Goal: Task Accomplishment & Management: Complete application form

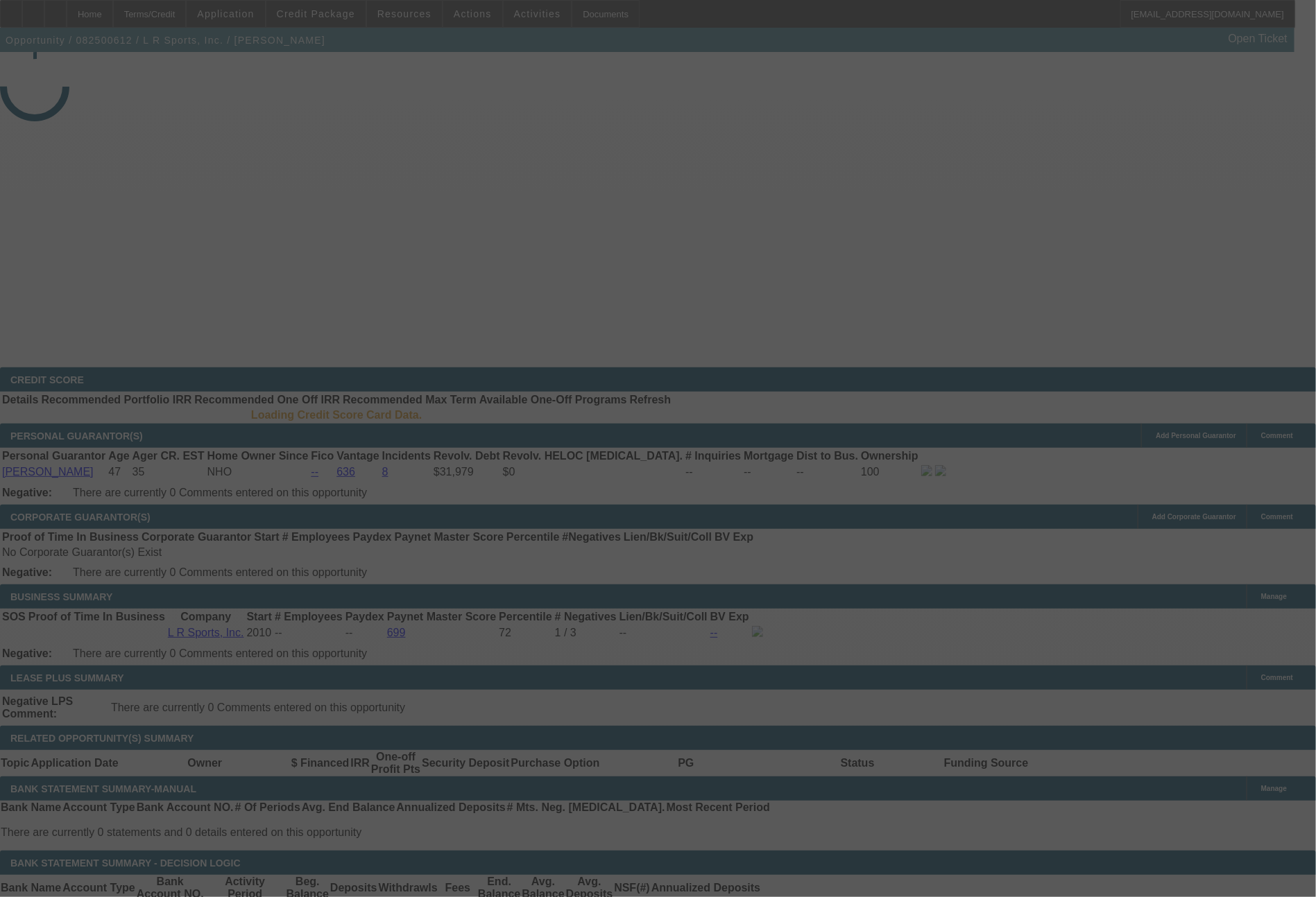
click at [350, 13] on div at bounding box center [658, 448] width 1316 height 897
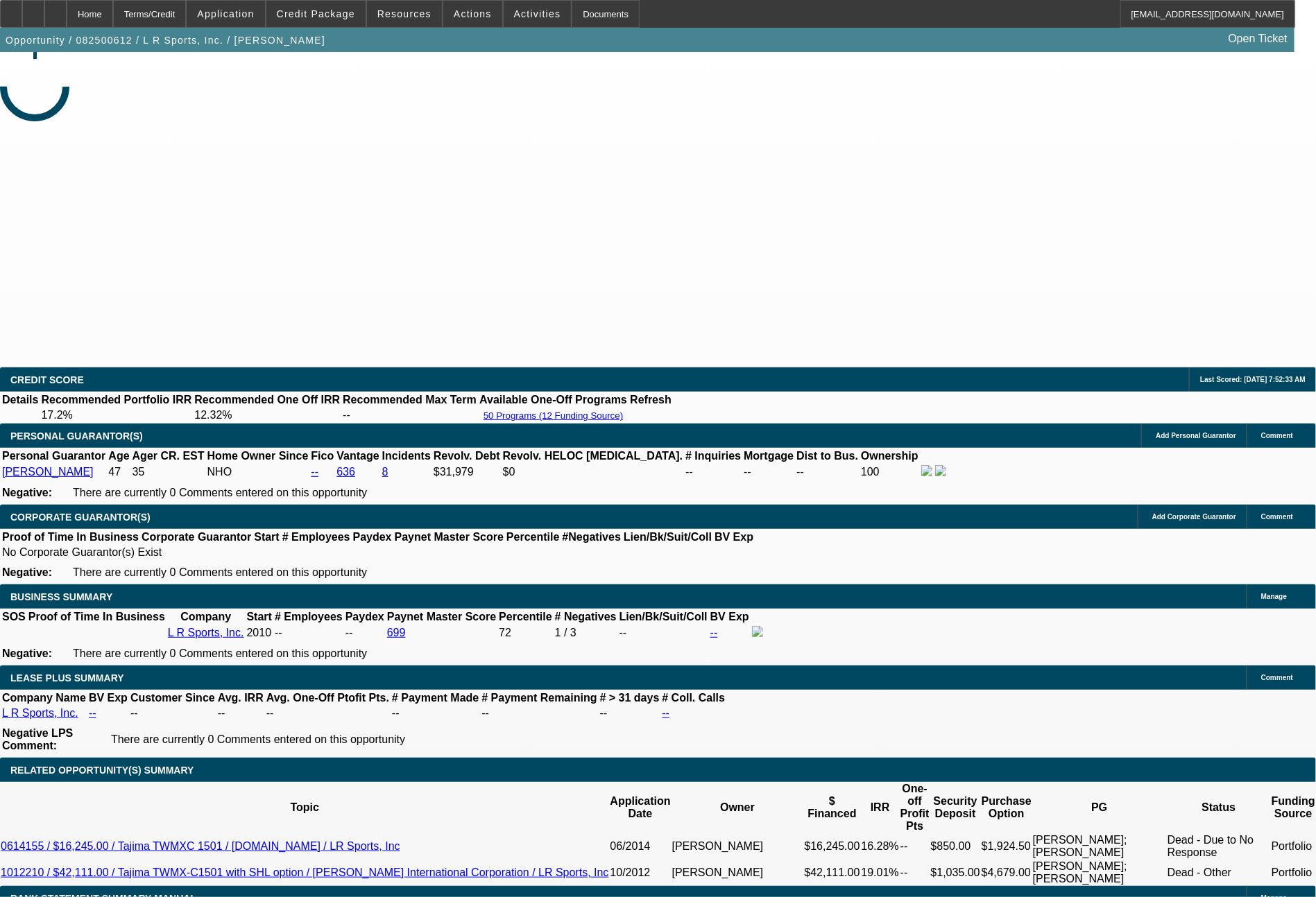
select select "0"
select select "2"
select select "0.1"
select select "4"
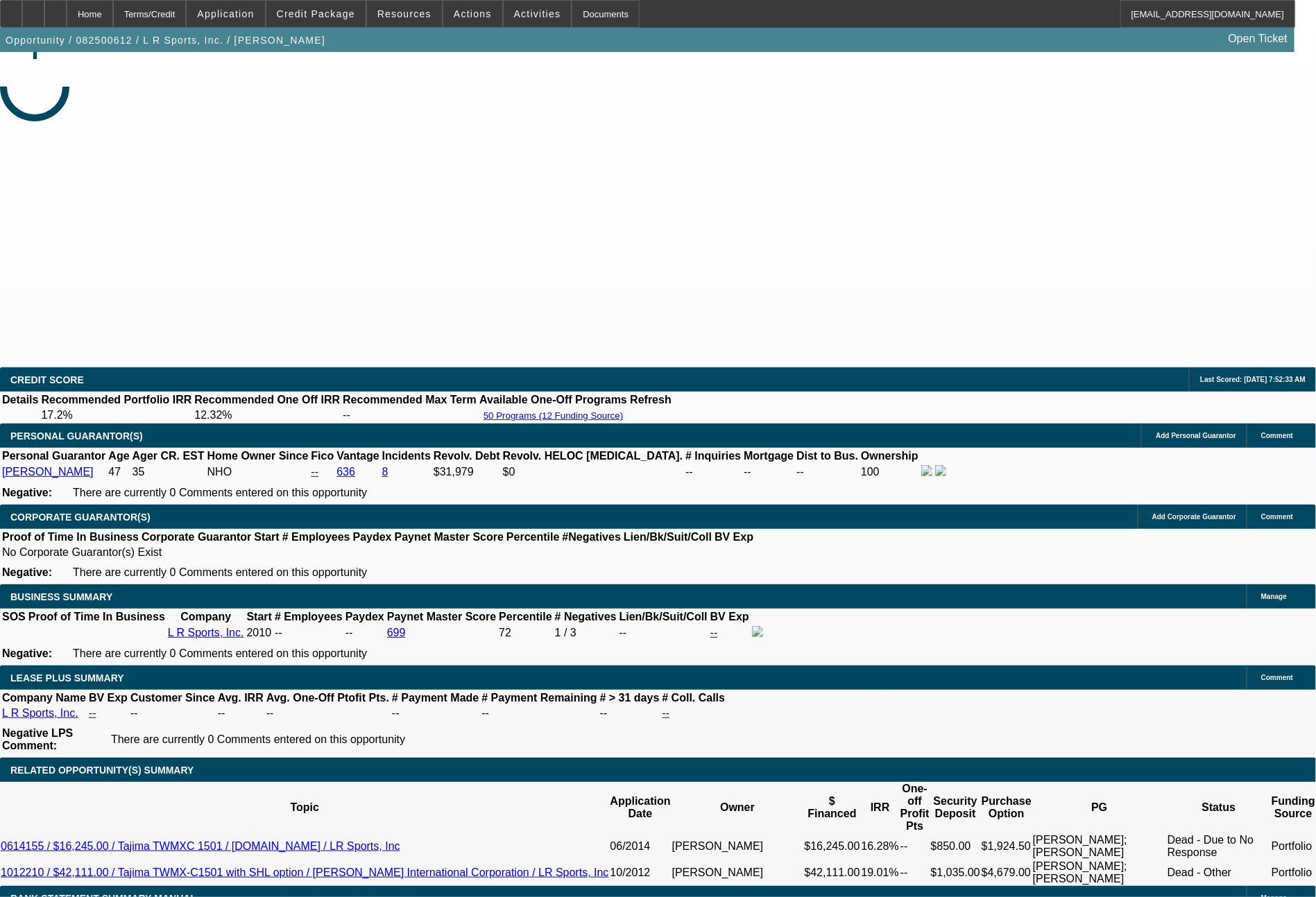
select select "0"
select select "2"
select select "0"
select select "6"
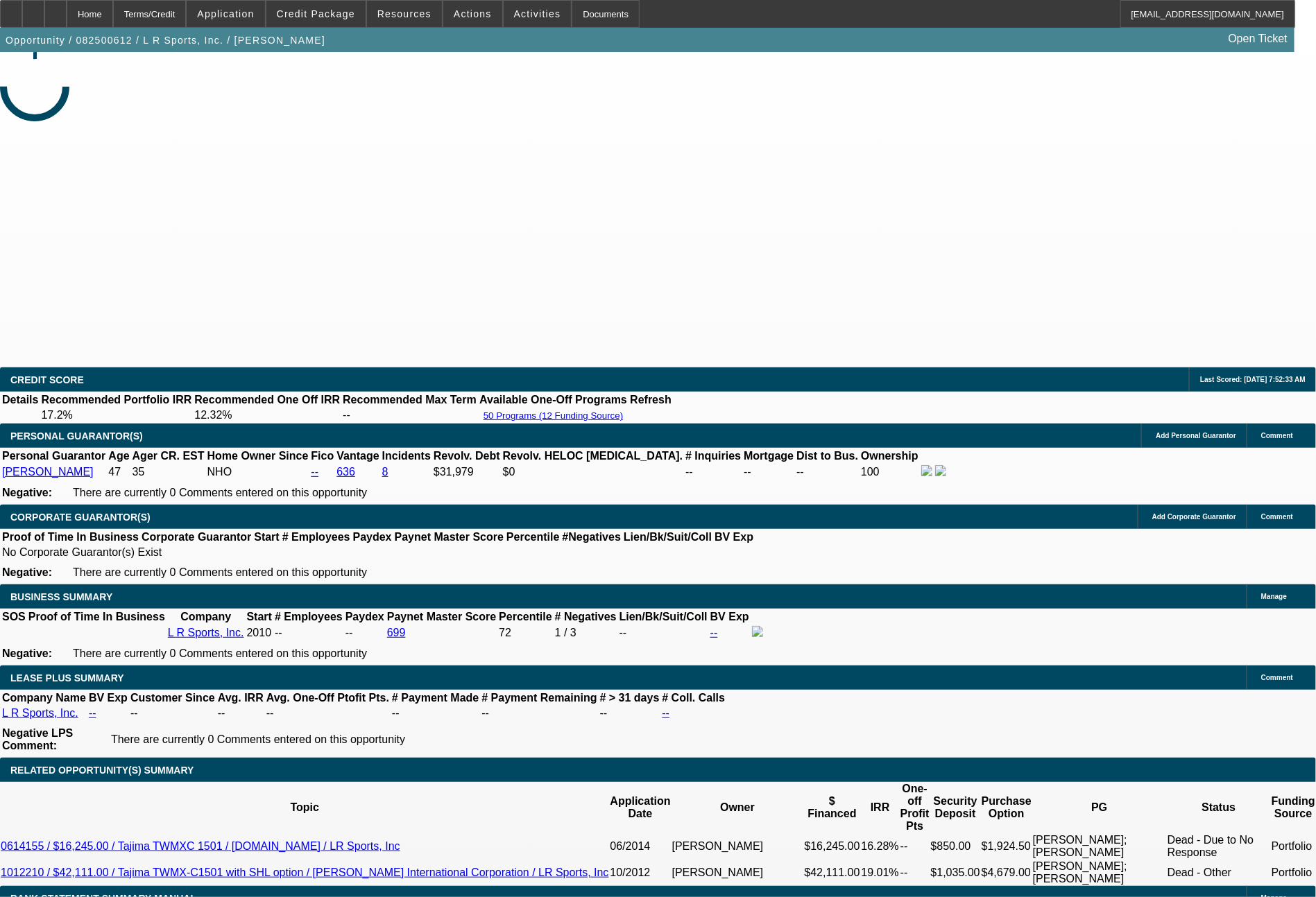
select select "0"
select select "2"
select select "0.1"
select select "4"
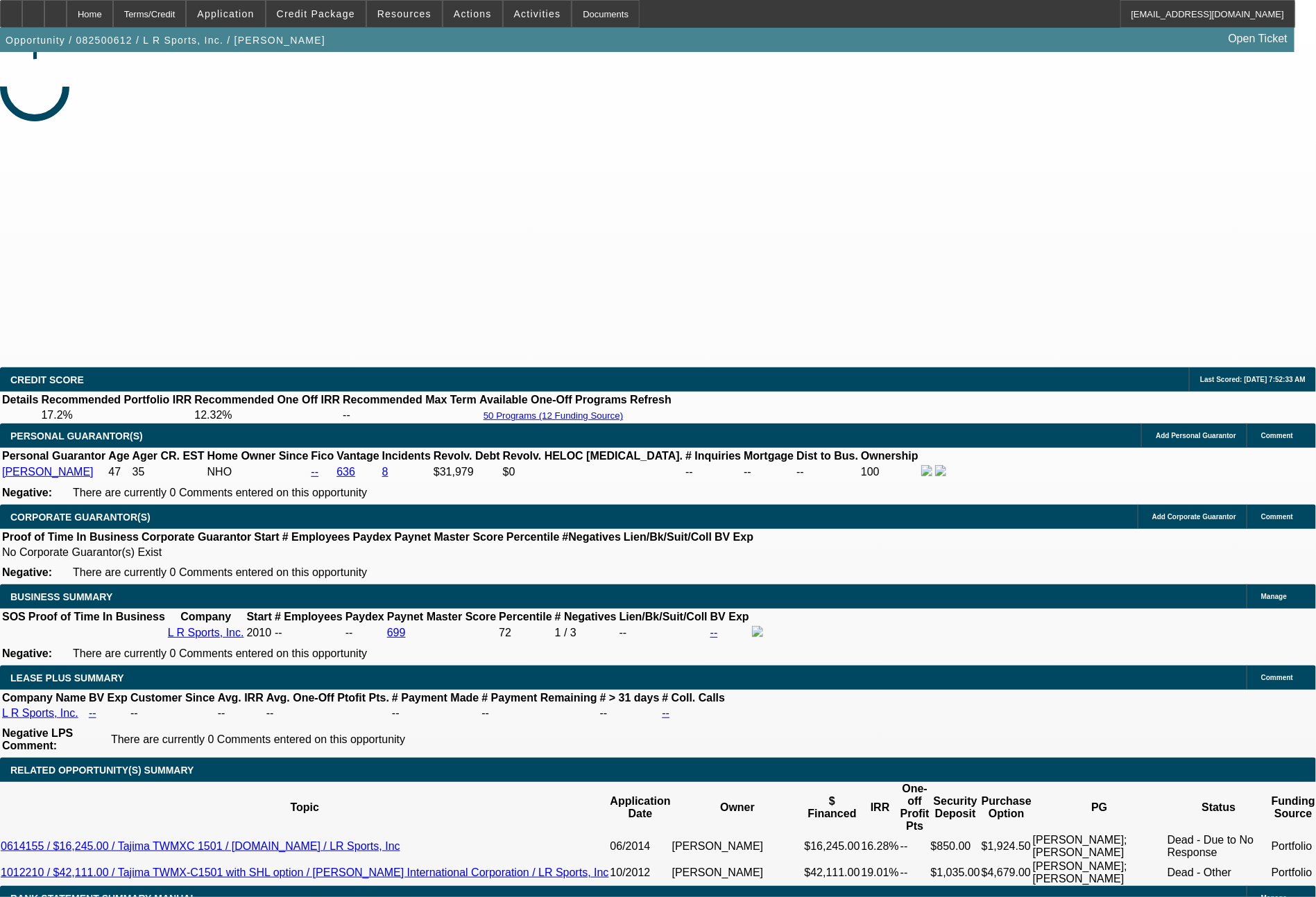
select select "0"
select select "2"
select select "0"
select select "6"
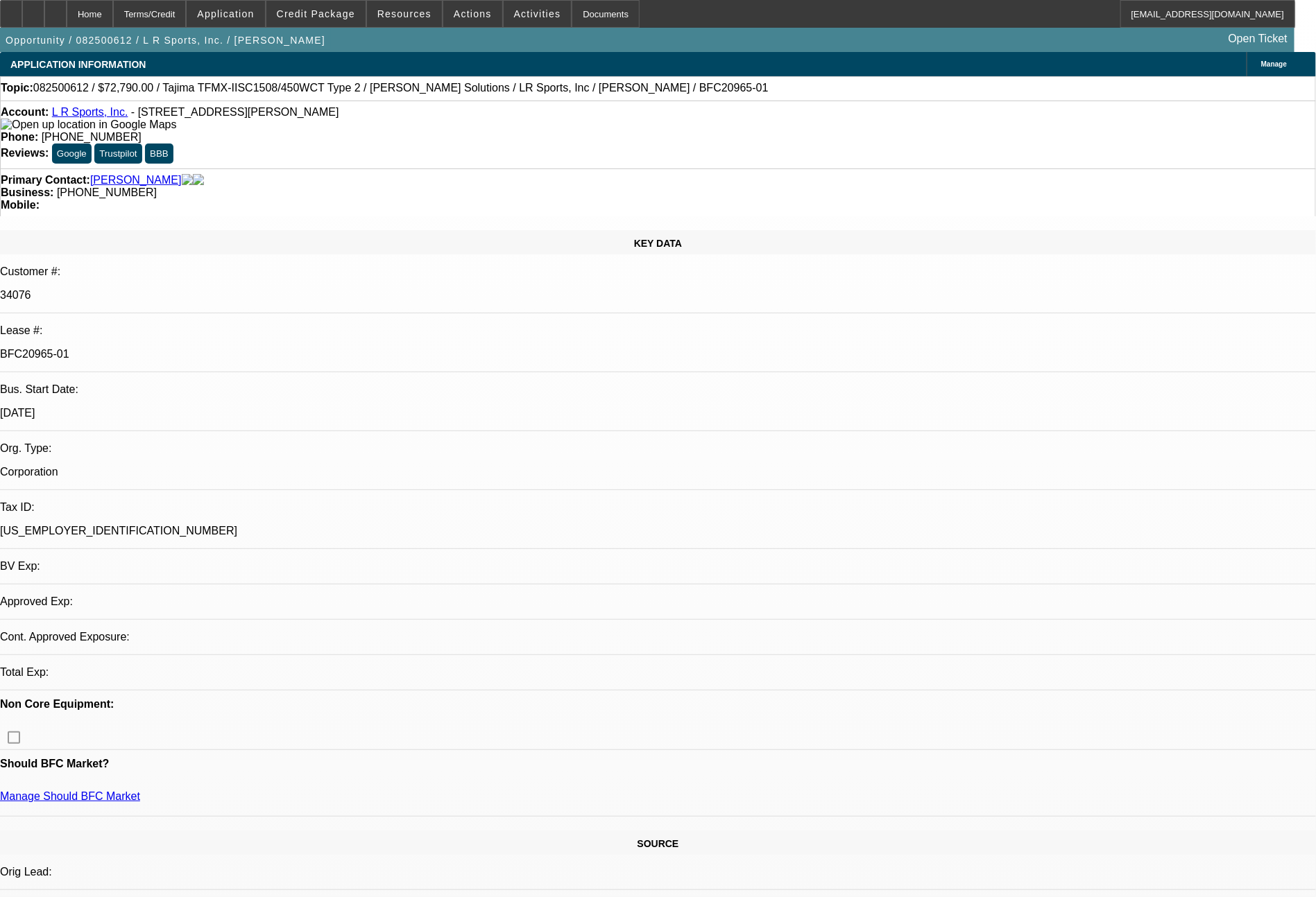
scroll to position [222, 0]
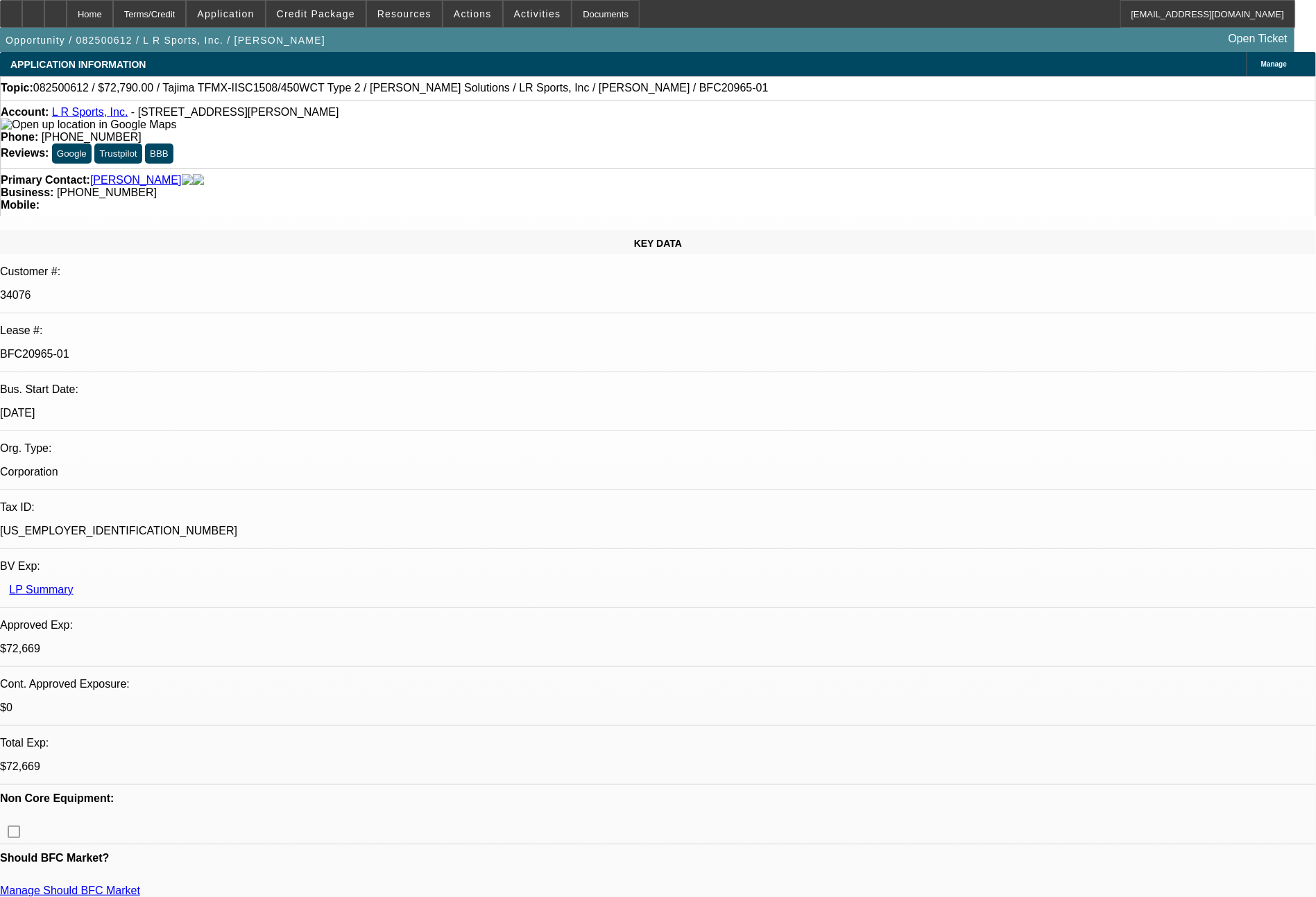
scroll to position [125, 18]
drag, startPoint x: 1070, startPoint y: 597, endPoint x: 1051, endPoint y: 483, distance: 115.6
copy td "Ready for EFA docs. You can do the doc call to George Elemont at 313 768 5161. …"
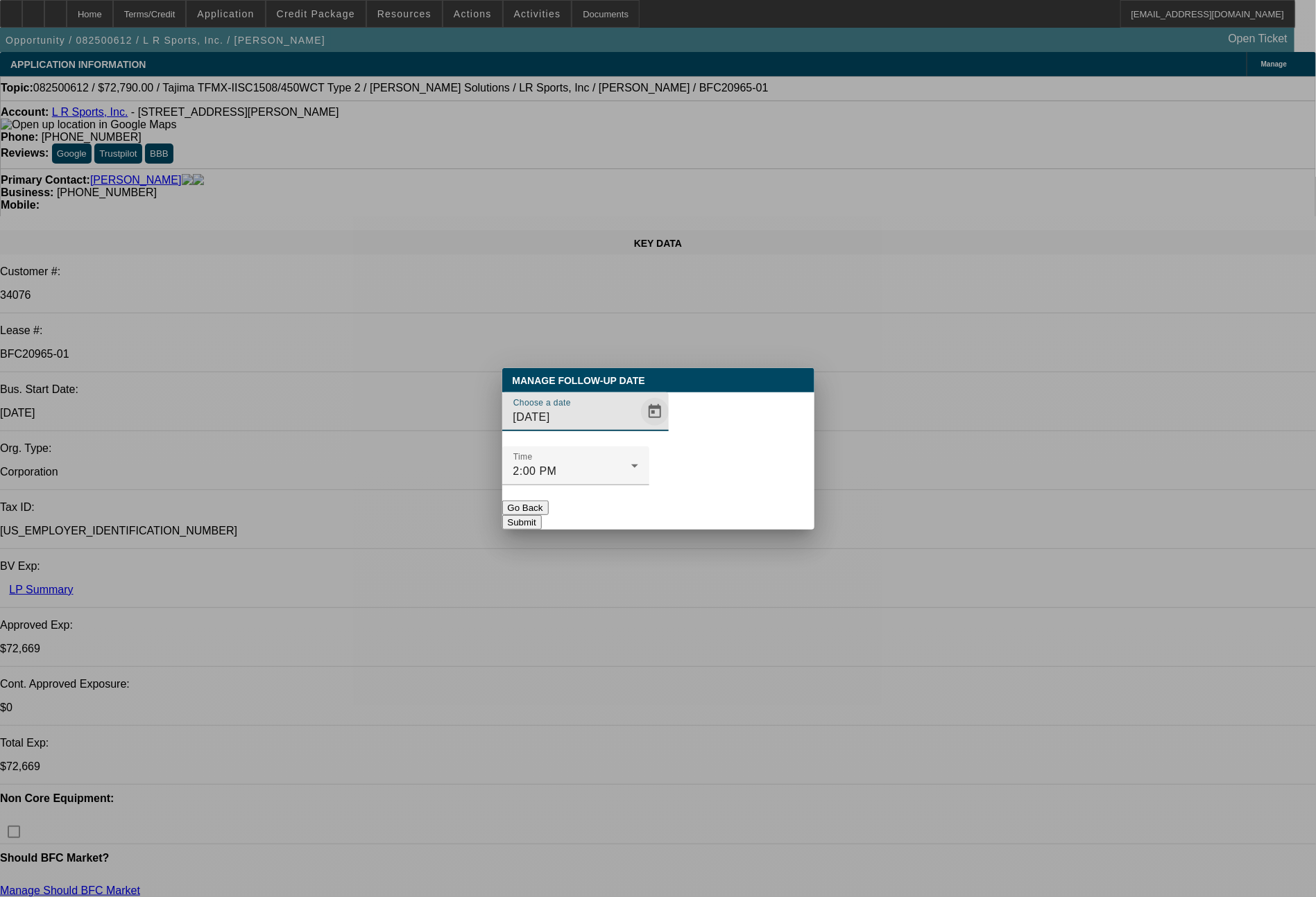
click at [638, 429] on span "Open calendar" at bounding box center [654, 411] width 33 height 33
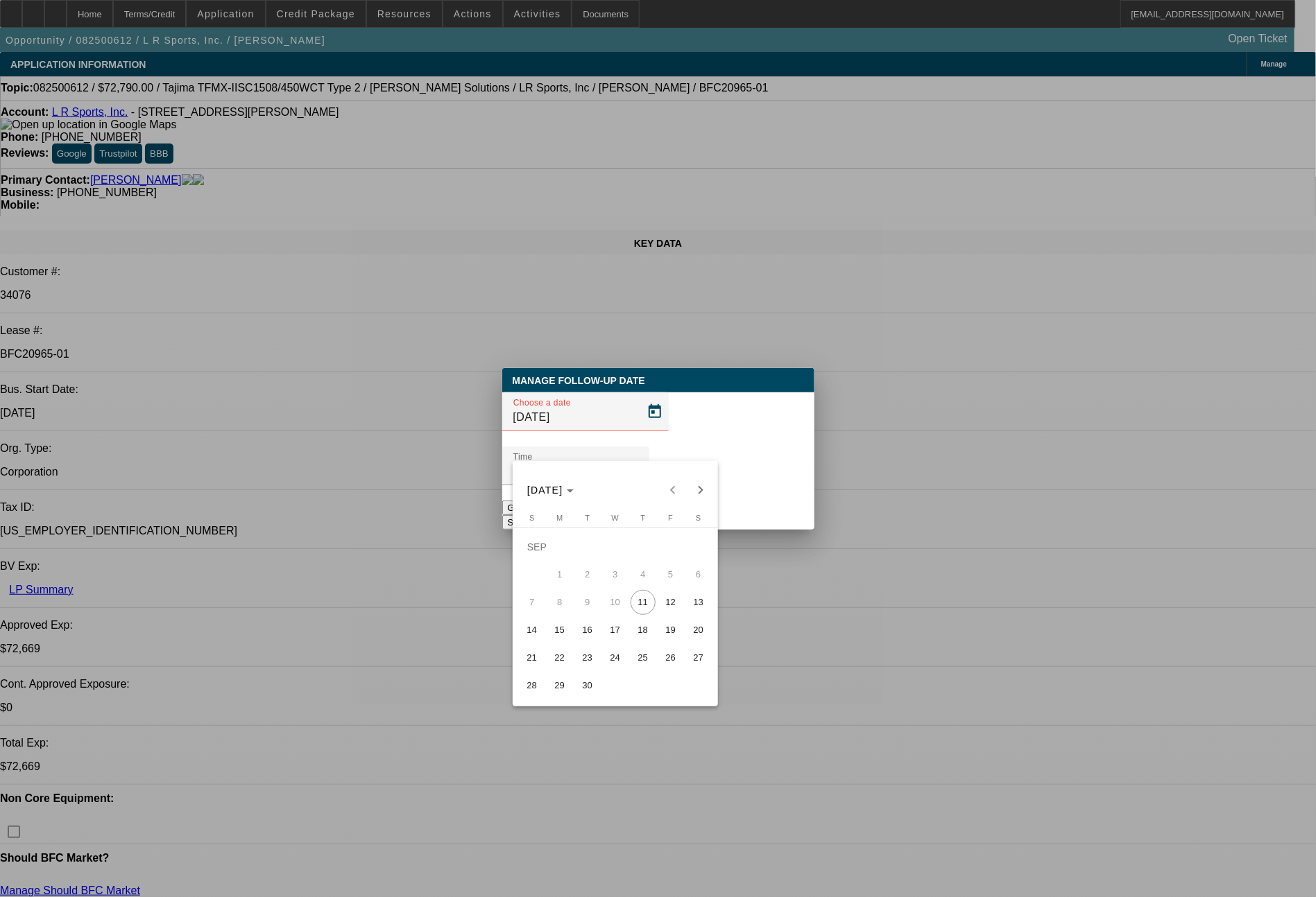
drag, startPoint x: 566, startPoint y: 632, endPoint x: 732, endPoint y: 503, distance: 210.2
click at [566, 633] on span "15" at bounding box center [560, 630] width 25 height 25
type input "9/15/2025"
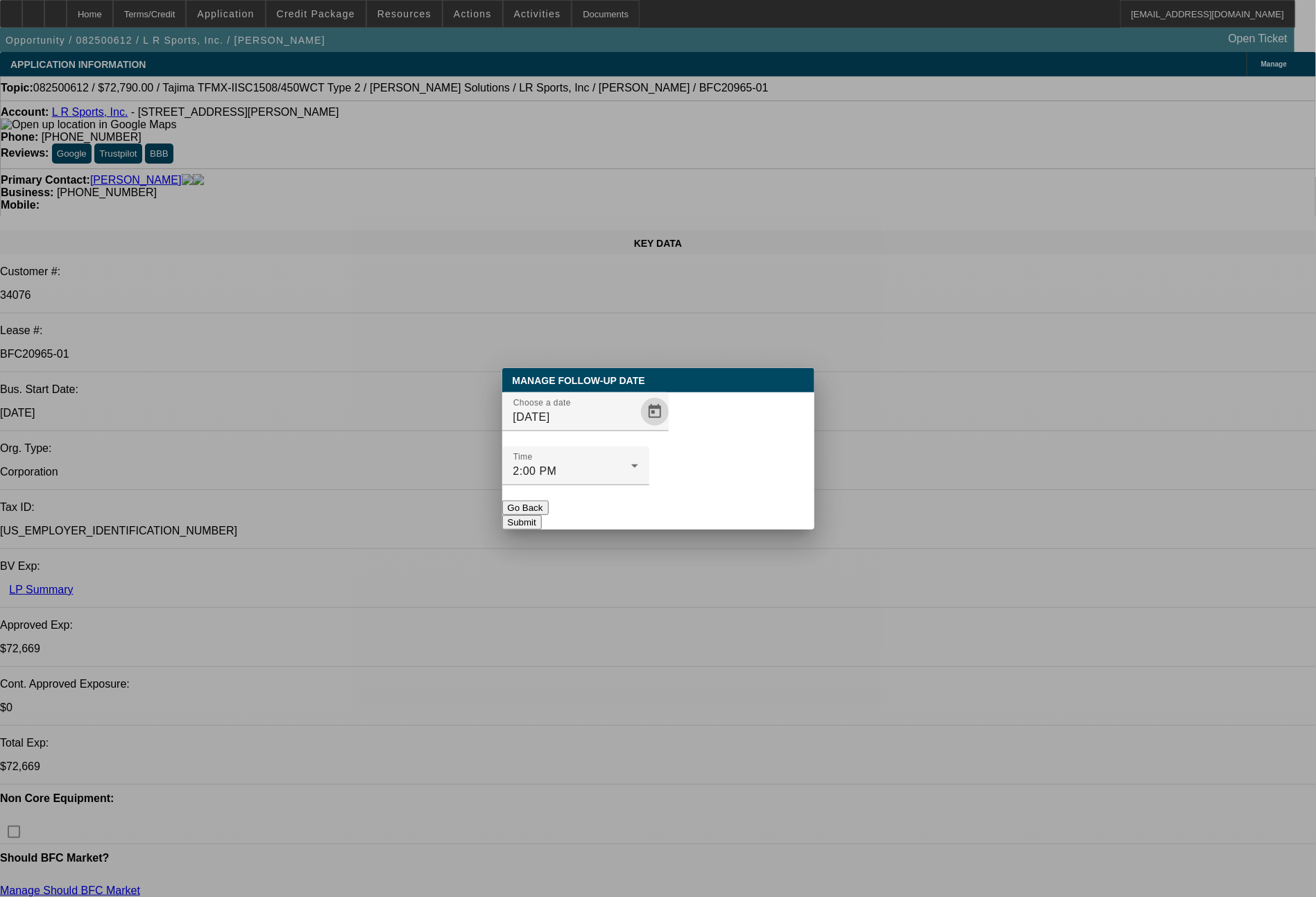
click at [542, 515] on button "Submit" at bounding box center [522, 522] width 39 height 15
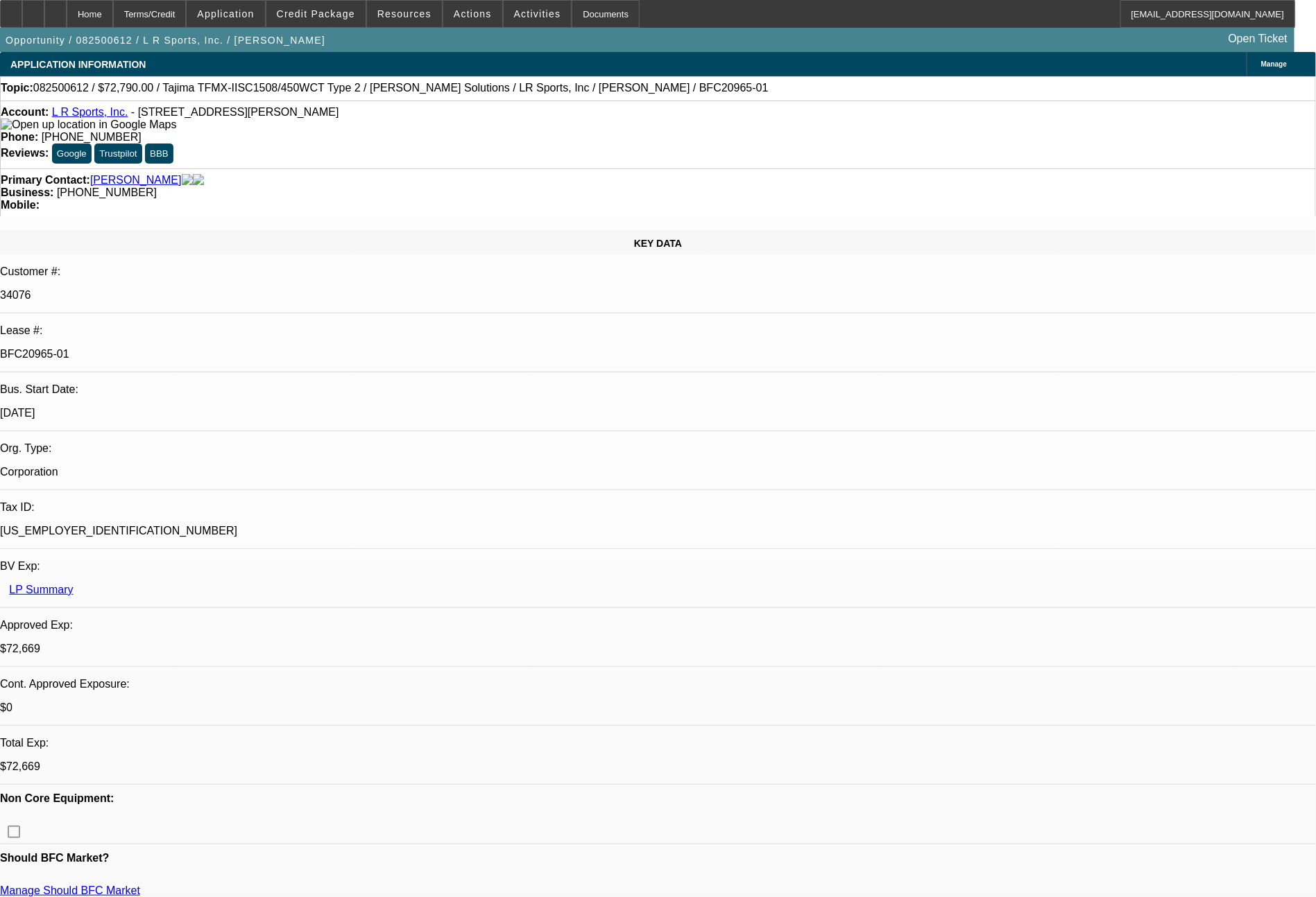
select select "0"
select select "2"
select select "0.1"
select select "4"
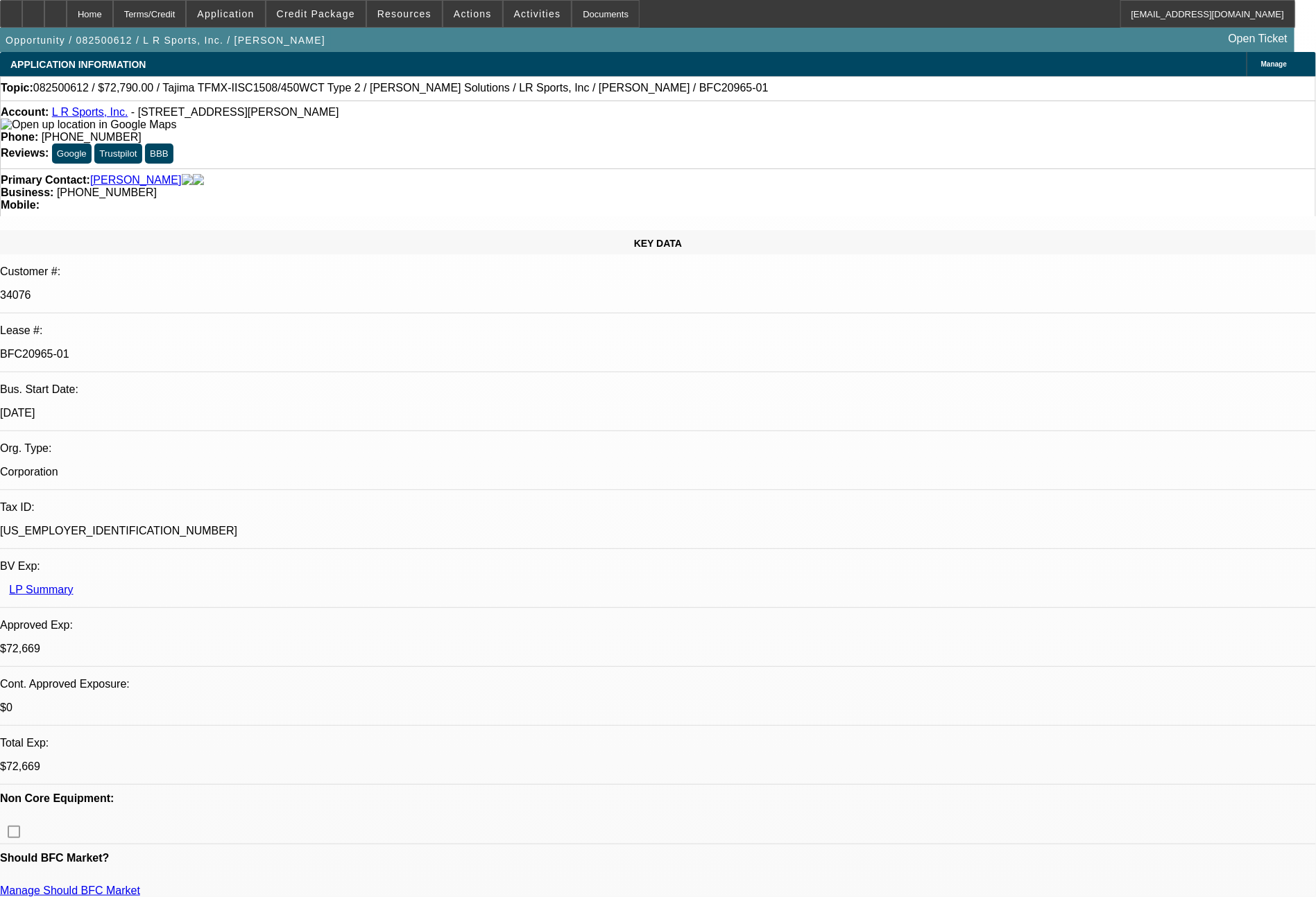
select select "0"
select select "2"
select select "0"
select select "6"
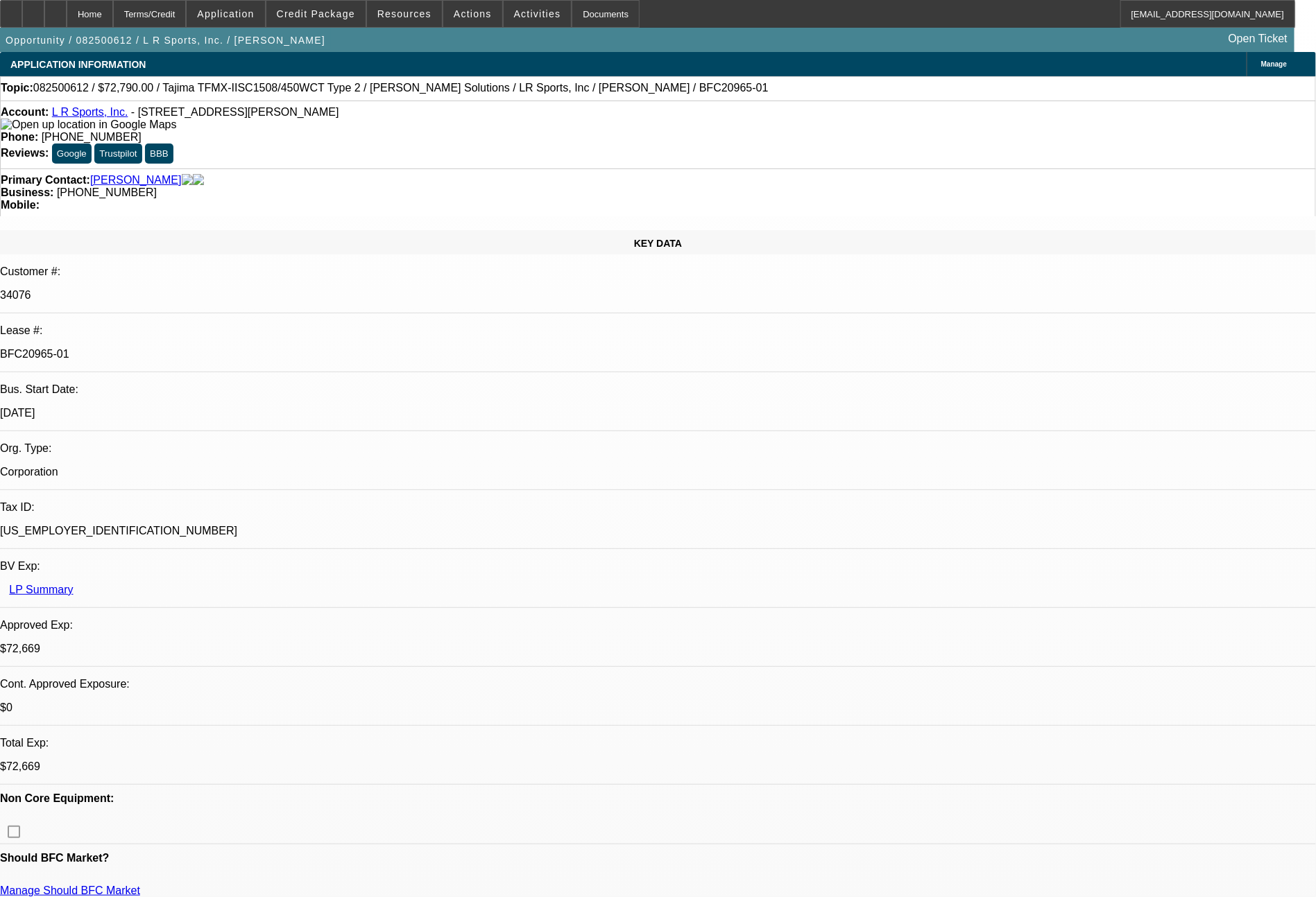
select select "0"
select select "2"
select select "0.1"
select select "4"
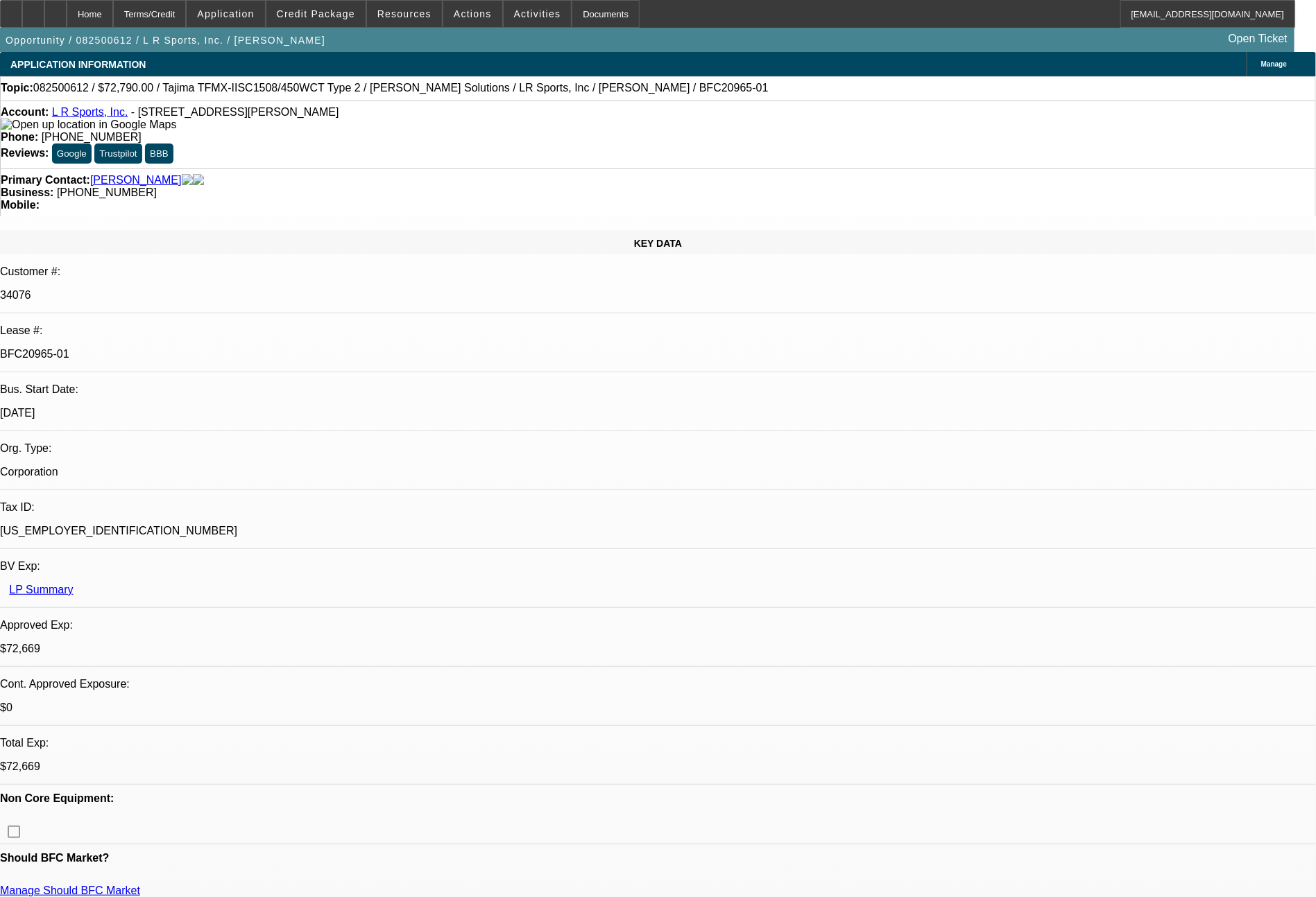
select select "0"
select select "2"
select select "0"
select select "6"
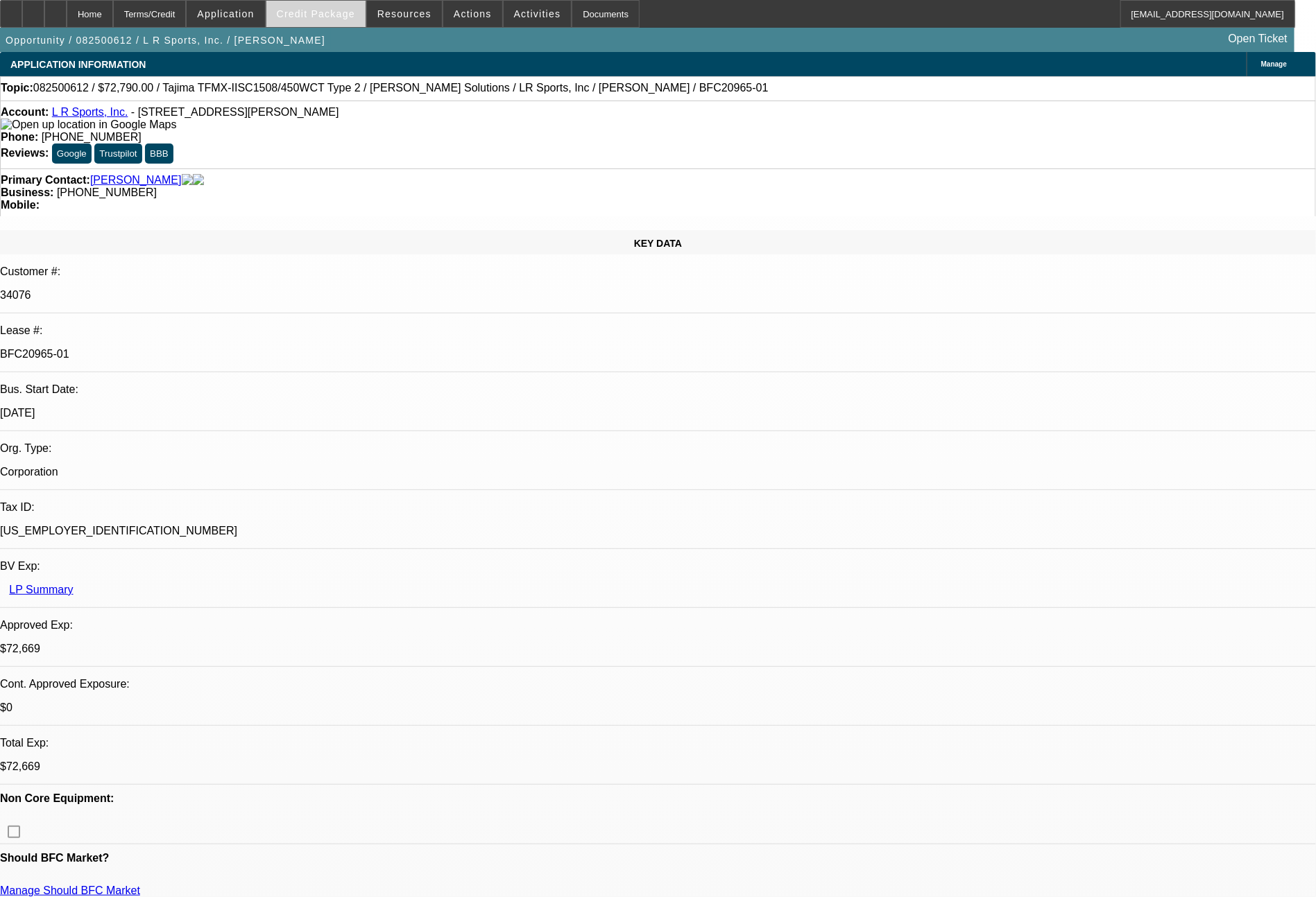
click at [342, 19] on span "Credit Package" at bounding box center [316, 14] width 79 height 11
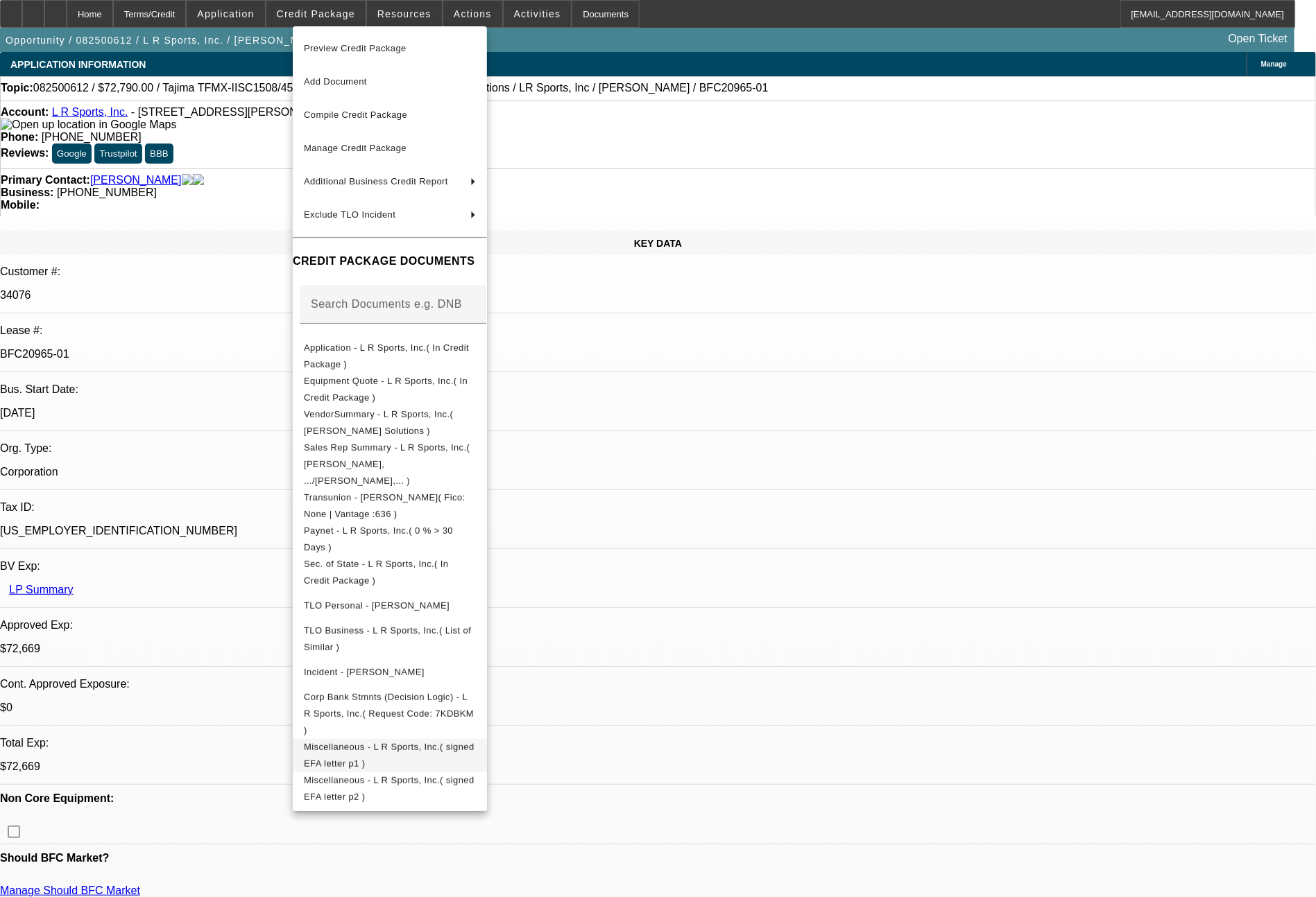
click at [475, 742] on span "Miscellaneous - L R Sports, Inc.( signed EFA letter p1 )" at bounding box center [389, 755] width 171 height 27
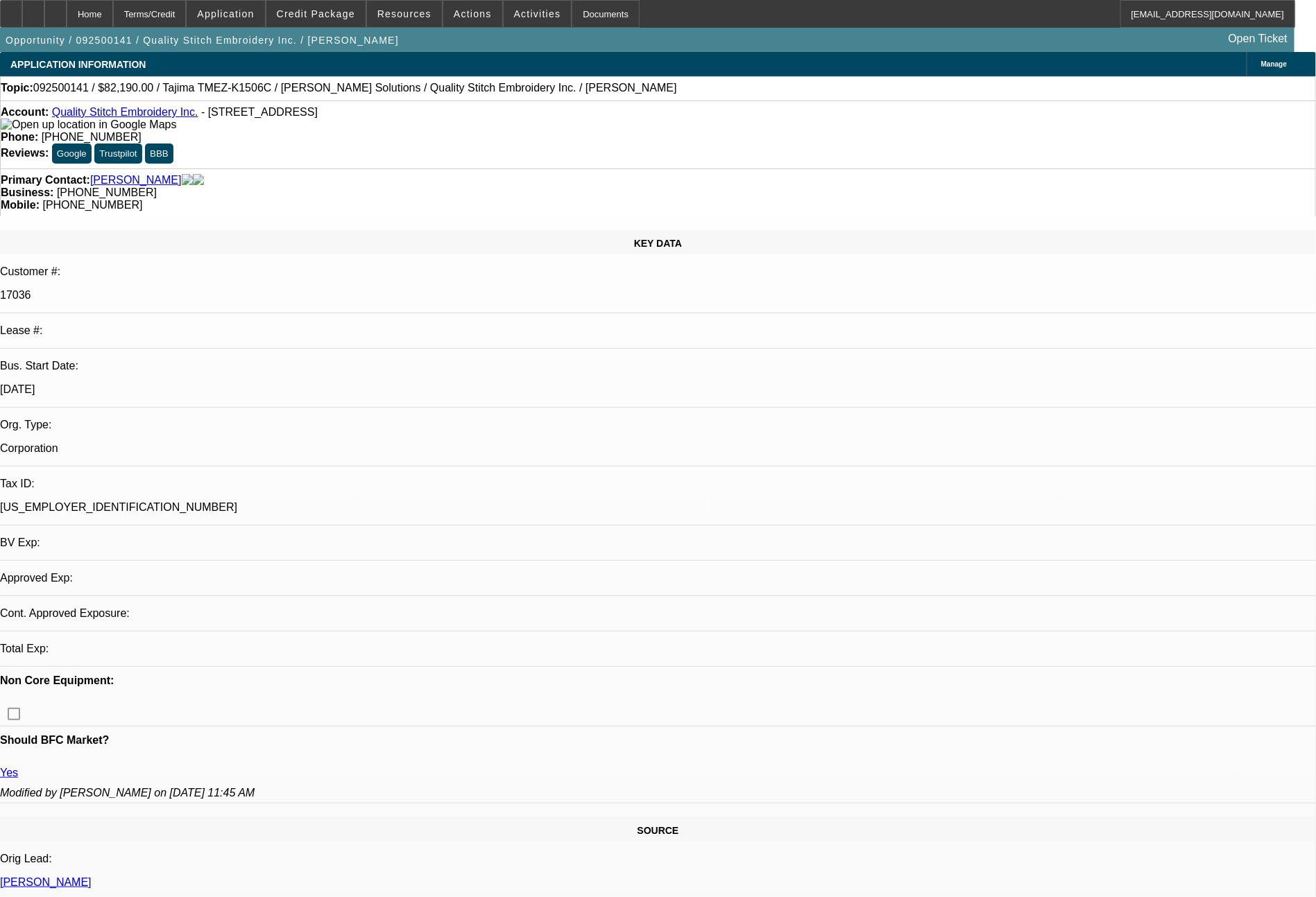
select select "0"
select select "2"
select select "0"
select select "2"
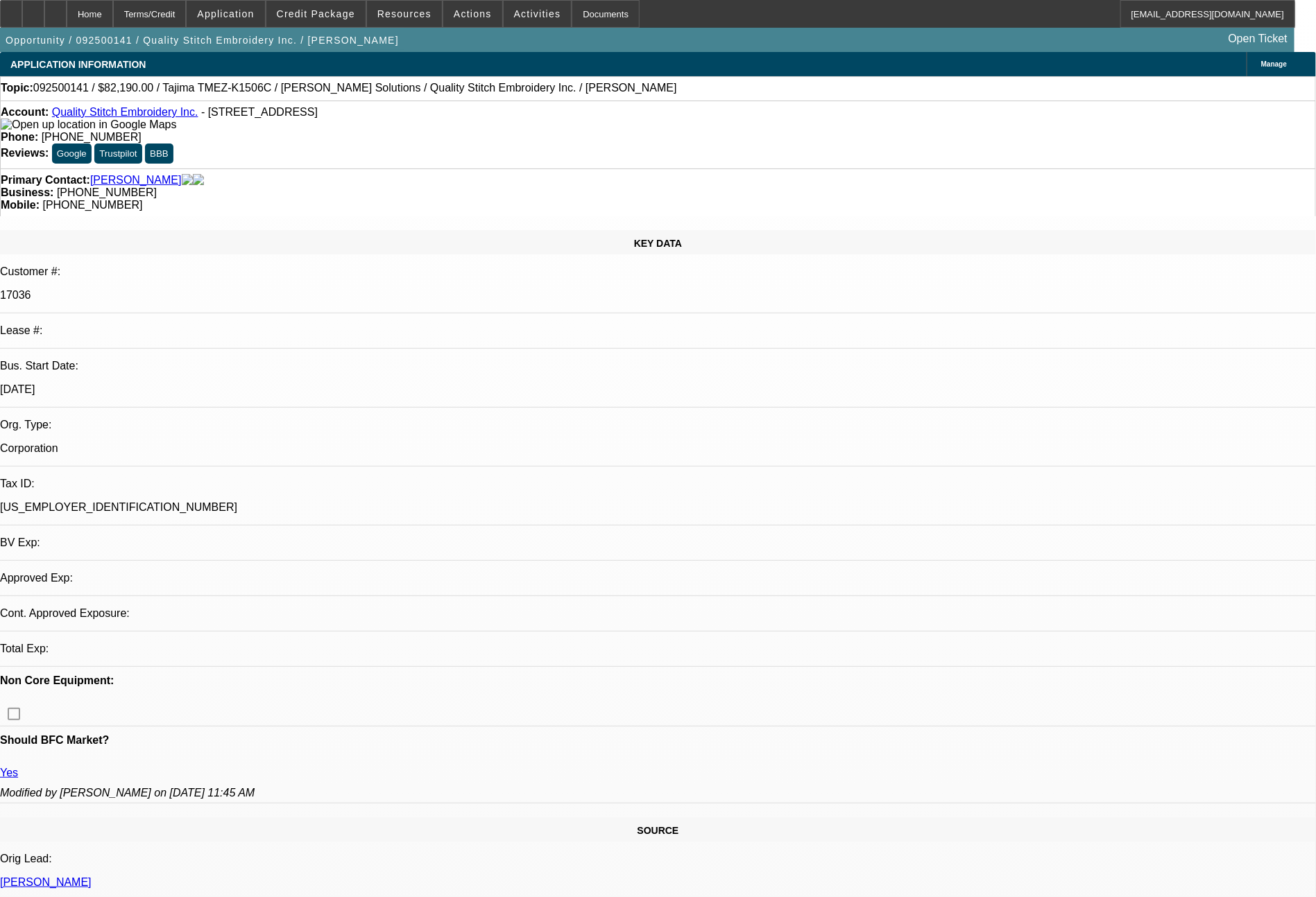
select select "0"
select select "2"
select select "0"
select select "2"
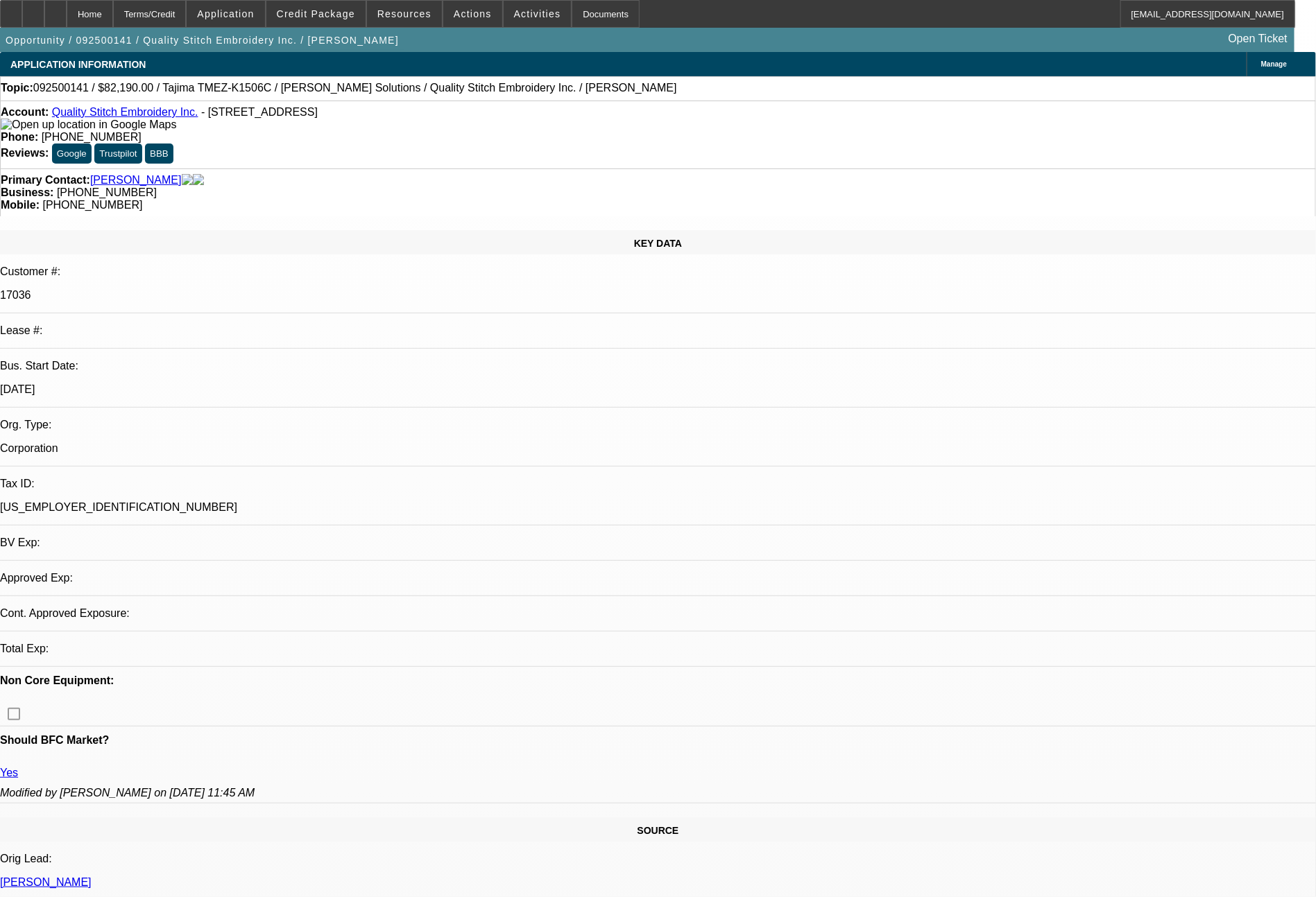
select select "0"
select select "2"
select select "0"
select select "2"
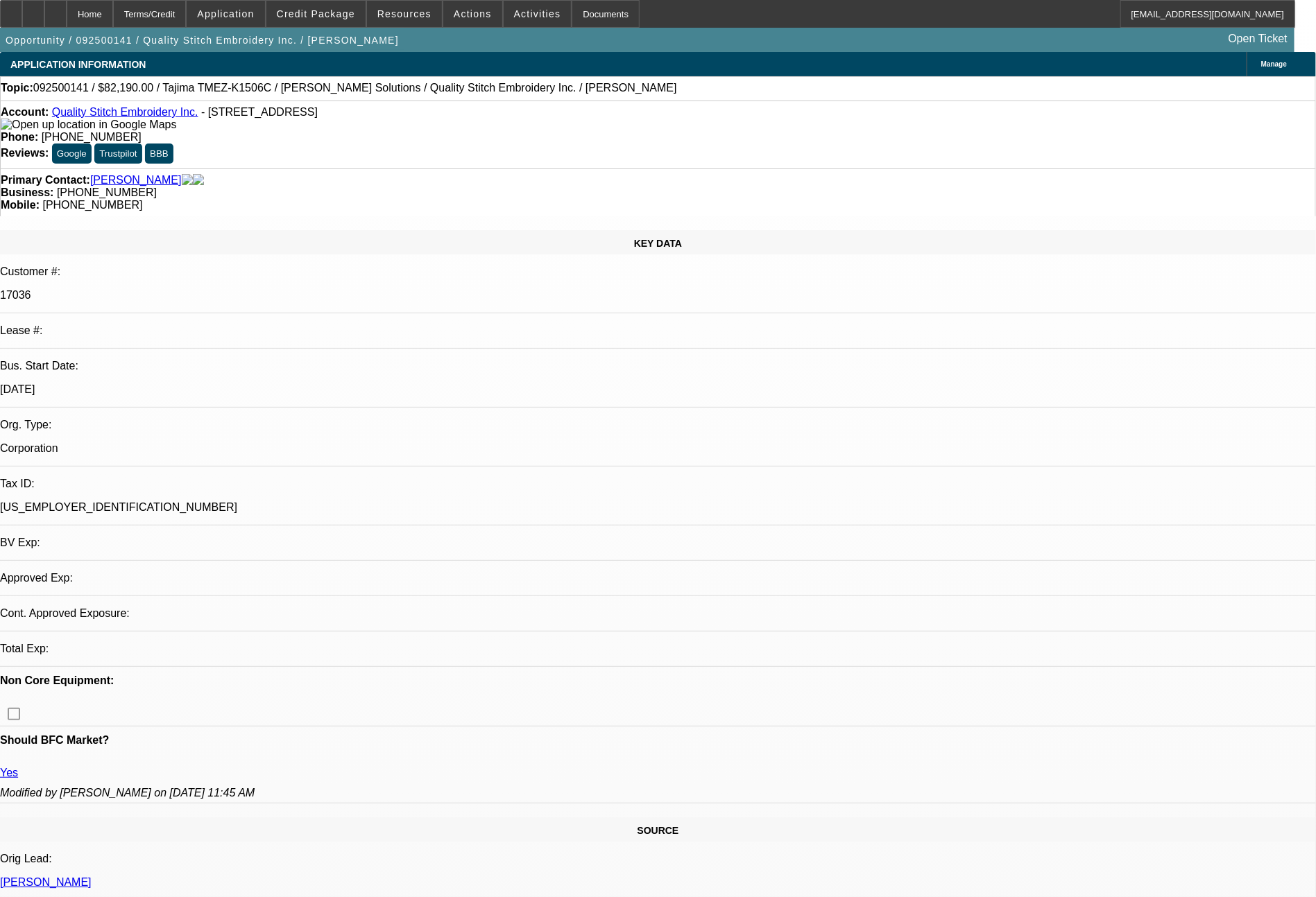
select select "0"
select select "2"
select select "0"
select select "2"
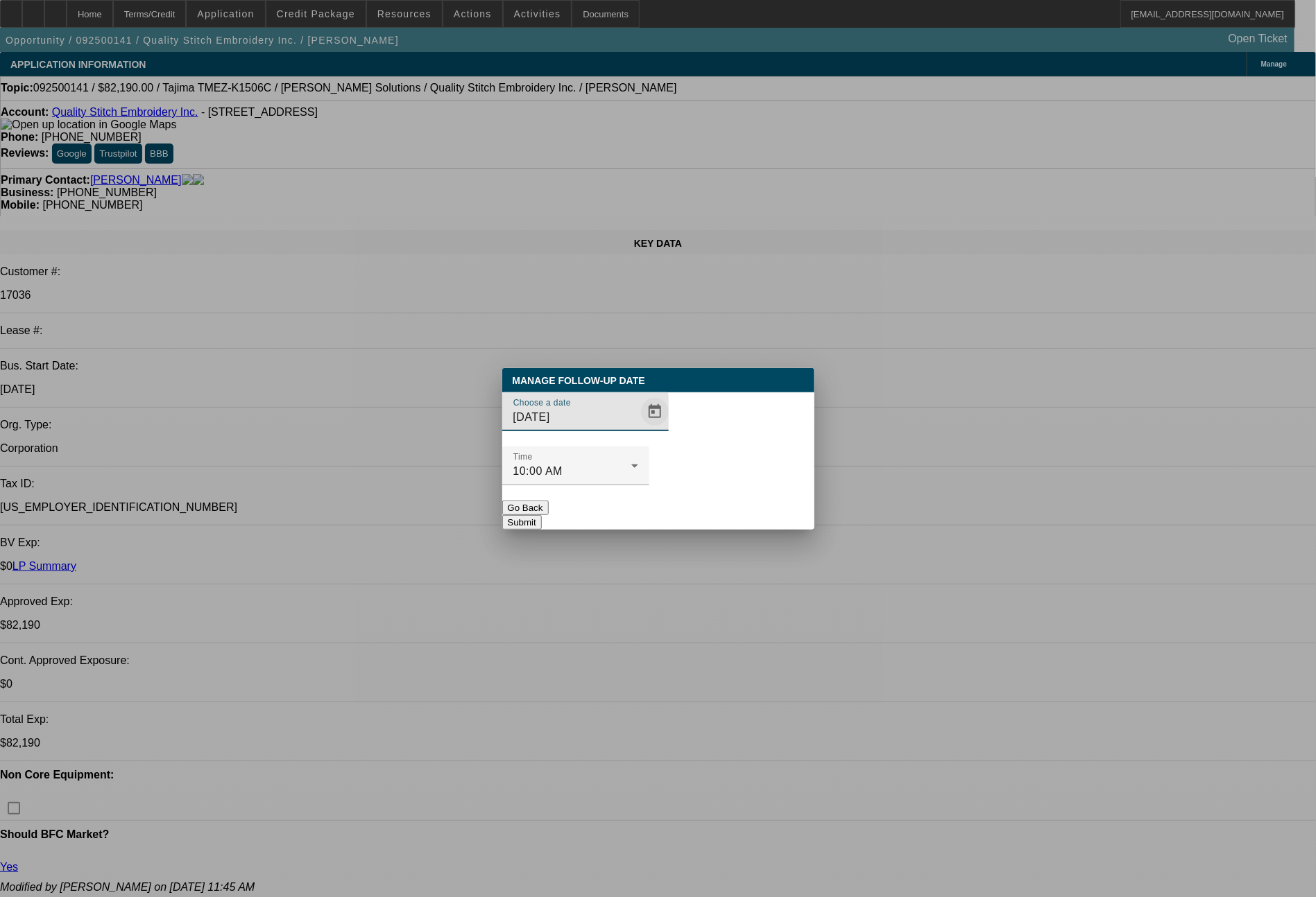
click at [638, 429] on span "Open calendar" at bounding box center [654, 411] width 33 height 33
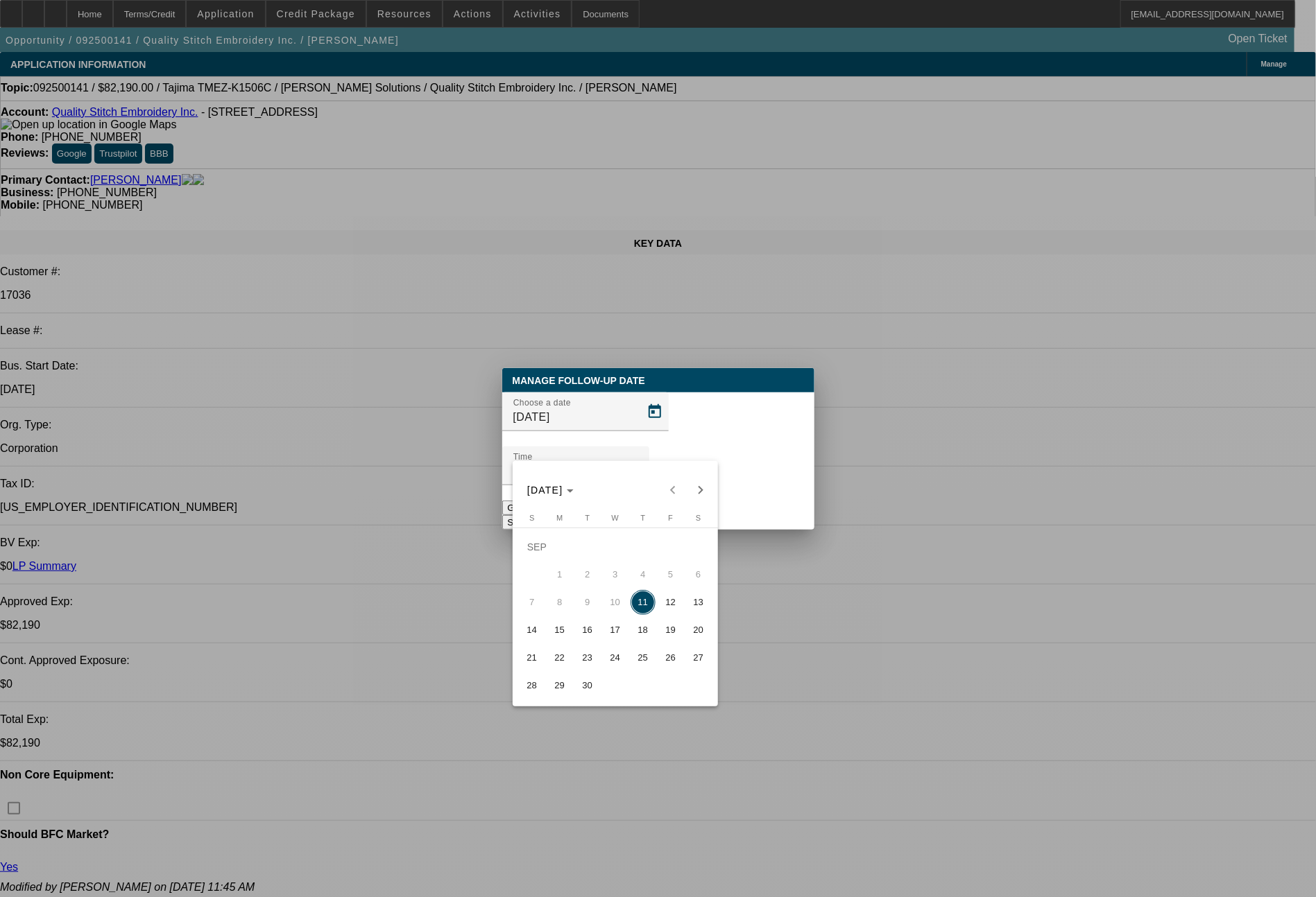
click at [666, 602] on span "12" at bounding box center [671, 603] width 25 height 25
type input "9/12/2025"
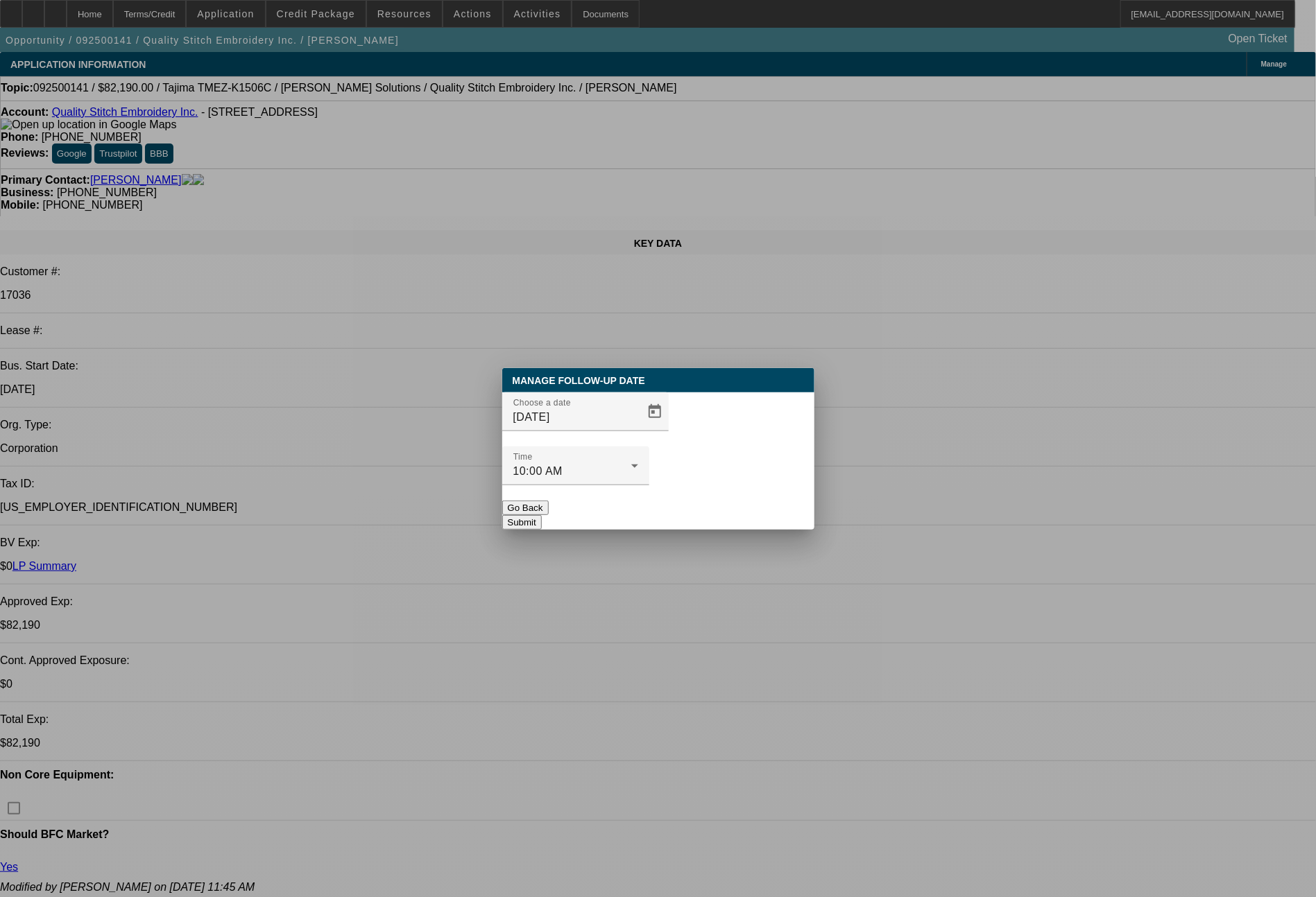
click at [542, 515] on button "Submit" at bounding box center [522, 522] width 39 height 15
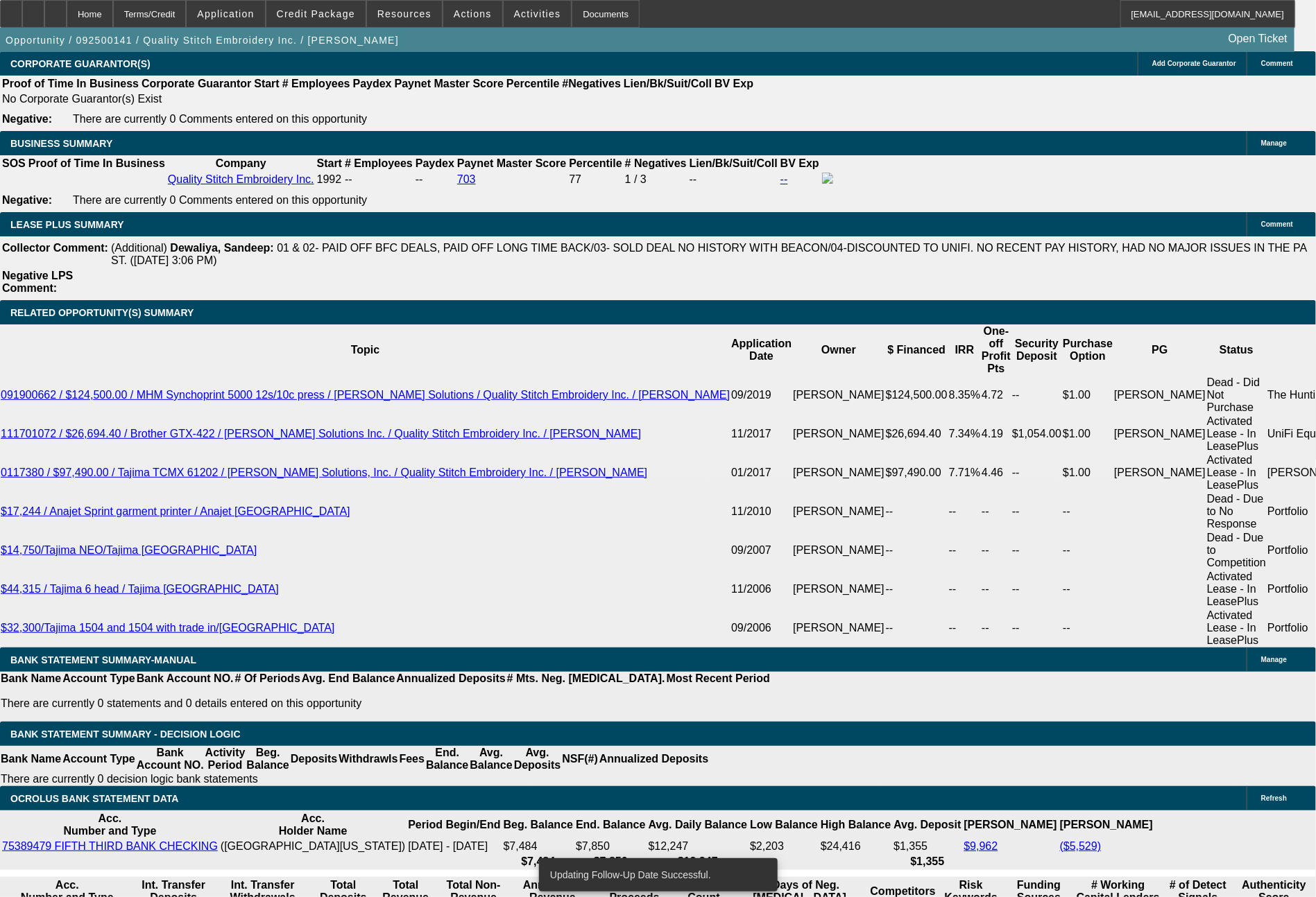
scroll to position [2278, 0]
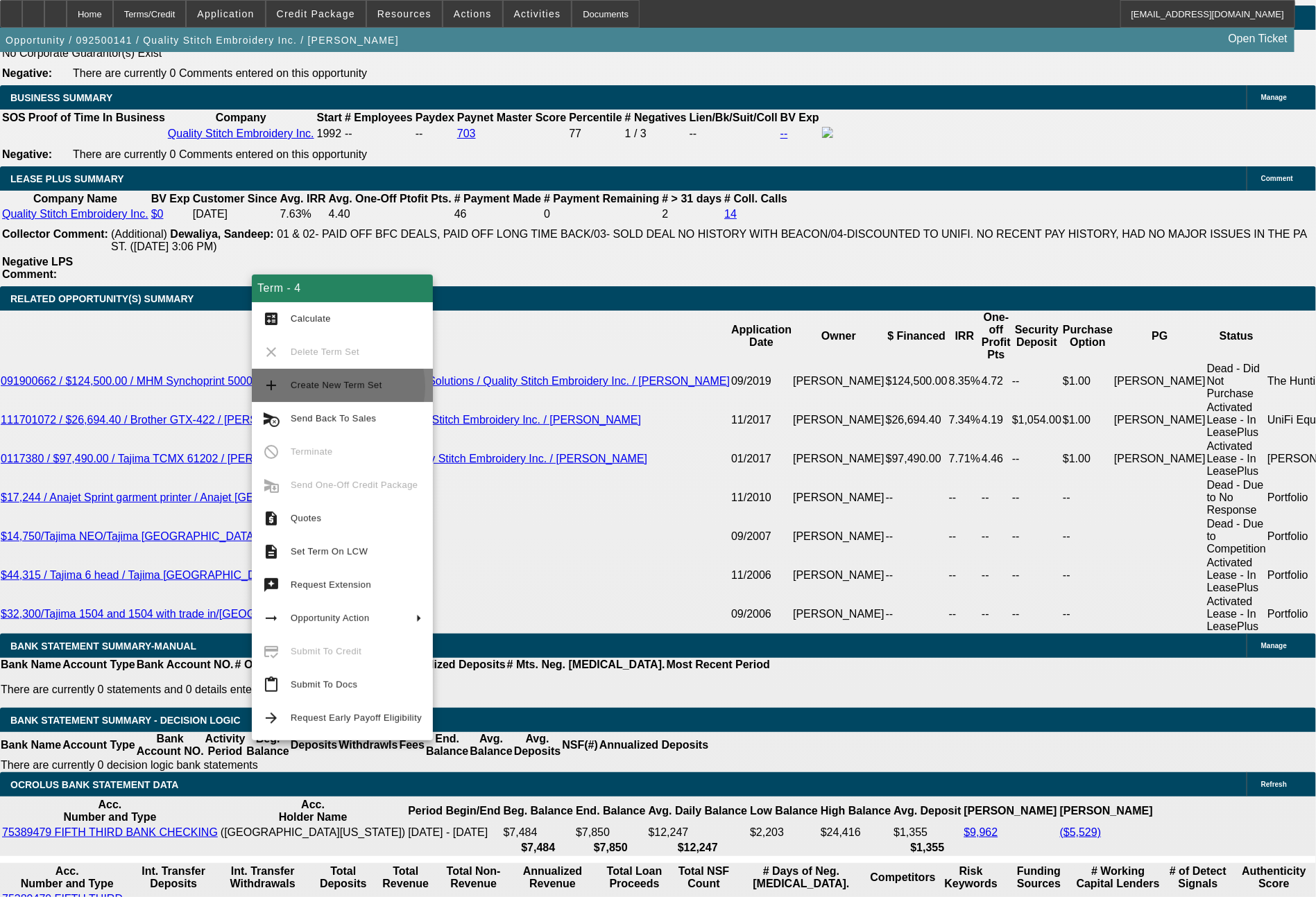
click at [331, 387] on span "Create New Term Set" at bounding box center [336, 385] width 91 height 11
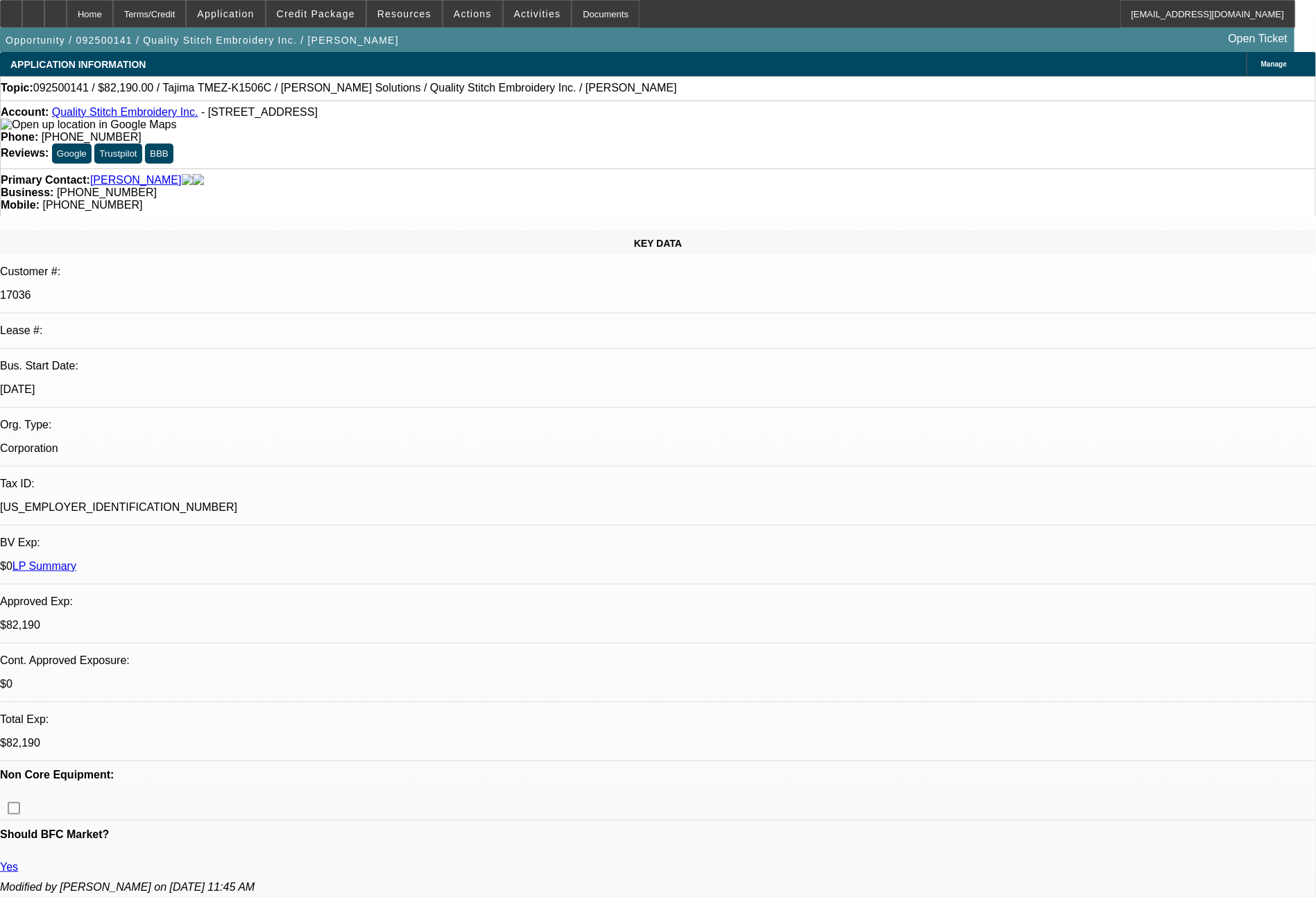
select select "0"
select select "2"
select select "0"
select select "2"
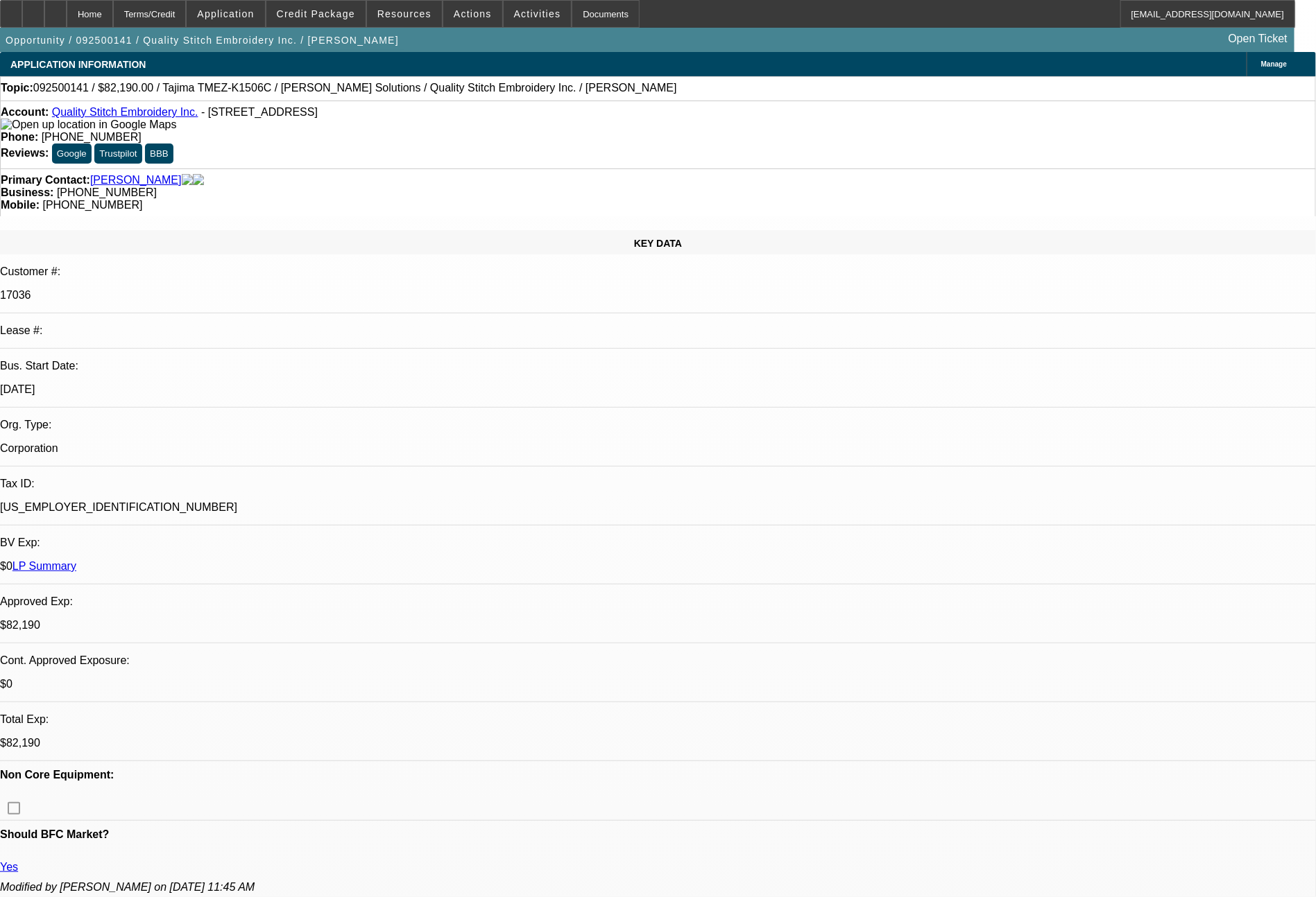
select select "0"
select select "2"
select select "0"
select select "2"
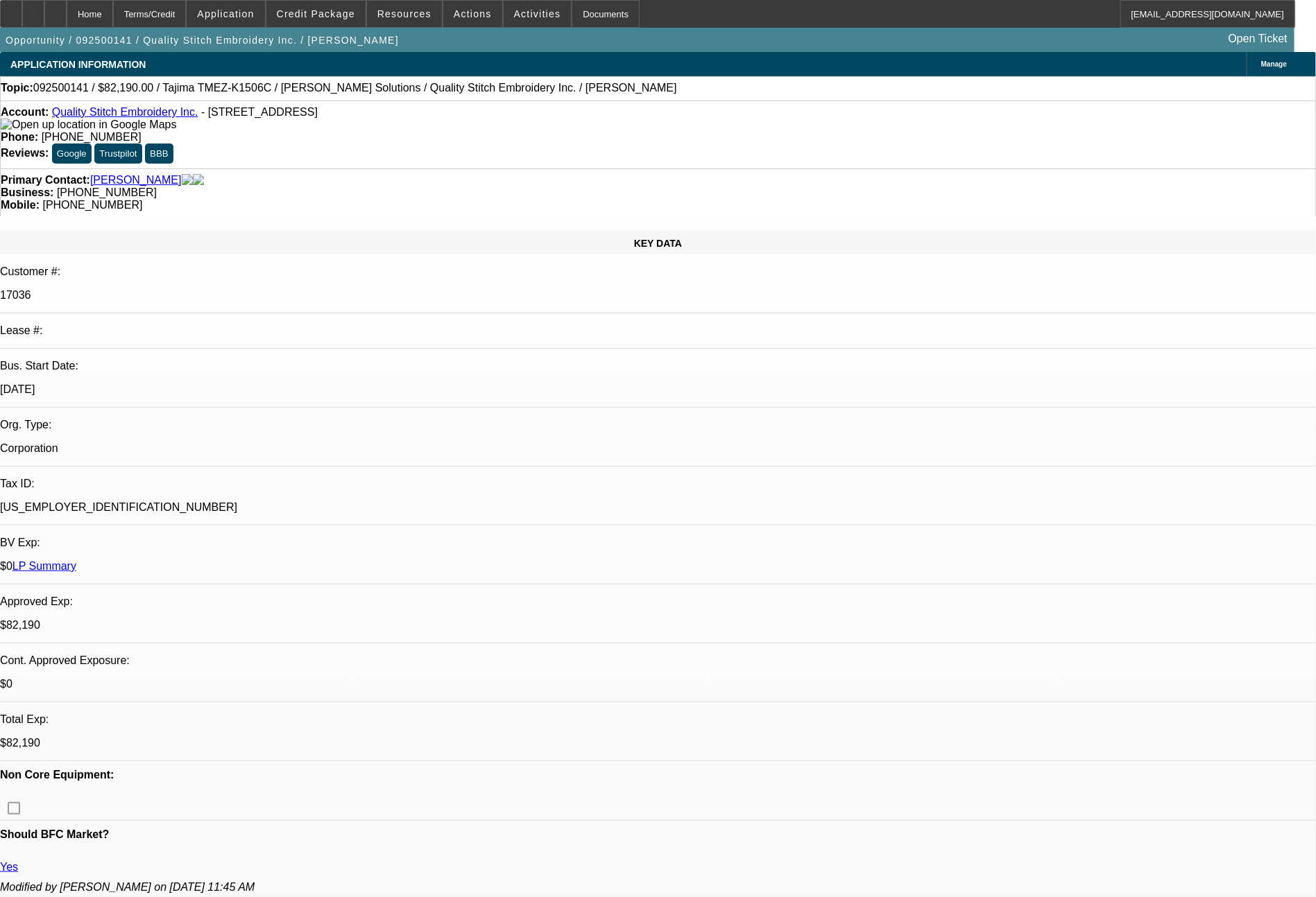
select select "0"
select select "2"
select select "0"
select select "2"
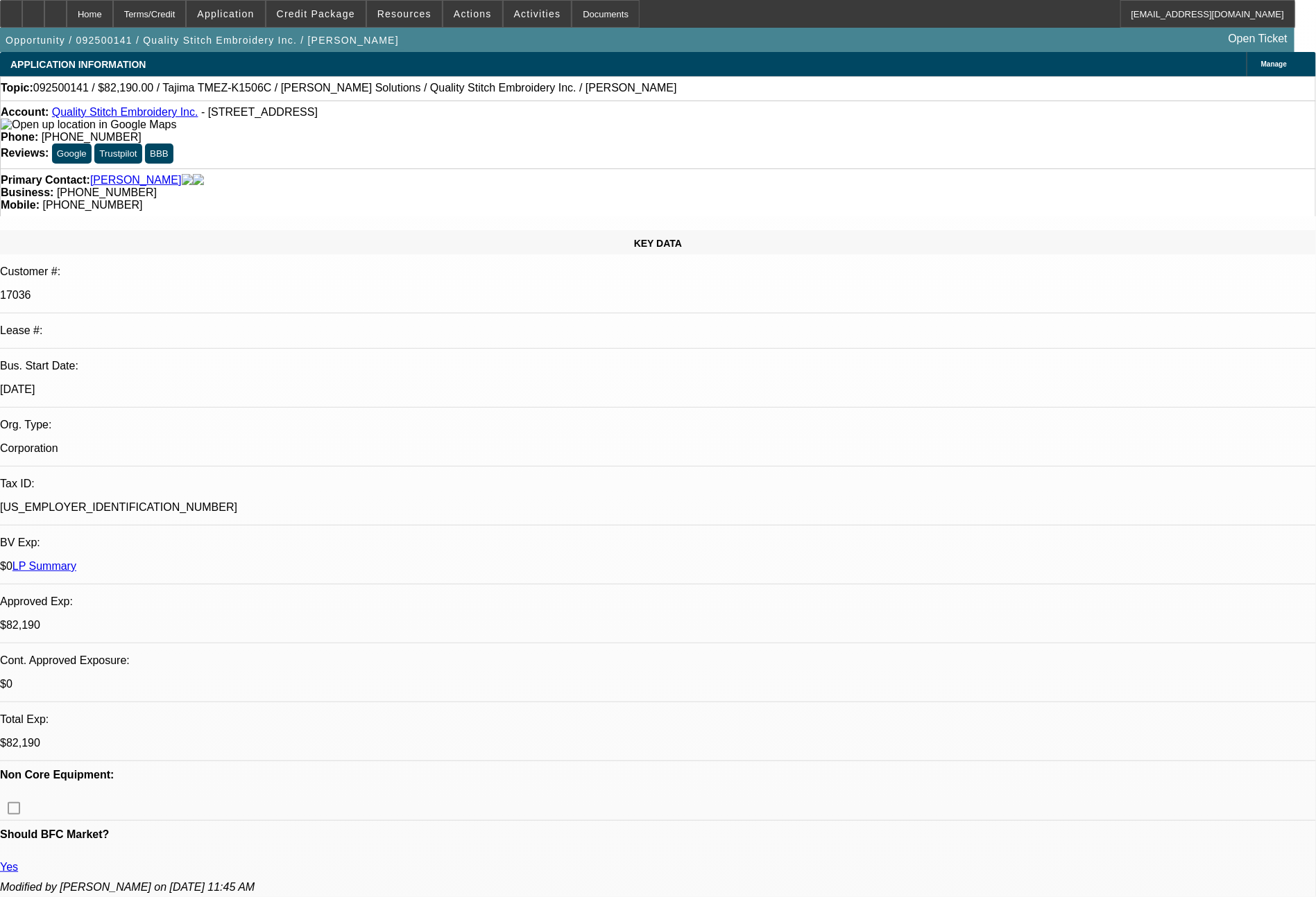
select select "0"
select select "2"
select select "0"
select select "2"
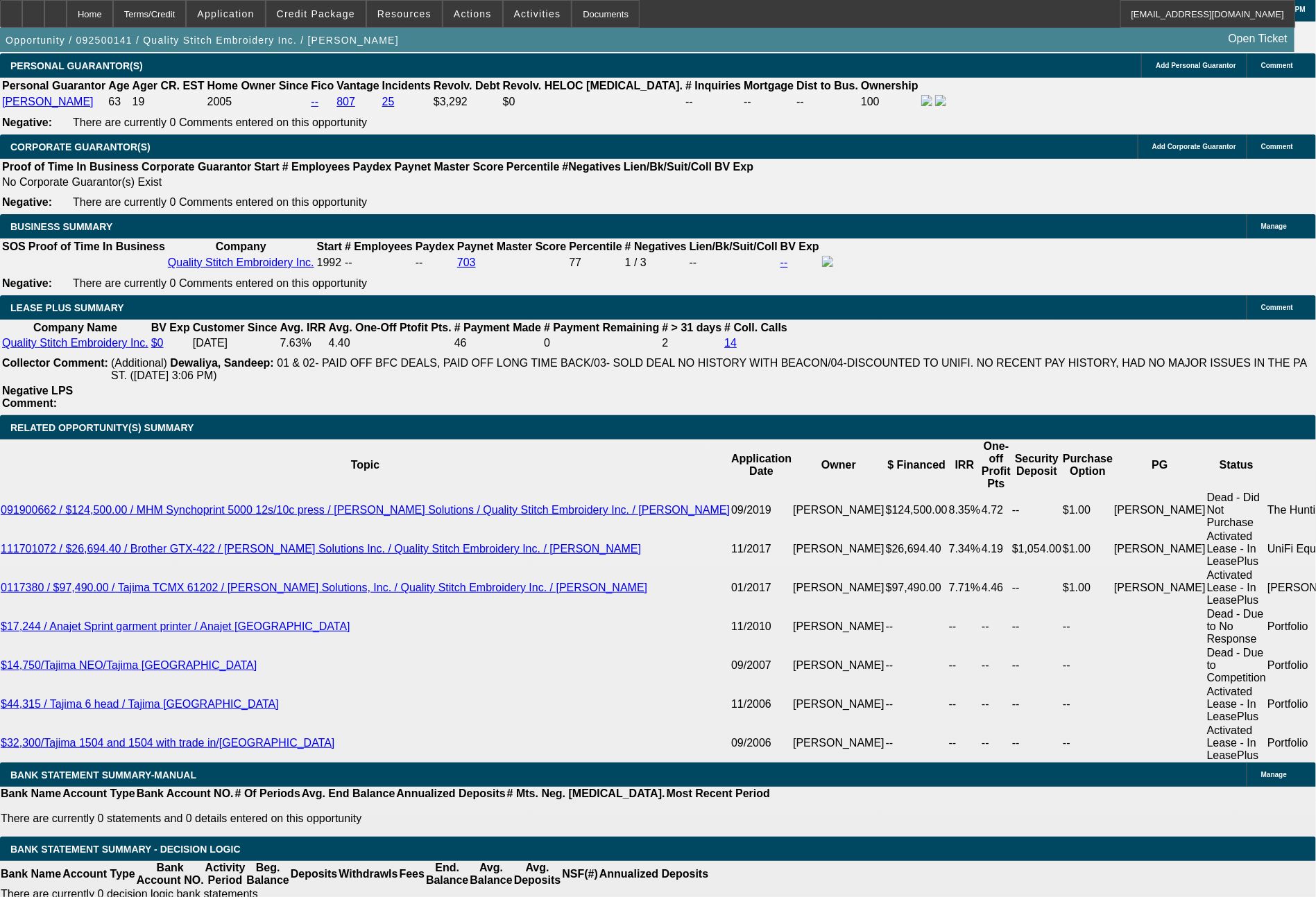
scroll to position [2205, 0]
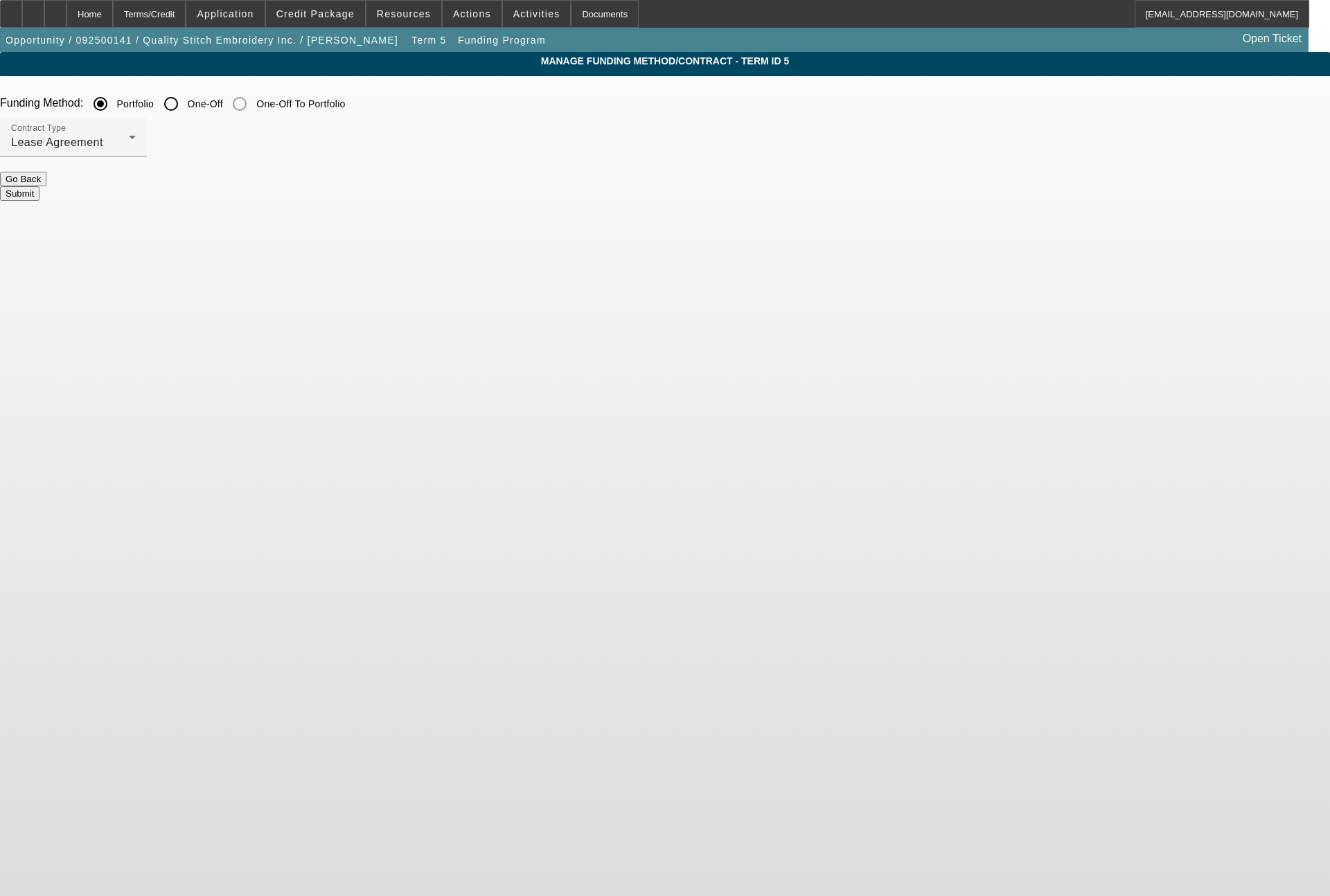
click at [185, 102] on input "One-Off" at bounding box center [171, 104] width 28 height 28
radio input "true"
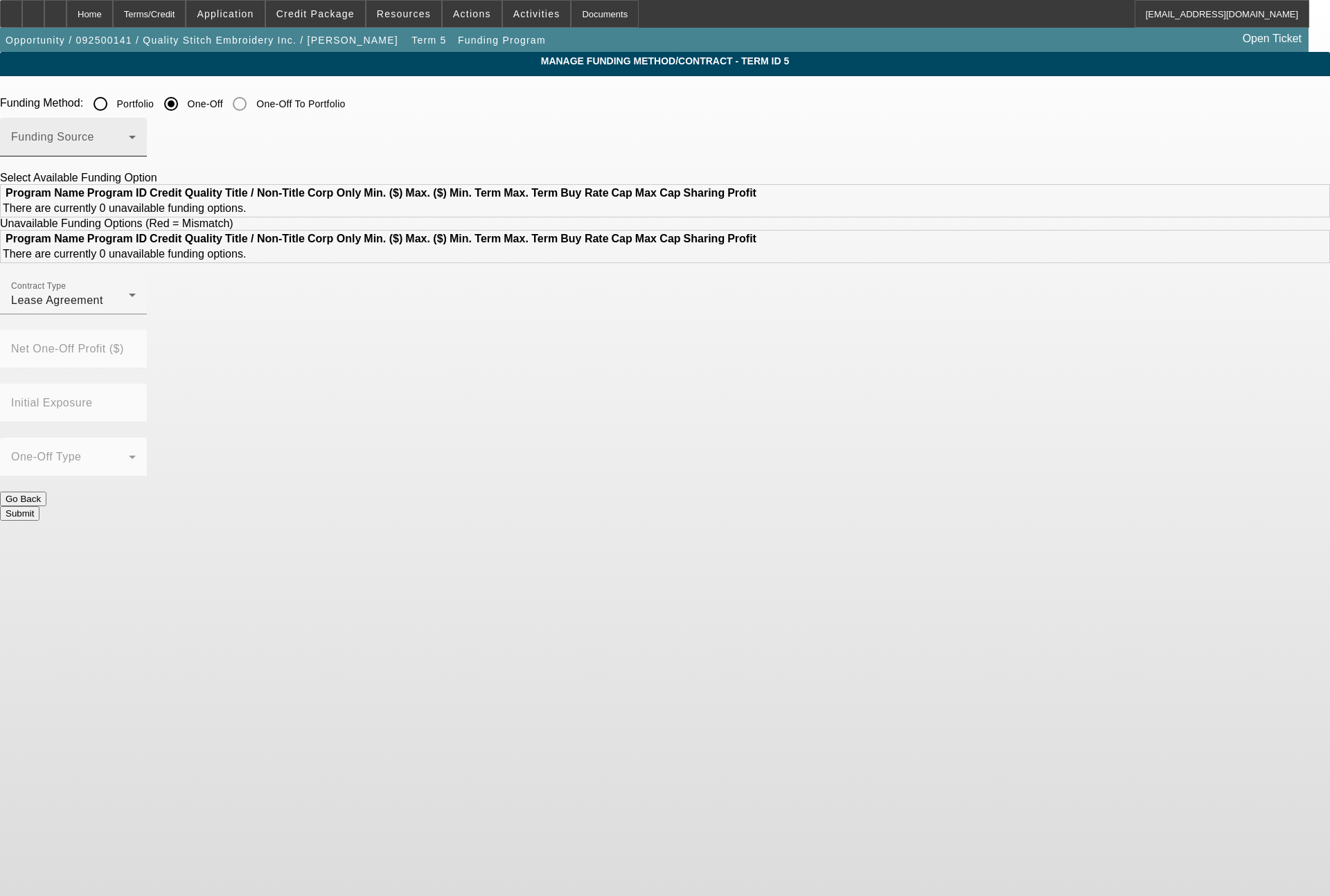
click at [129, 148] on span at bounding box center [70, 143] width 118 height 17
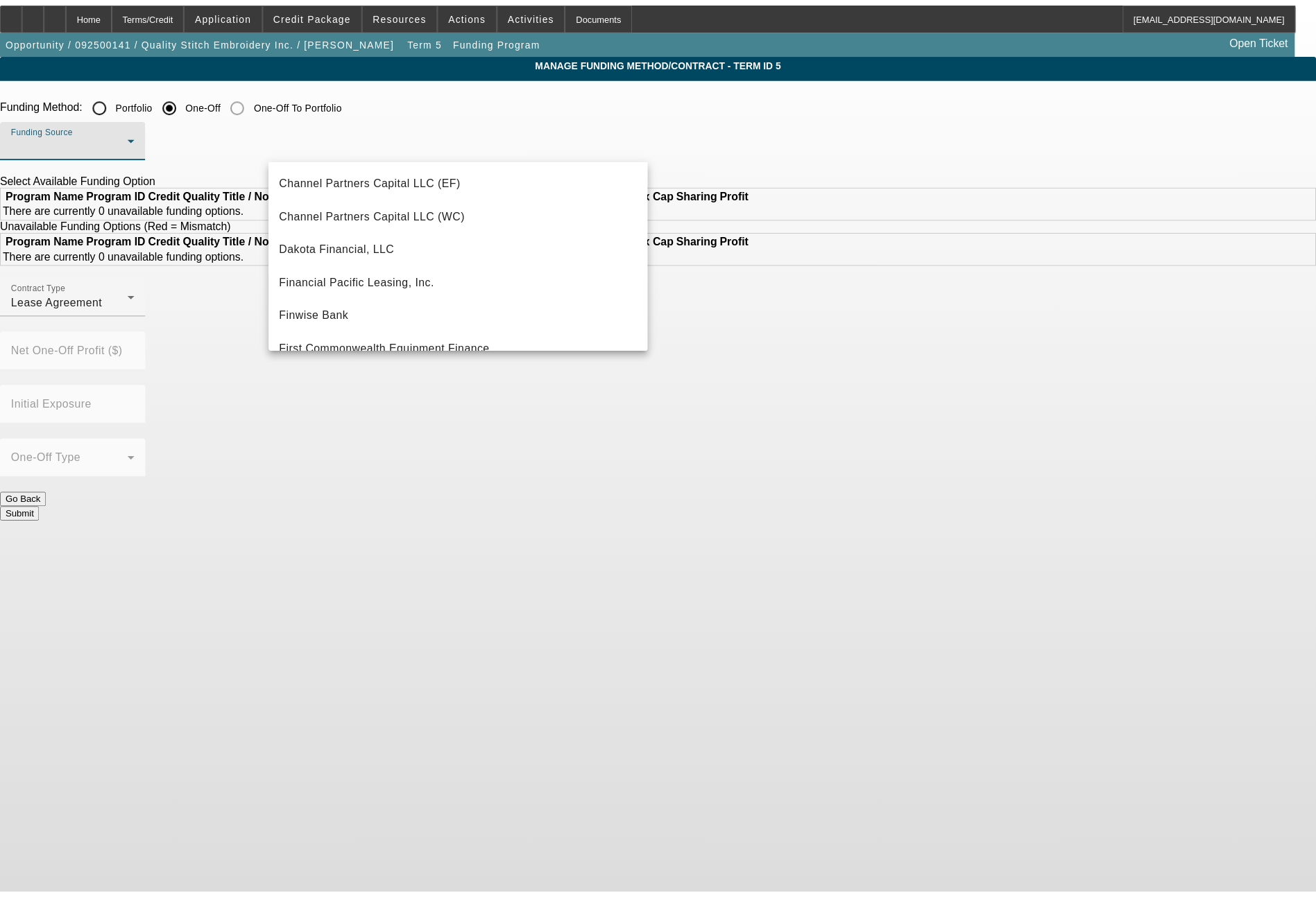
scroll to position [166, 0]
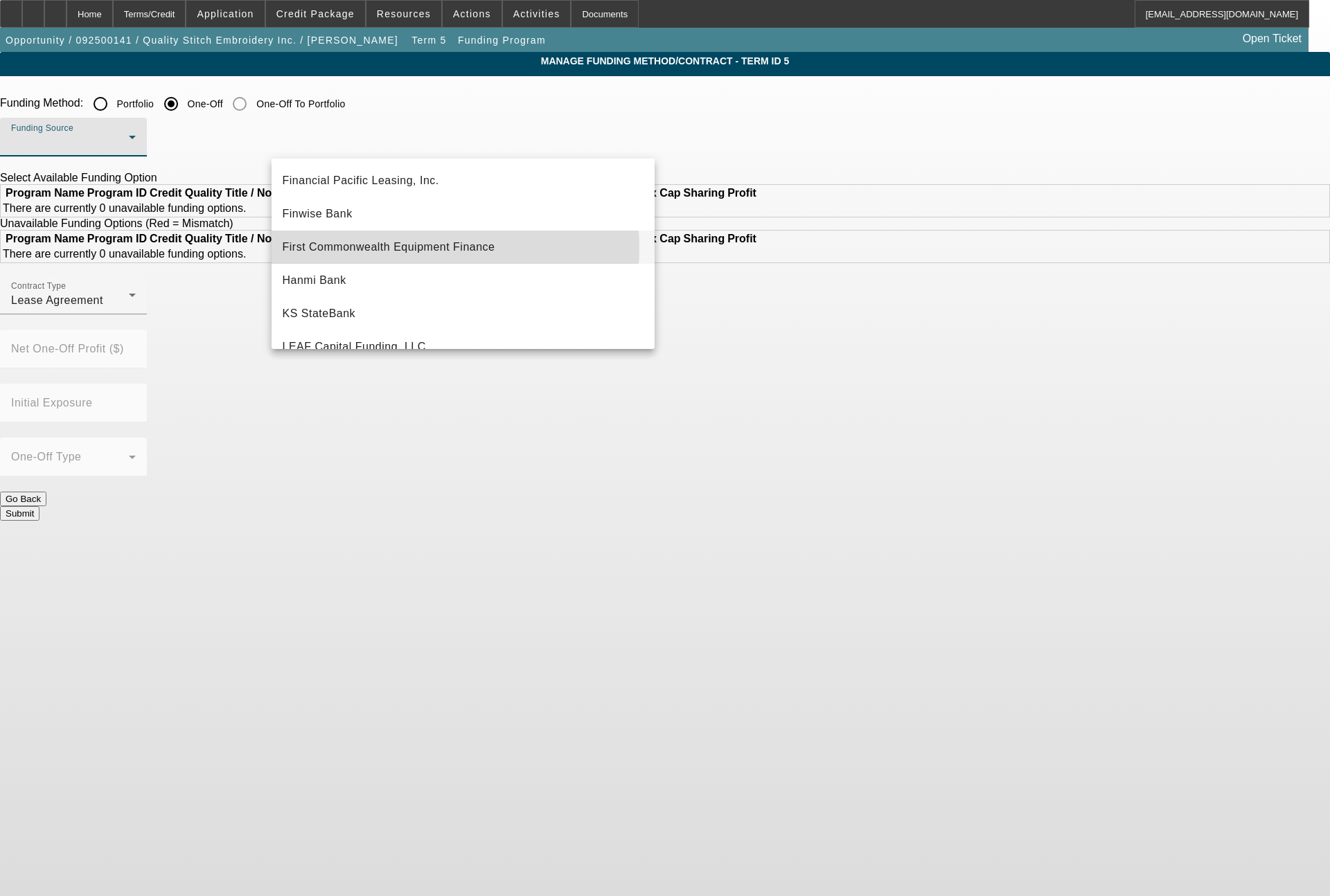
click at [406, 248] on span "First Commonwealth Equipment Finance" at bounding box center [388, 247] width 212 height 17
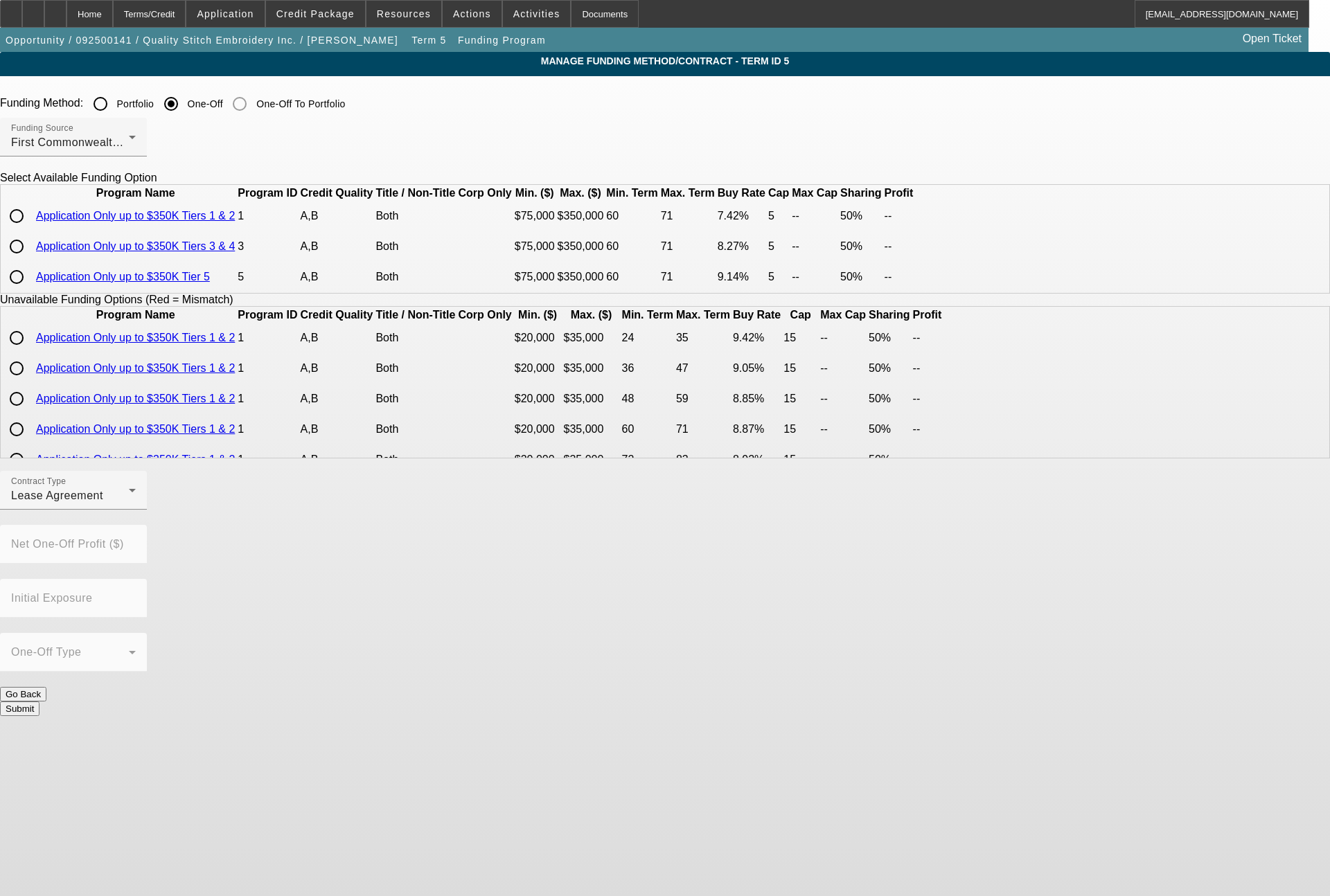
click at [30, 230] on input "radio" at bounding box center [17, 216] width 28 height 28
radio input "true"
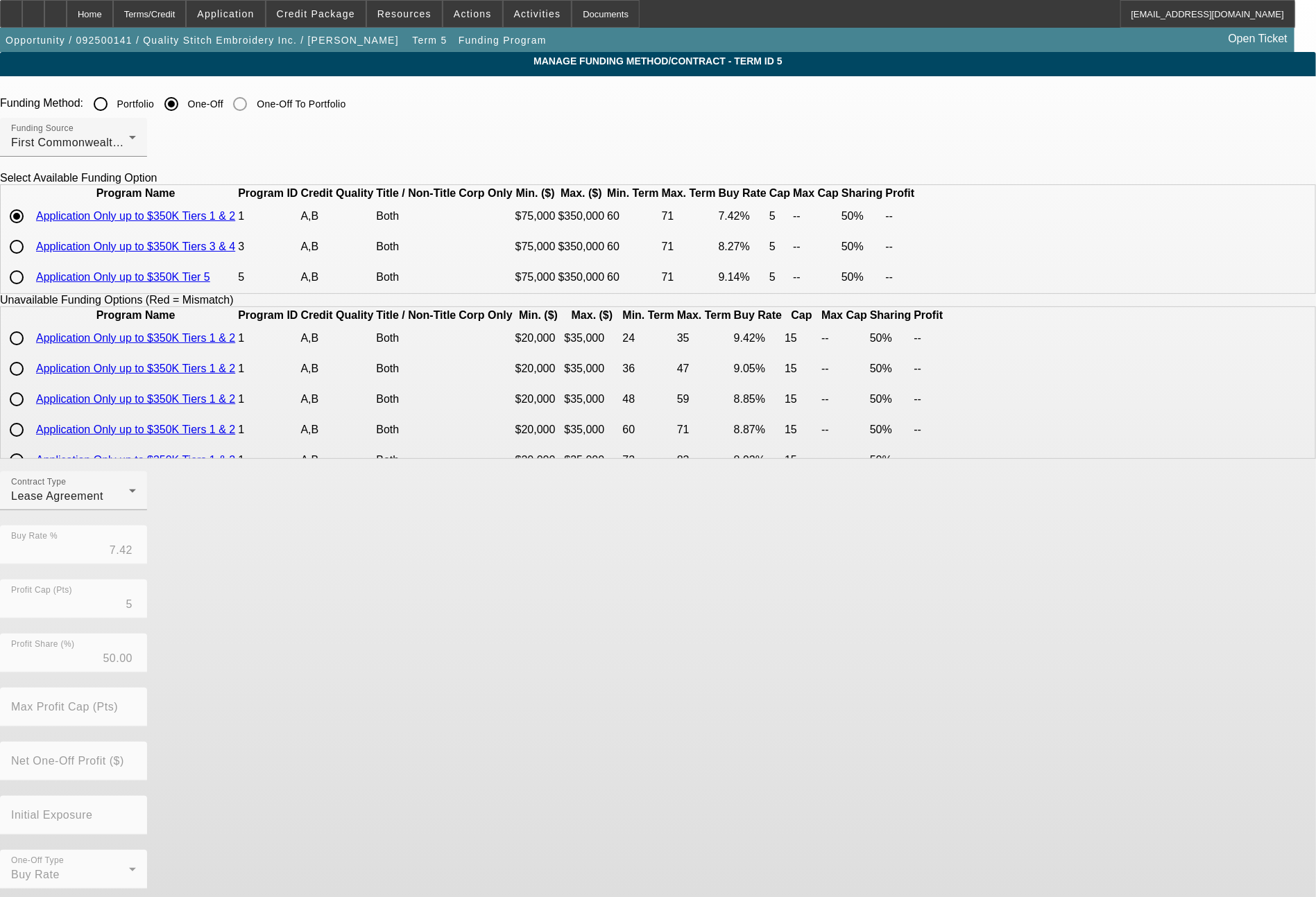
scroll to position [46, 0]
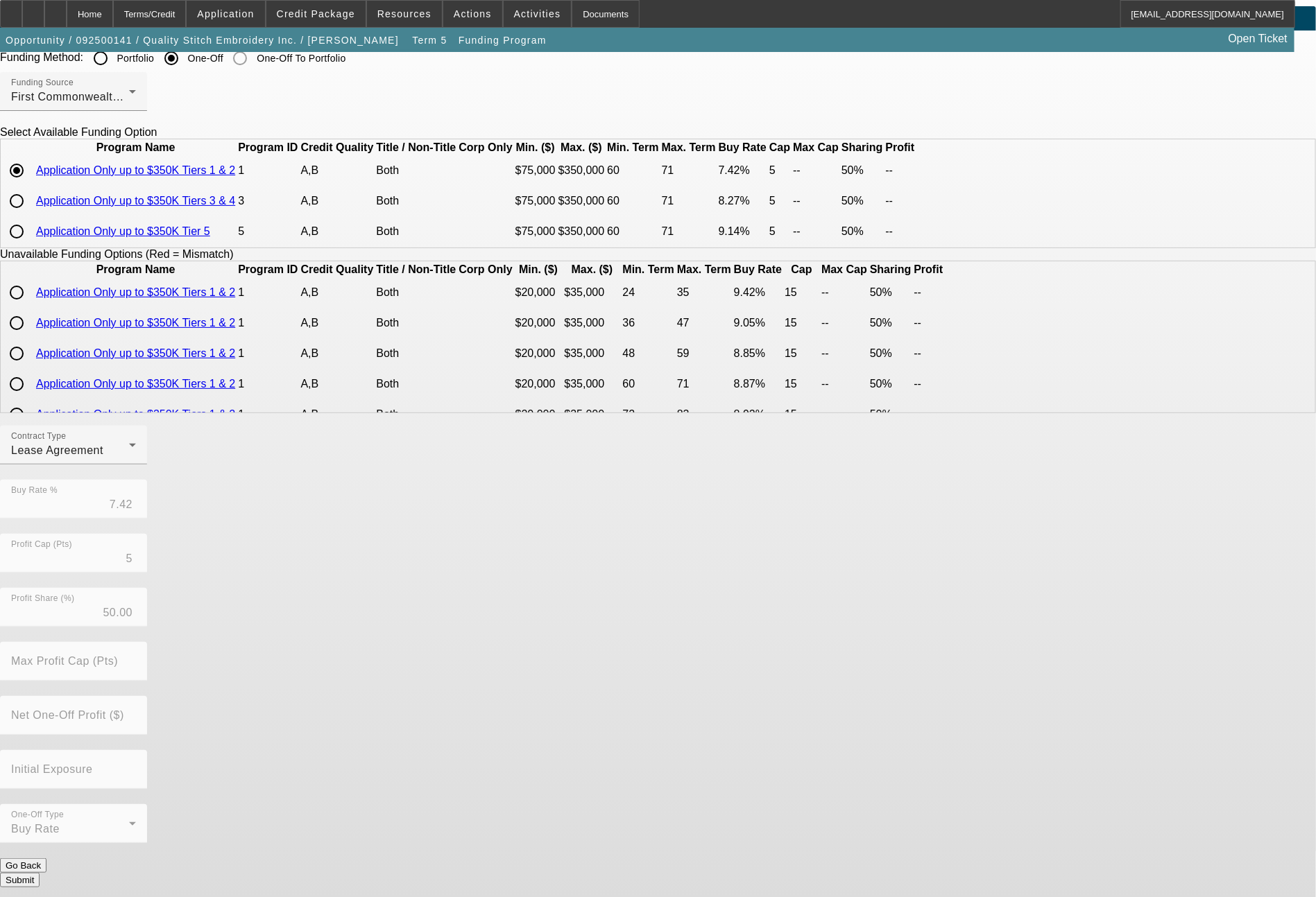
click at [39, 876] on button "Submit" at bounding box center [20, 880] width 39 height 15
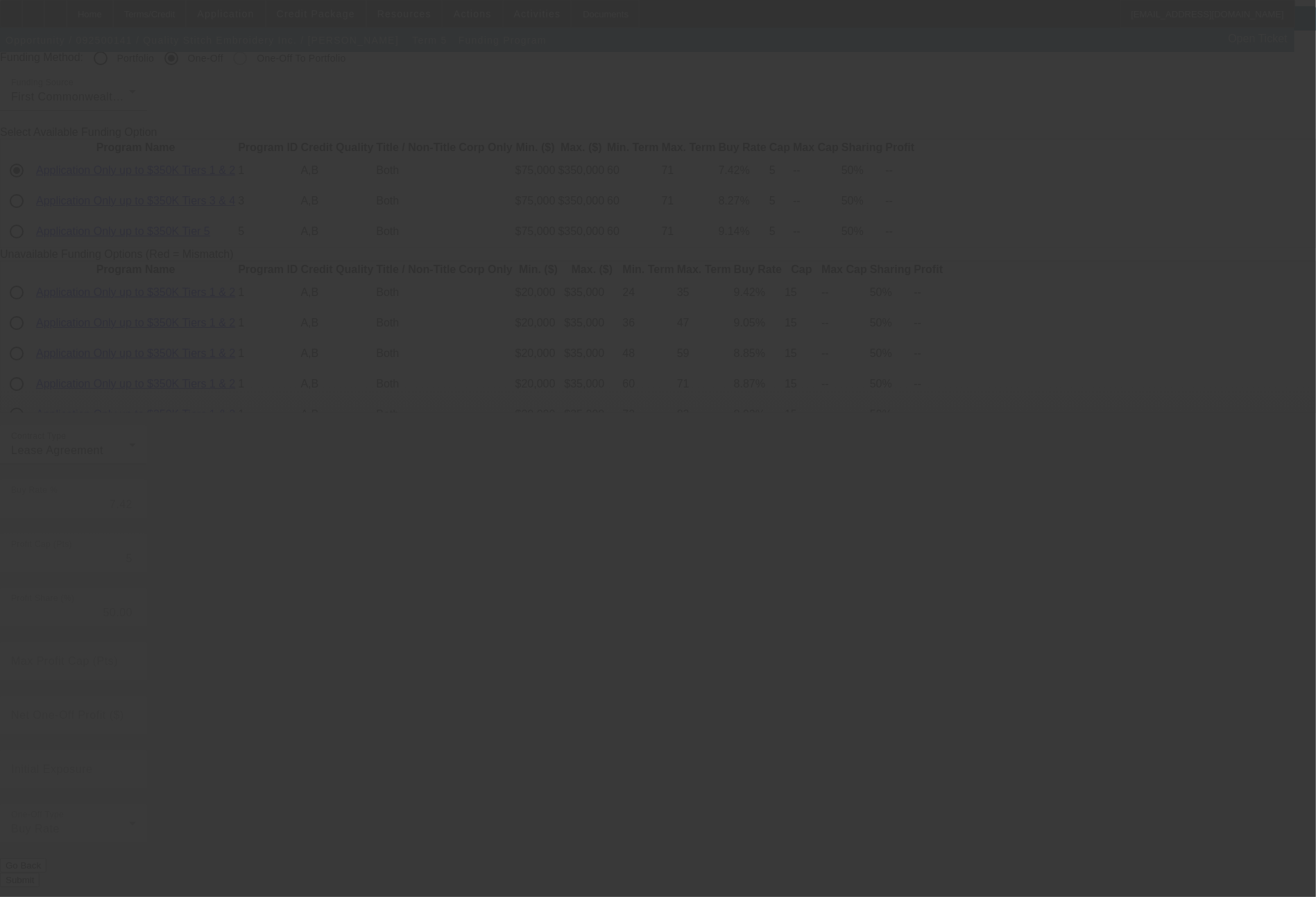
radio input "true"
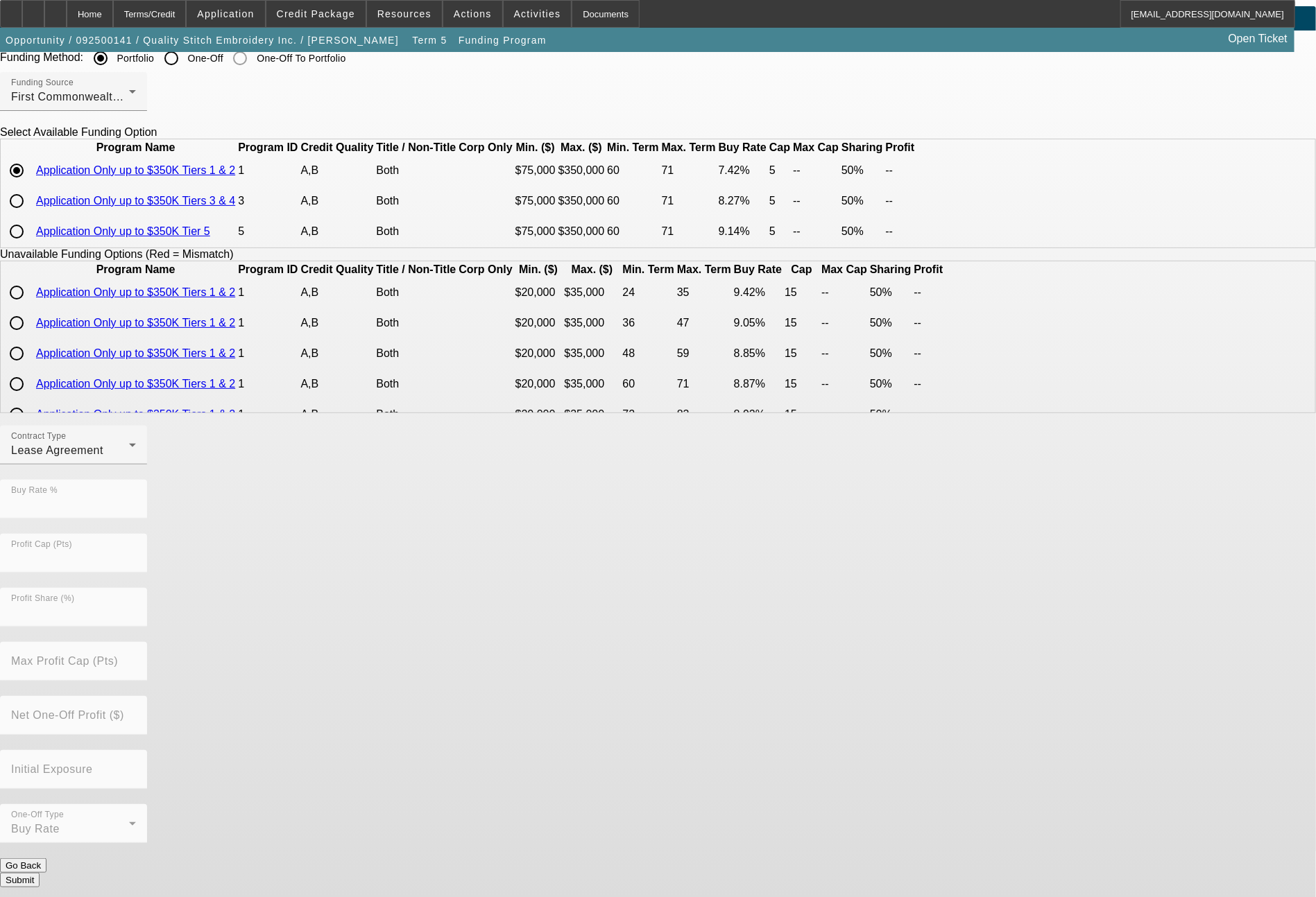
scroll to position [0, 0]
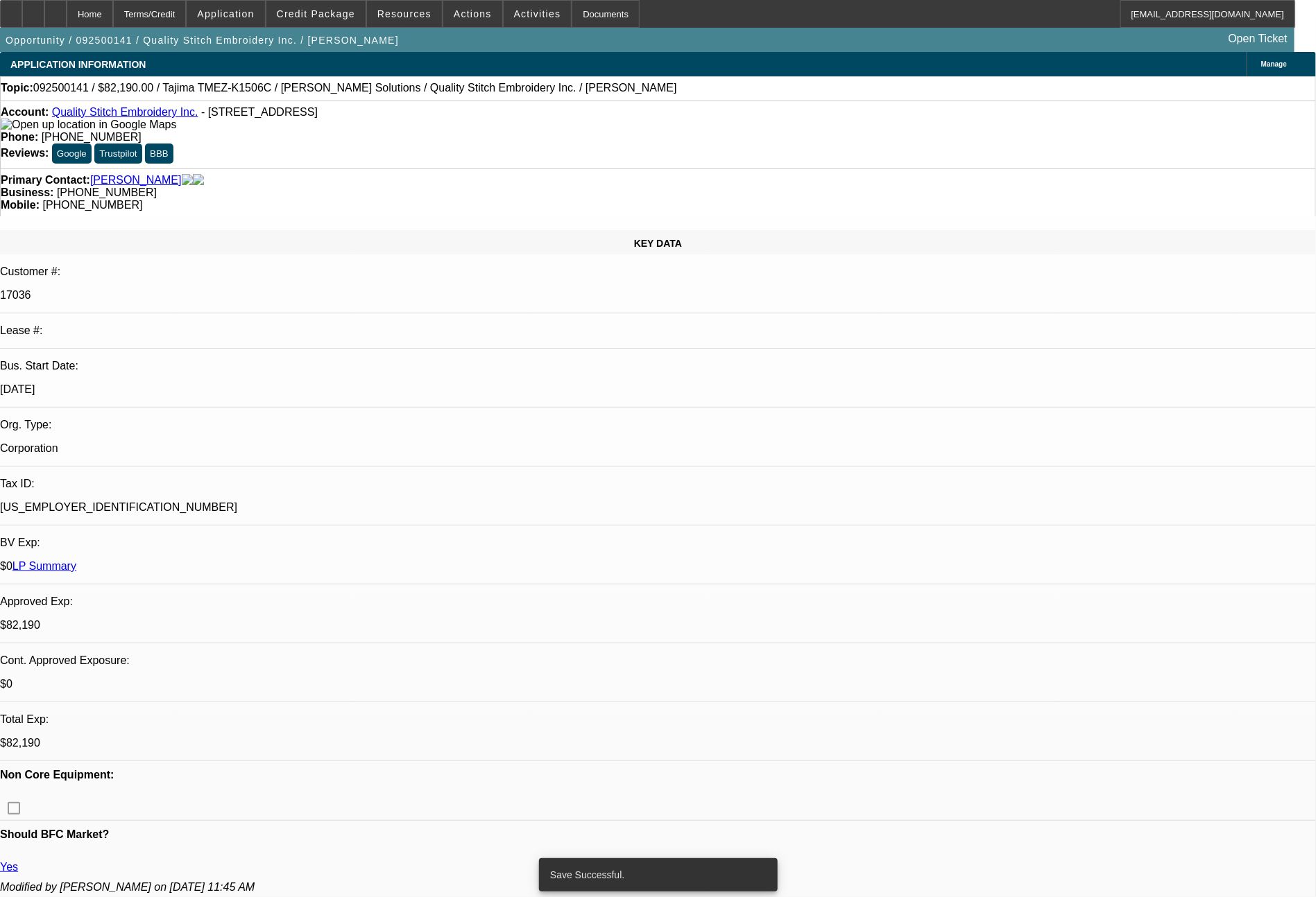
select select "0"
select select "2"
select select "0"
select select "2"
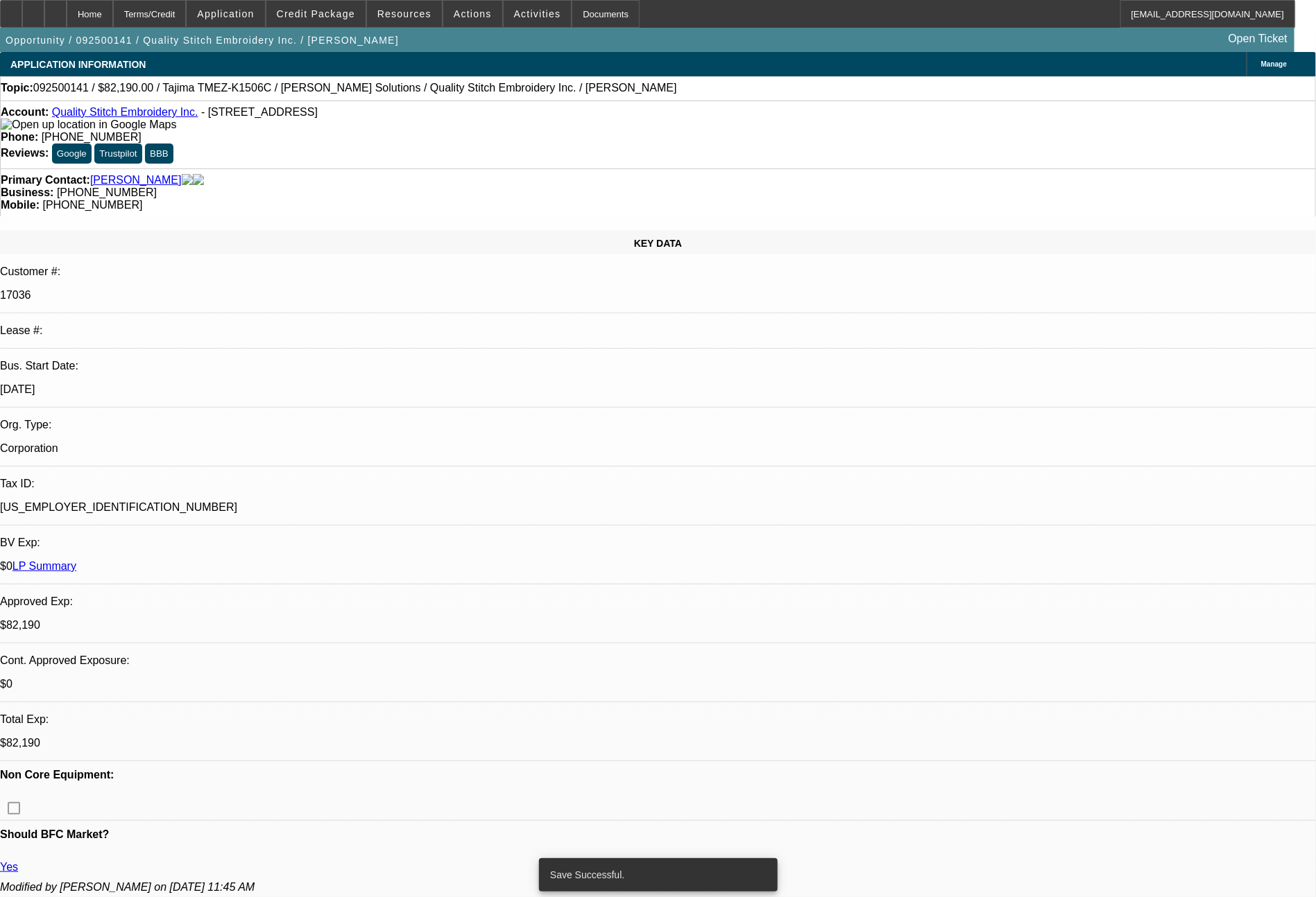
select select "0"
select select "2"
select select "0"
select select "2"
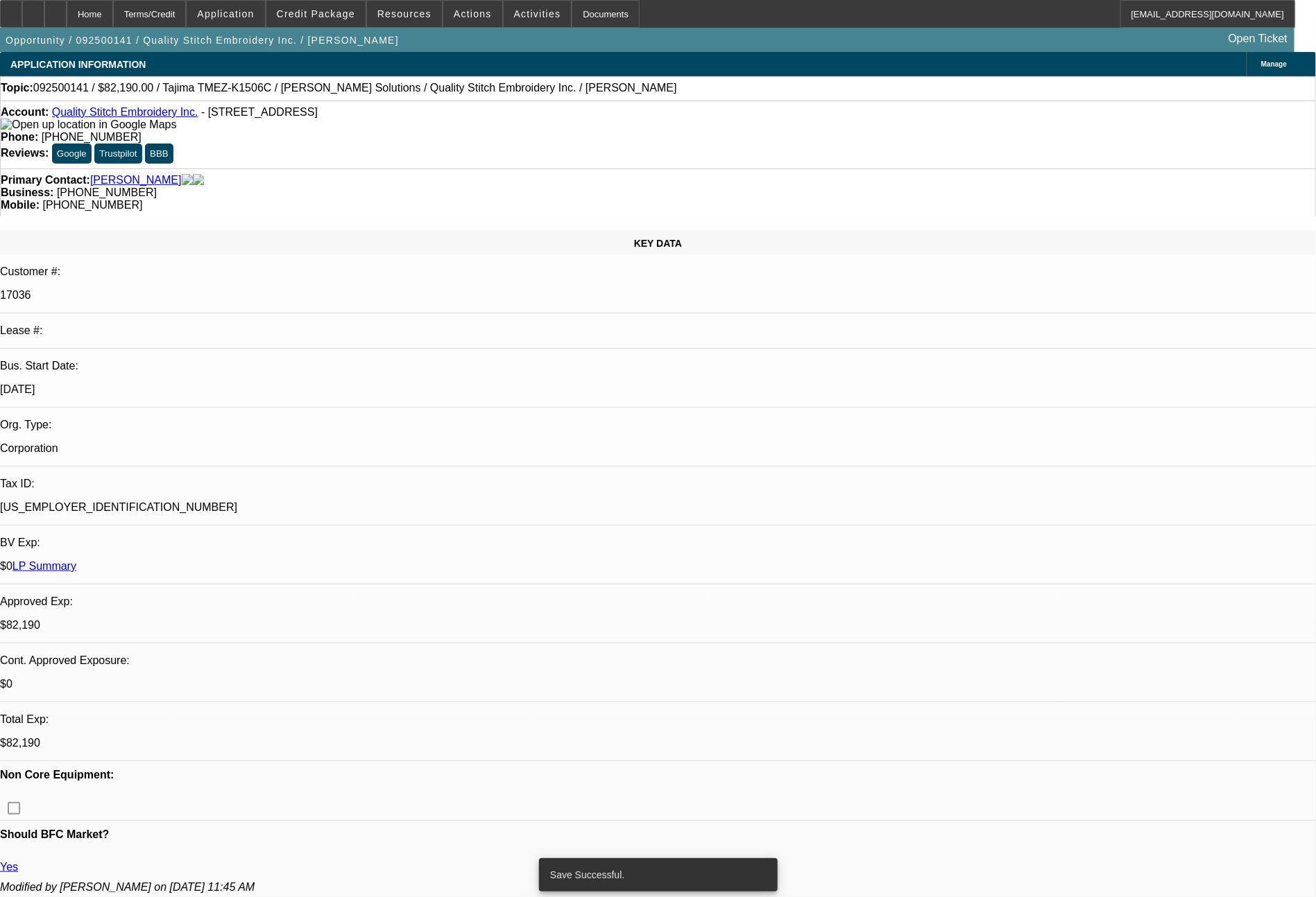
select select "0"
select select "2"
select select "0"
select select "2"
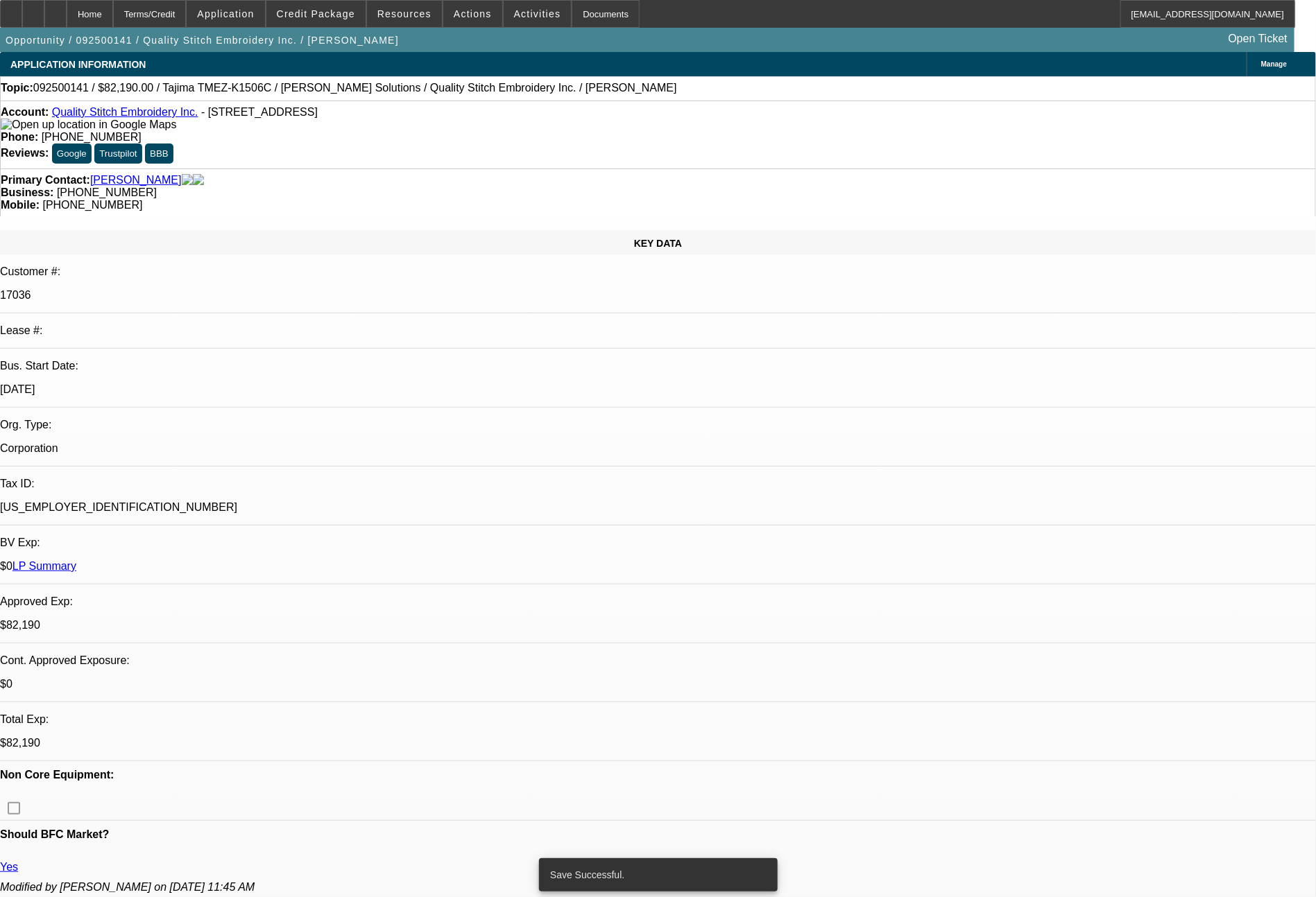
select select "0"
select select "2"
select select "0"
select select "2"
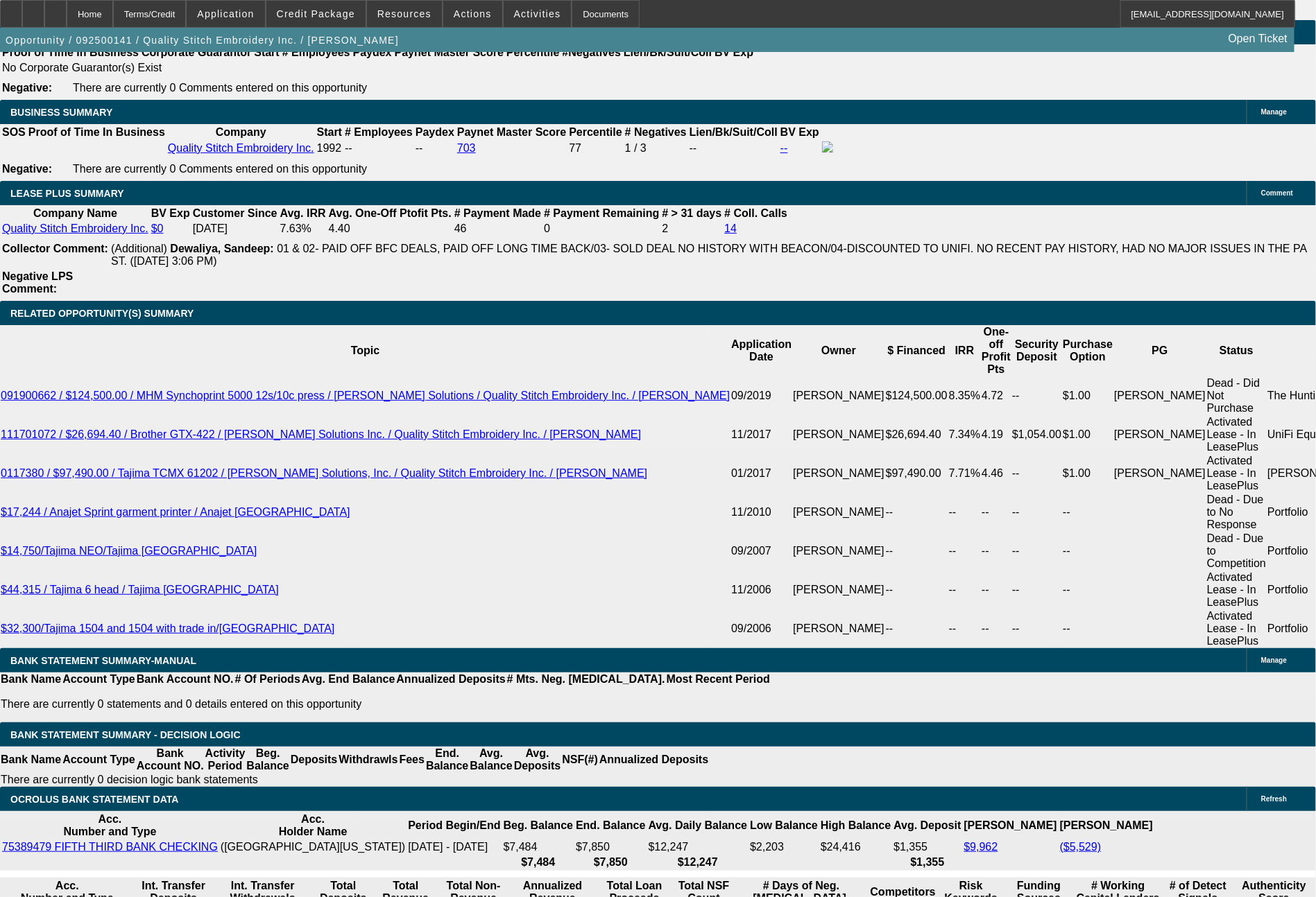
scroll to position [2278, 0]
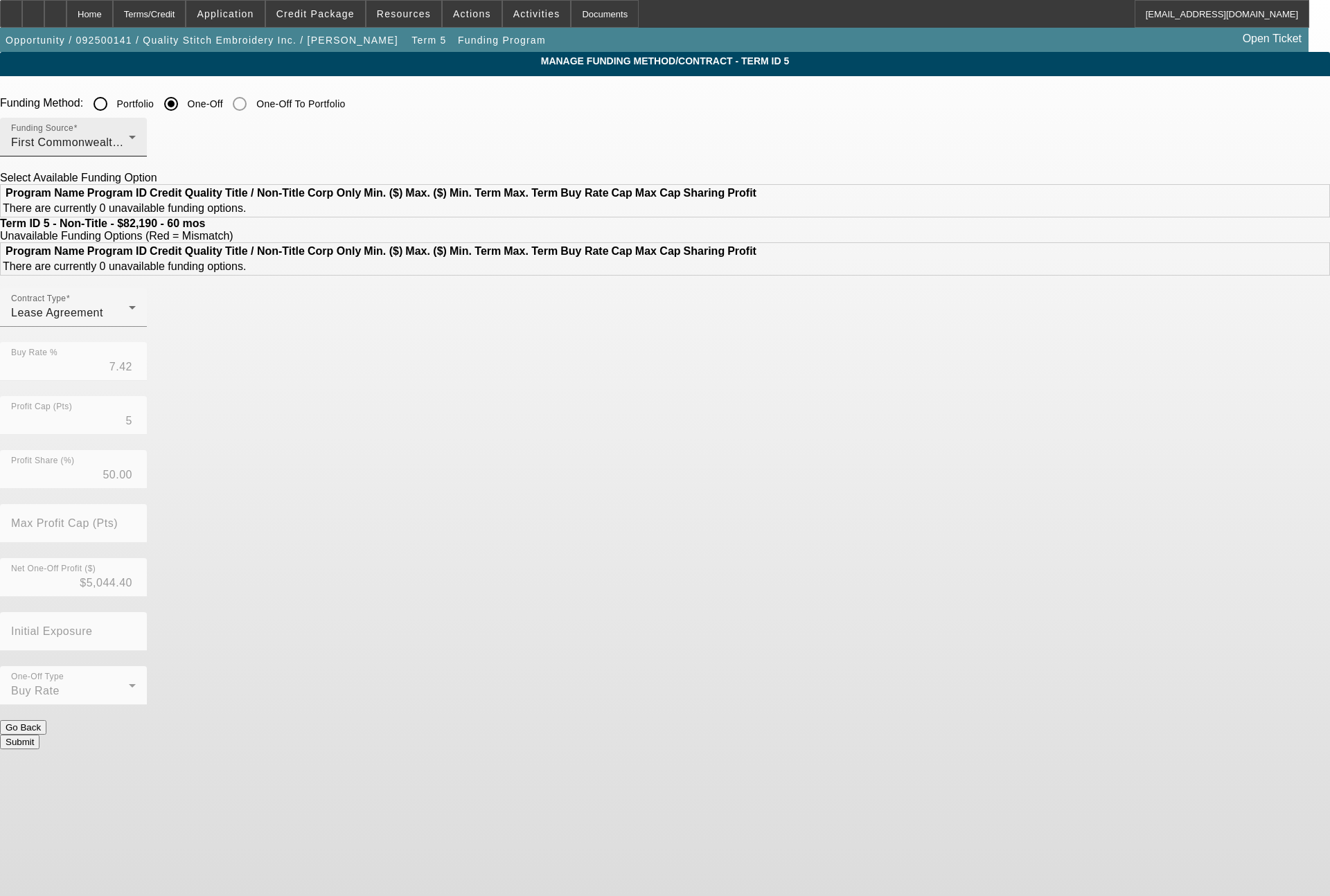
click at [129, 145] on div "First Commonwealth Equipment Finance" at bounding box center [70, 143] width 118 height 17
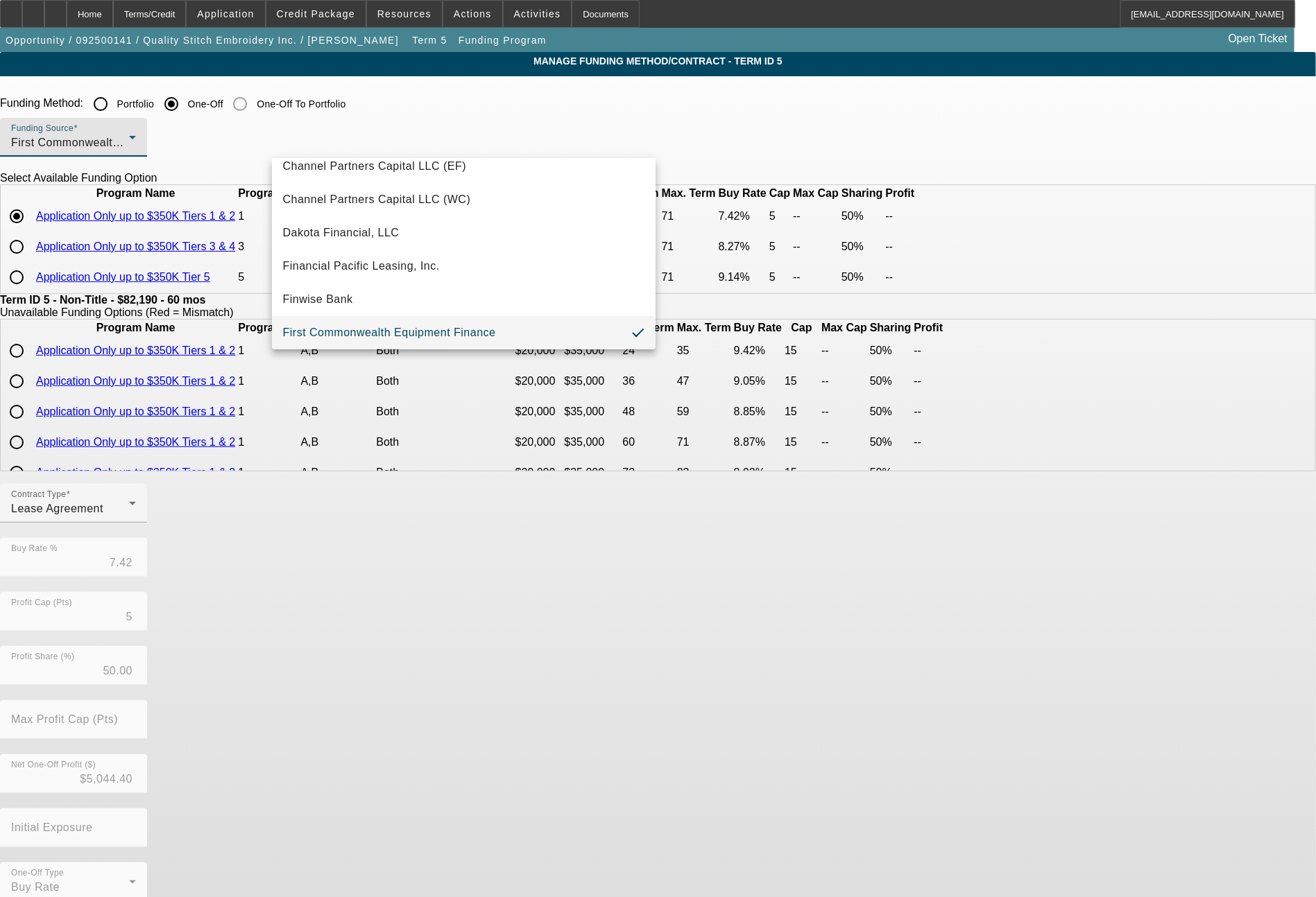
scroll to position [393, 0]
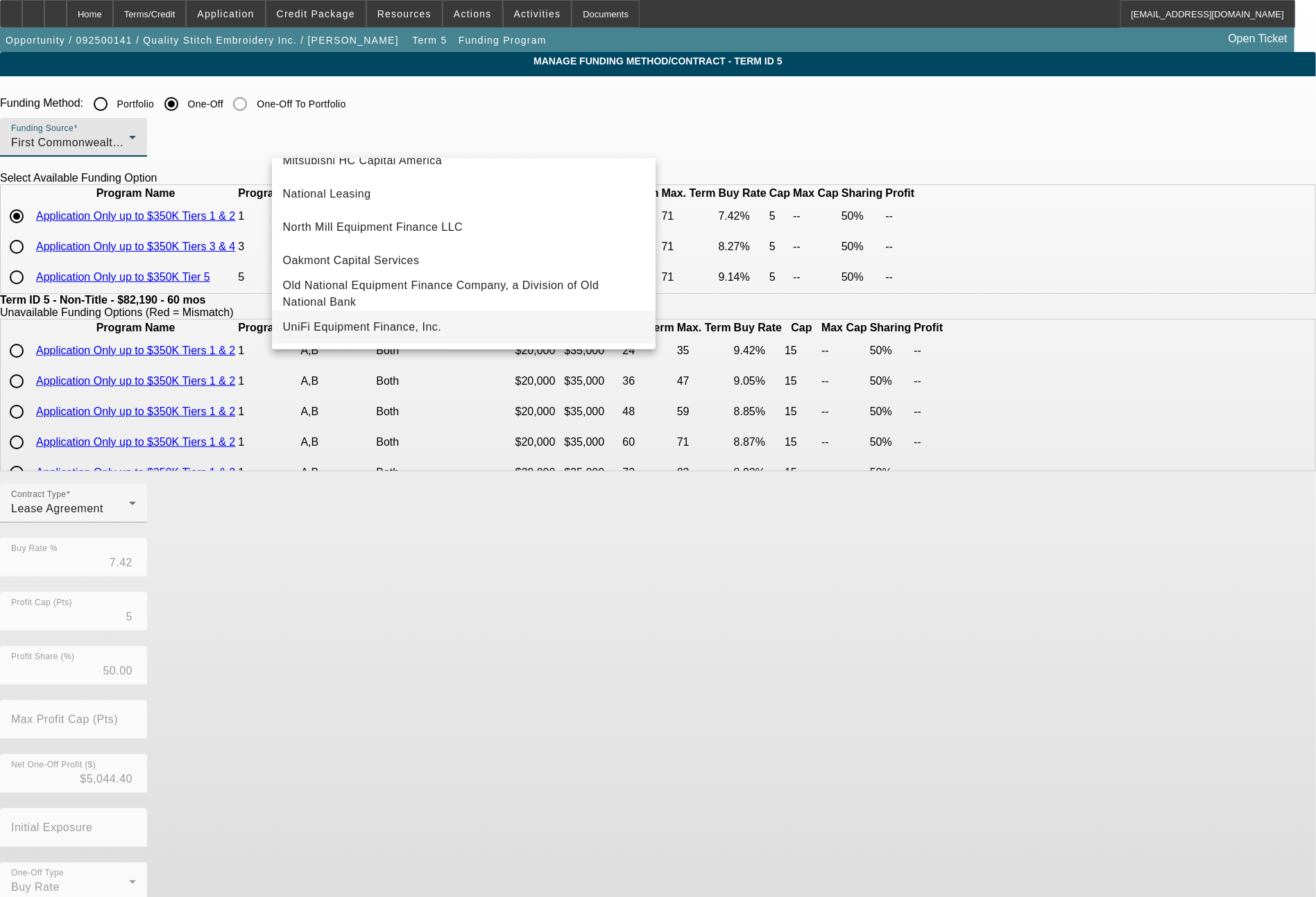
click at [359, 323] on span "UniFi Equipment Finance, Inc." at bounding box center [362, 327] width 159 height 17
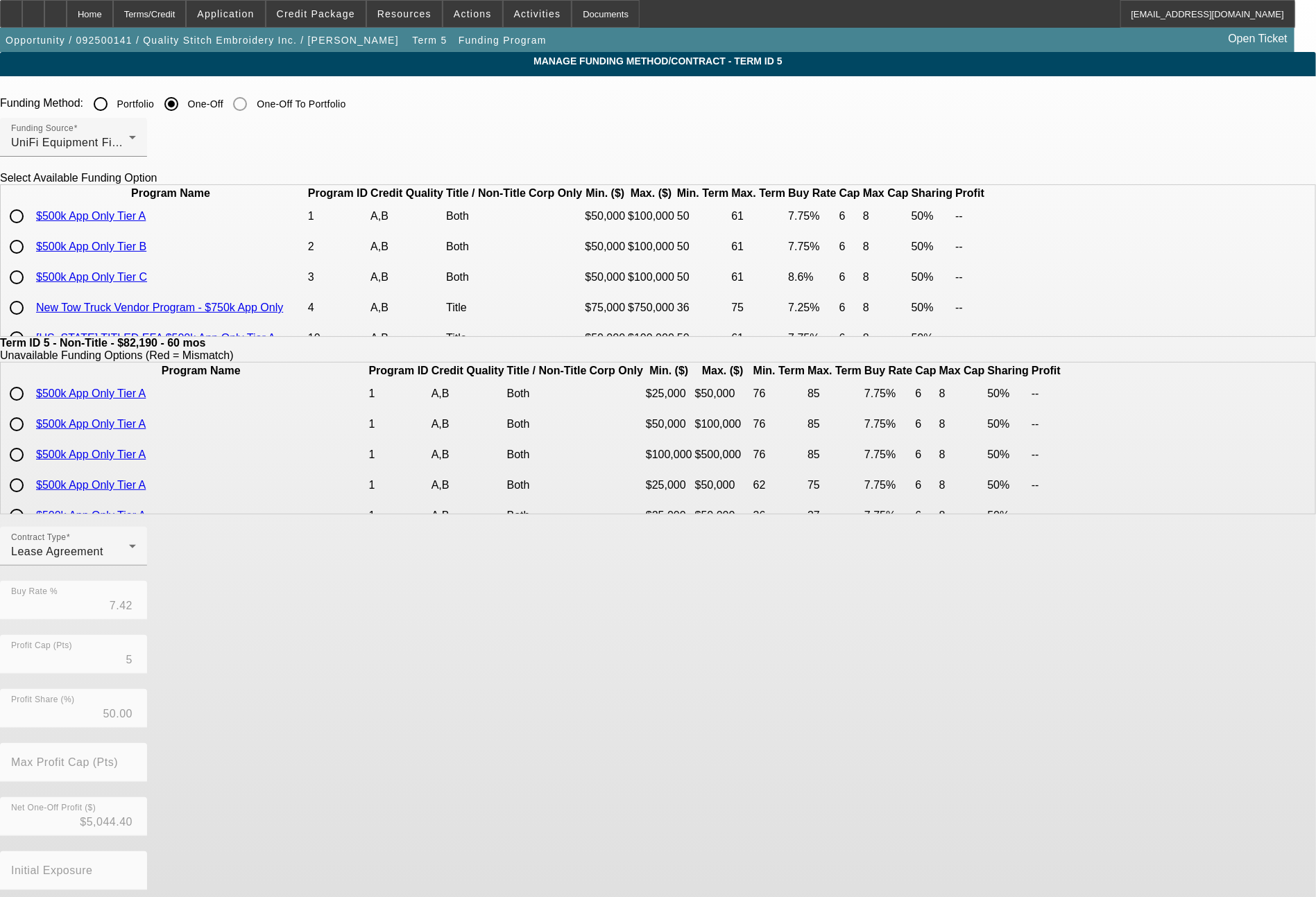
click at [30, 260] on input "radio" at bounding box center [17, 247] width 28 height 28
radio input "true"
type input "7.75"
type input "6"
type input "8"
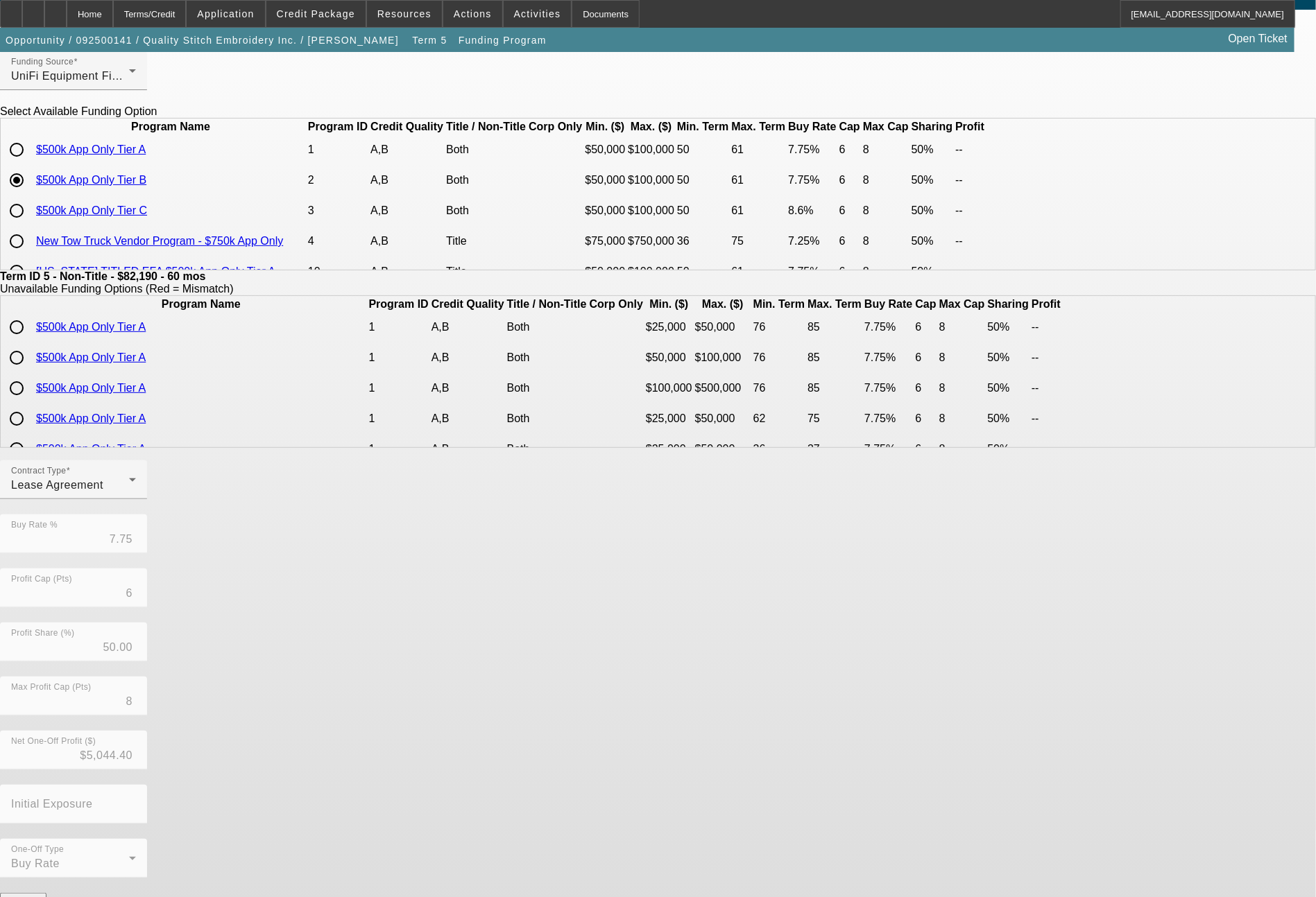
scroll to position [67, 0]
click at [39, 896] on button "Submit" at bounding box center [20, 914] width 39 height 15
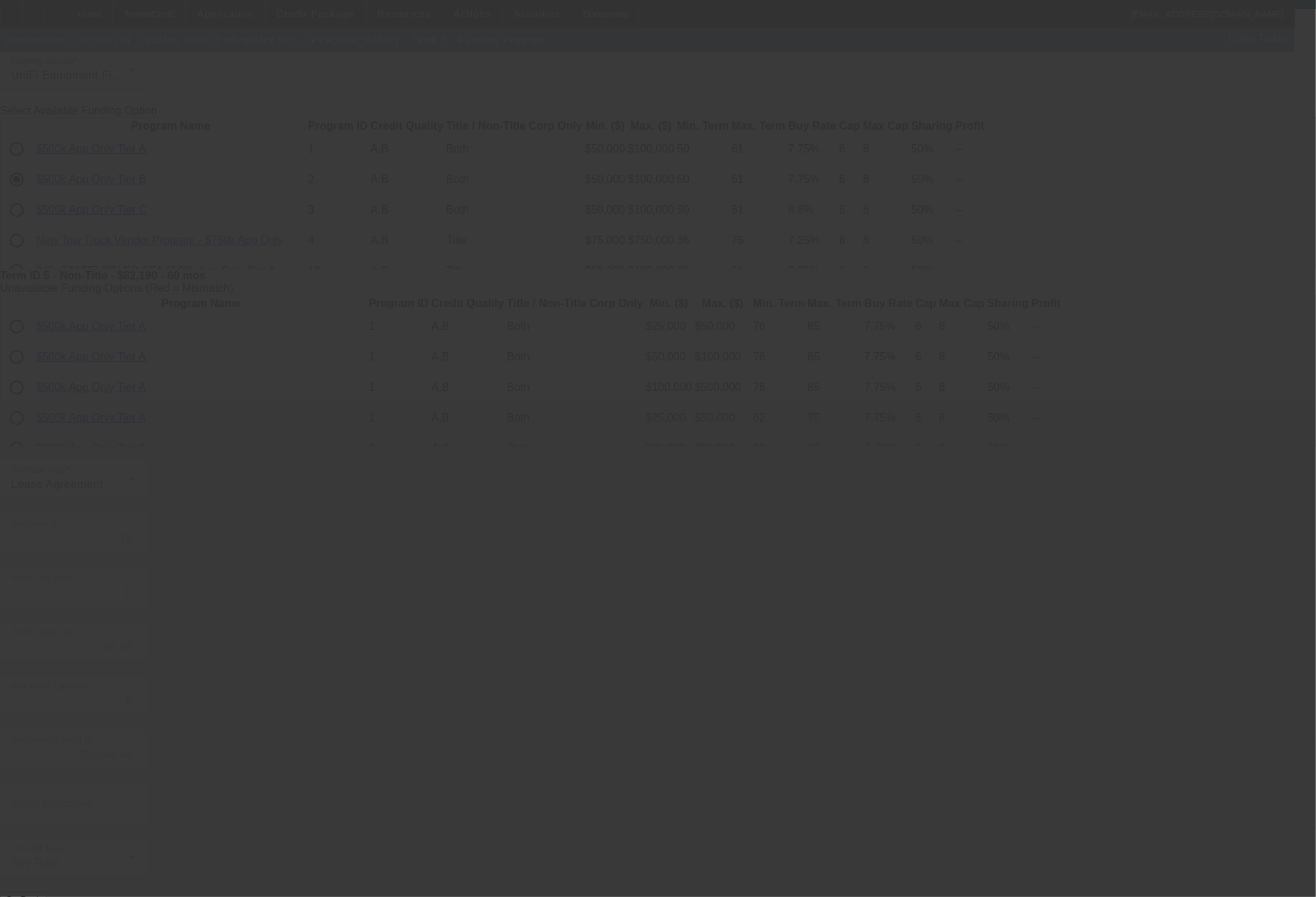
type input "7.42"
type input "5"
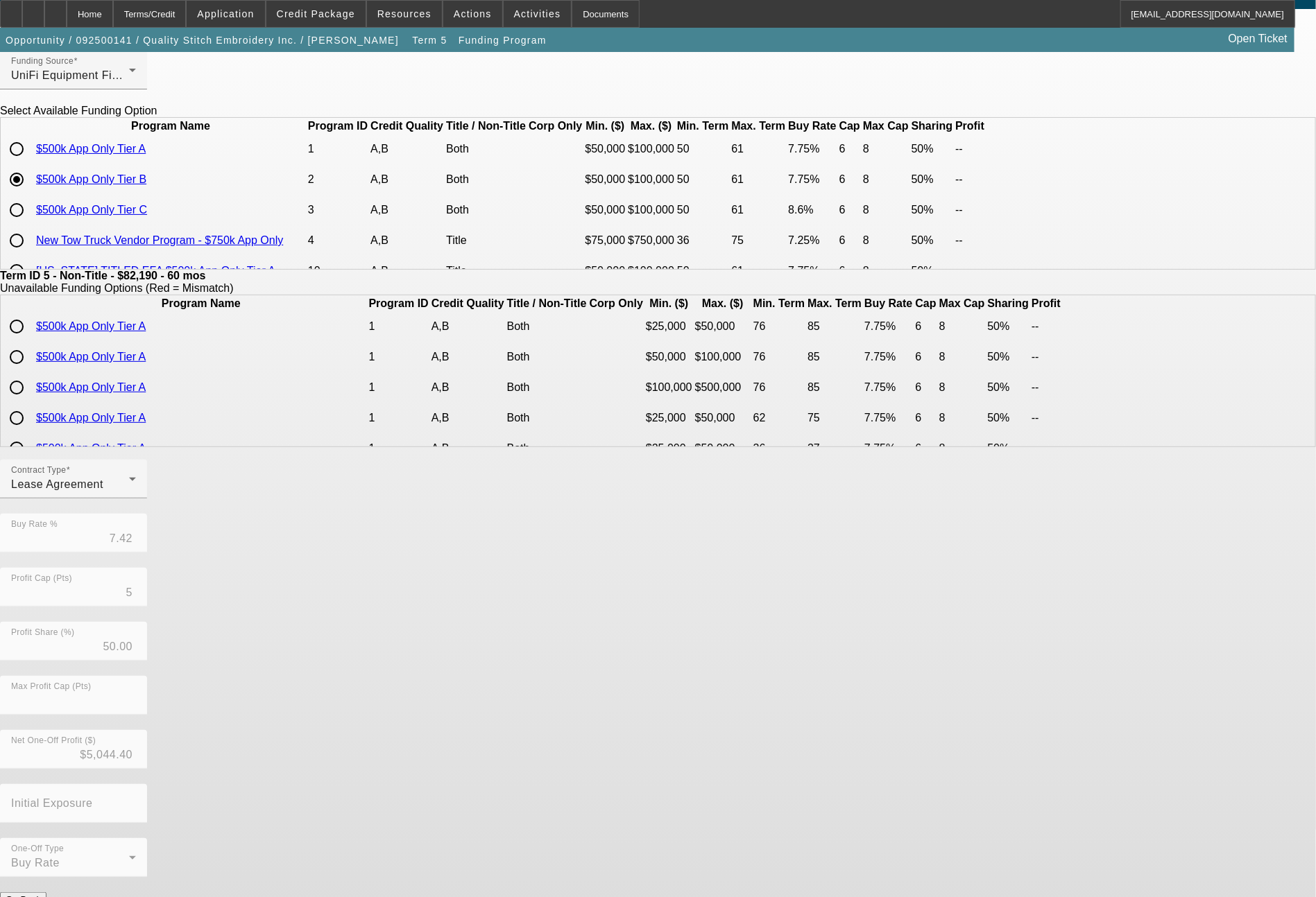
scroll to position [0, 0]
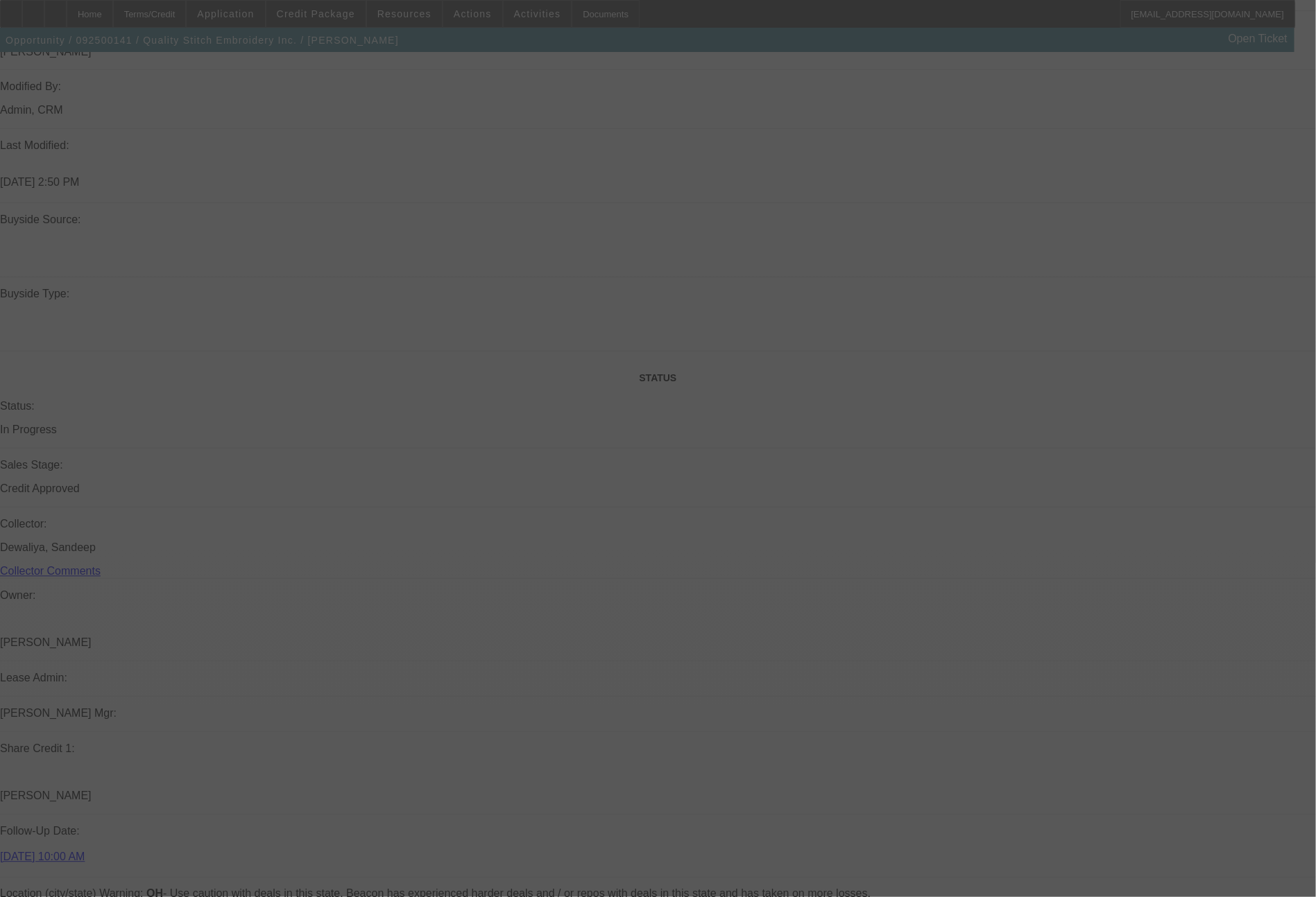
scroll to position [1571, 0]
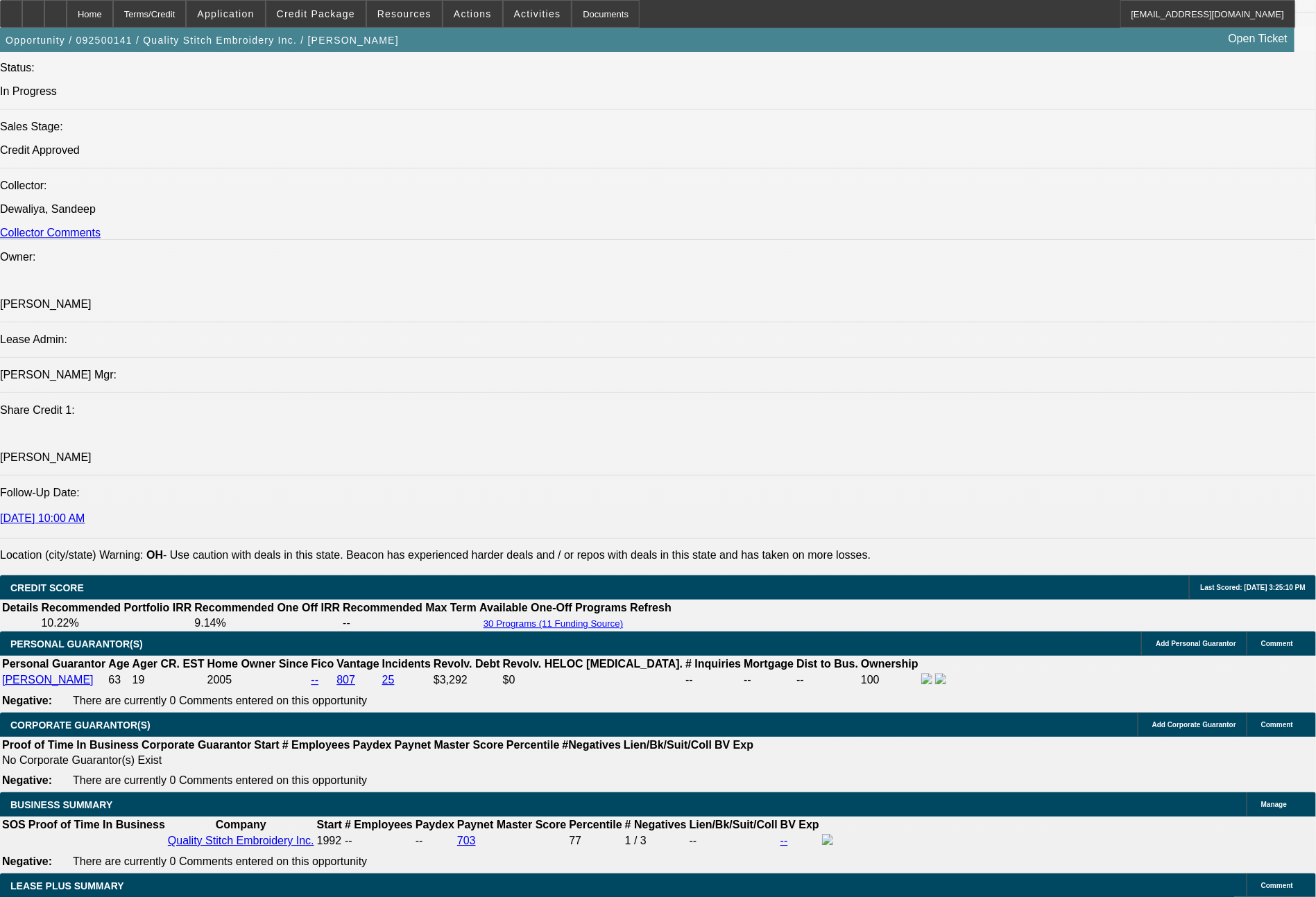
select select "0"
select select "2"
select select "0"
select select "2"
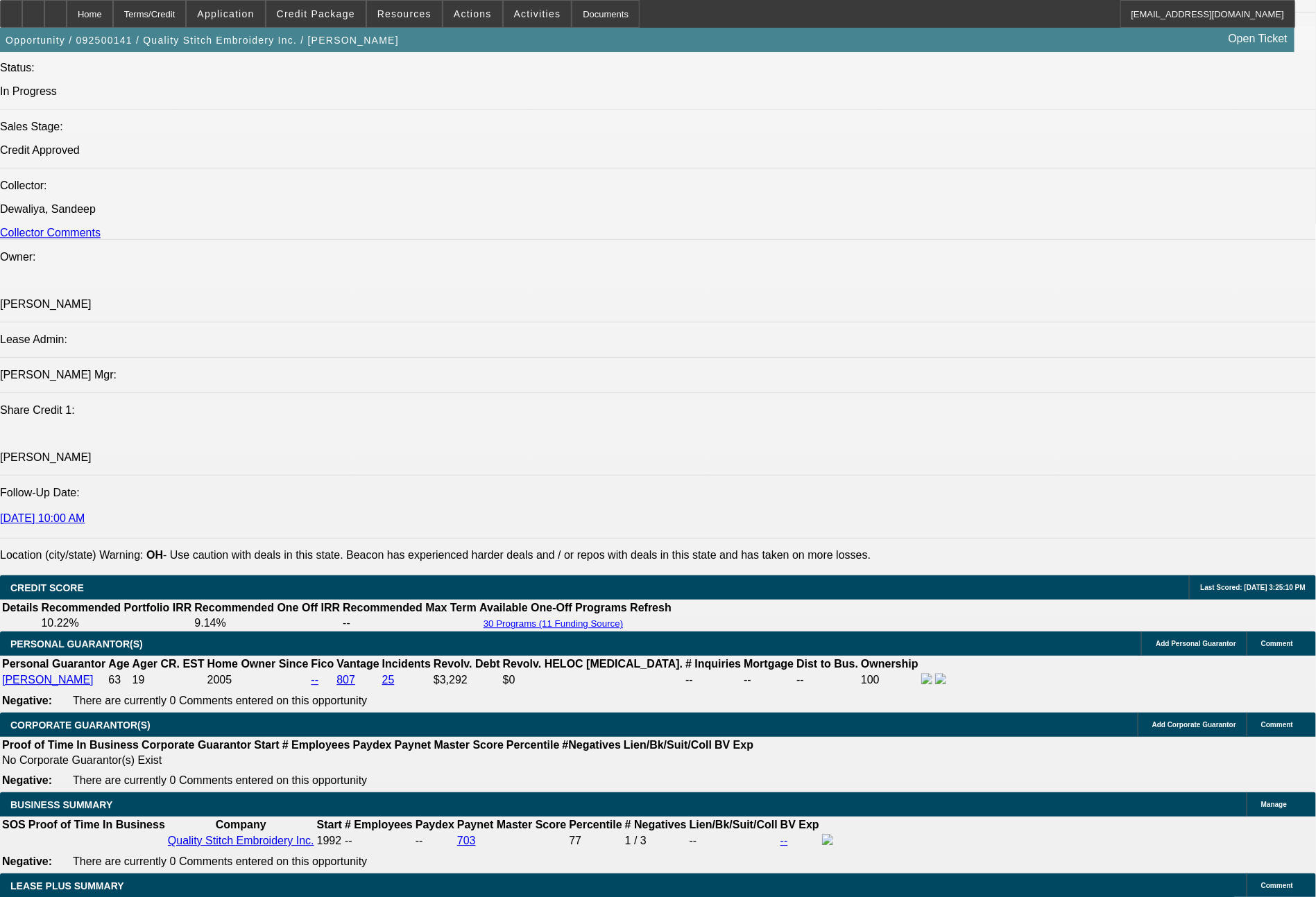
select select "0"
select select "2"
select select "0"
select select "2"
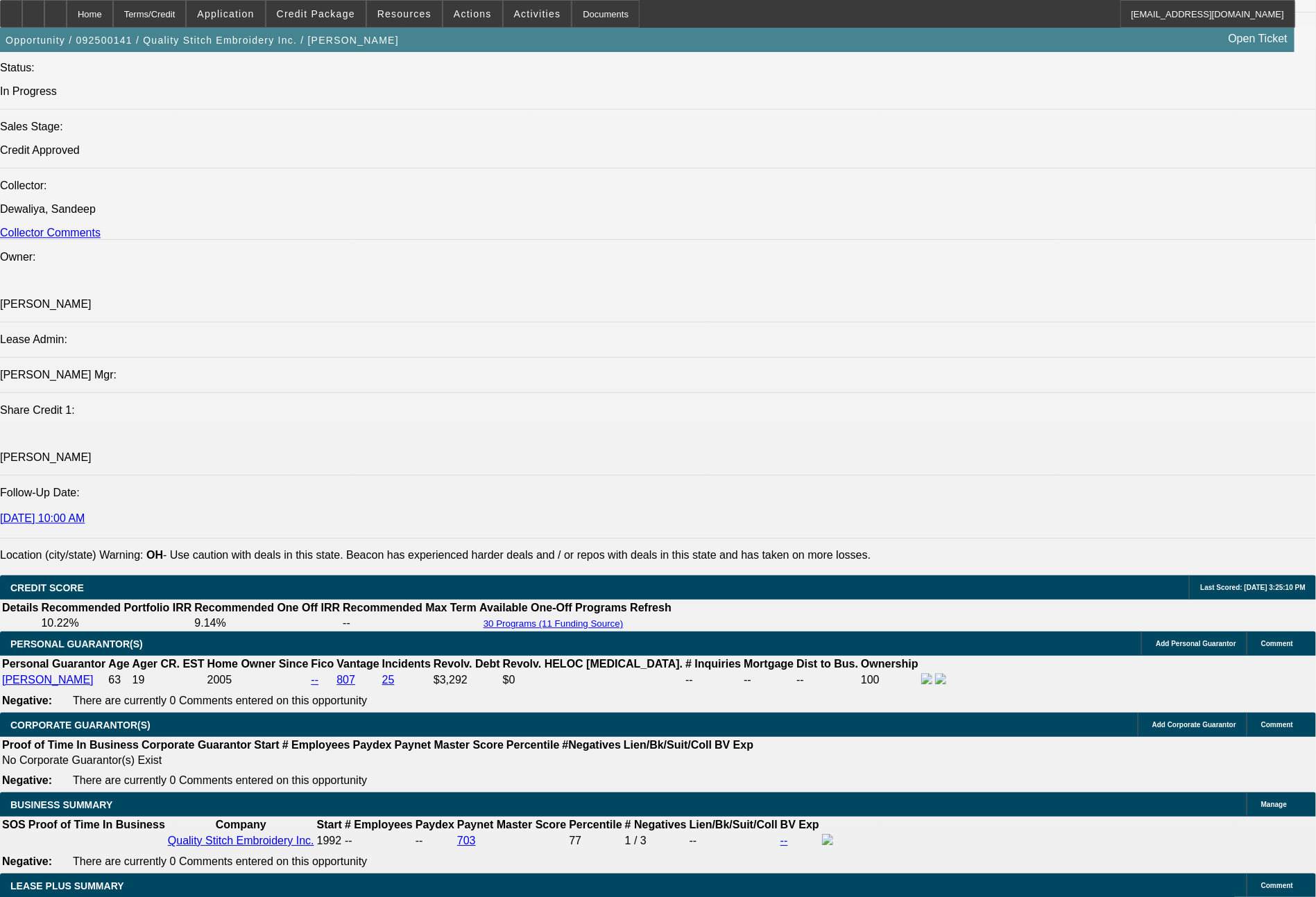
select select "0"
select select "2"
select select "0"
select select "2"
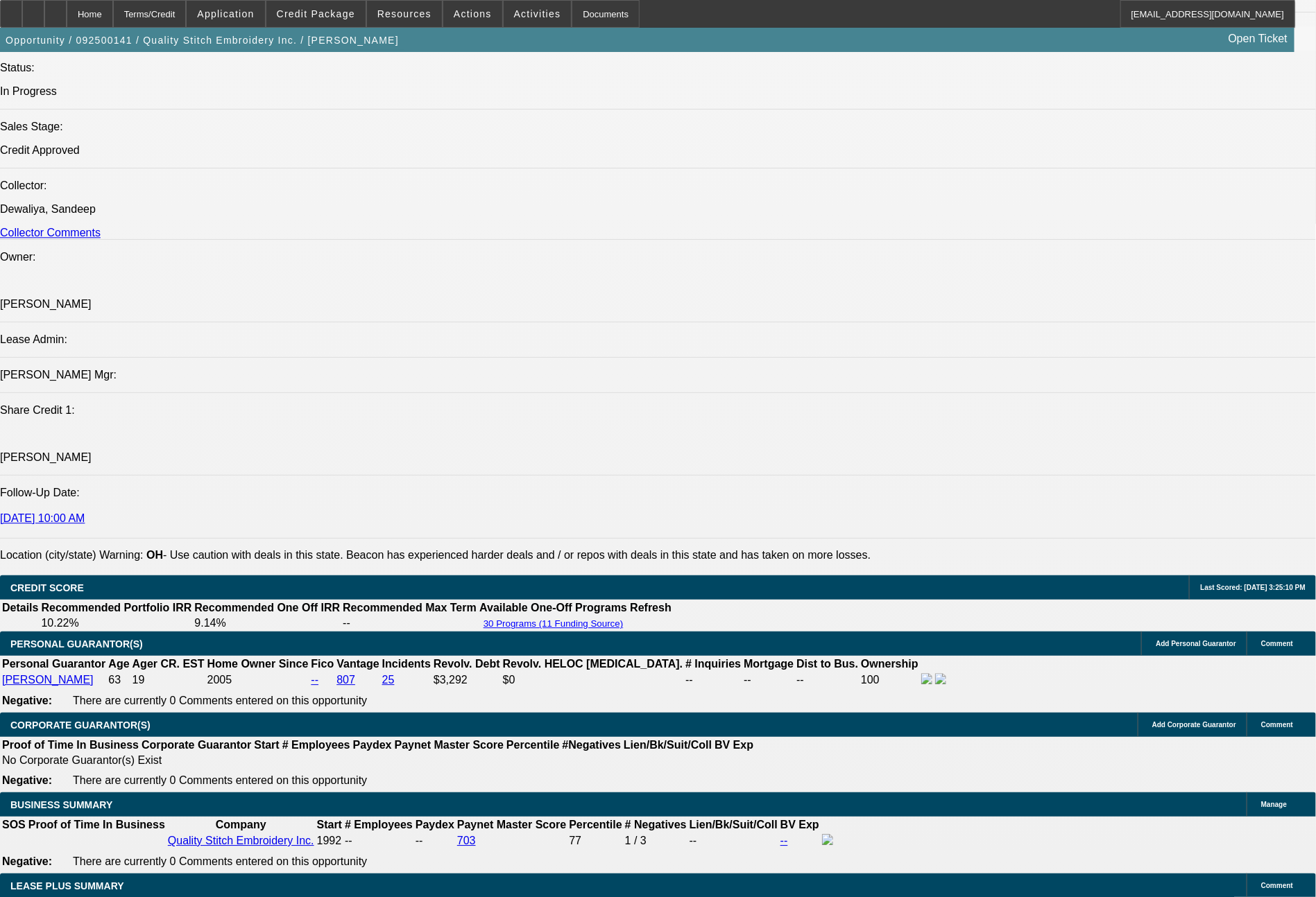
select select "0"
select select "2"
select select "0"
select select "2"
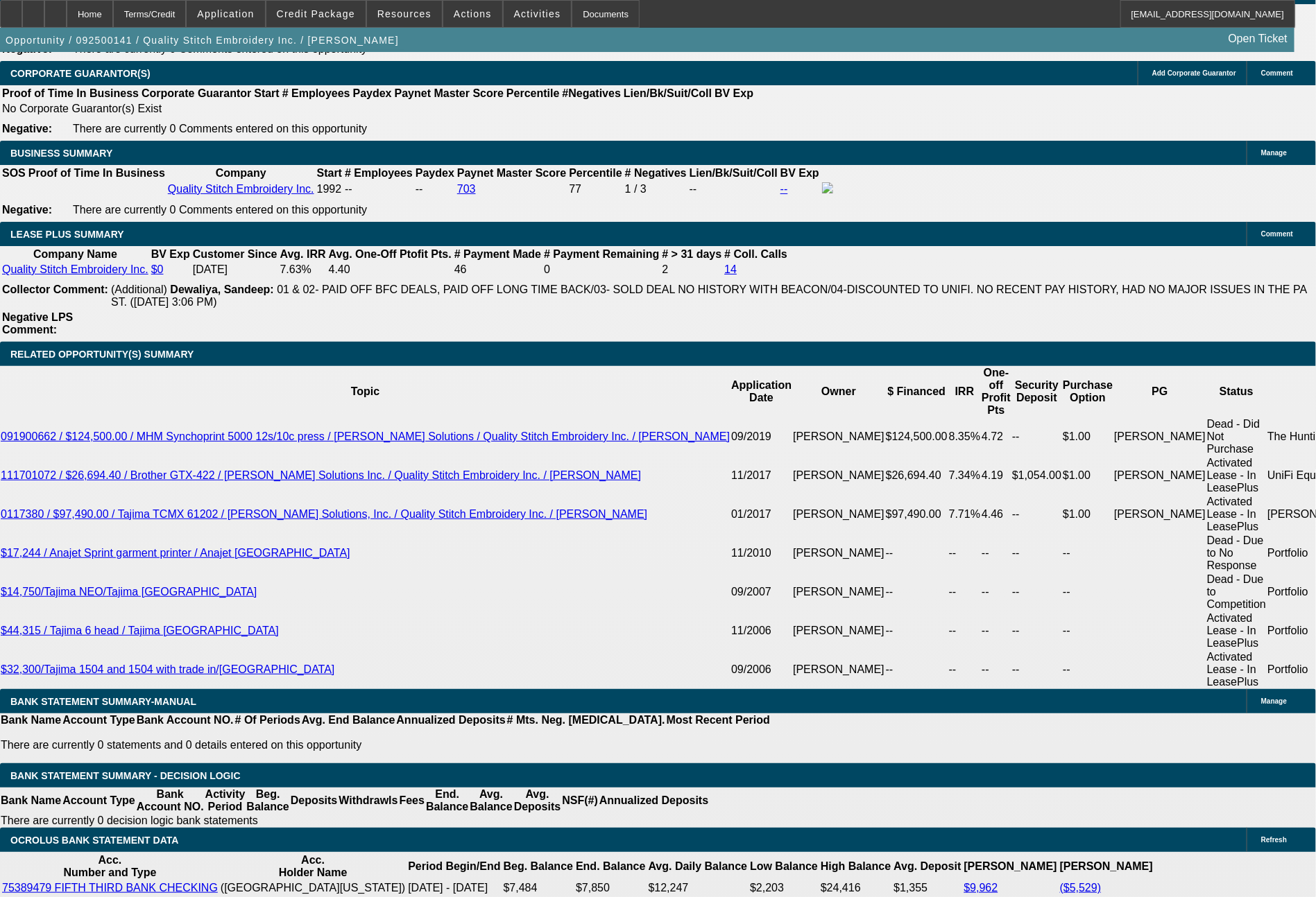
scroll to position [2320, 0]
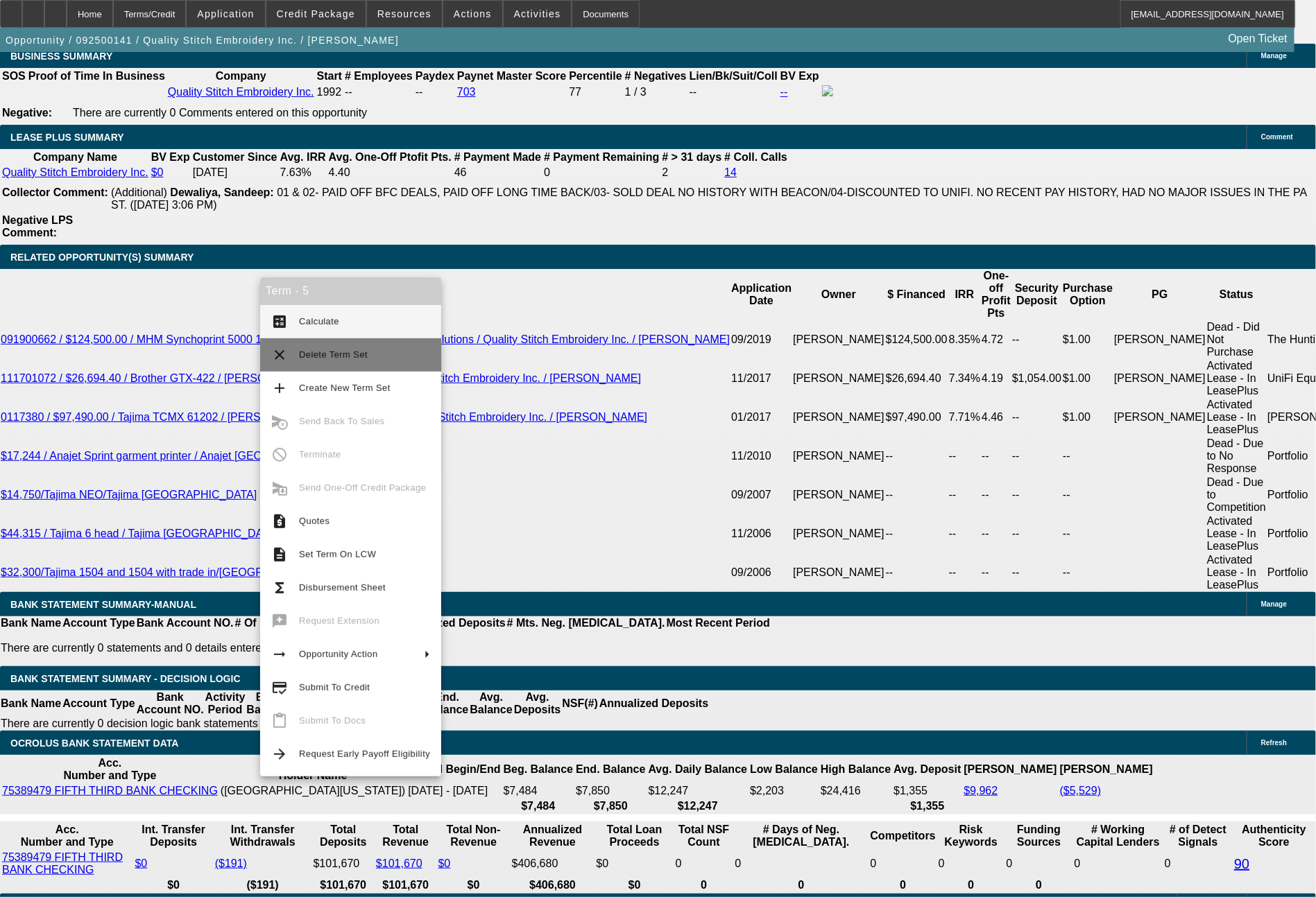
click at [334, 360] on span "Delete Term Set" at bounding box center [334, 354] width 69 height 11
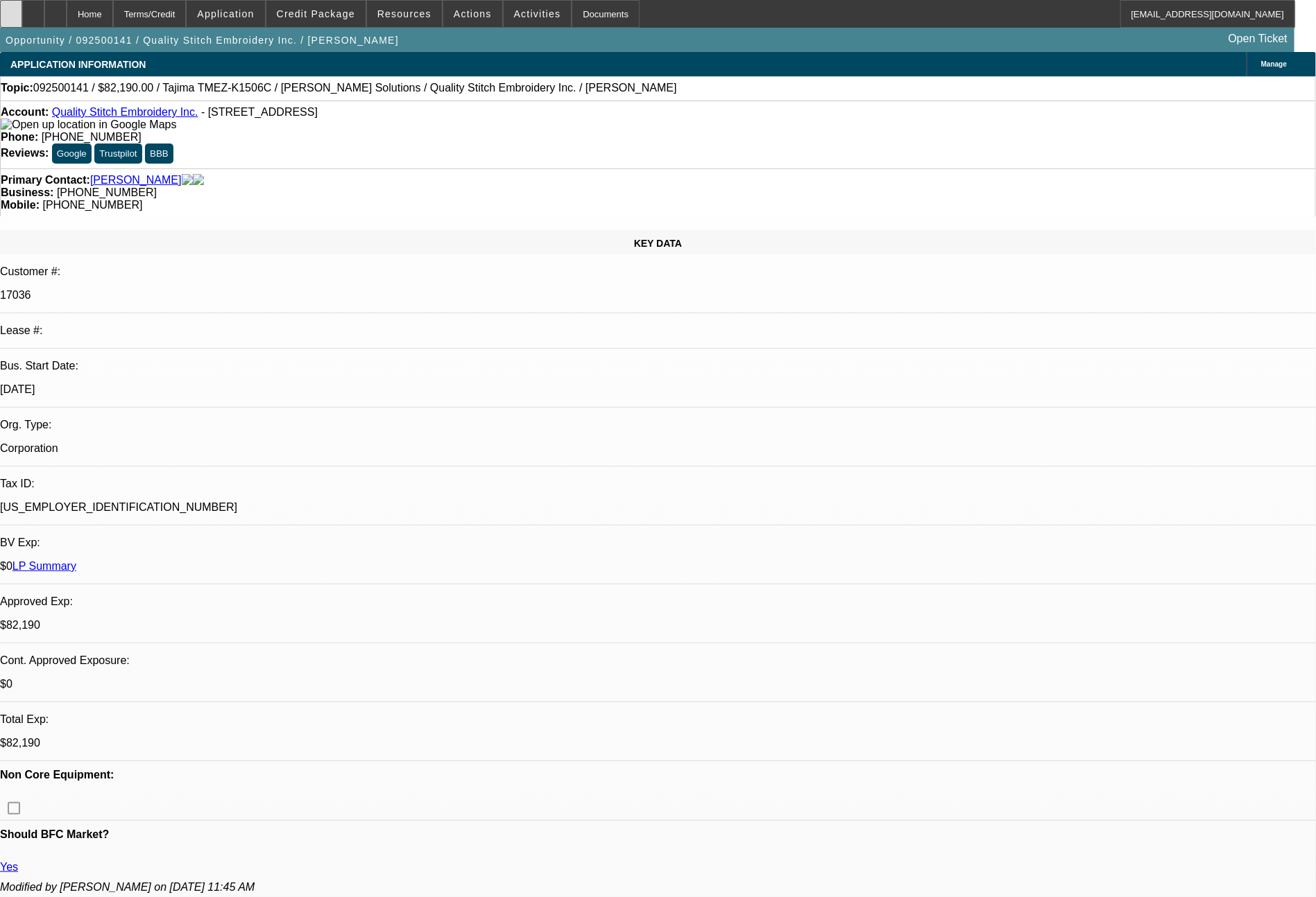
select select "0"
select select "2"
select select "0"
select select "2"
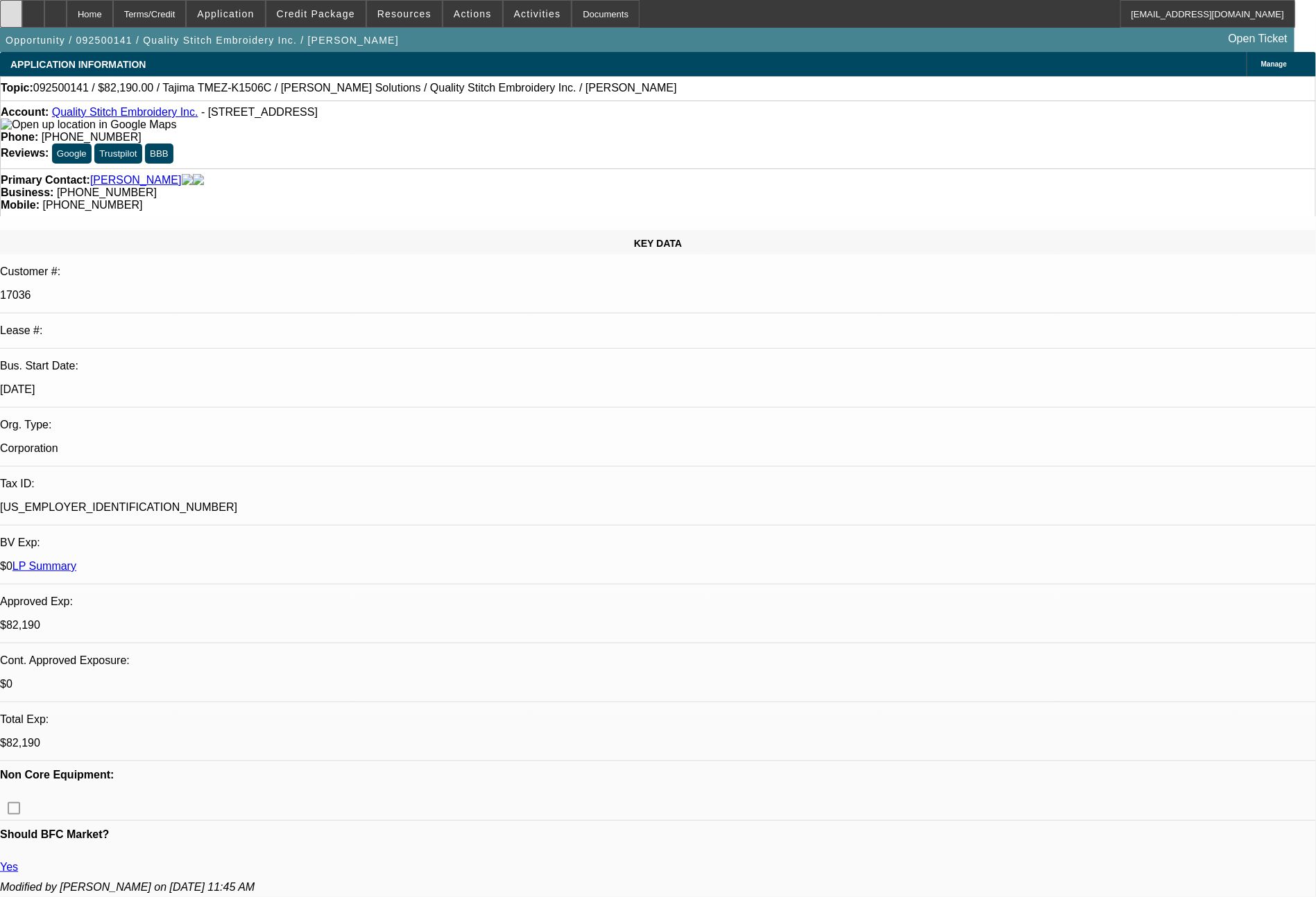
select select "0"
select select "2"
select select "0"
select select "2"
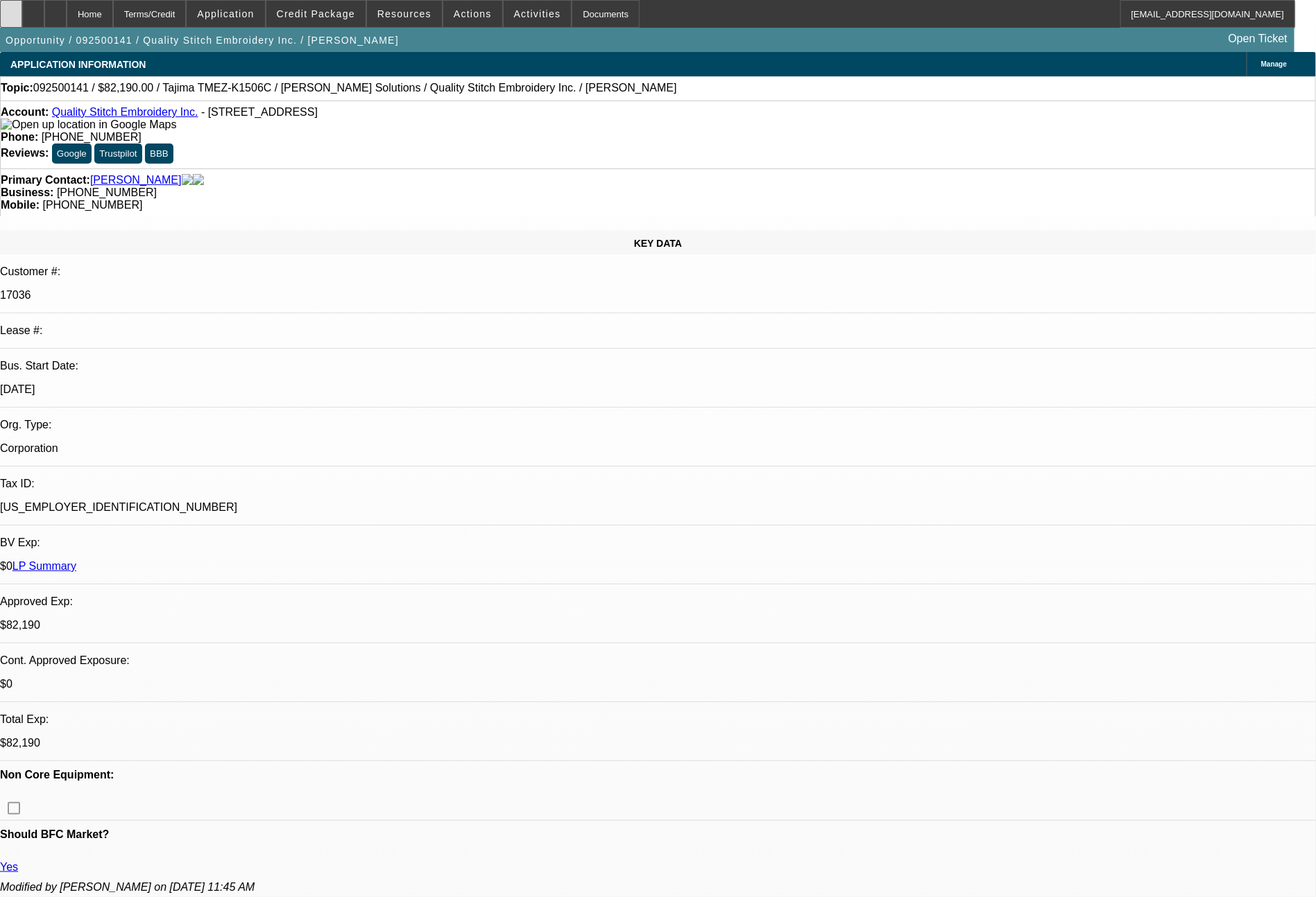
select select "0"
select select "2"
select select "0"
select select "2"
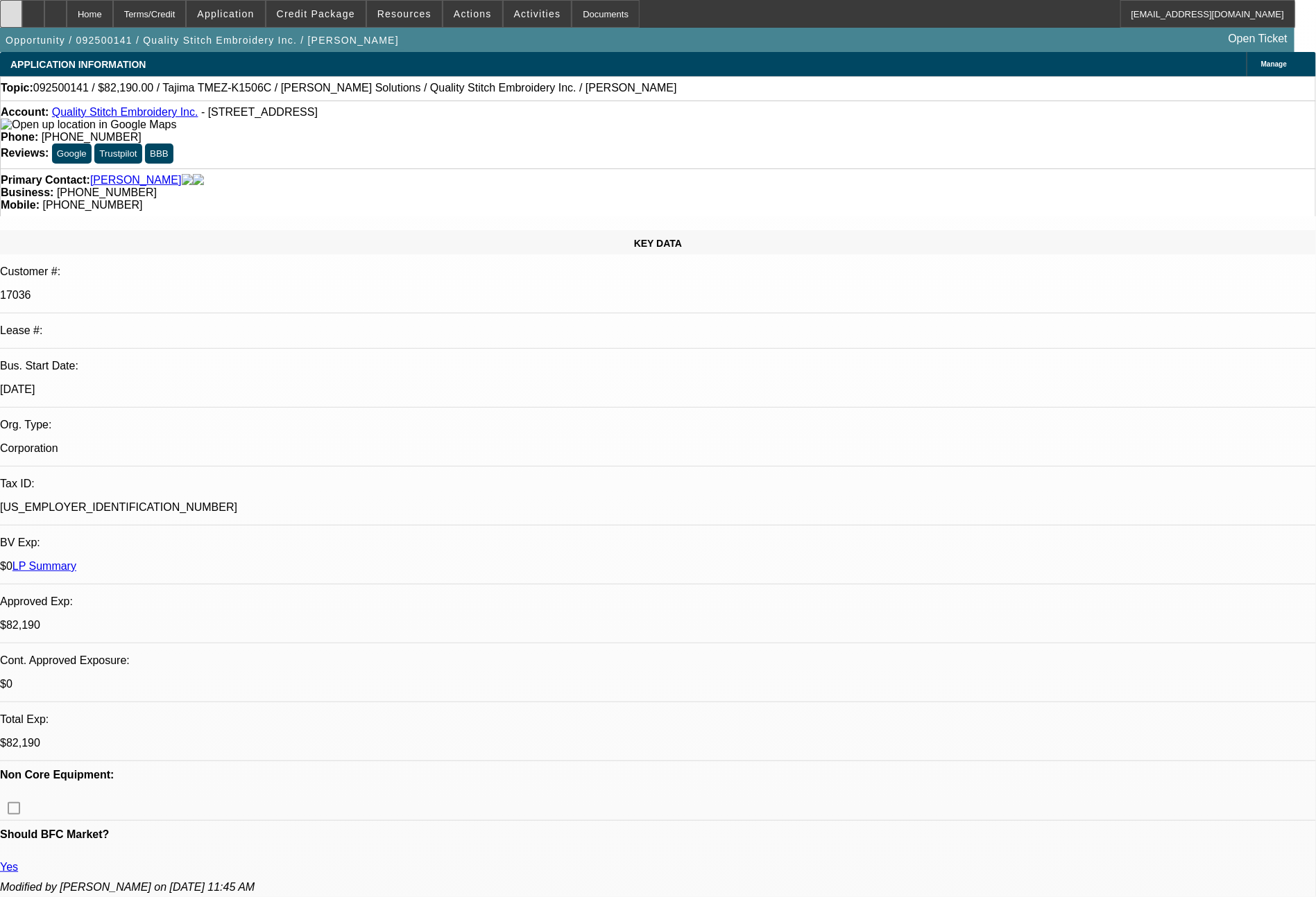
select select "0"
select select "2"
select select "0"
select select "2"
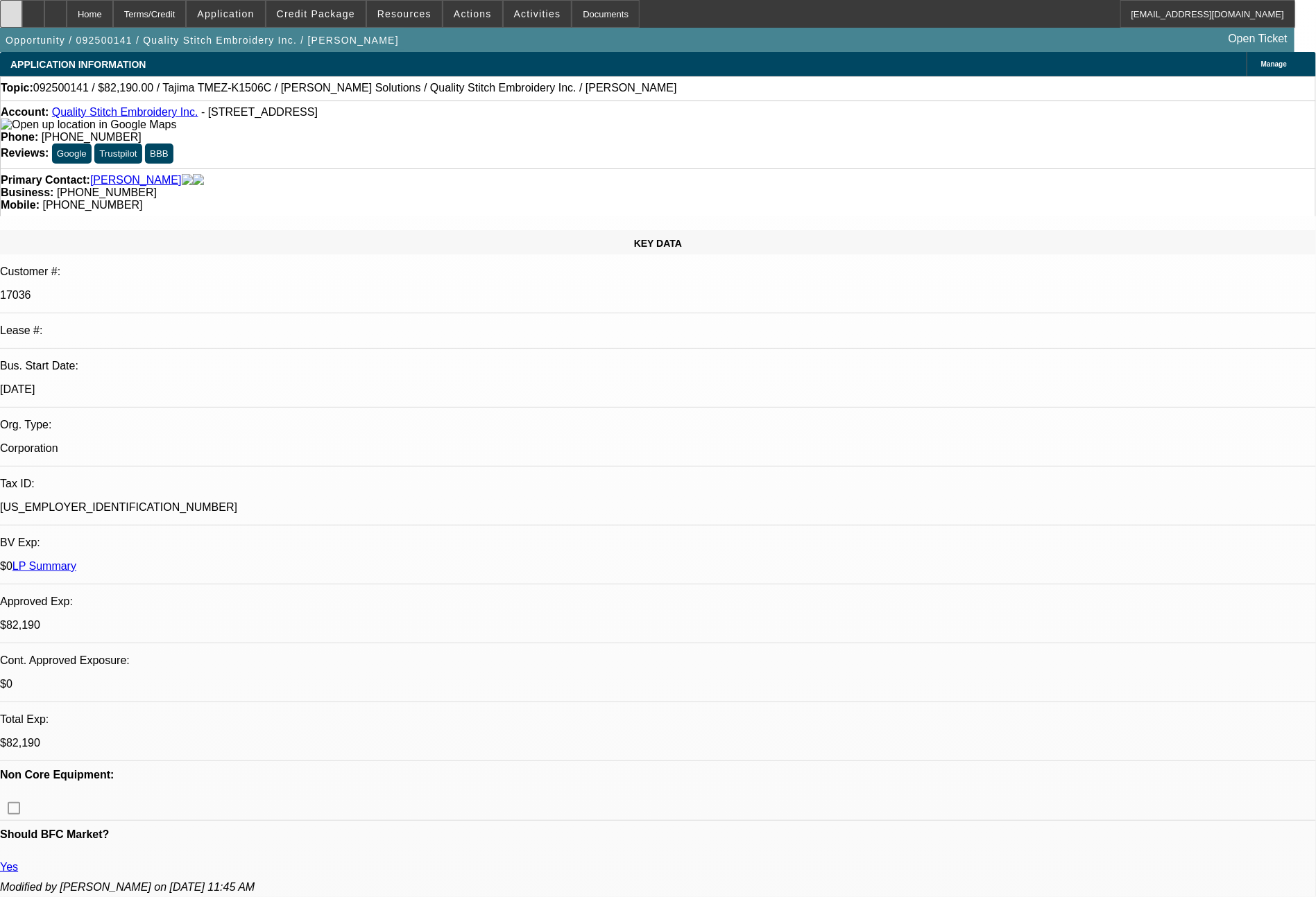
click at [11, 9] on icon at bounding box center [11, 9] width 0 height 0
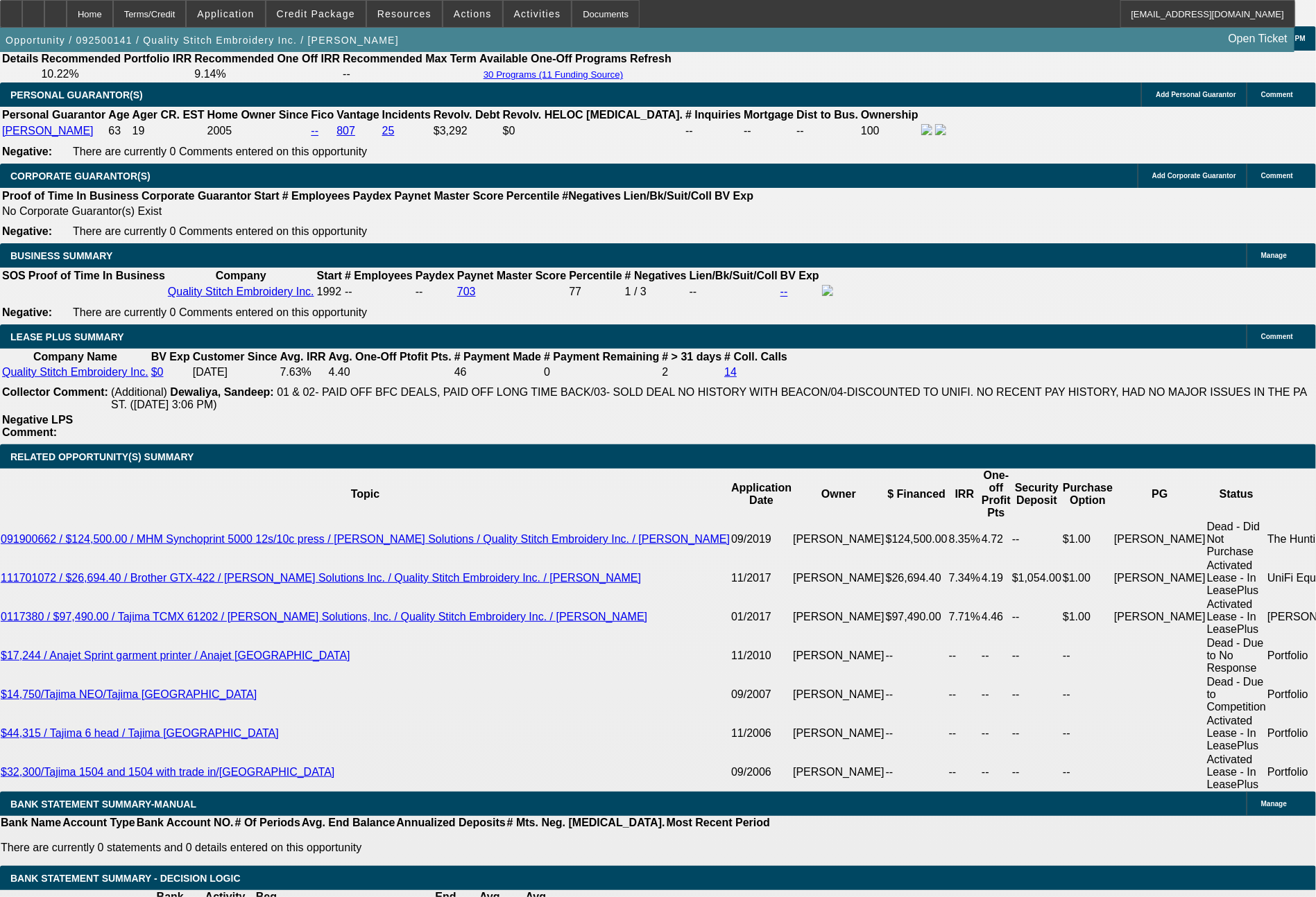
scroll to position [2093, 0]
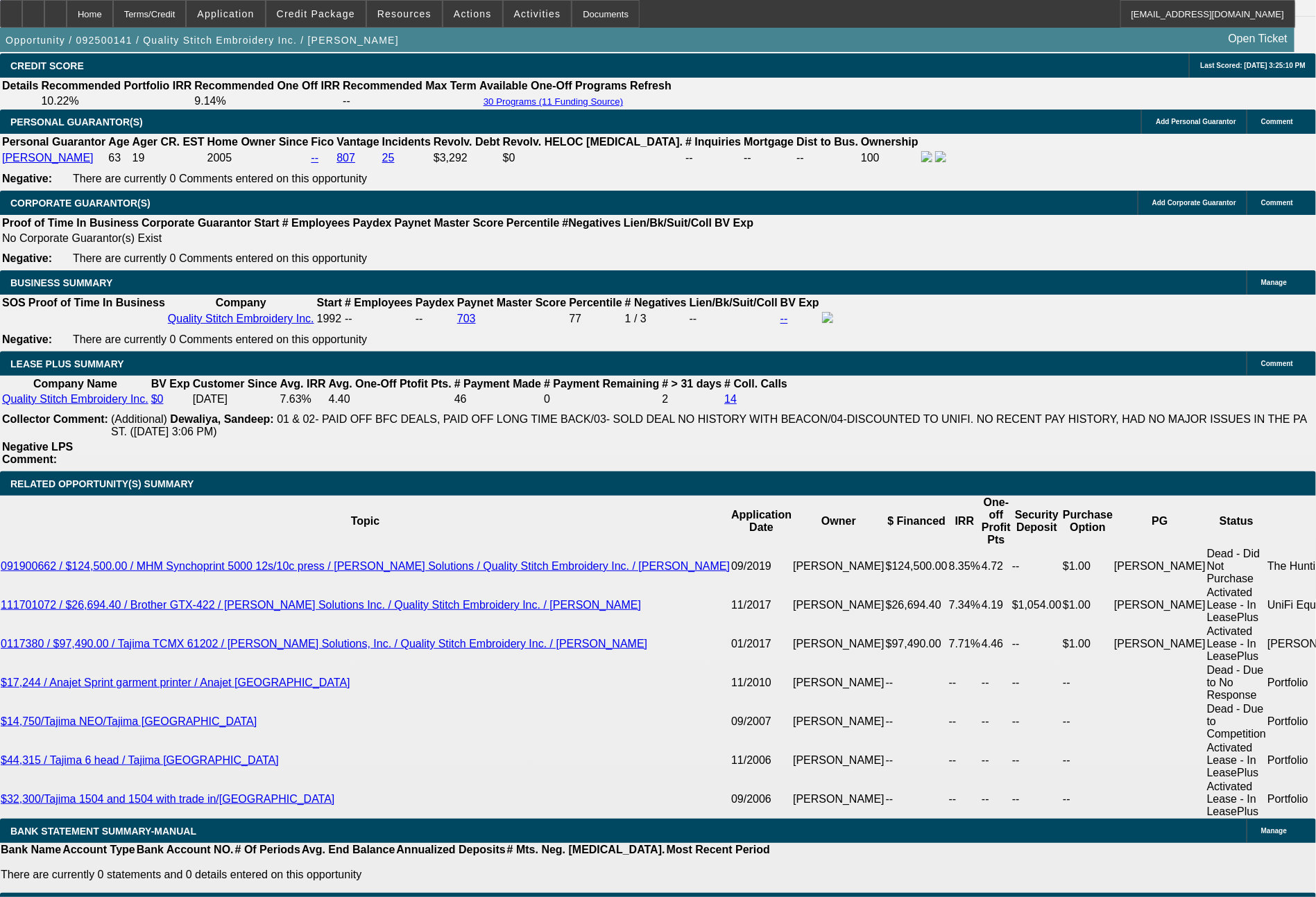
drag, startPoint x: 206, startPoint y: 670, endPoint x: 305, endPoint y: 666, distance: 99.1
type input "17"
type input "$34.00"
type input "UNKNOWN"
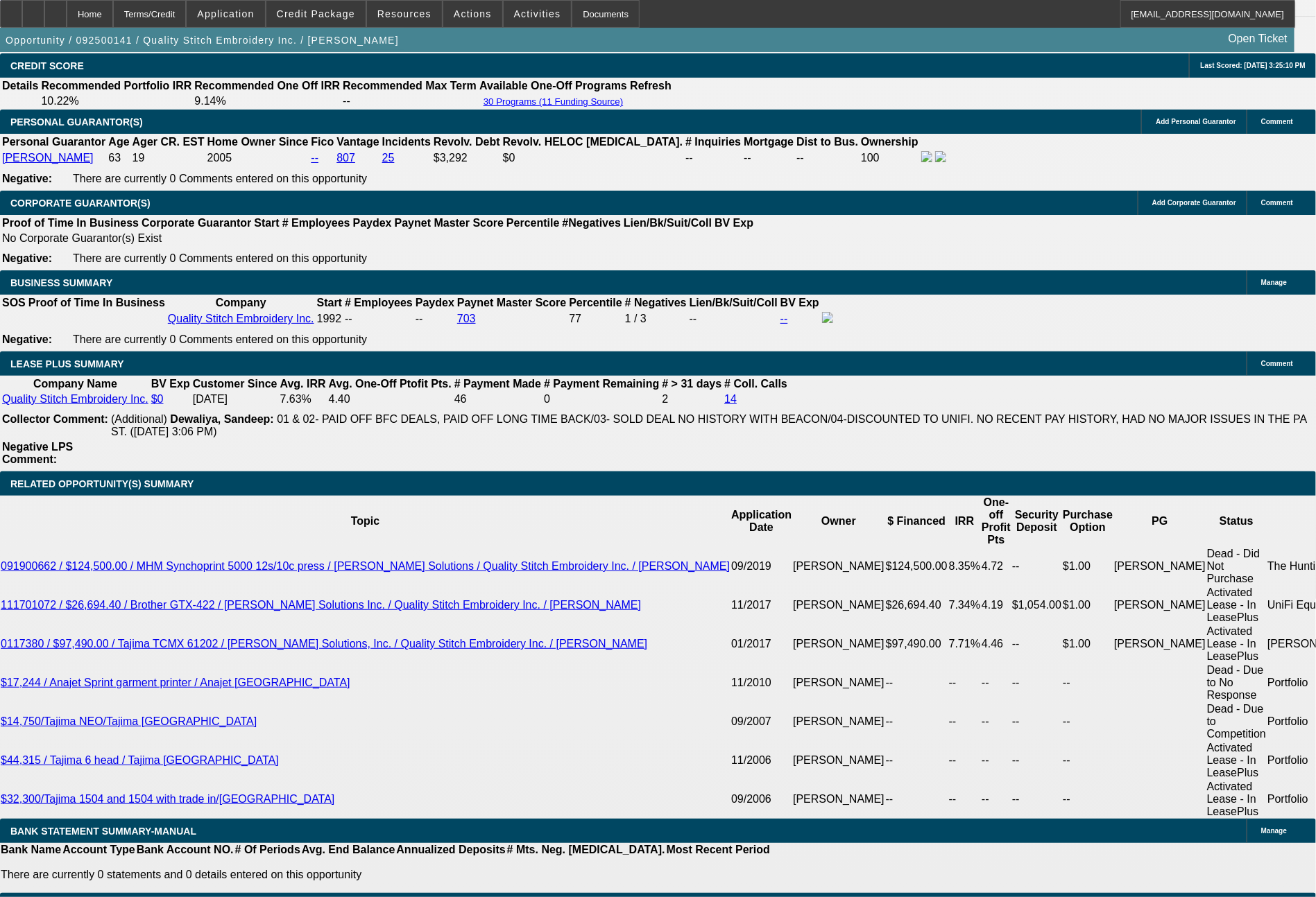
type input "1754"
type input "10.2"
type input "$3,508.00"
type input "1754.4"
type input "10.2"
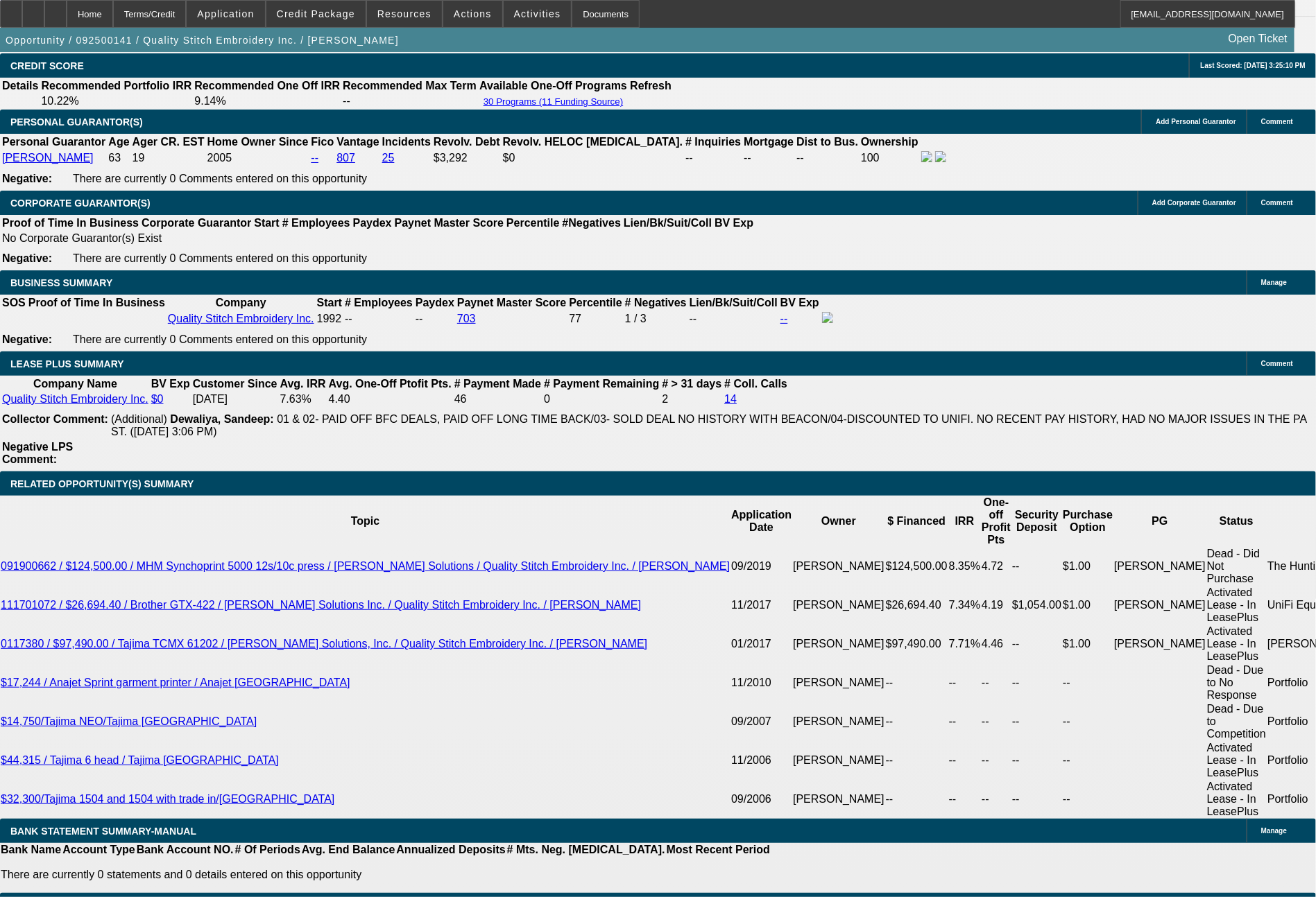
type input "$3,508.80"
type input "1754.41"
type input "$3,508.82"
type input "$1,754.41"
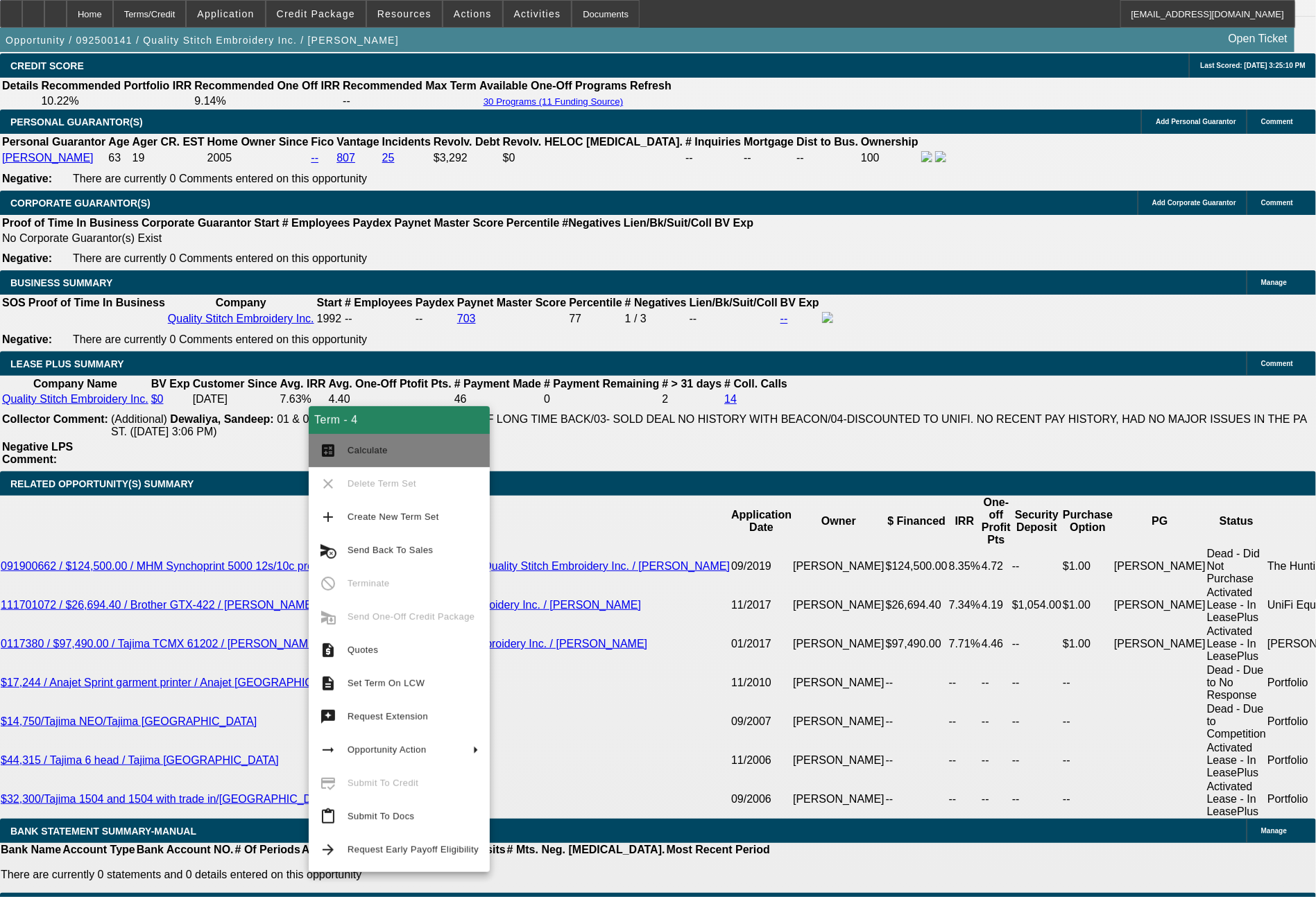
click at [367, 458] on span "Calculate" at bounding box center [413, 451] width 131 height 17
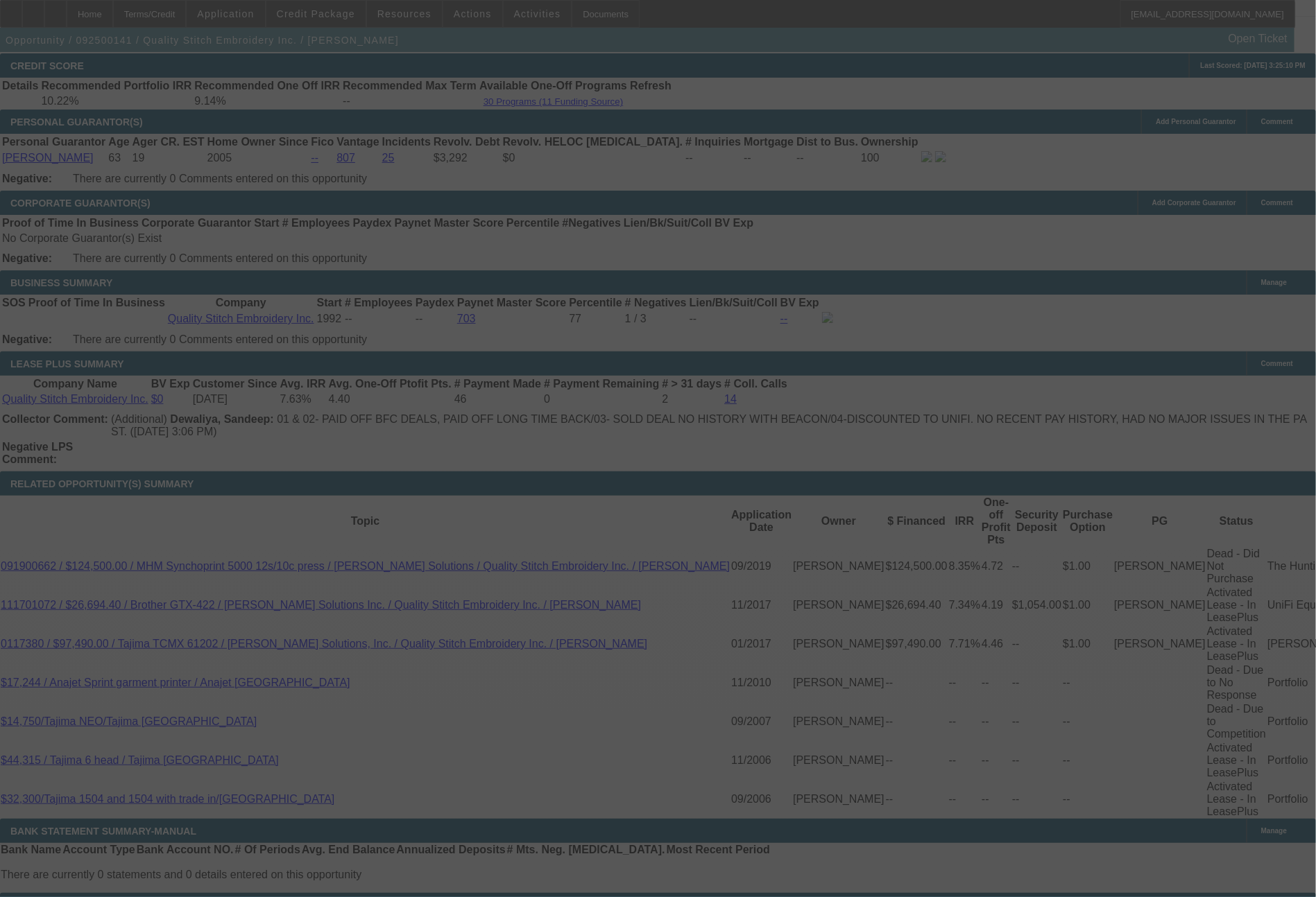
select select "0"
select select "2"
select select "0"
select select "2"
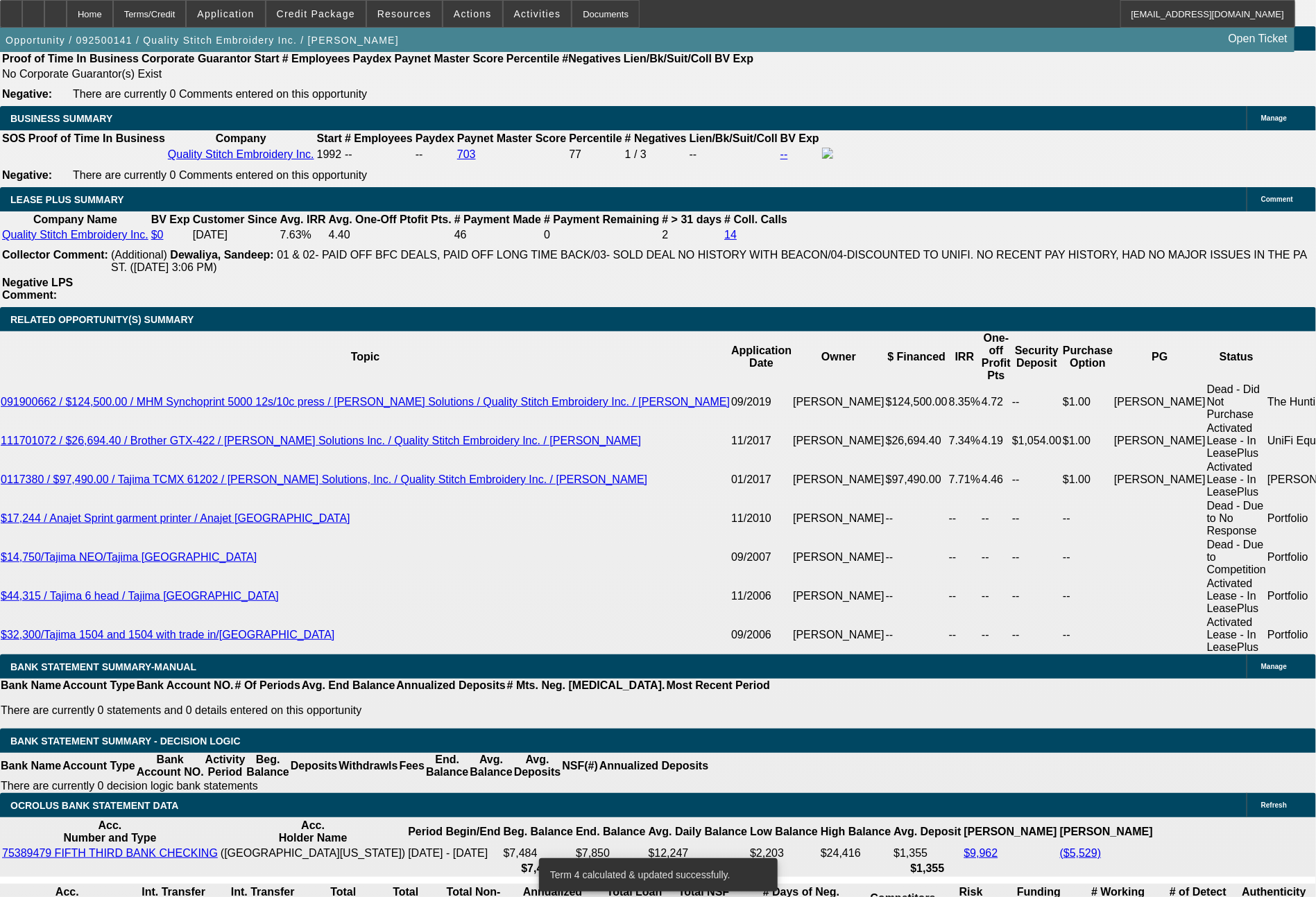
scroll to position [2259, 0]
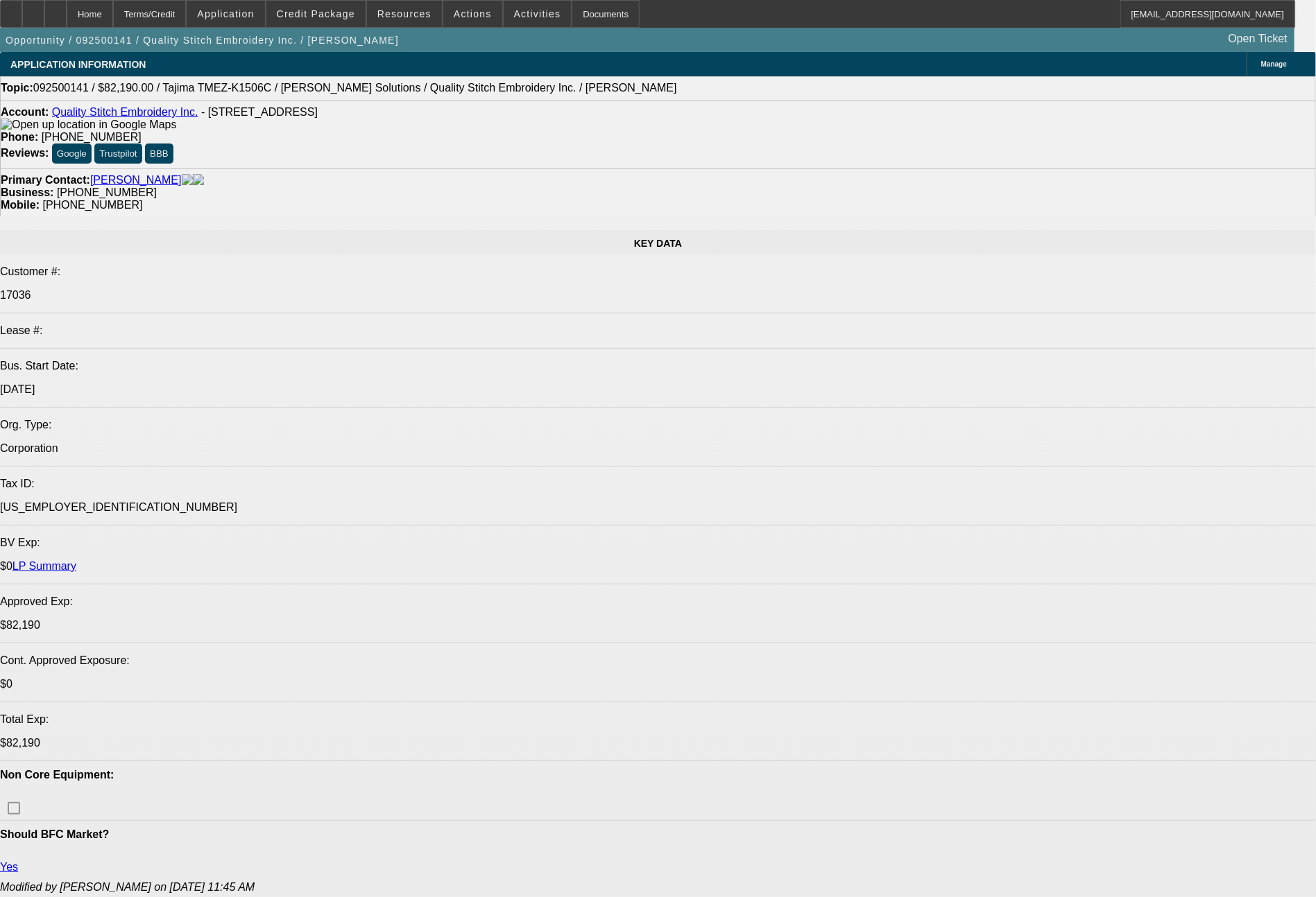
select select "0"
select select "2"
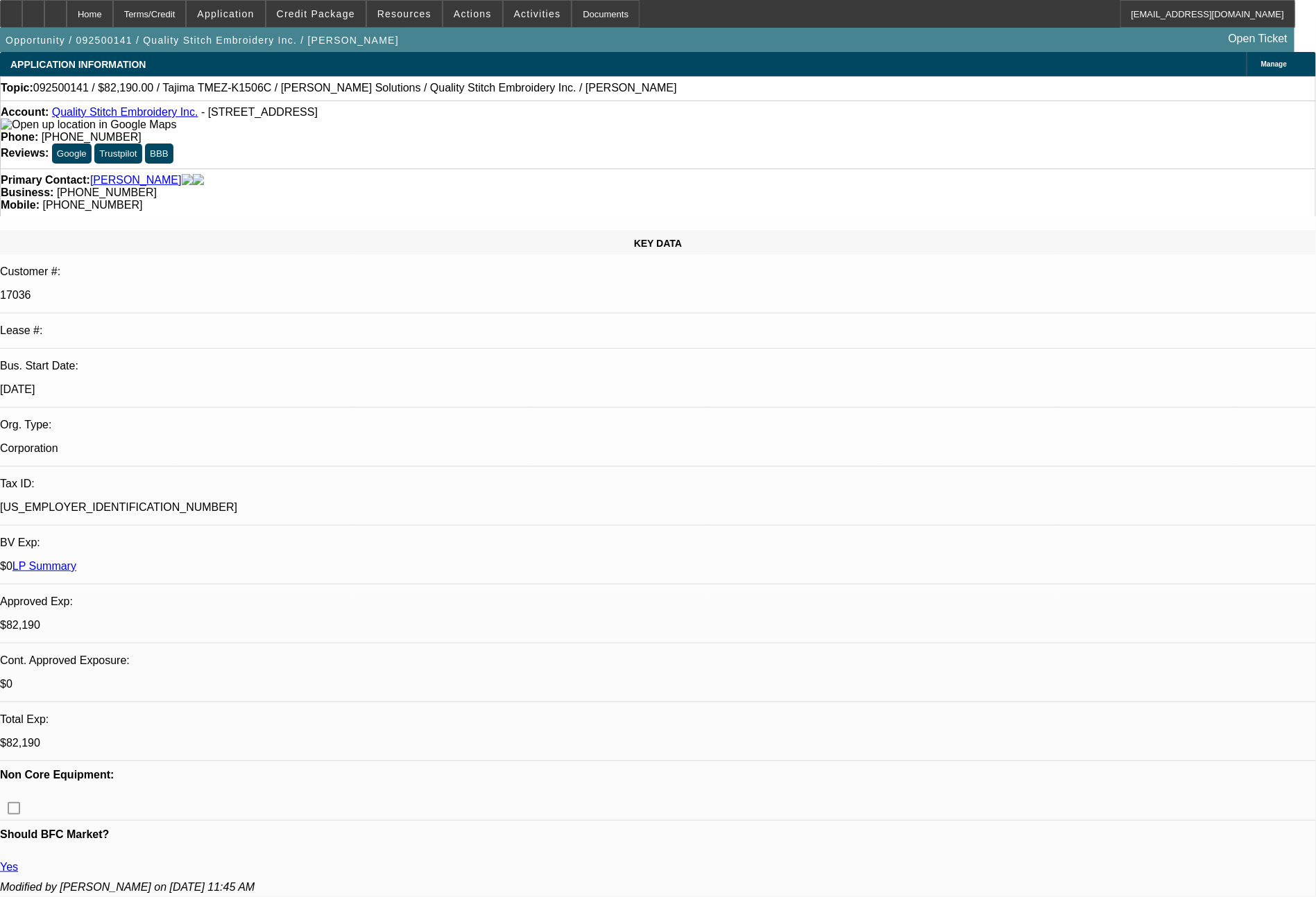
select select "2"
select select "0"
select select "2"
select select "0"
select select "2"
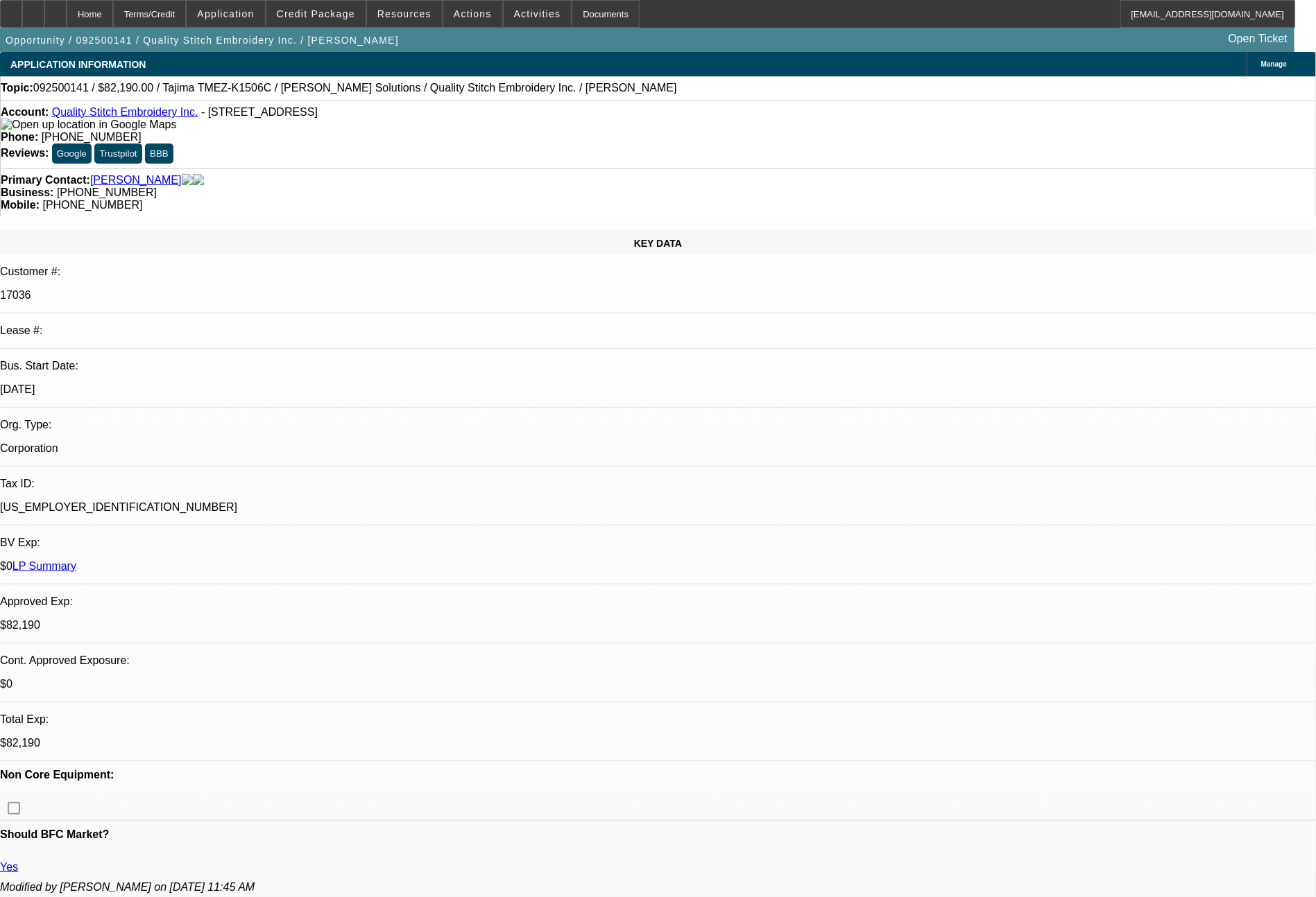
select select "2"
select select "0"
select select "2"
select select "0"
select select "2"
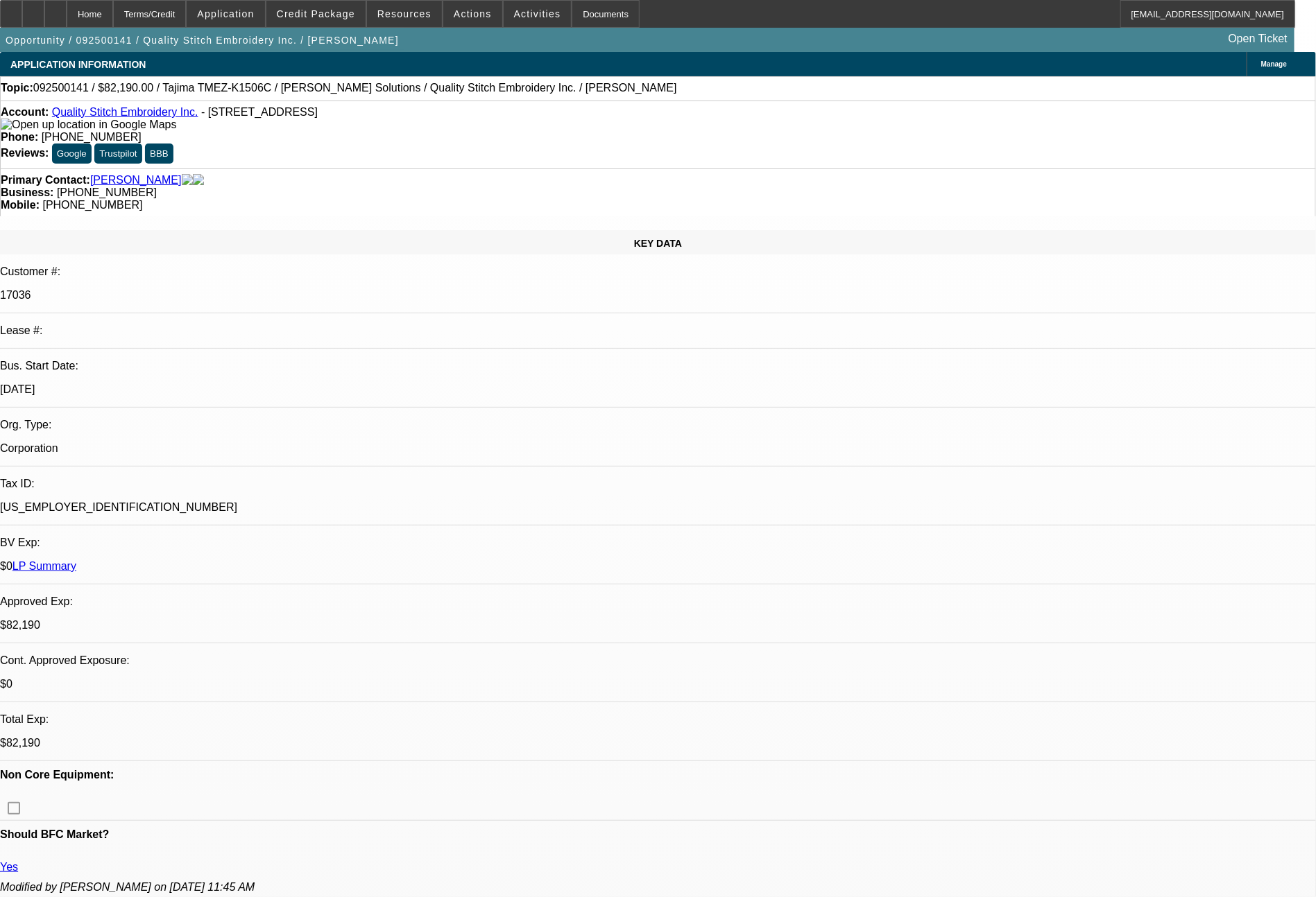
select select "2"
select select "0"
select select "2"
select select "0"
select select "2"
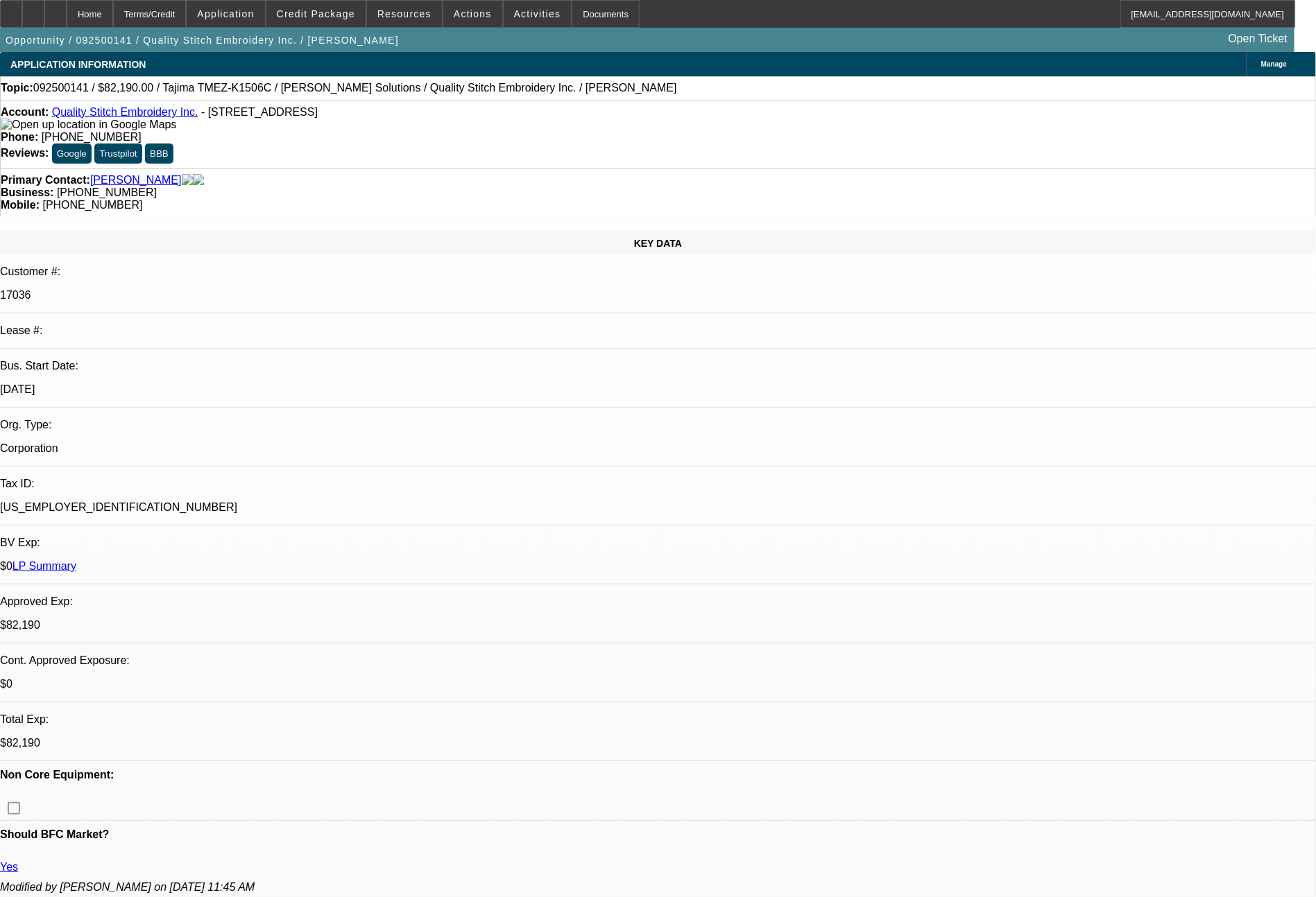
select select "2"
select select "0"
select select "2"
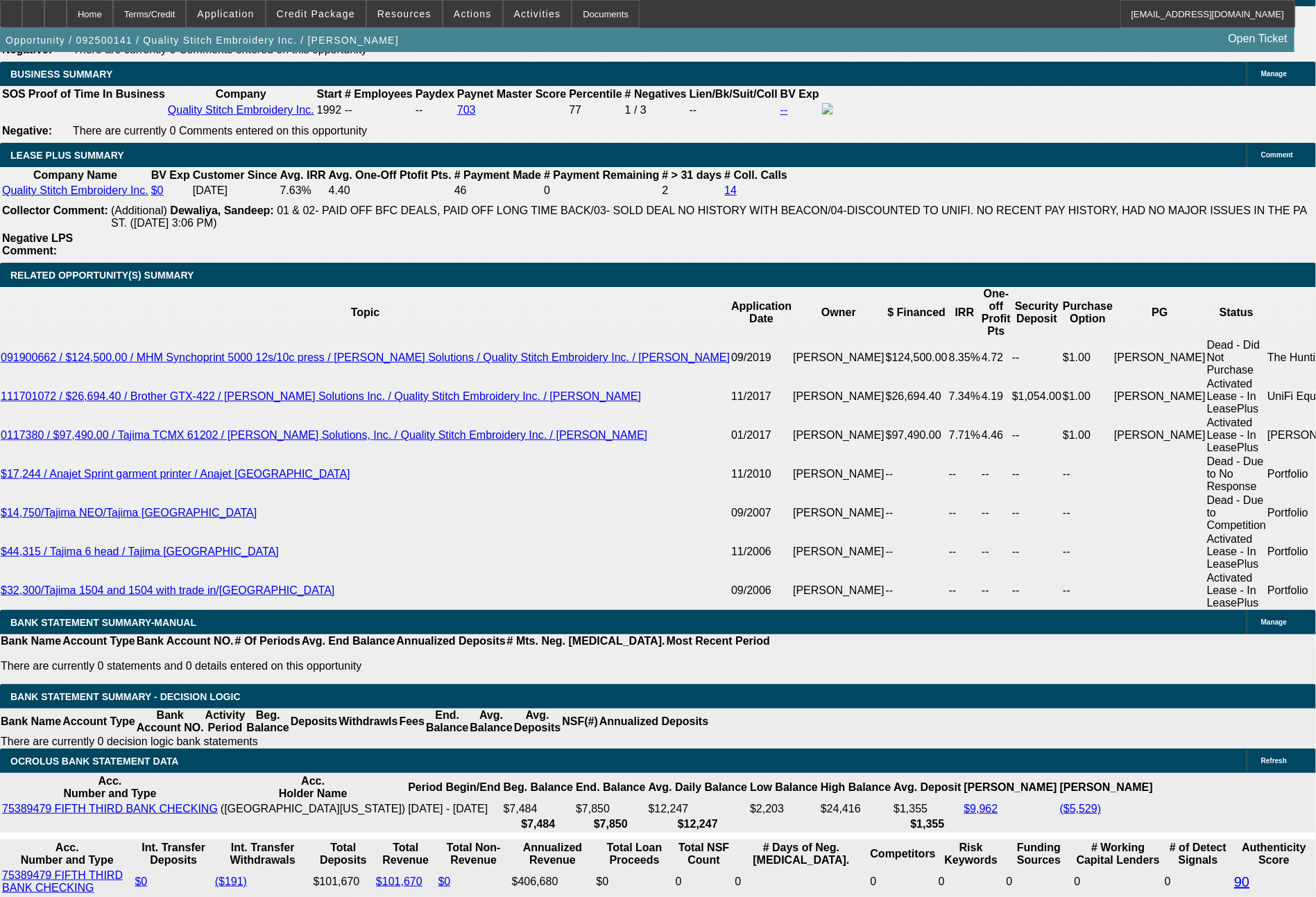
scroll to position [2320, 0]
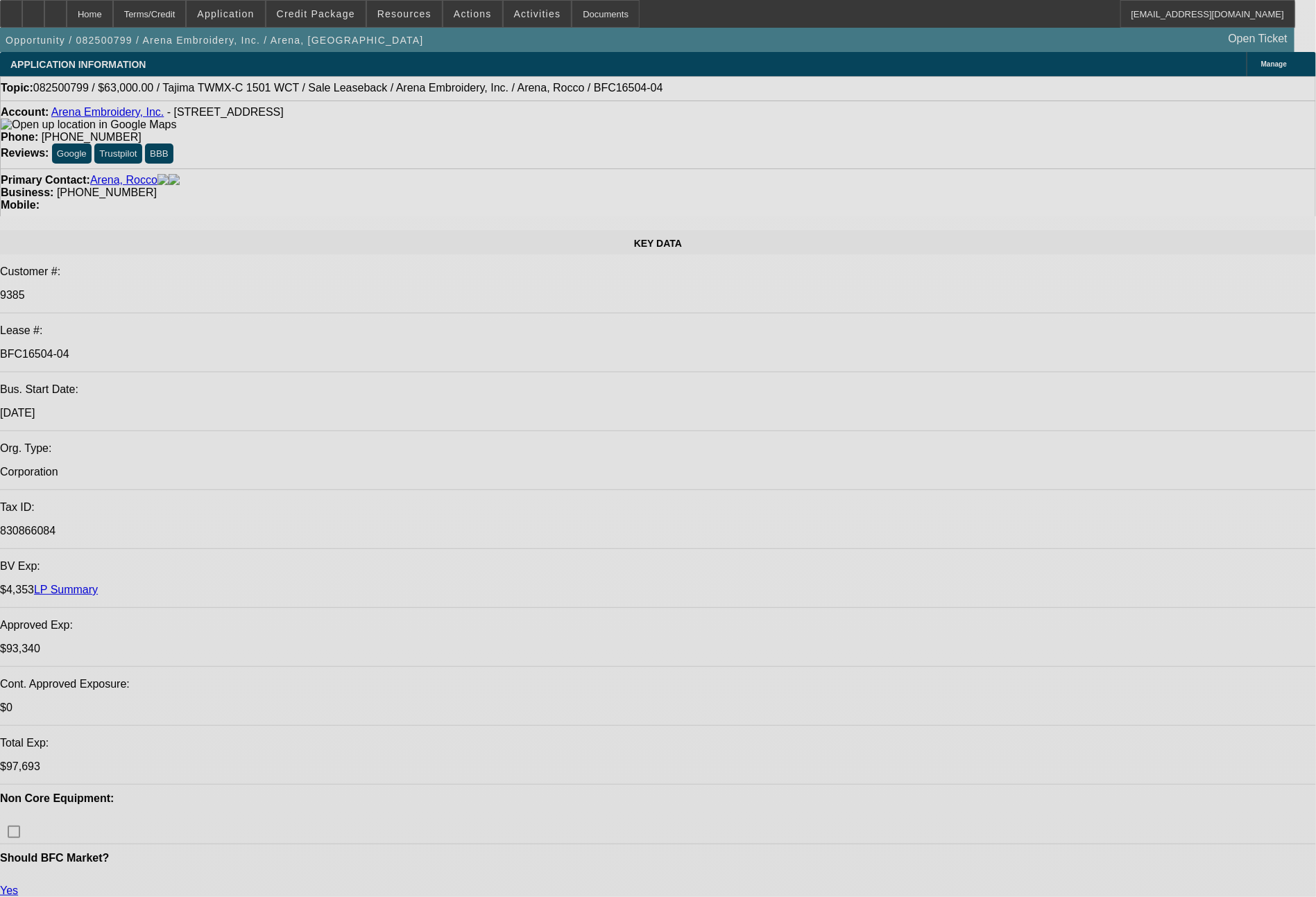
select select "0"
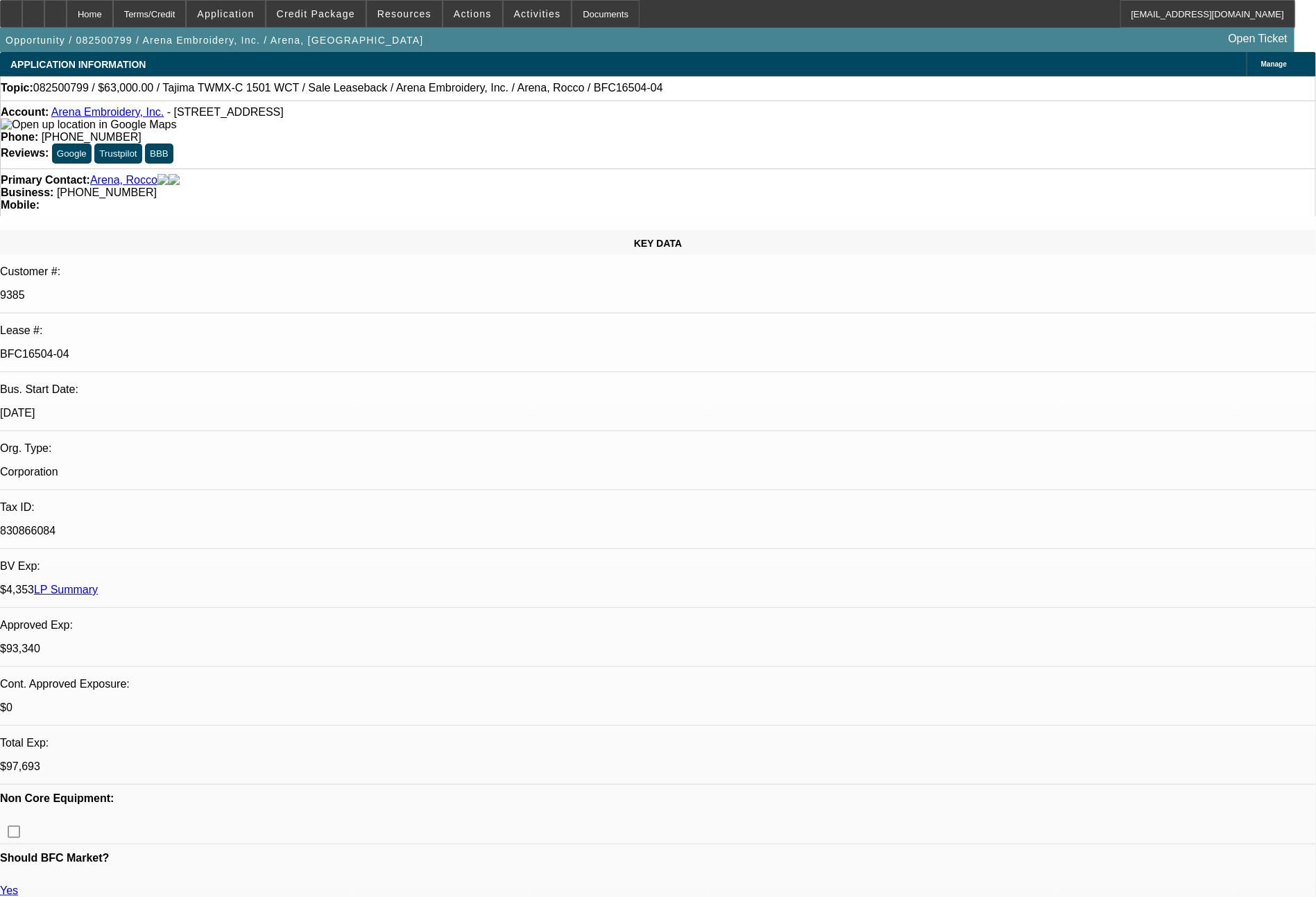
select select "2"
select select "0.1"
select select "4"
select select "0"
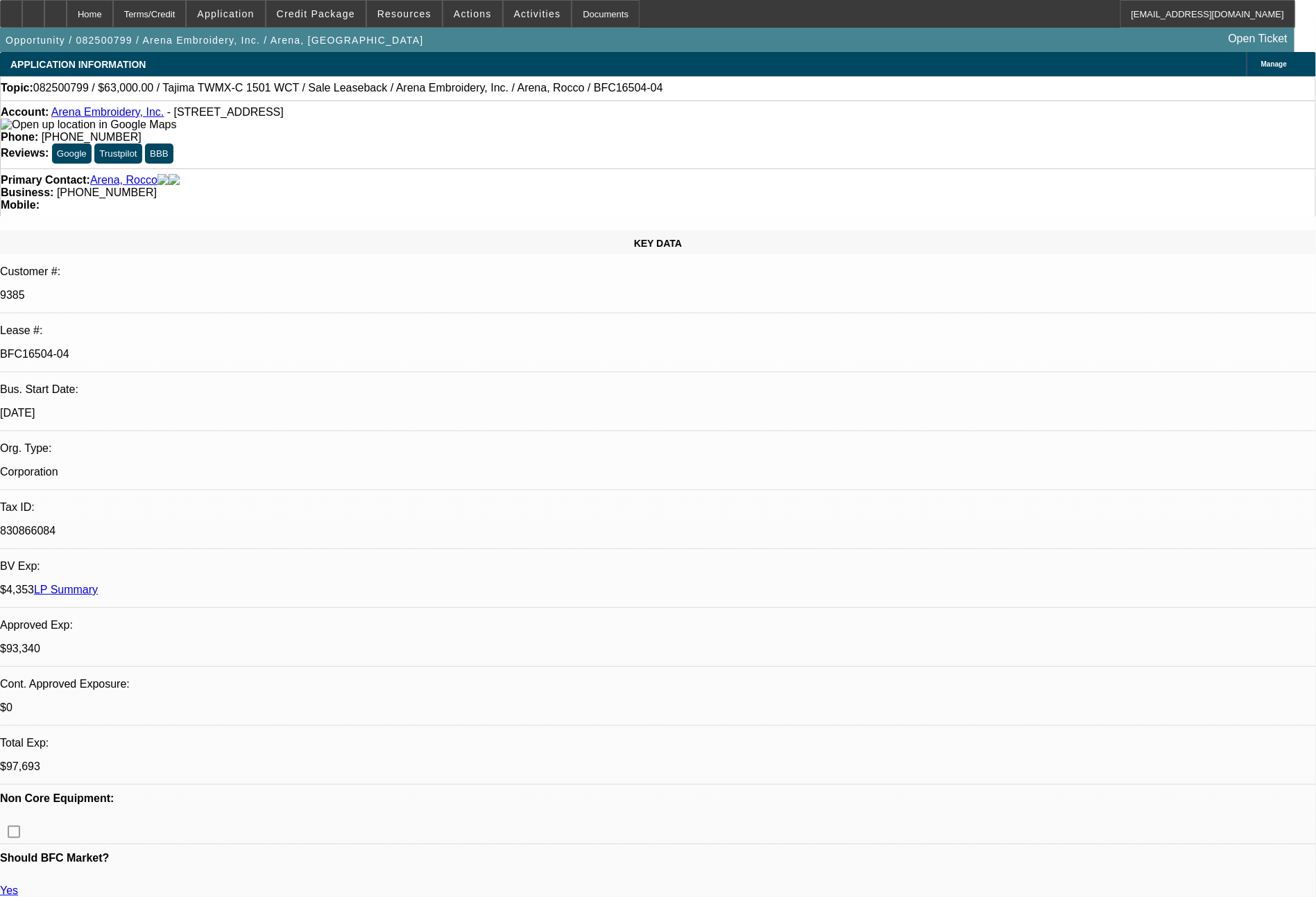
select select "2"
select select "0.1"
select select "4"
select select "0"
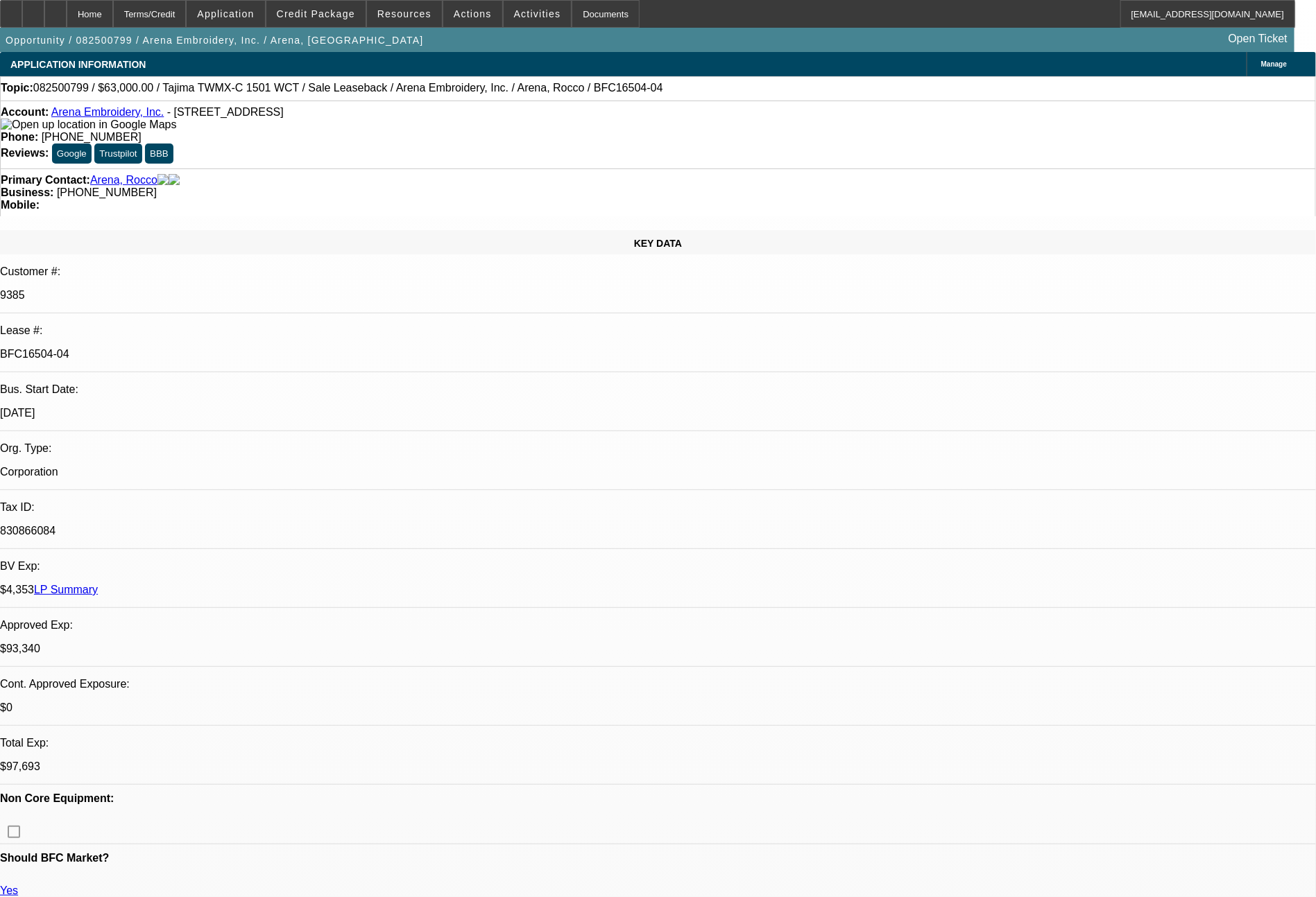
select select "2"
select select "0.1"
select select "4"
select select "0"
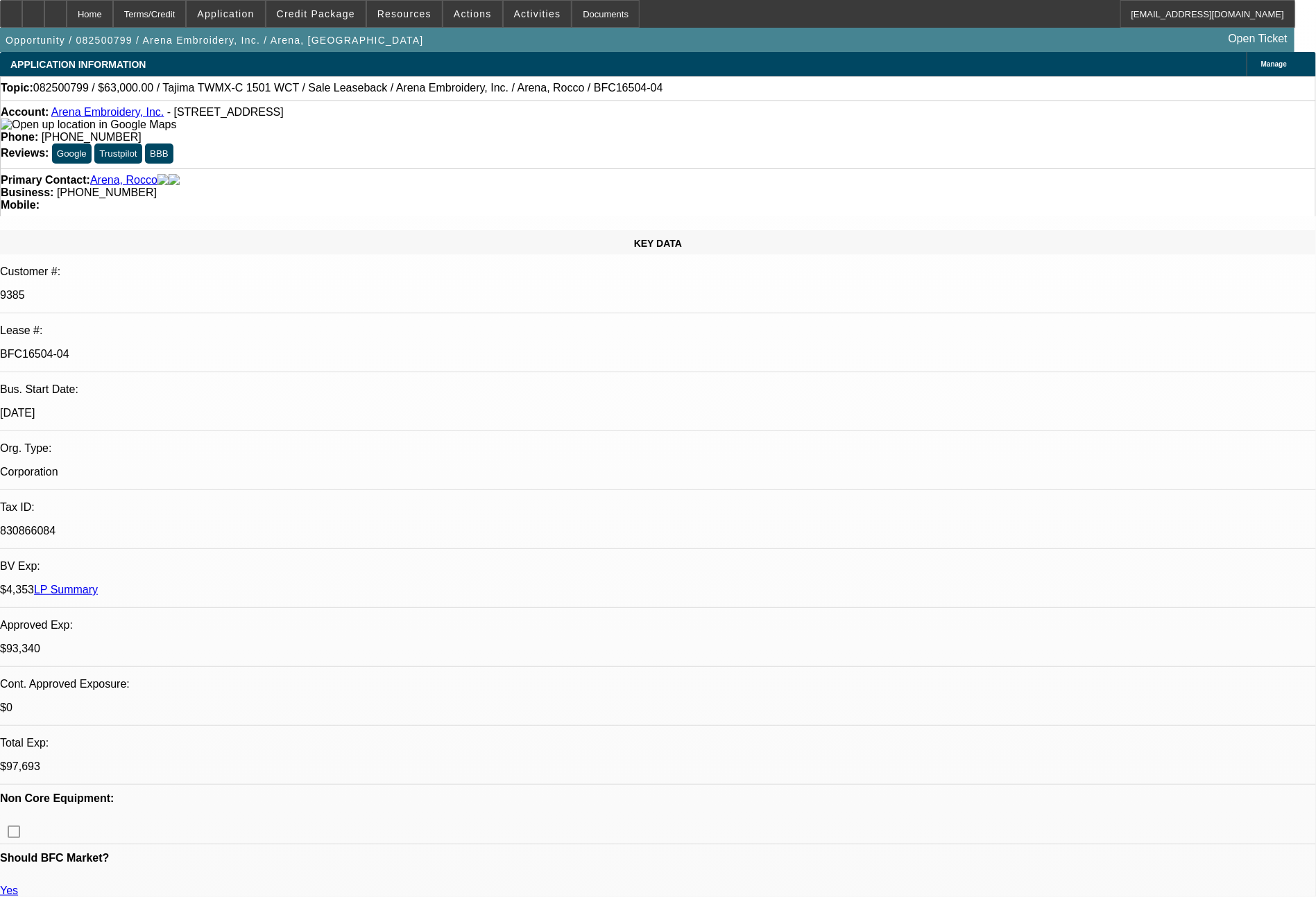
select select "2"
select select "0.1"
select select "4"
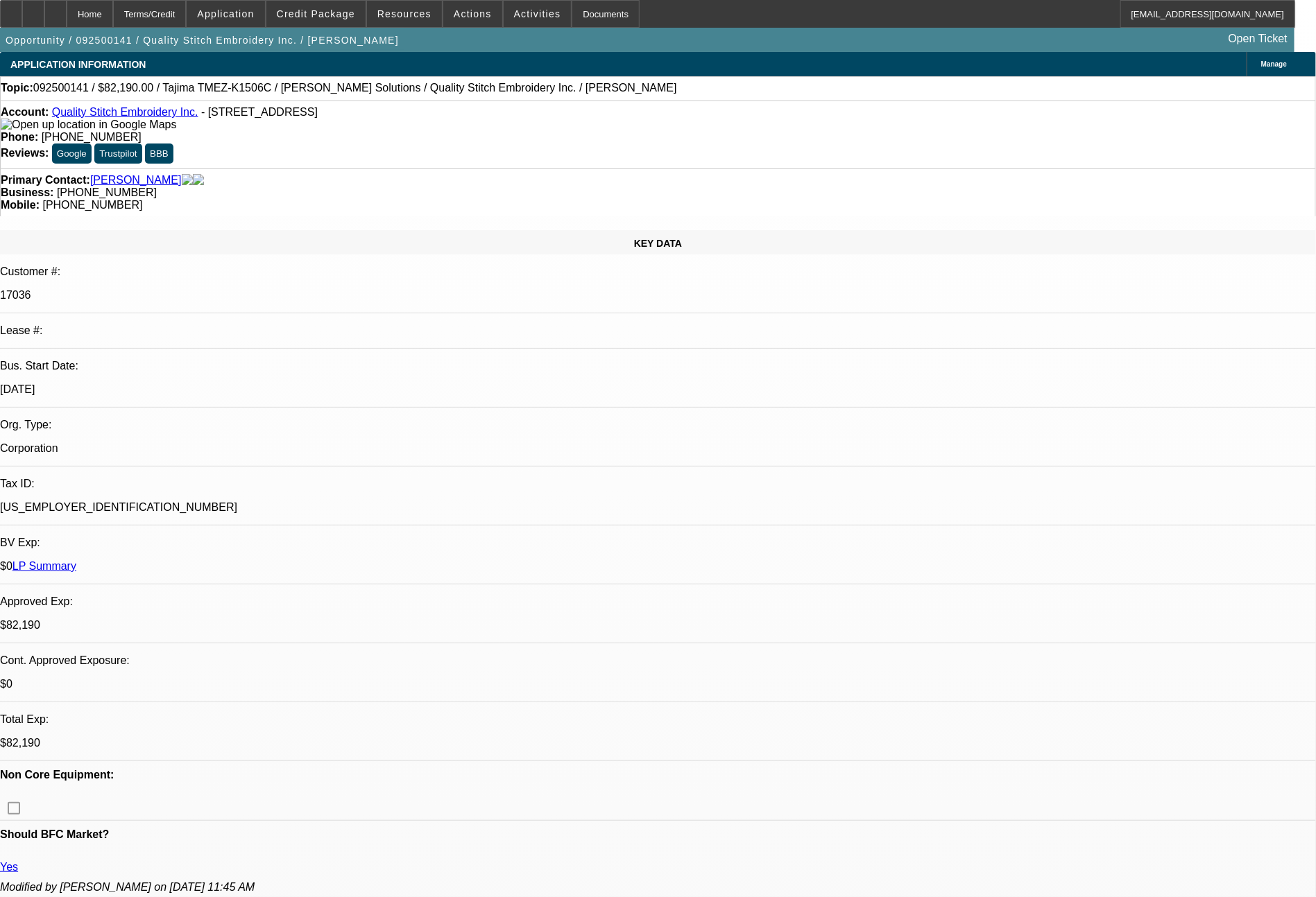
select select "0"
select select "2"
select select "0"
select select "2"
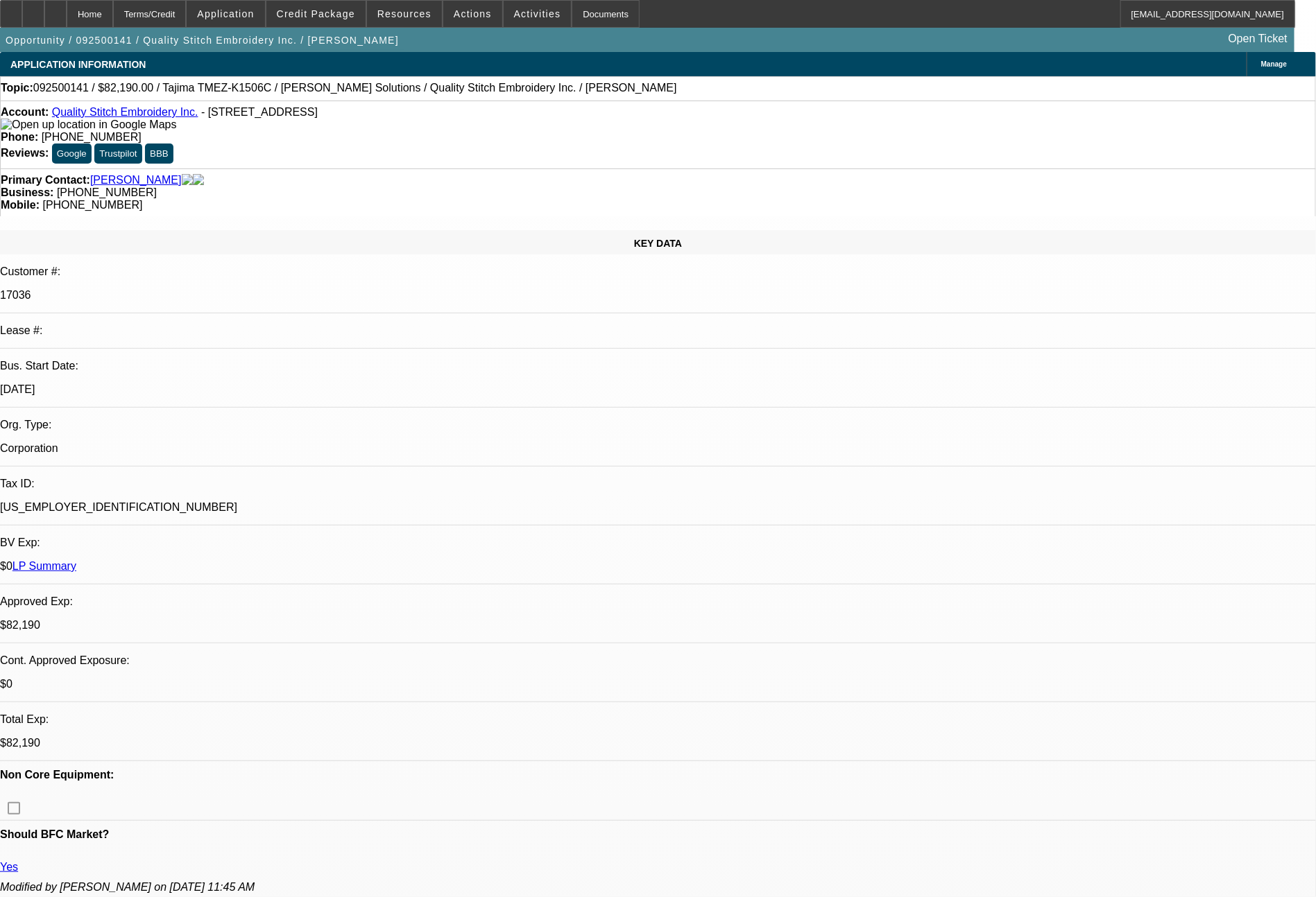
select select "0"
select select "2"
select select "0"
select select "2"
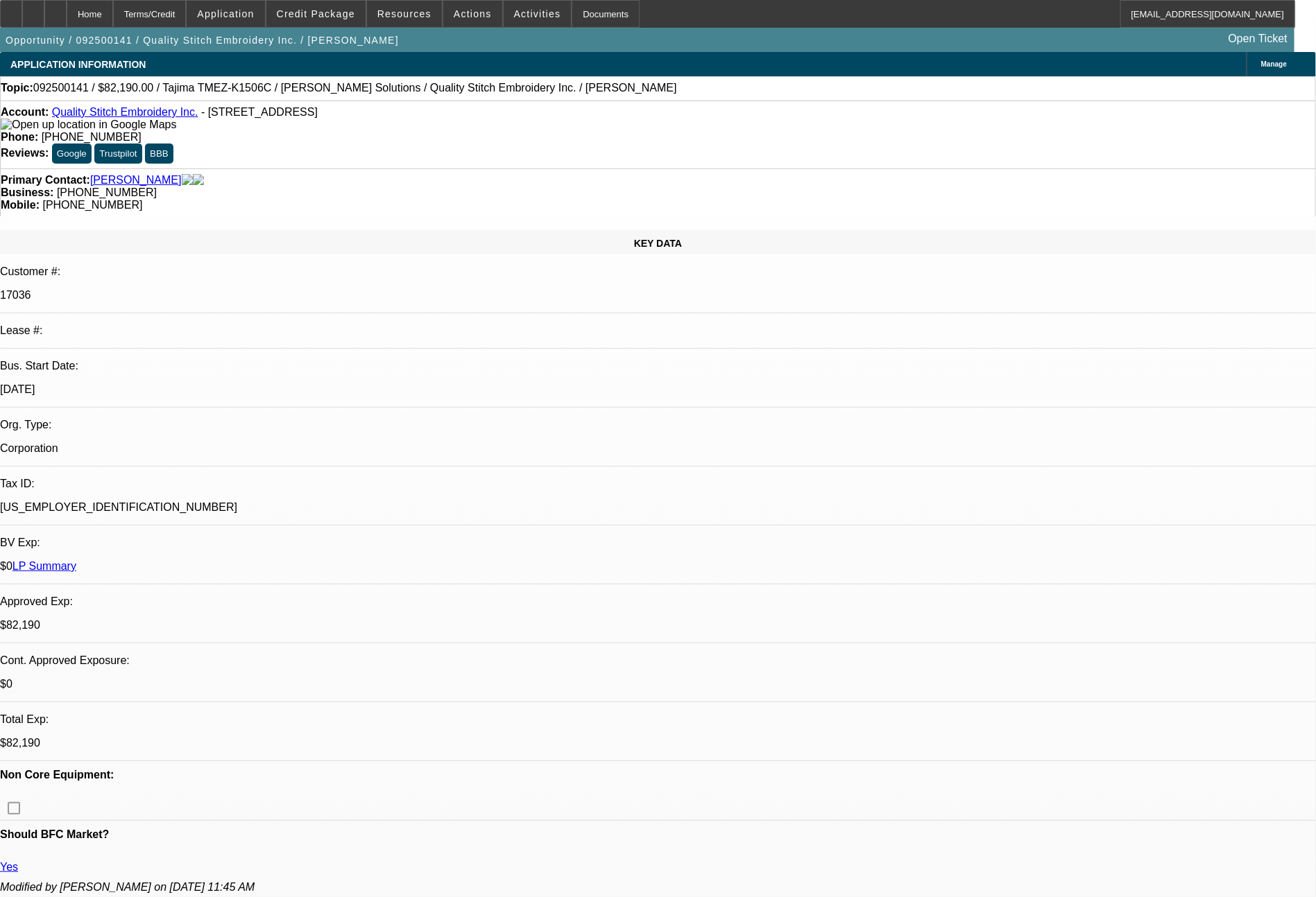
select select "0"
select select "2"
select select "0"
select select "2"
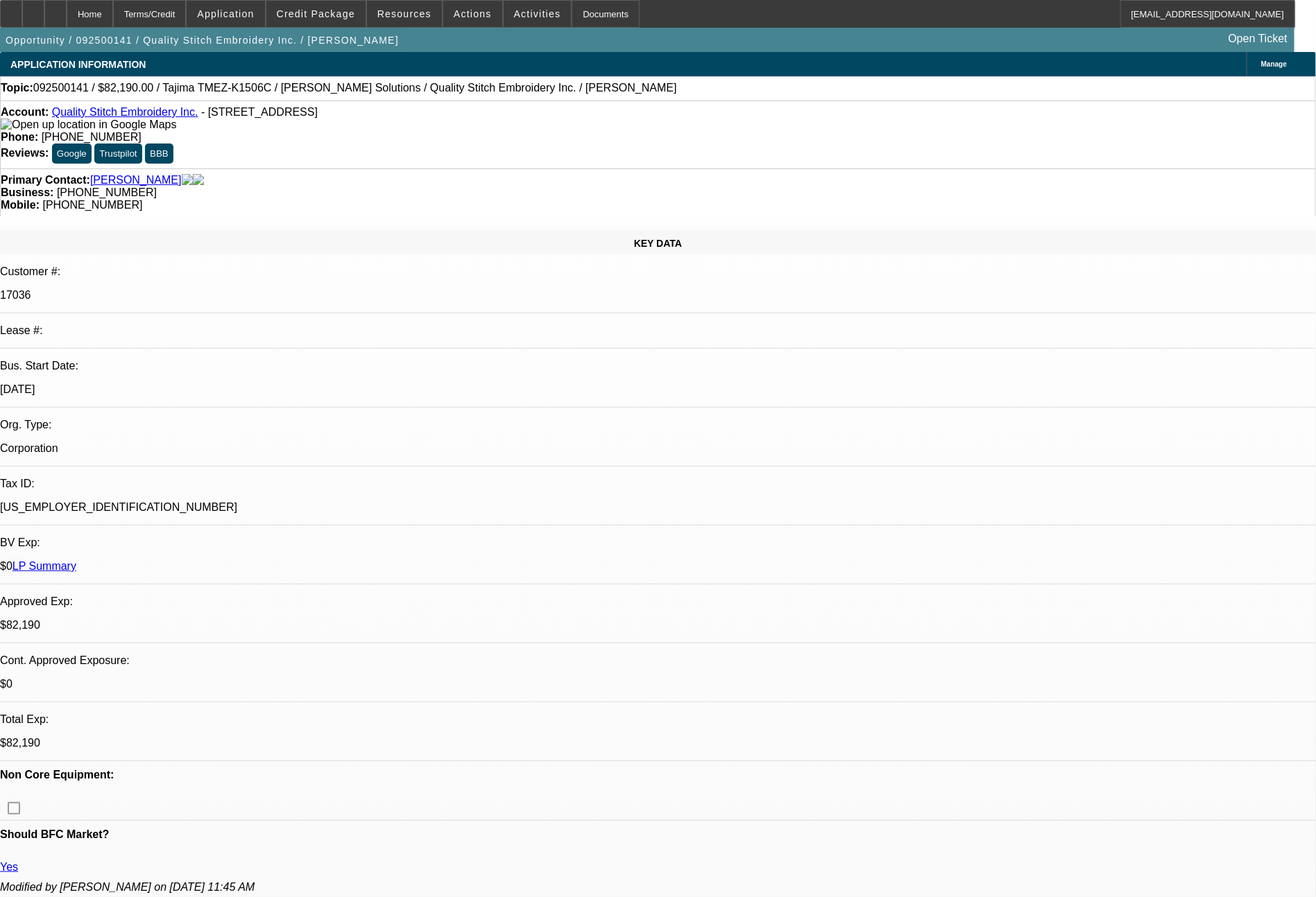
select select "0"
select select "2"
select select "0"
select select "2"
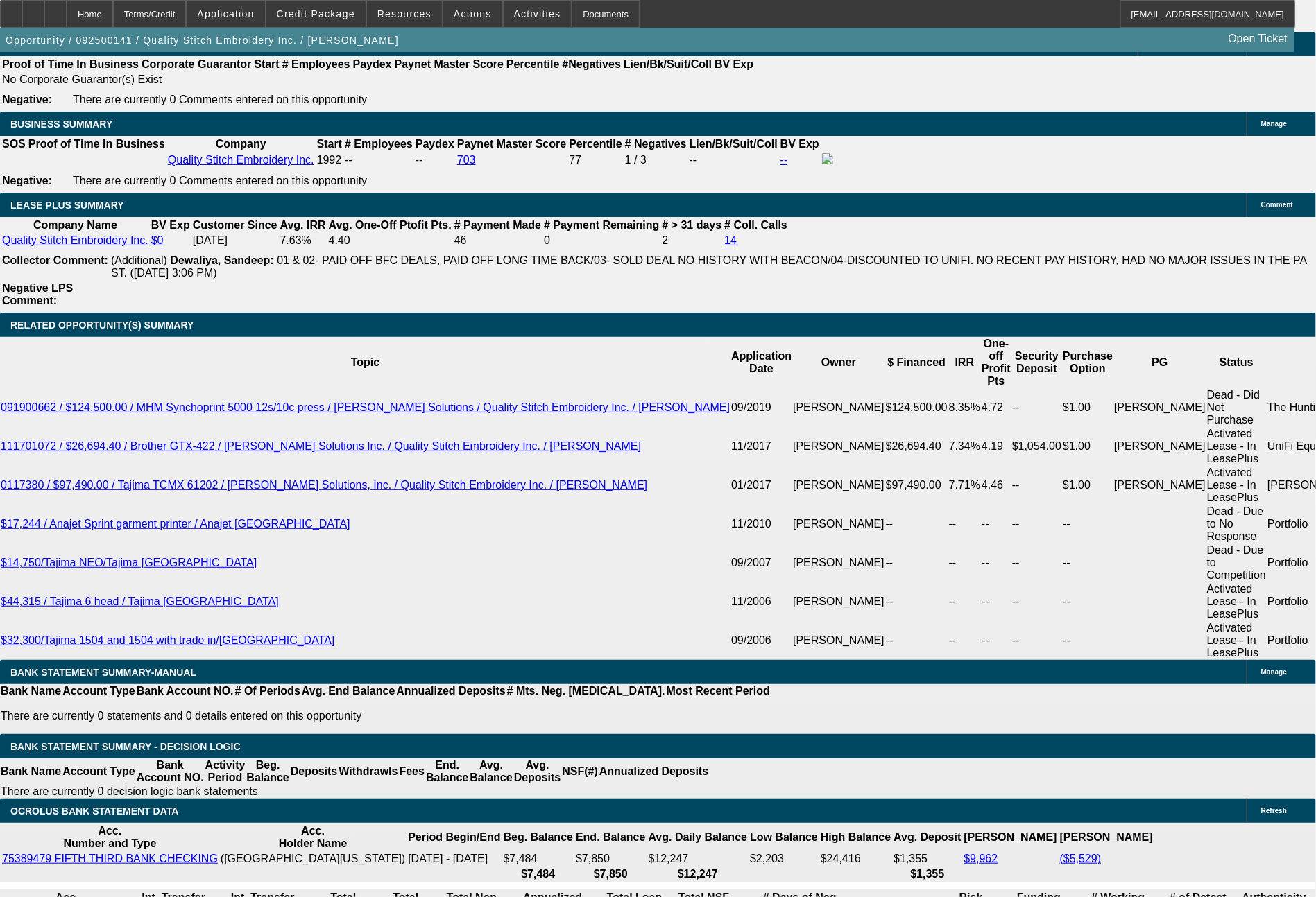
scroll to position [2231, 0]
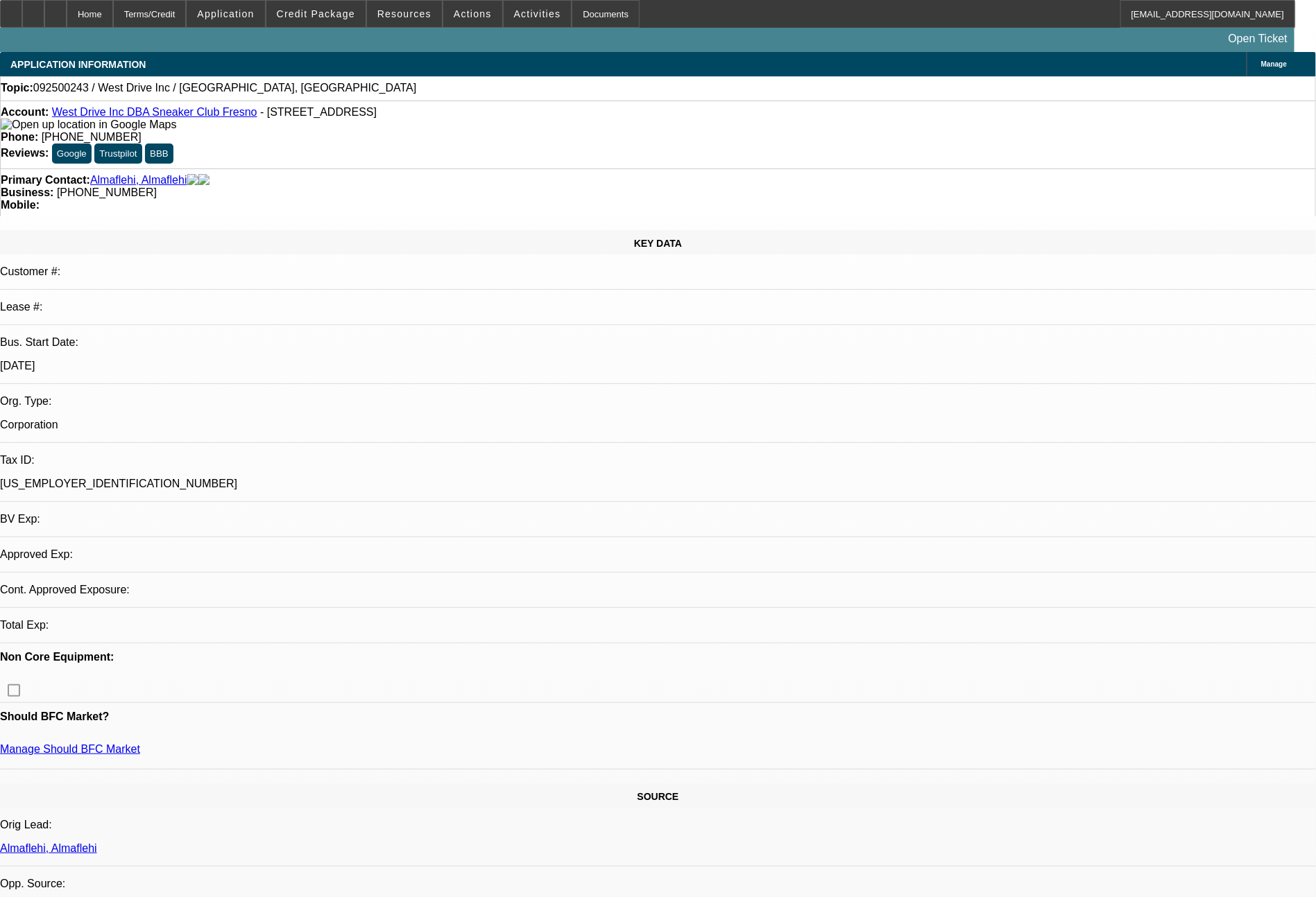
select select "0"
select select "2"
select select "0.1"
select select "4"
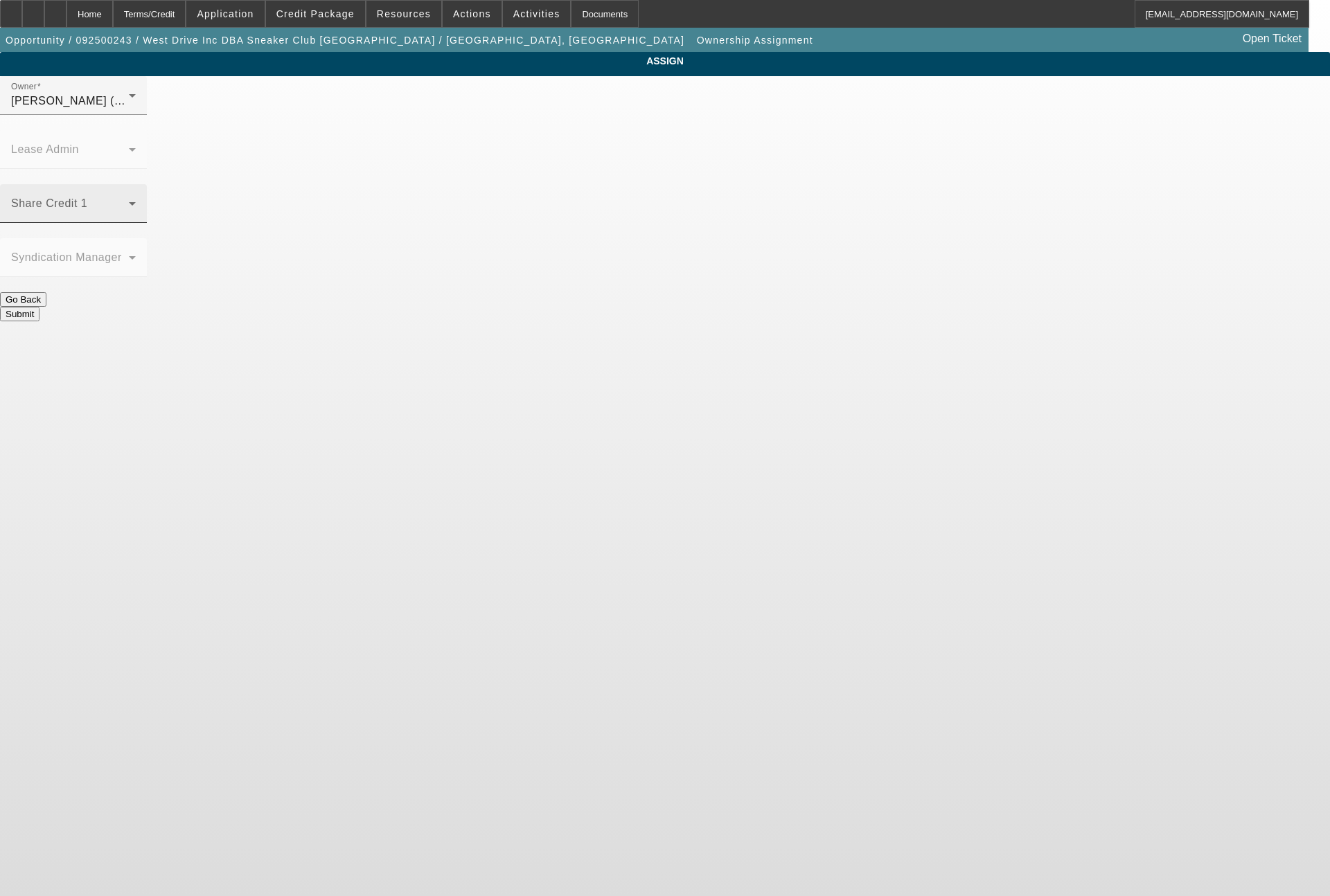
click at [136, 184] on div "Share Credit 1" at bounding box center [74, 203] width 125 height 39
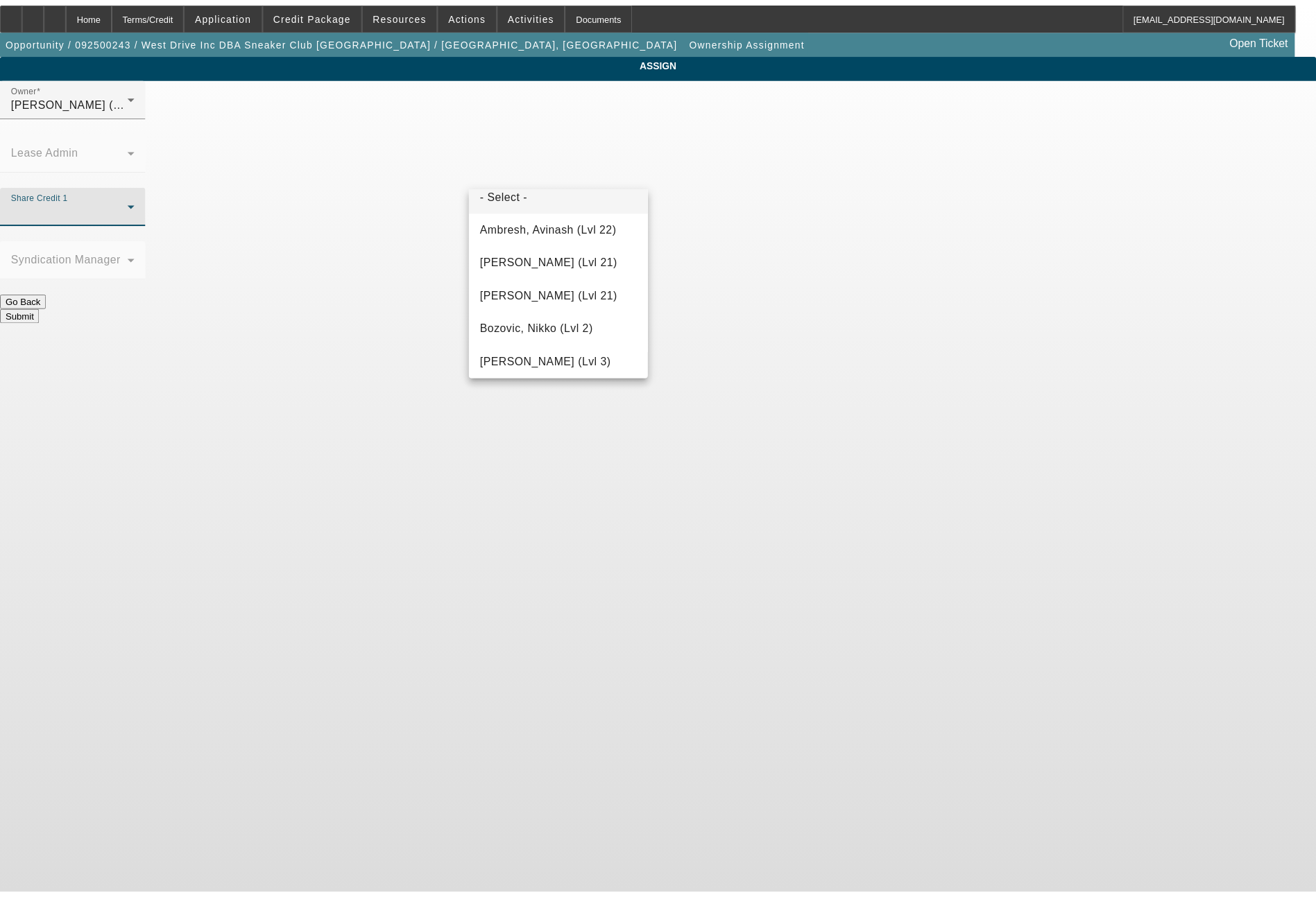
scroll to position [1864, 0]
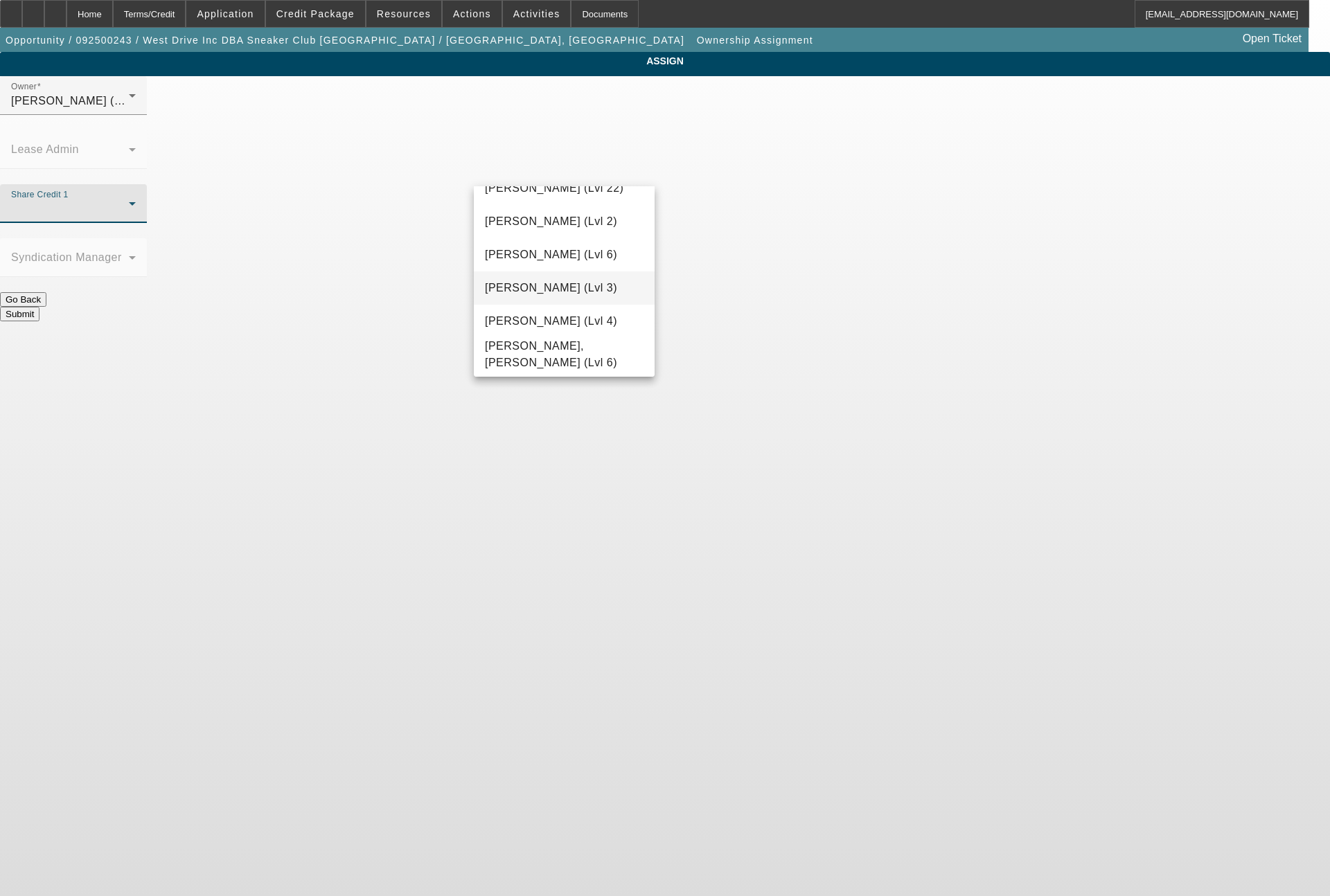
click at [568, 291] on span "[PERSON_NAME] (Lvl 3)" at bounding box center [551, 288] width 133 height 17
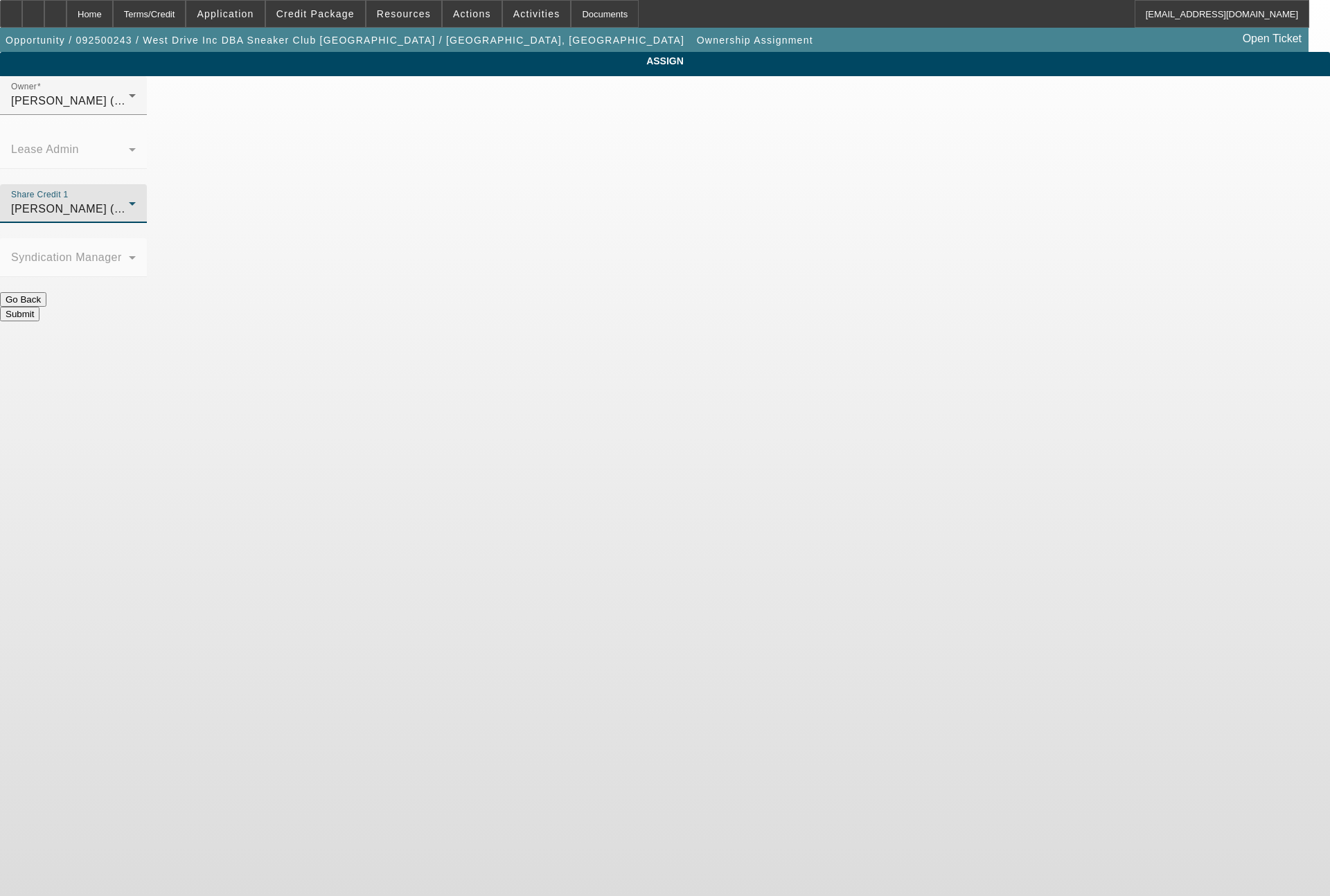
click at [39, 307] on button "Submit" at bounding box center [20, 314] width 39 height 15
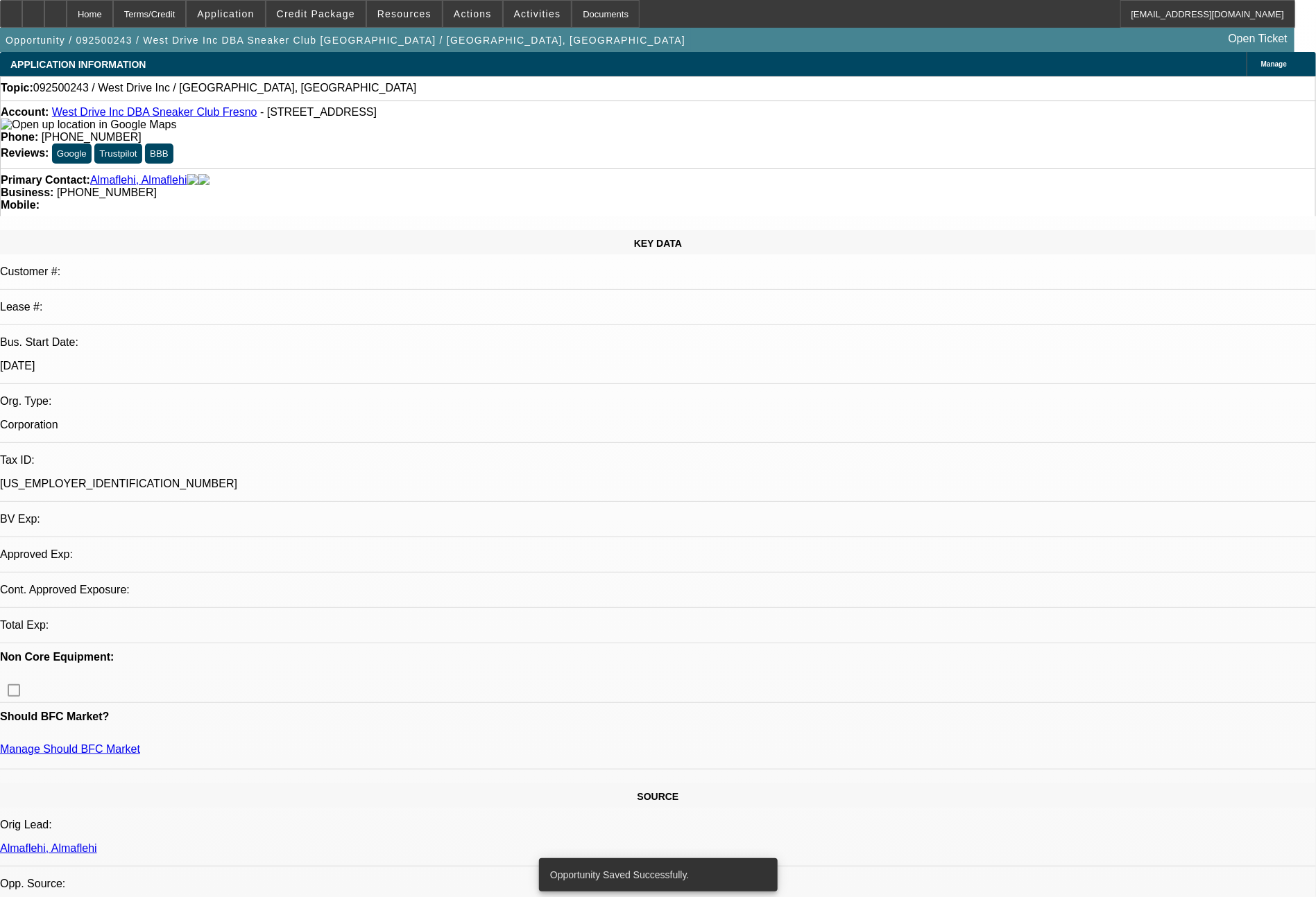
select select "0"
select select "2"
select select "0.1"
select select "4"
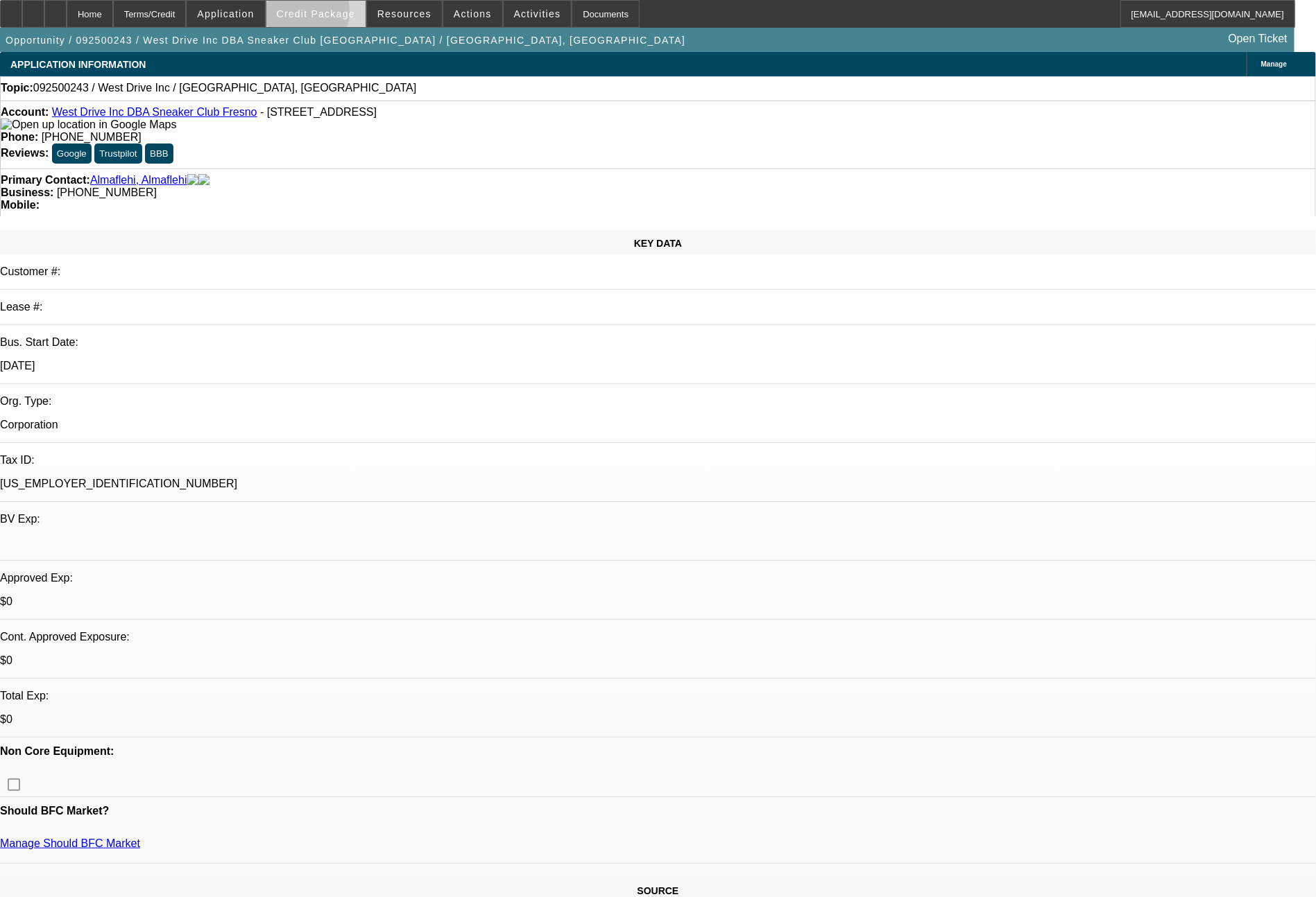
click at [329, 15] on span "Credit Package" at bounding box center [316, 14] width 79 height 11
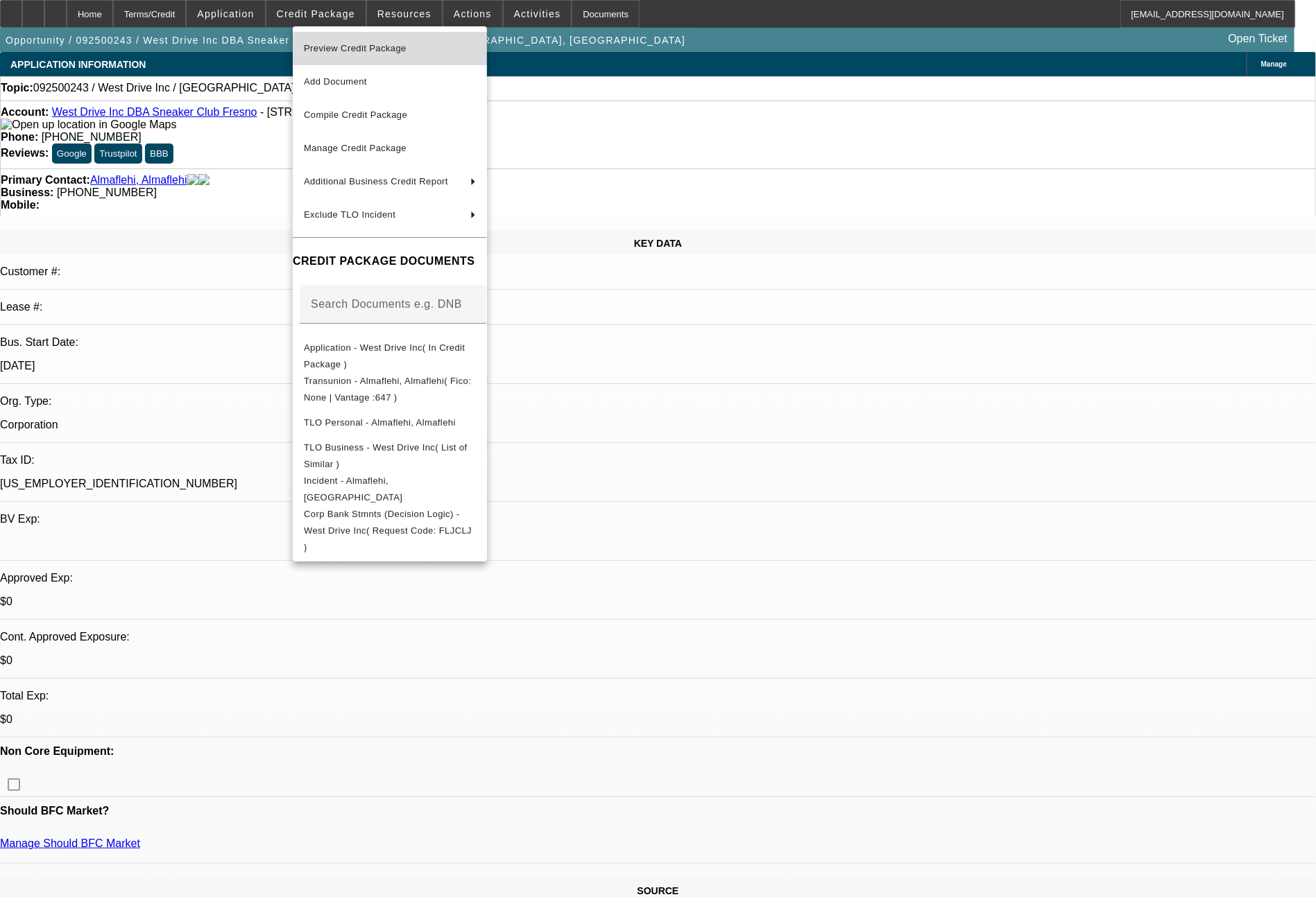
click at [348, 50] on span "Preview Credit Package" at bounding box center [355, 48] width 103 height 11
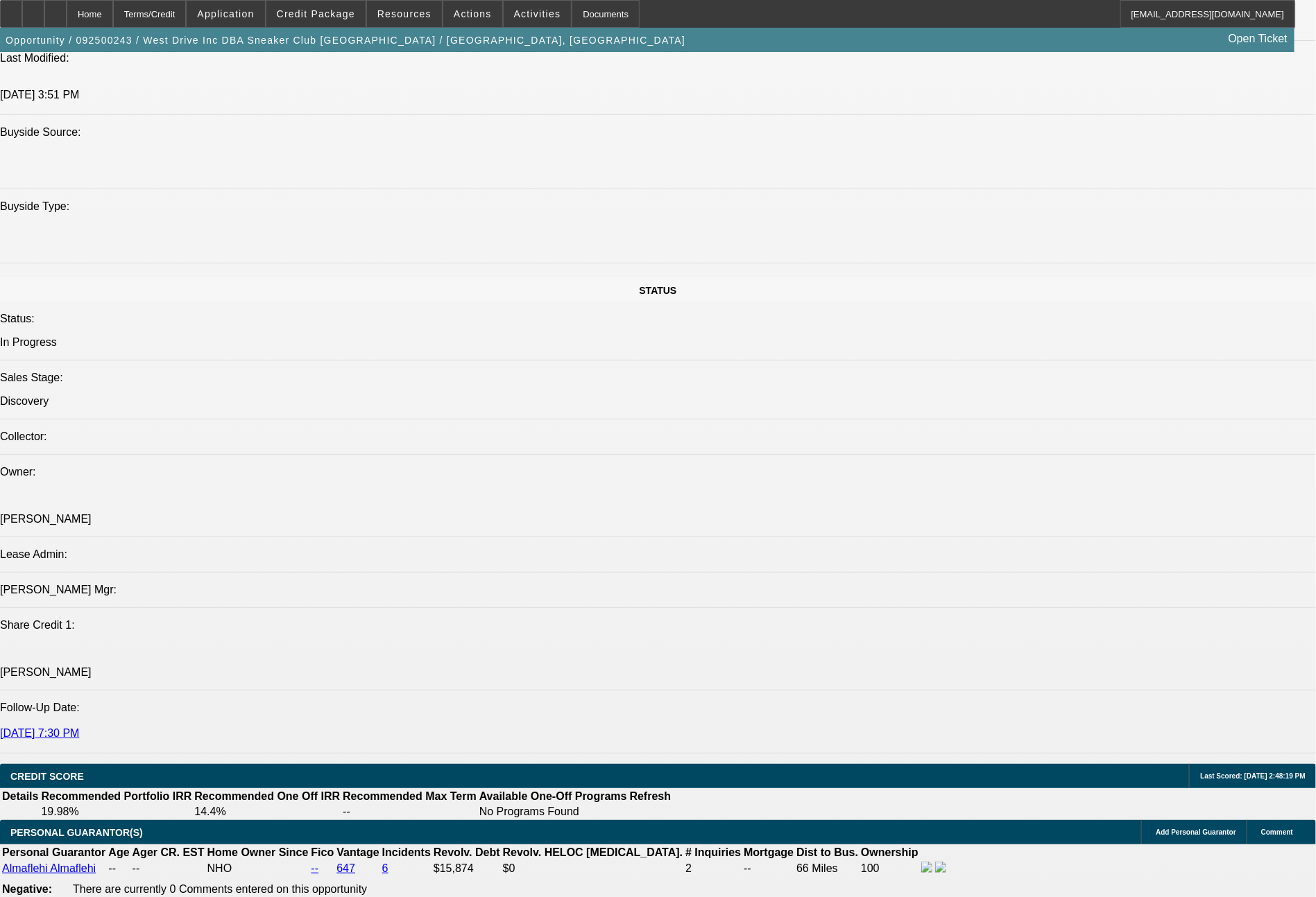
scroll to position [1442, 0]
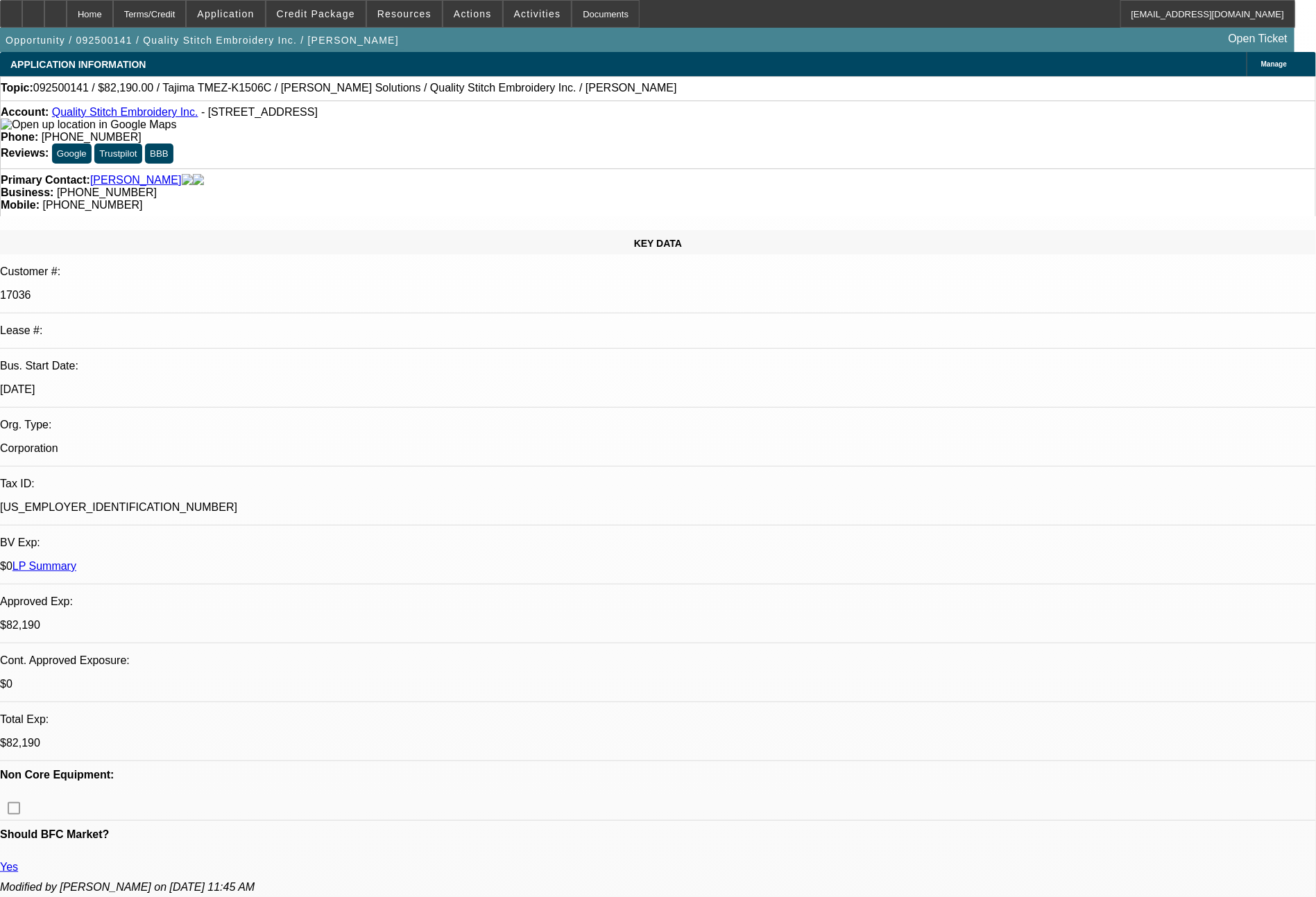
select select "0"
select select "2"
select select "0"
select select "2"
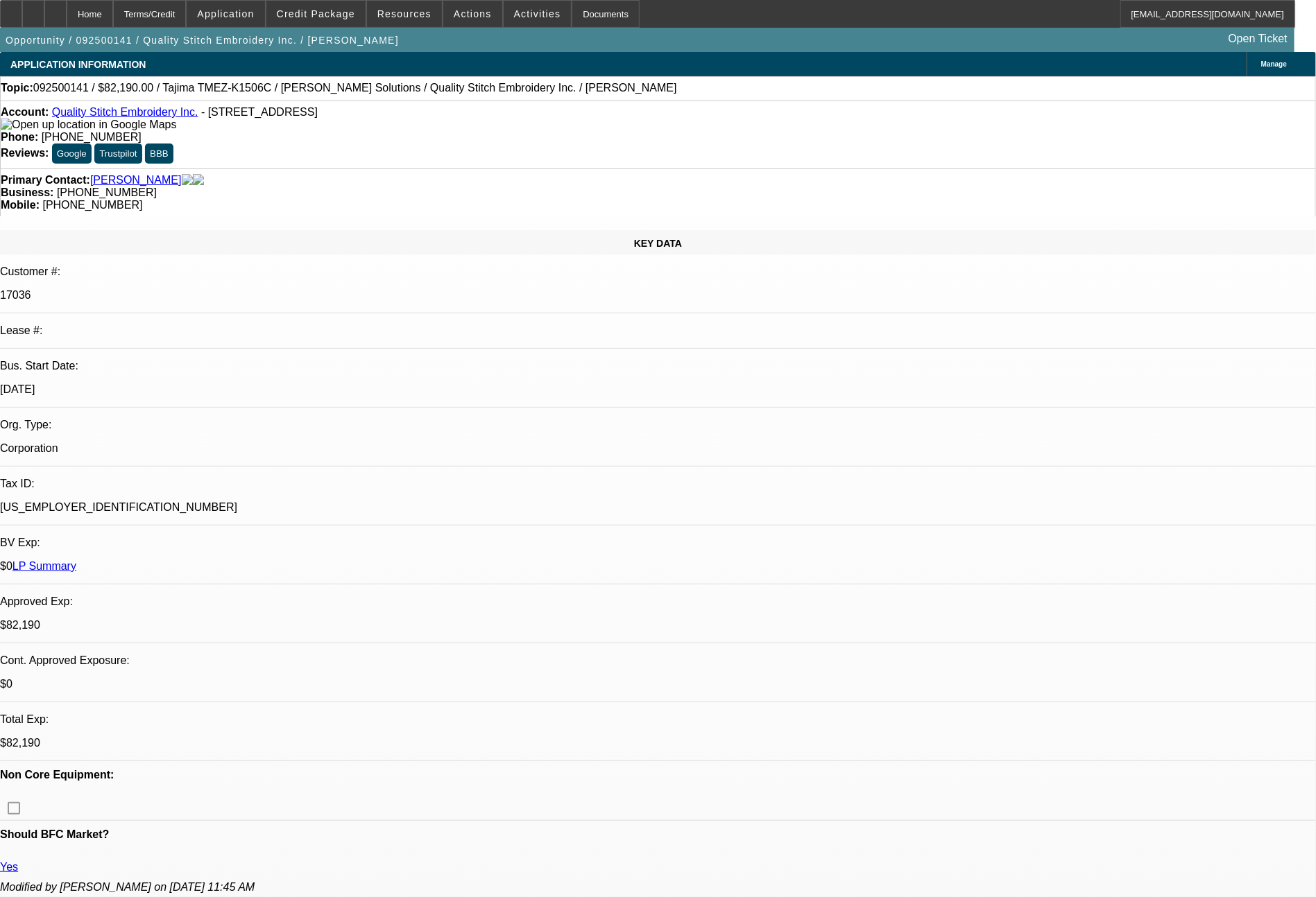
select select "0"
select select "2"
select select "0"
select select "2"
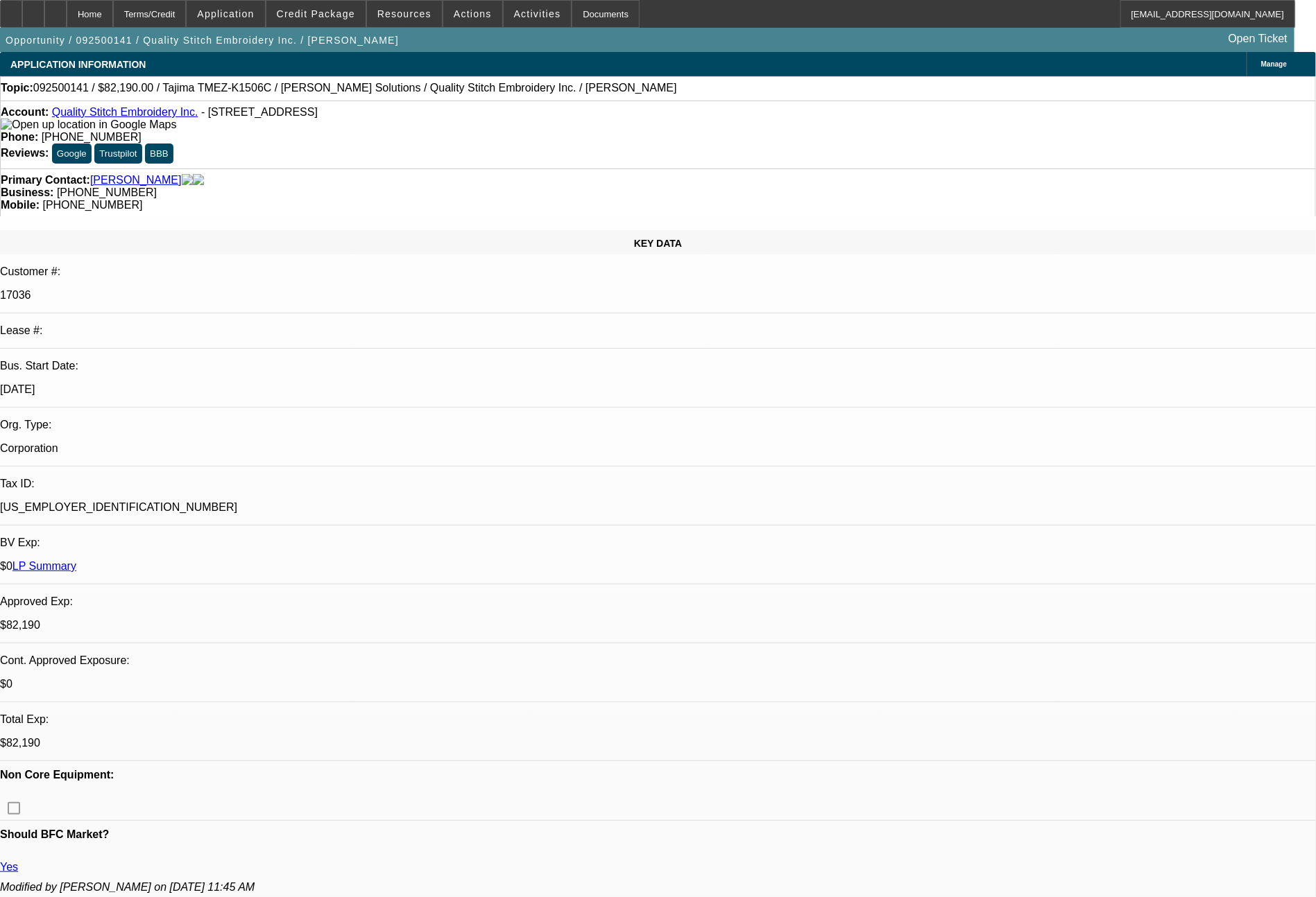
select select "0"
select select "2"
select select "0"
select select "2"
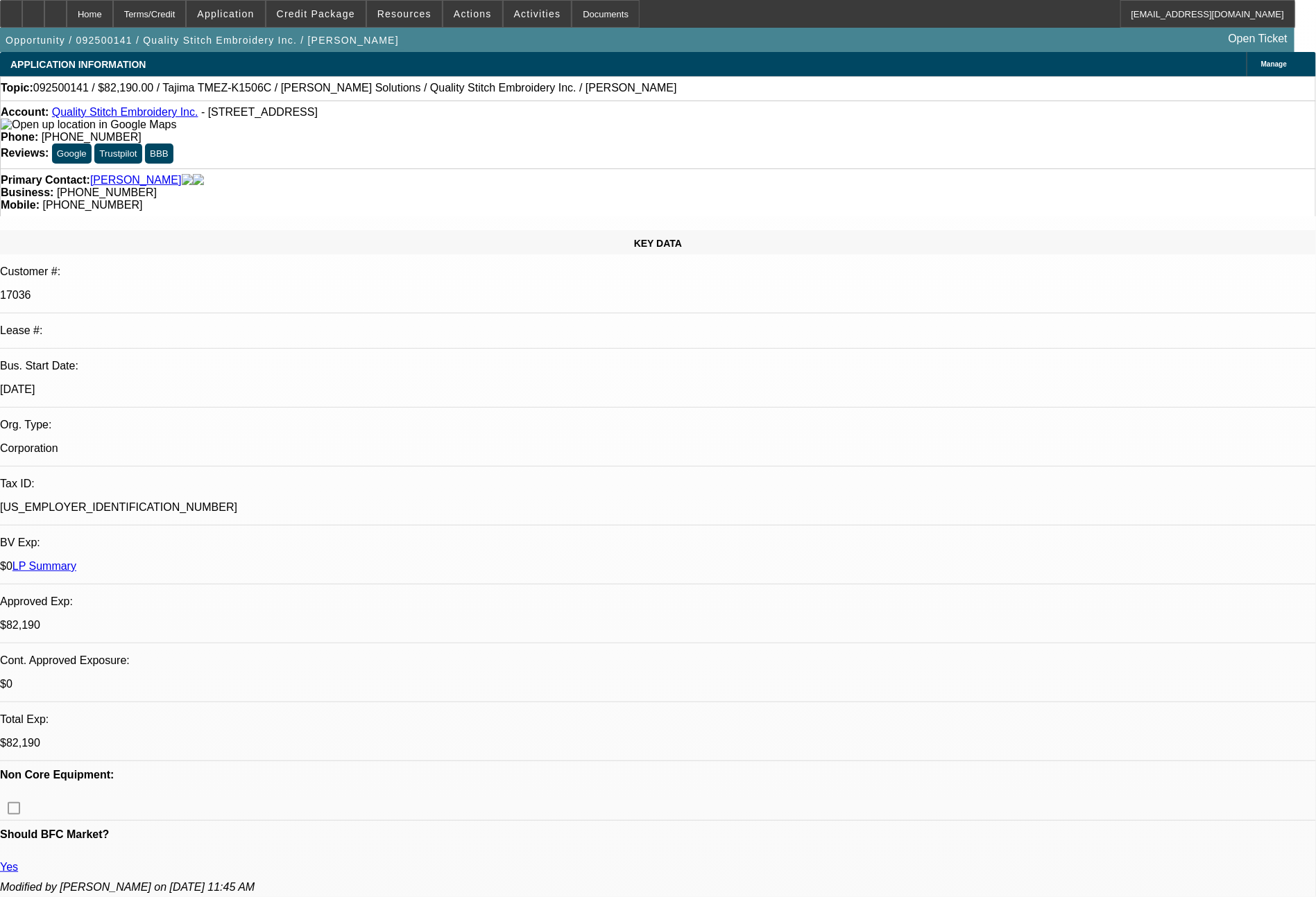
select select "0"
select select "2"
select select "0"
select select "2"
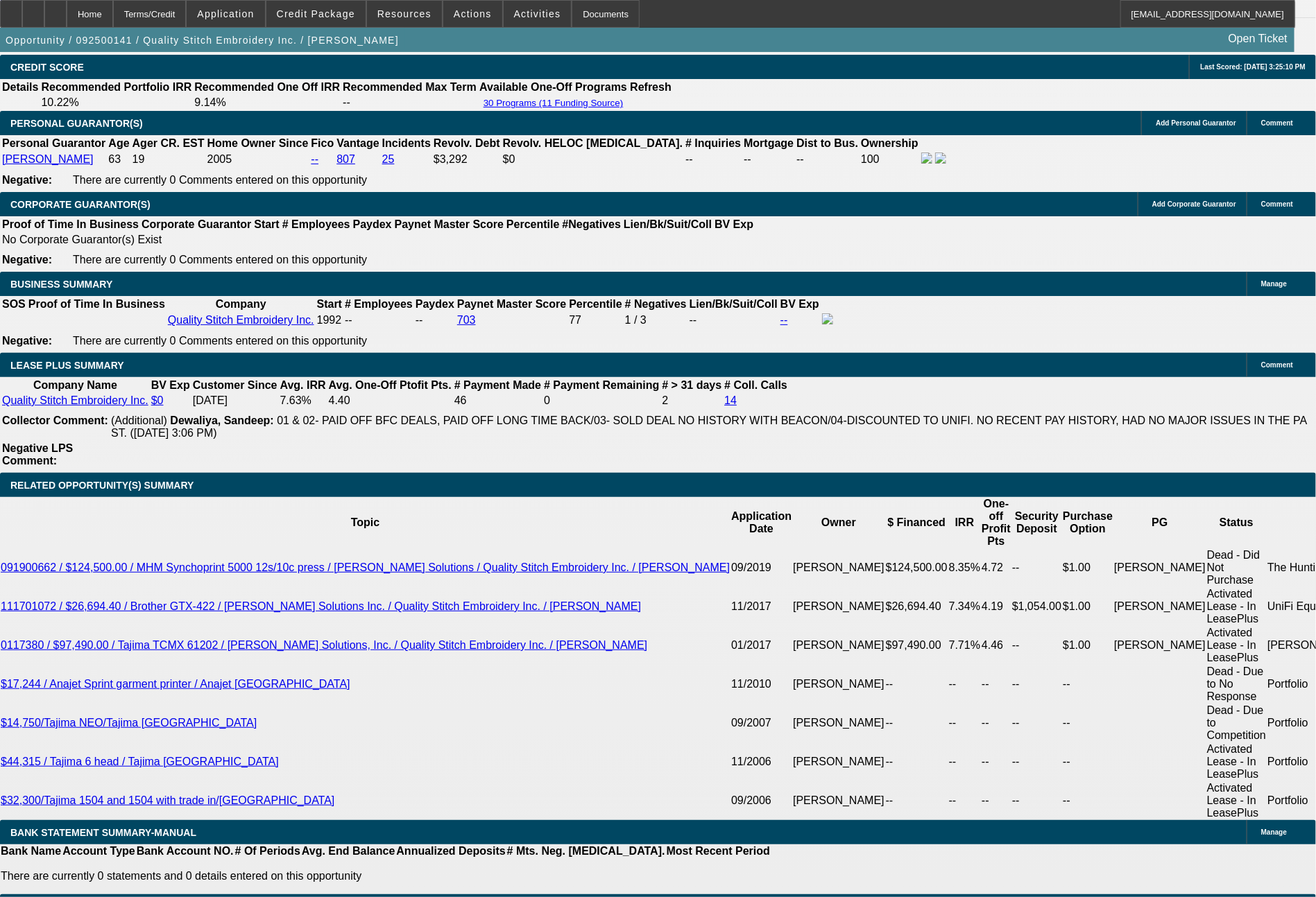
scroll to position [2133, 0]
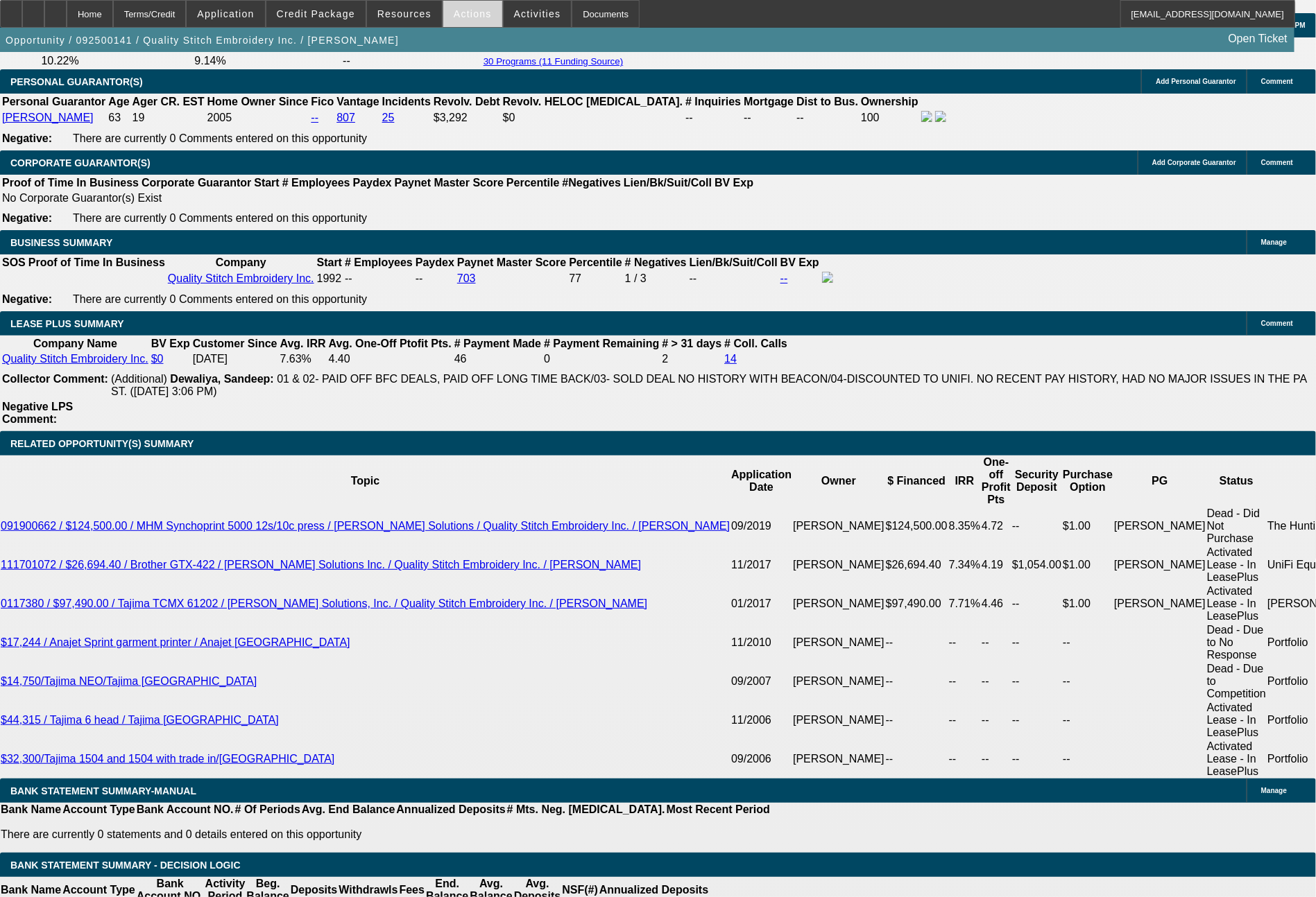
click at [461, 15] on span "Actions" at bounding box center [473, 14] width 38 height 11
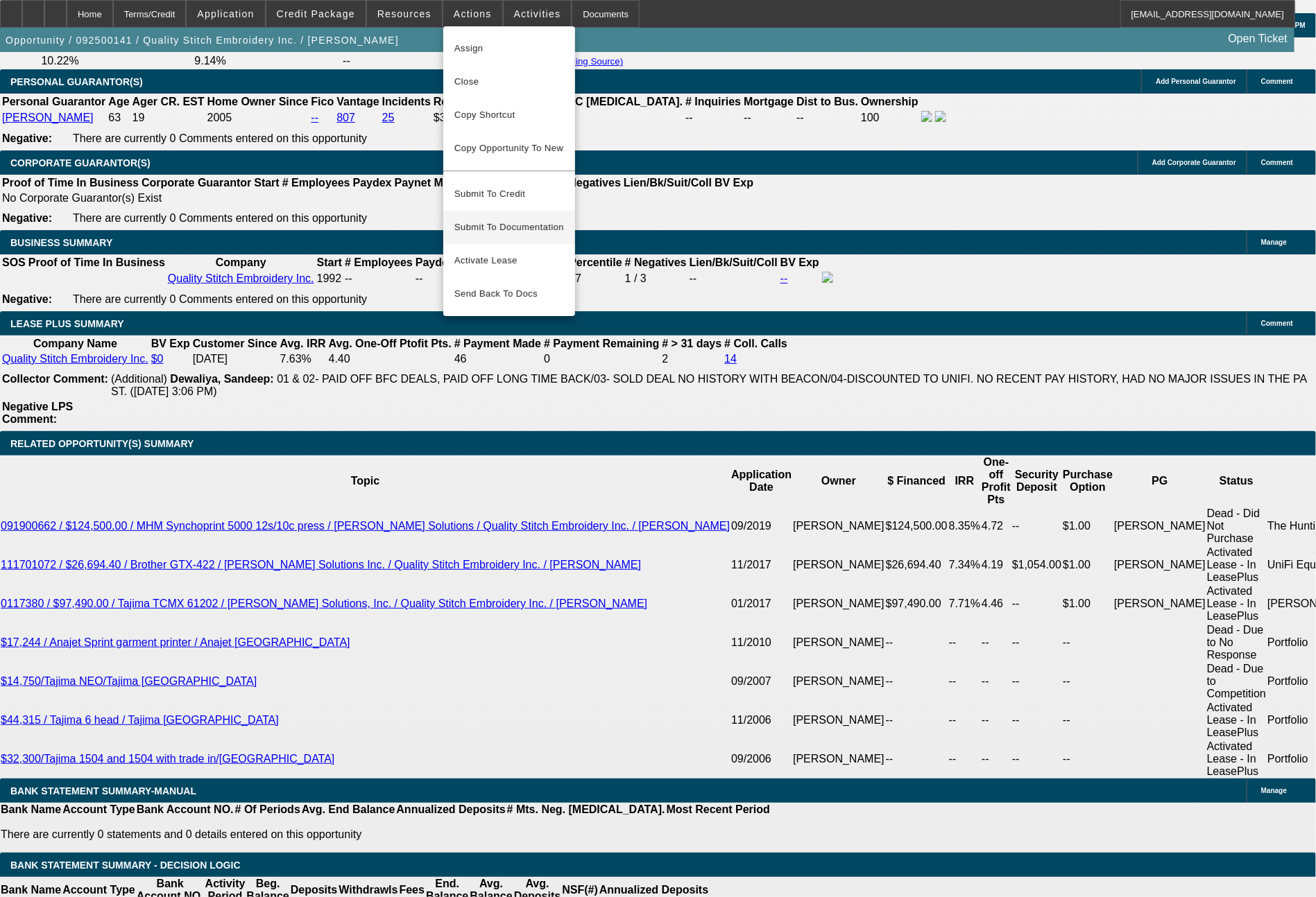
click at [523, 219] on span "Submit To Documentation" at bounding box center [509, 227] width 110 height 17
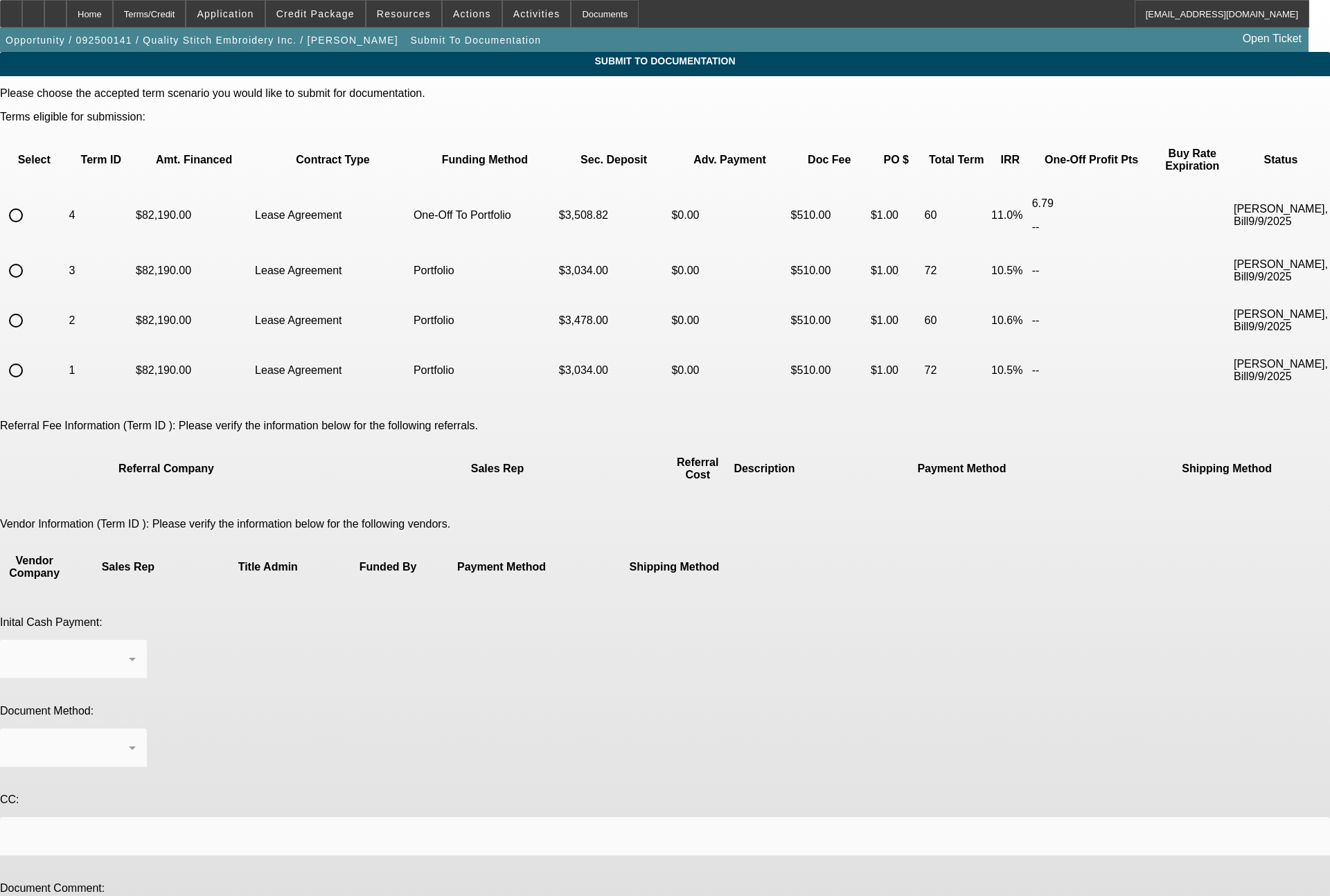
click at [29, 202] on input "radio" at bounding box center [16, 216] width 28 height 28
radio input "true"
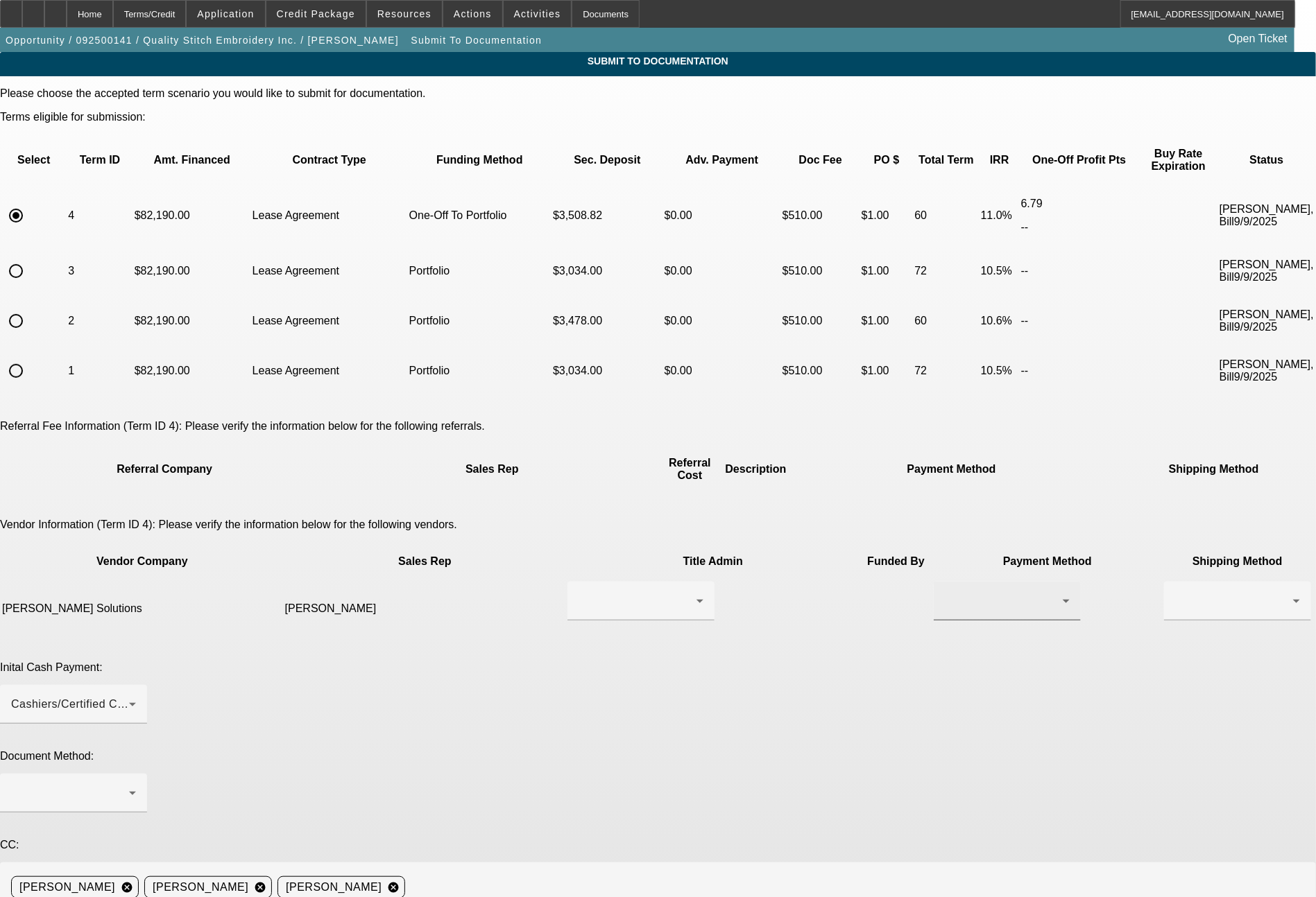
click at [945, 593] on div at bounding box center [1004, 602] width 118 height 17
click at [758, 589] on span "ACH" at bounding box center [751, 592] width 25 height 17
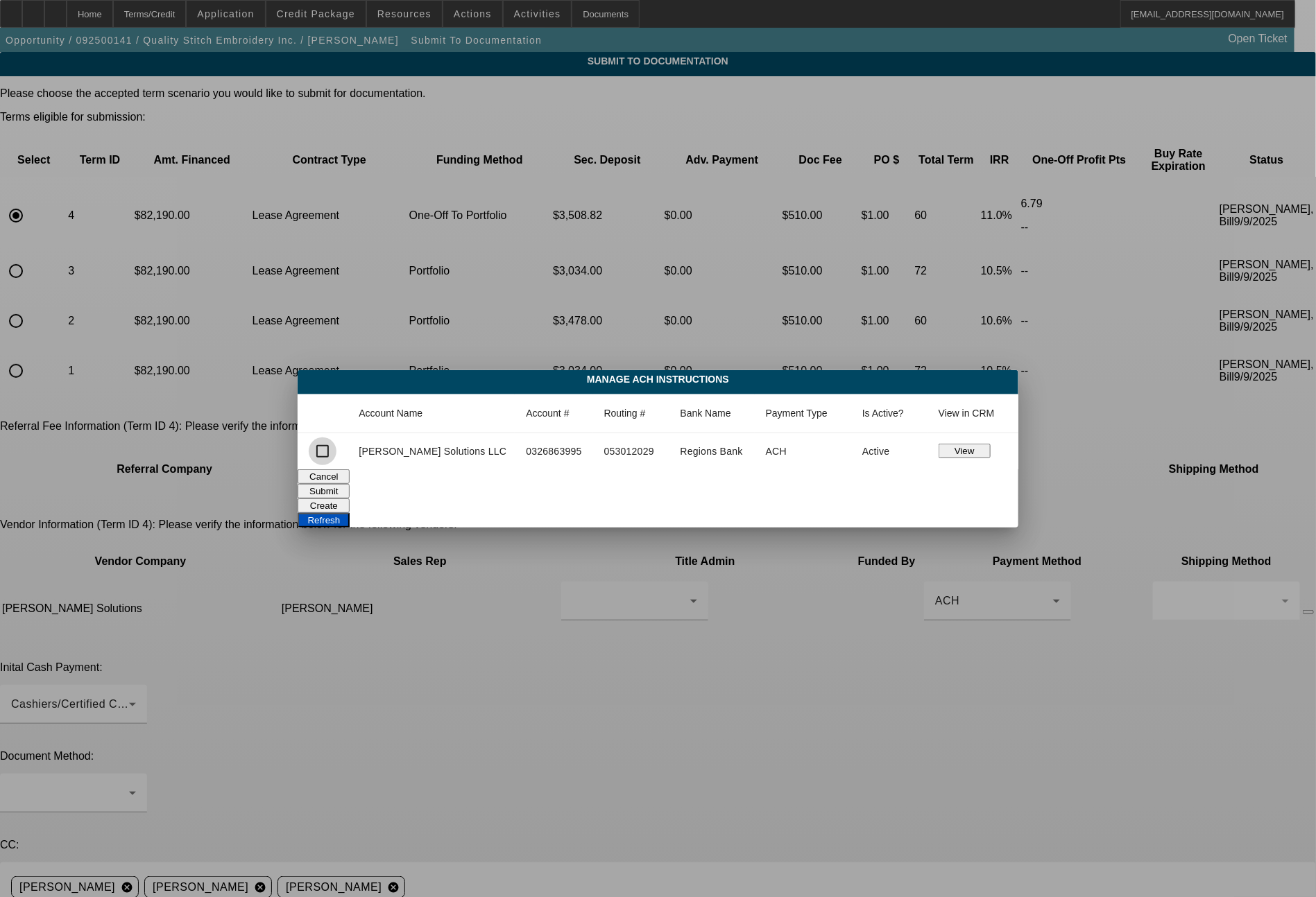
click at [336, 450] on input "checkbox" at bounding box center [323, 451] width 28 height 28
checkbox input "true"
click at [350, 489] on button "Submit" at bounding box center [324, 491] width 52 height 15
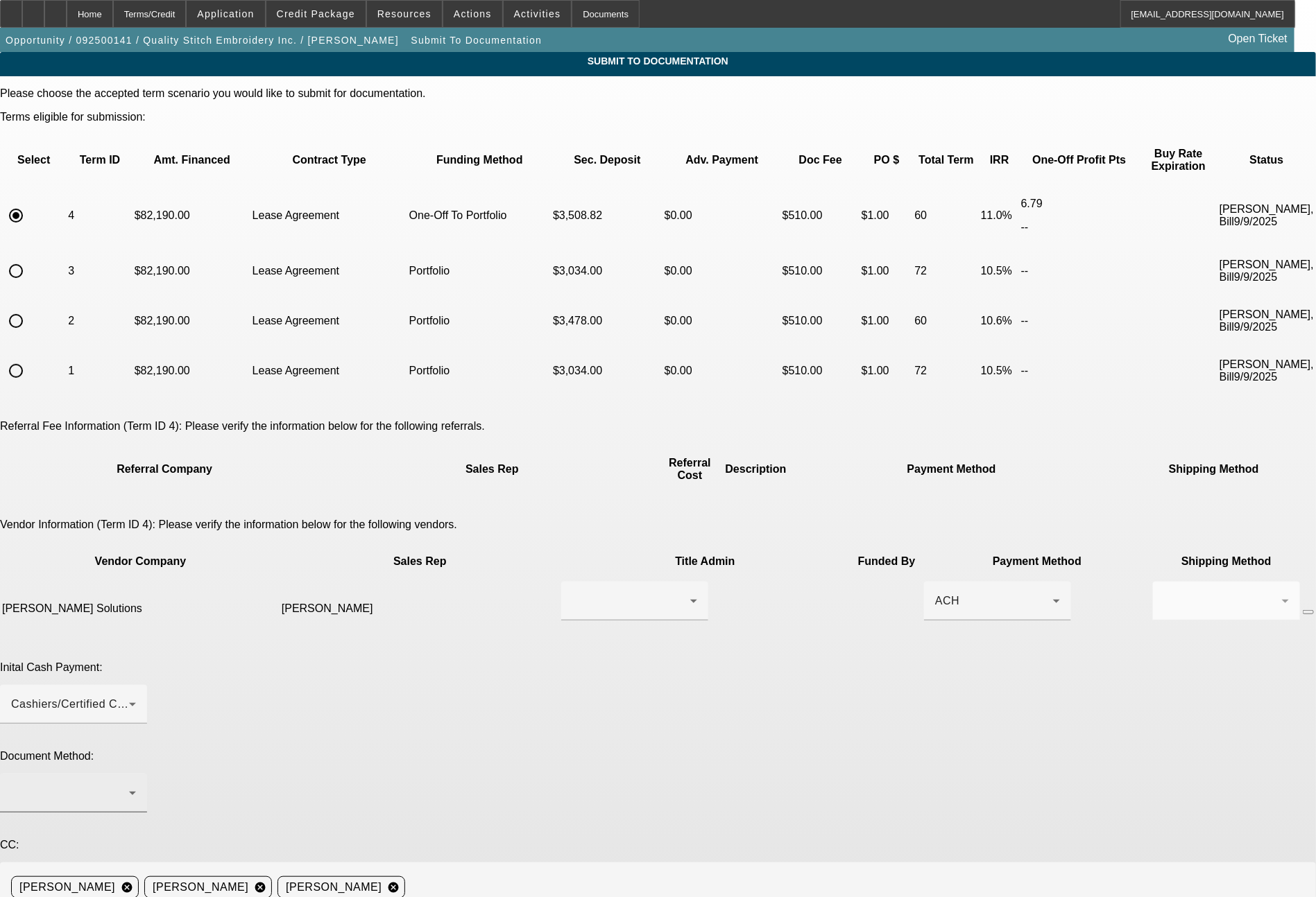
click at [129, 785] on div at bounding box center [70, 793] width 118 height 17
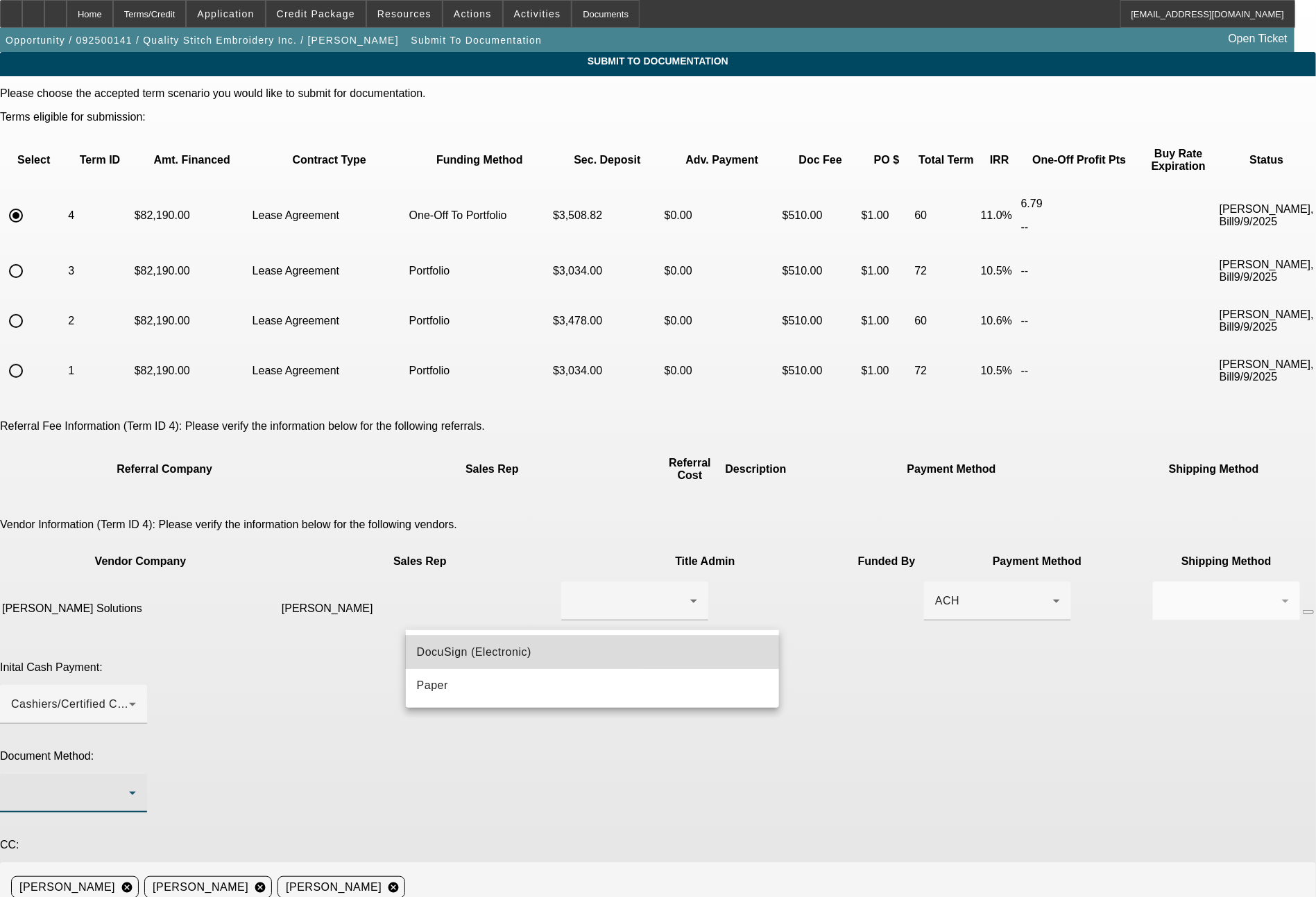
click at [446, 653] on span "DocuSign (Electronic)" at bounding box center [474, 653] width 114 height 17
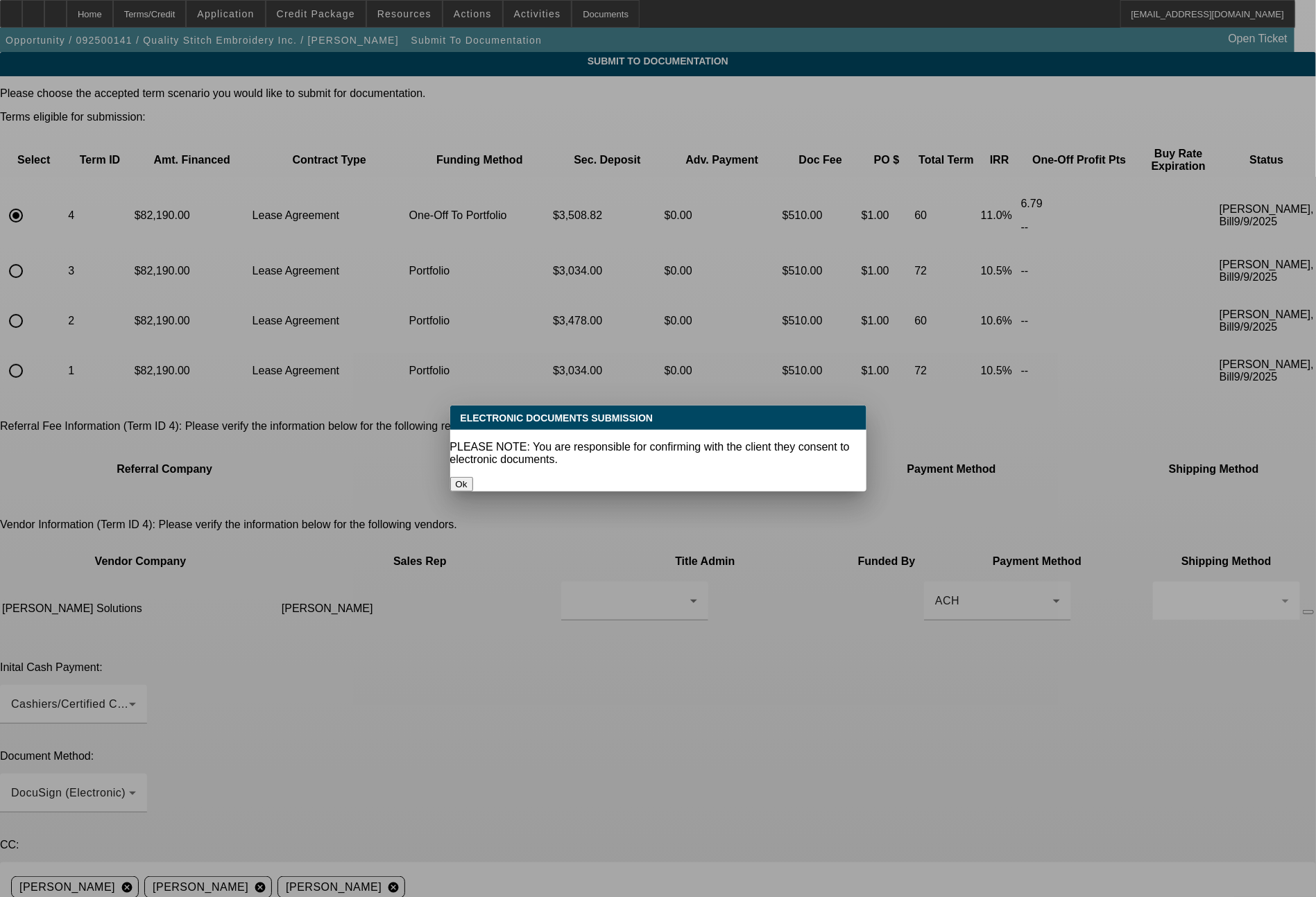
click at [473, 477] on button "Ok" at bounding box center [461, 484] width 23 height 15
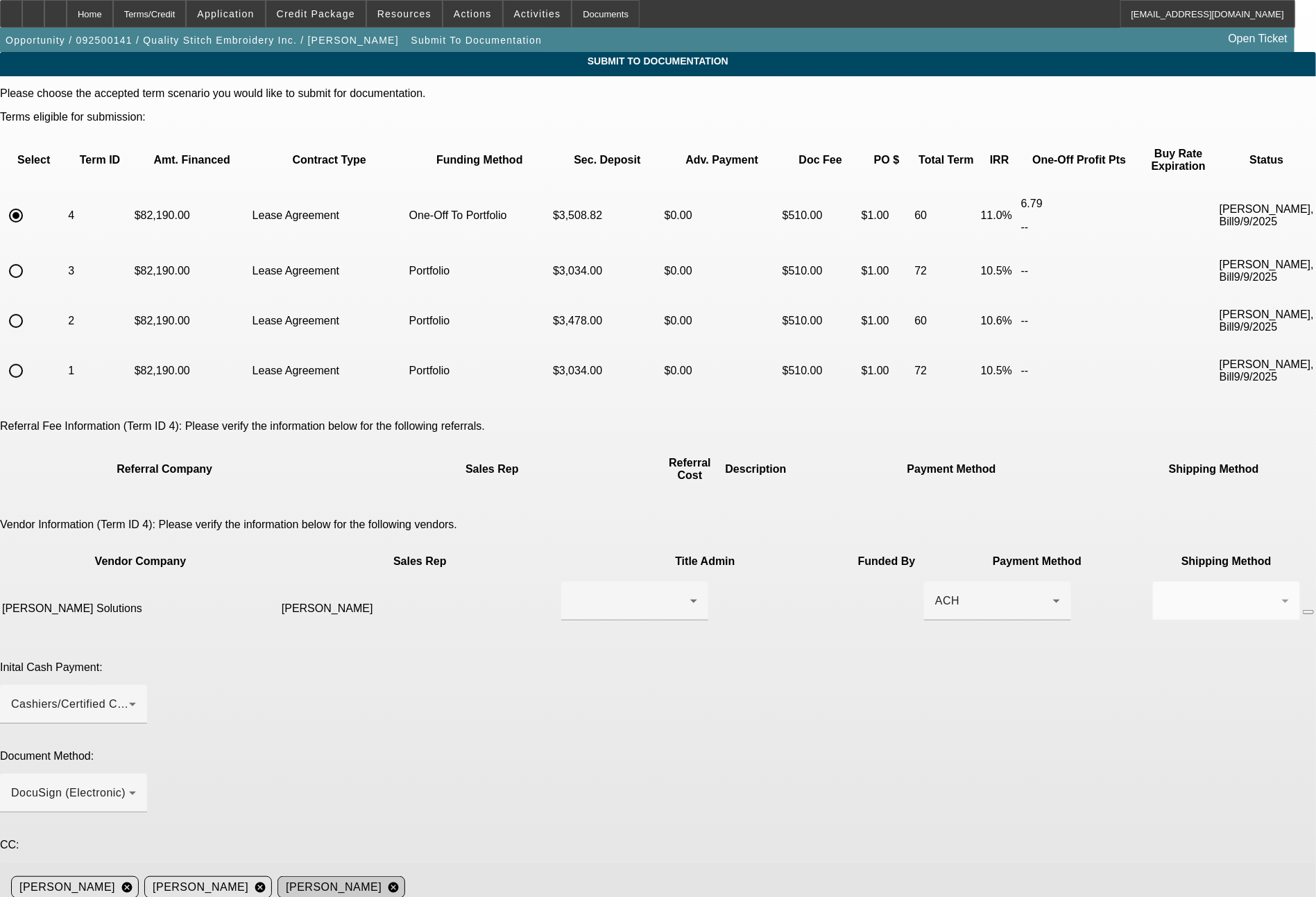
click at [405, 882] on mat-icon "cancel" at bounding box center [393, 888] width 24 height 13
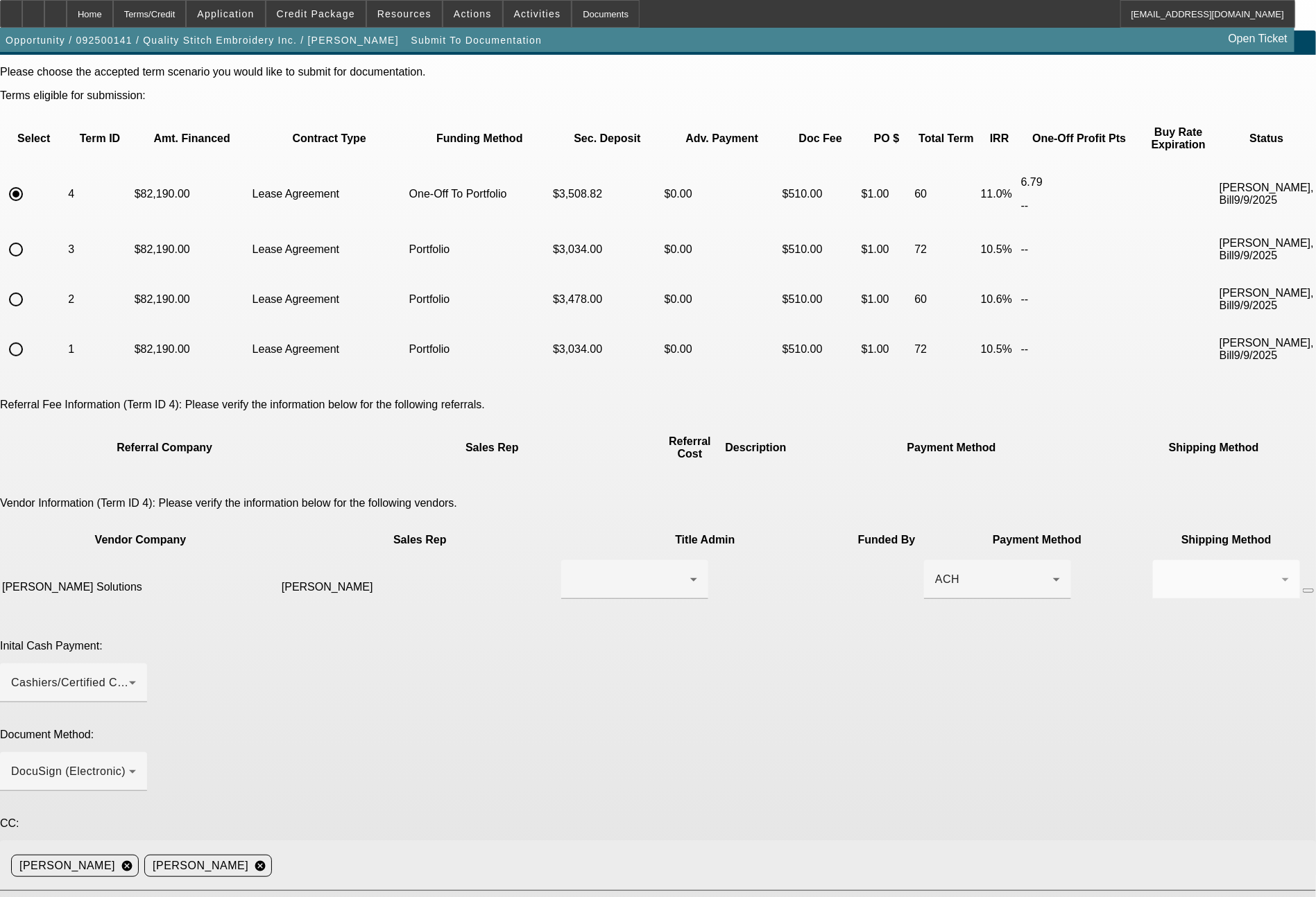
scroll to position [40, 0]
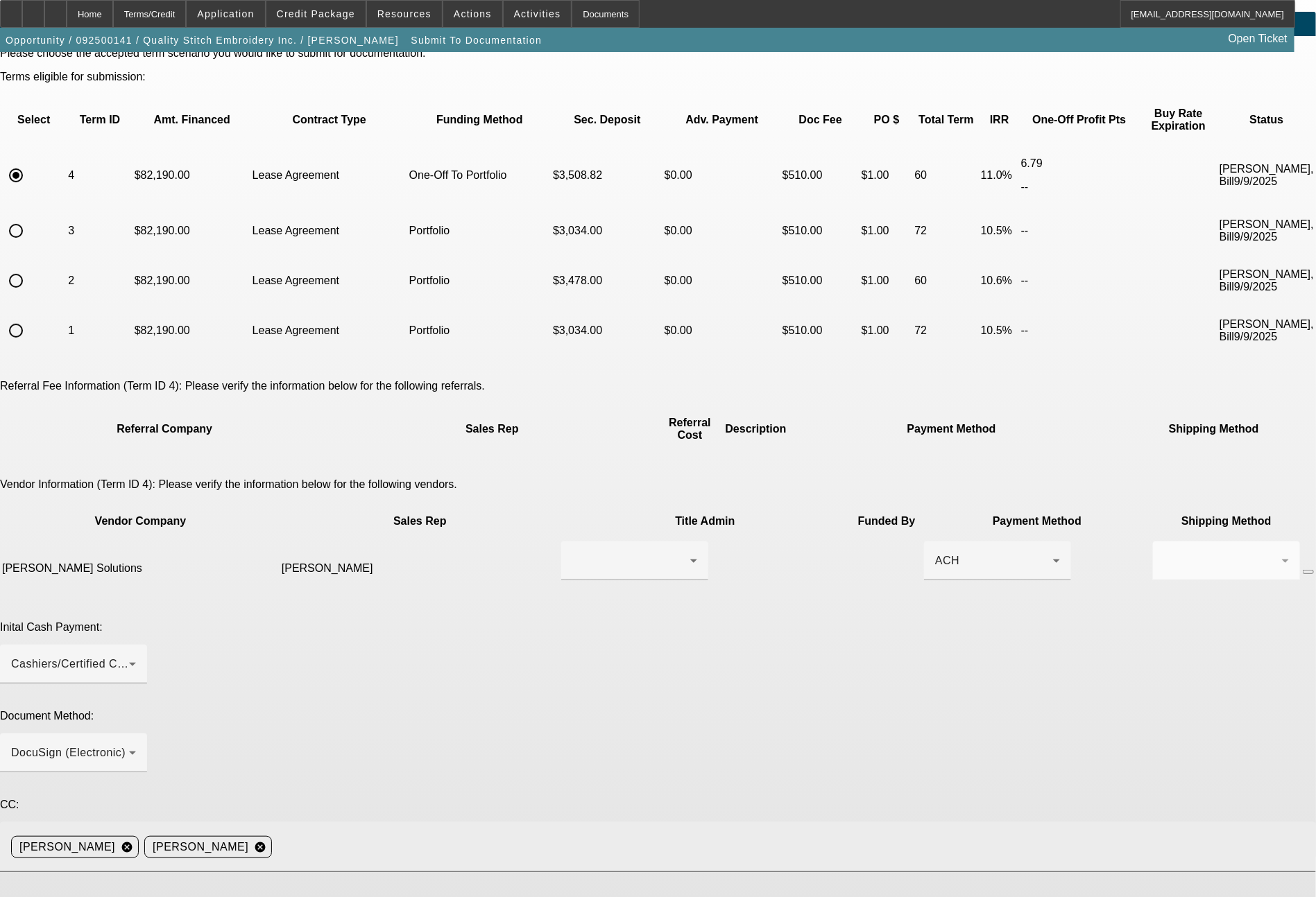
type textarea "Multiple time past lessee of ours, all still the same. ready for docs. NOT E- o…"
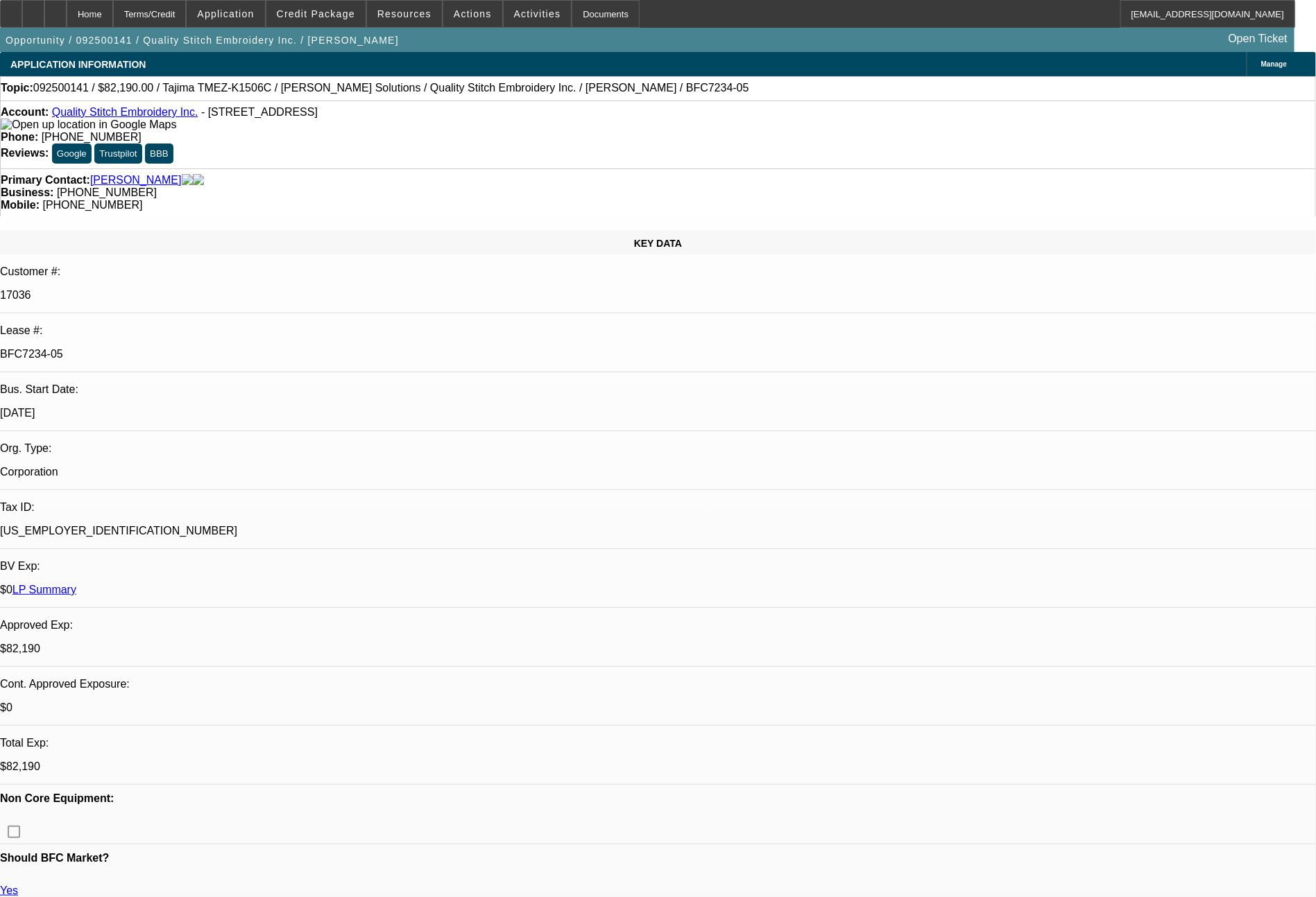
select select "0"
select select "2"
select select "0"
select select "2"
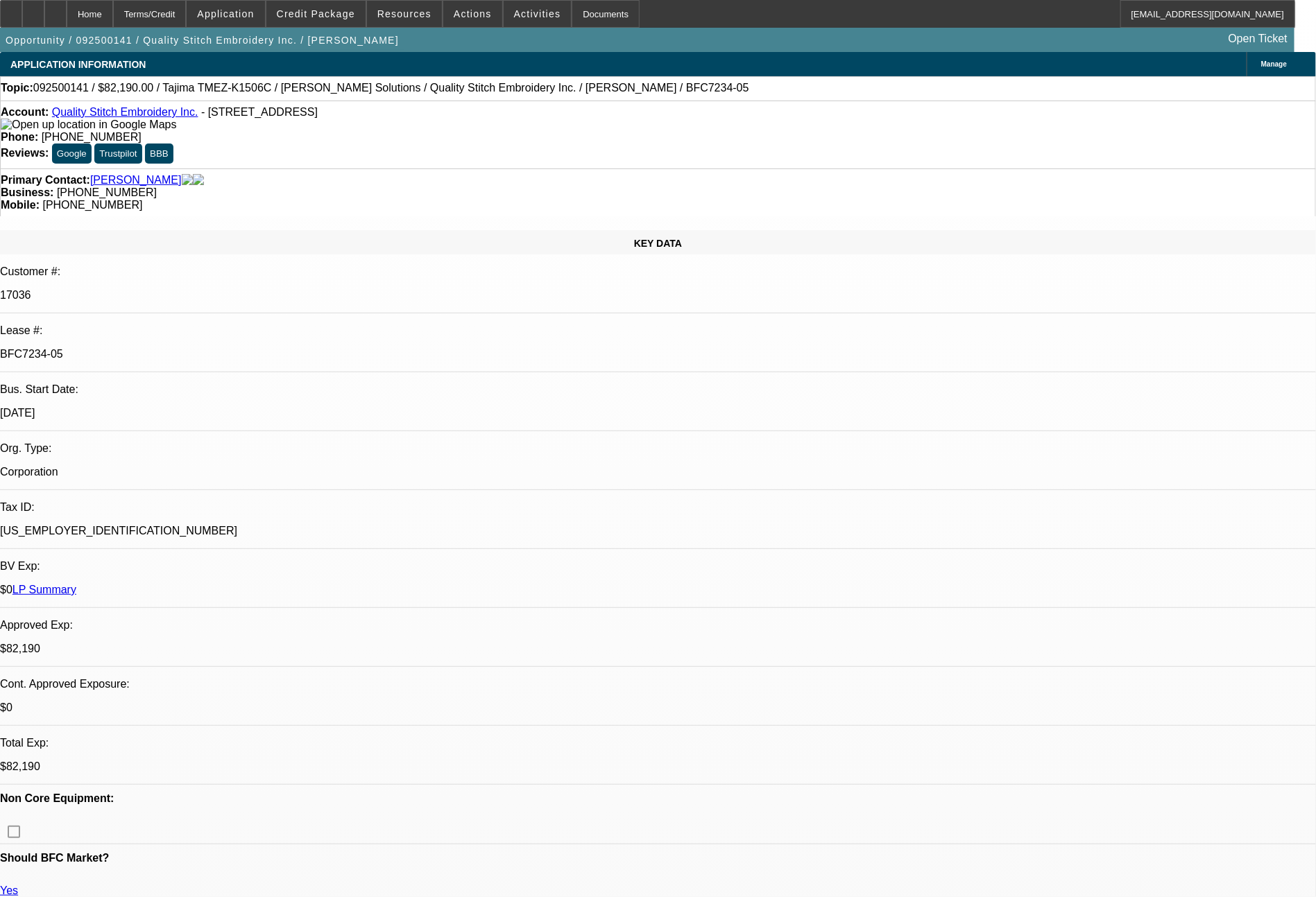
select select "0"
select select "2"
select select "0"
select select "2"
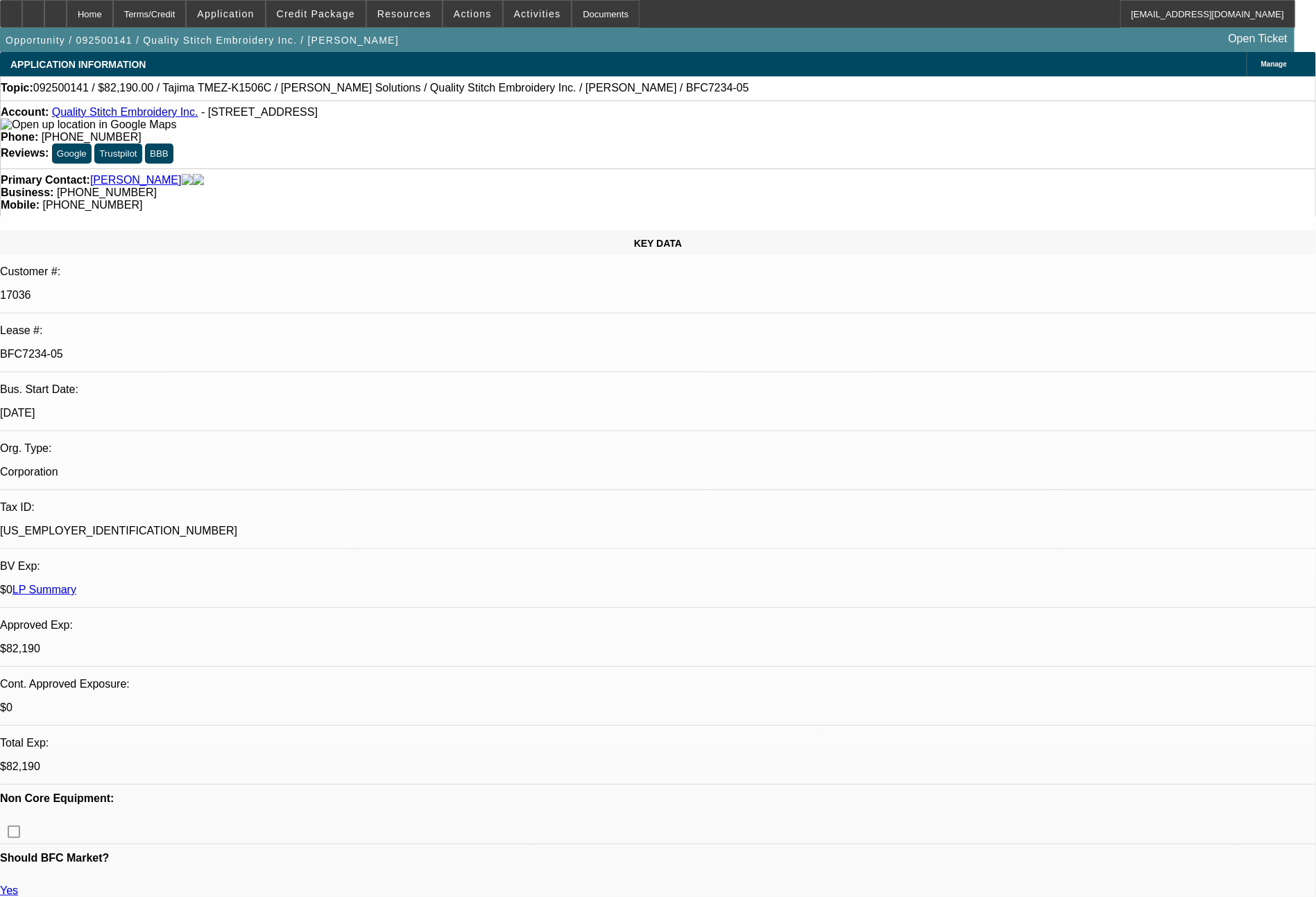
select select "0"
select select "2"
select select "0"
select select "2"
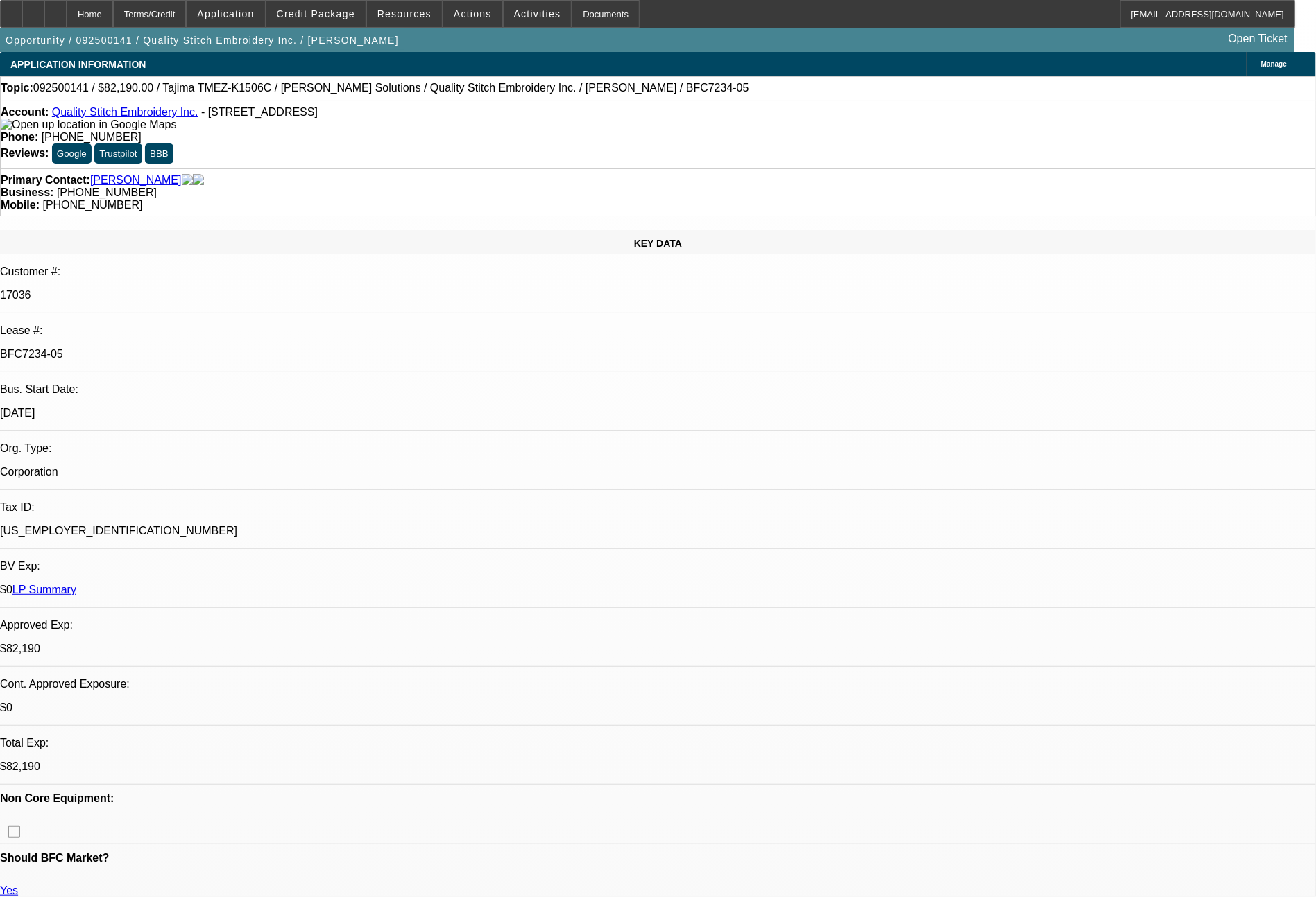
select select "0"
select select "2"
select select "0"
select select "2"
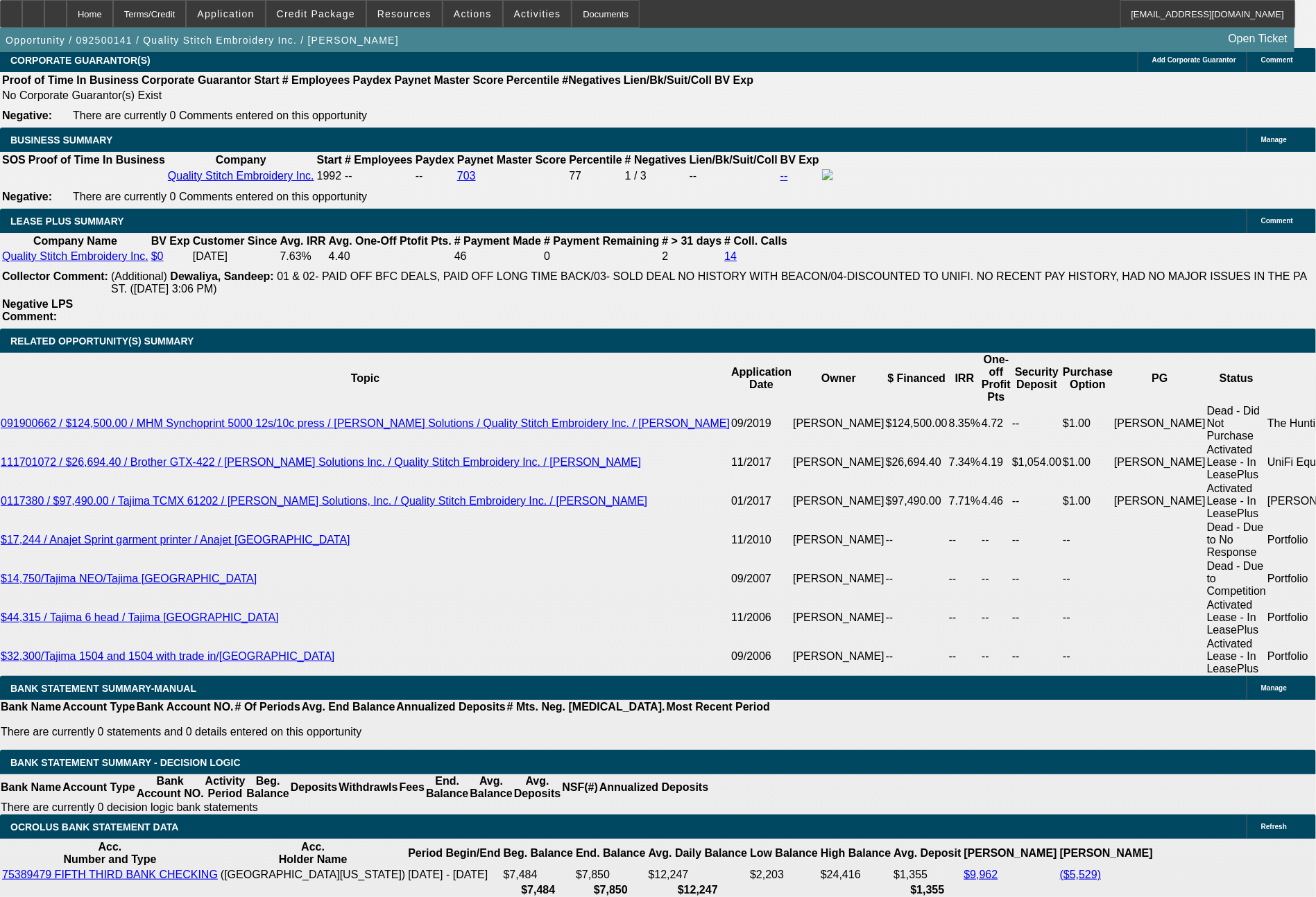
scroll to position [2356, 0]
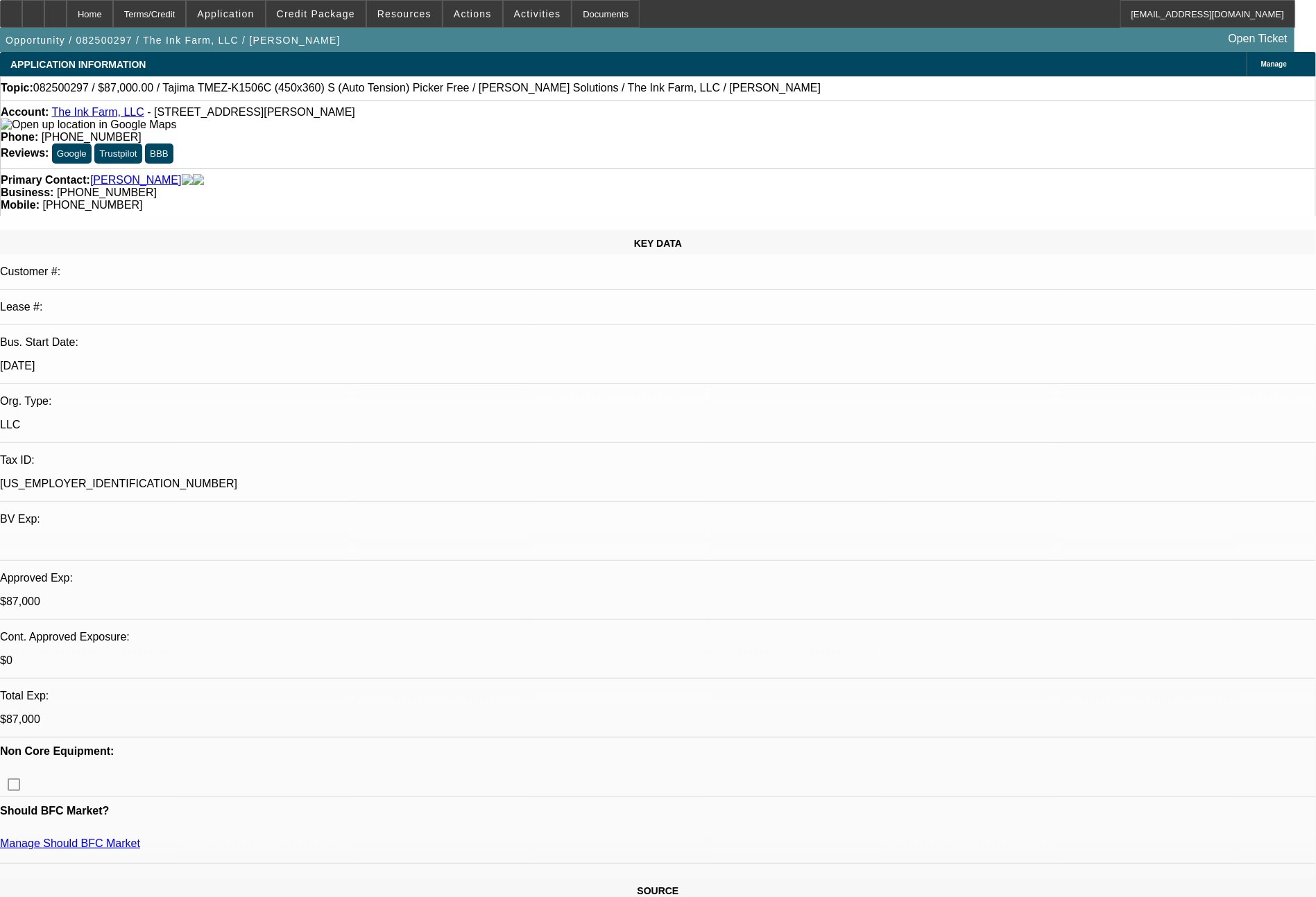
select select "0"
select select "2"
select select "0.1"
select select "4"
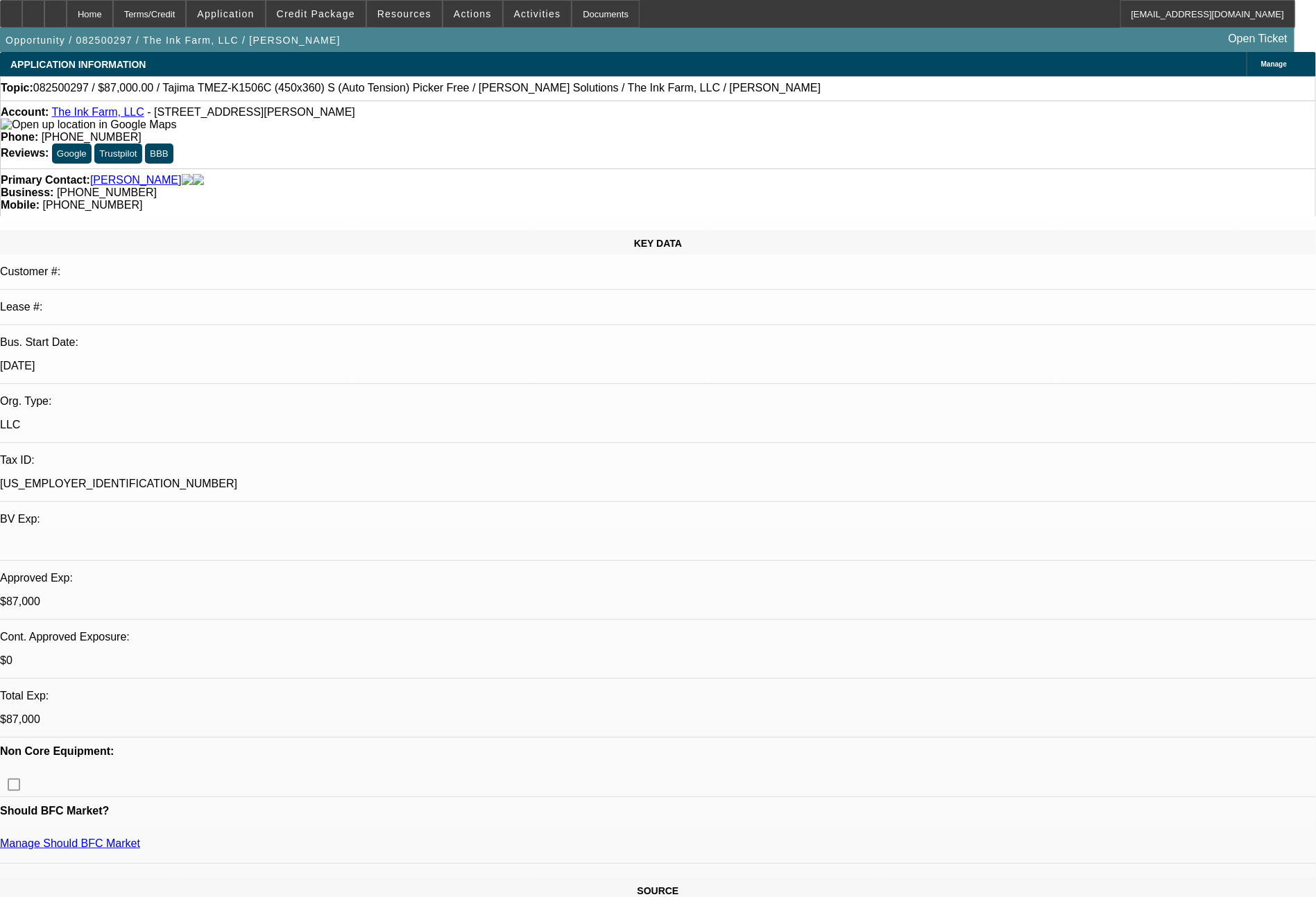
select select "0"
select select "2"
select select "0.1"
select select "4"
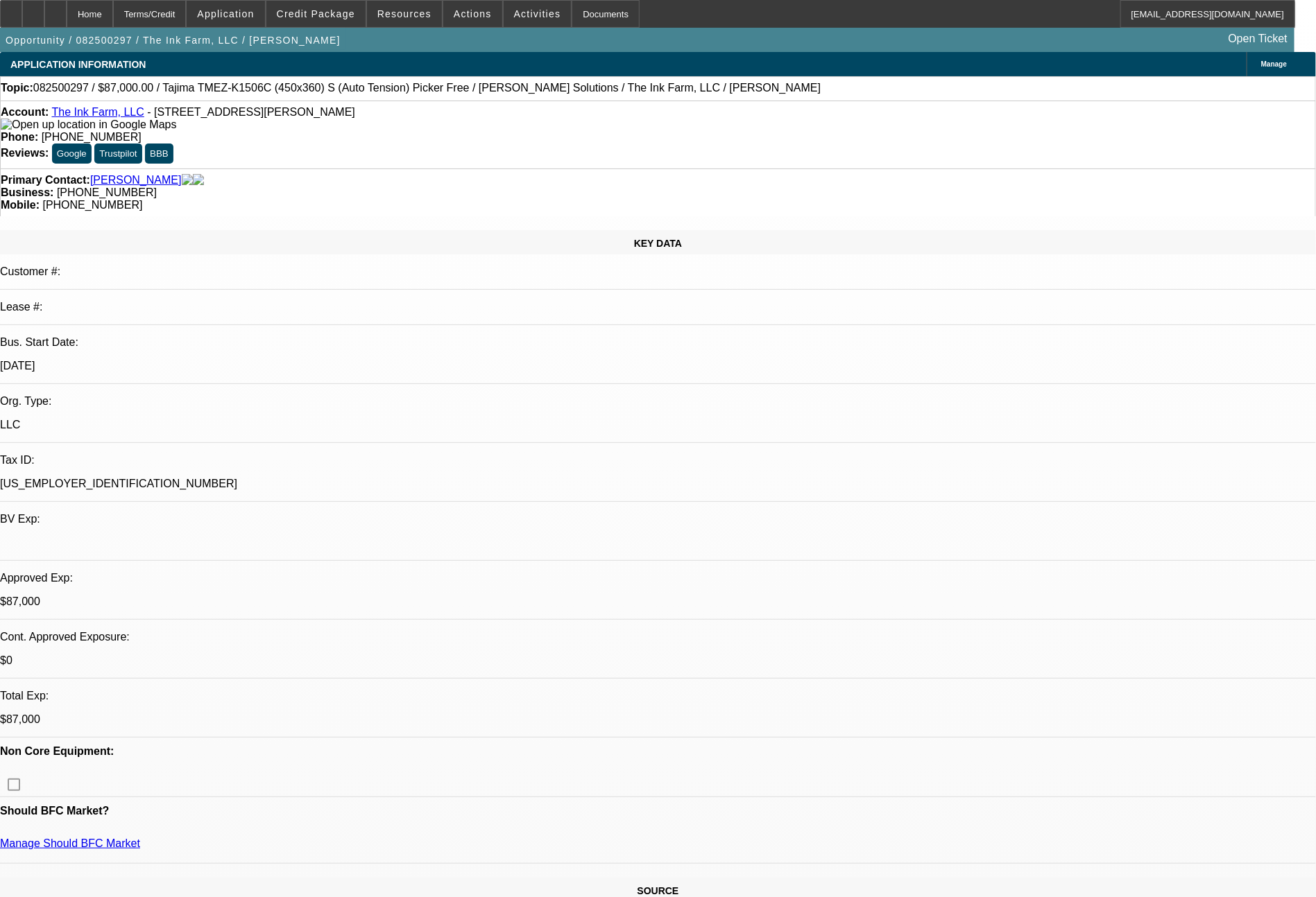
select select "0"
select select "2"
select select "0.1"
select select "4"
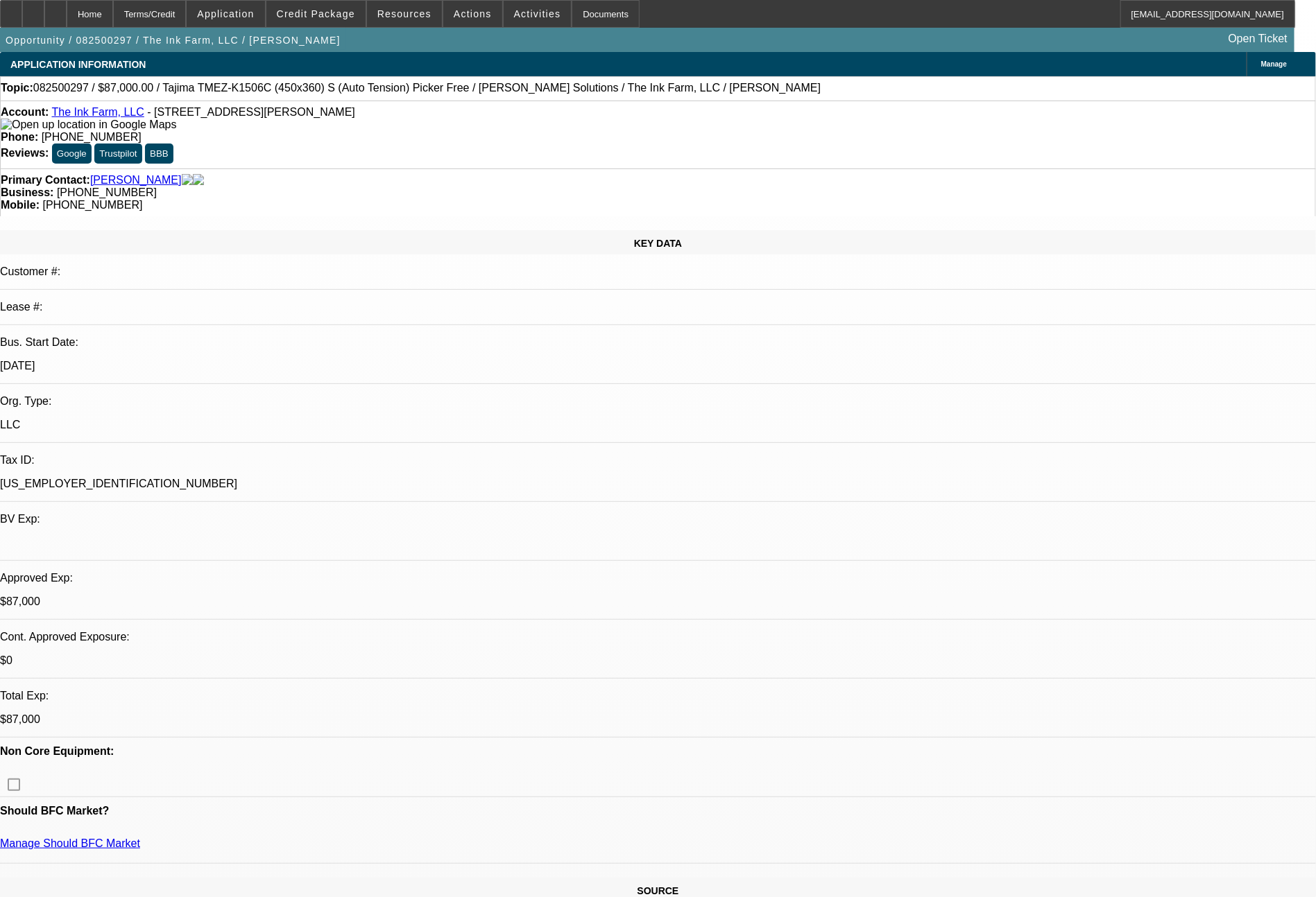
select select "0"
select select "2"
select select "0.1"
select select "4"
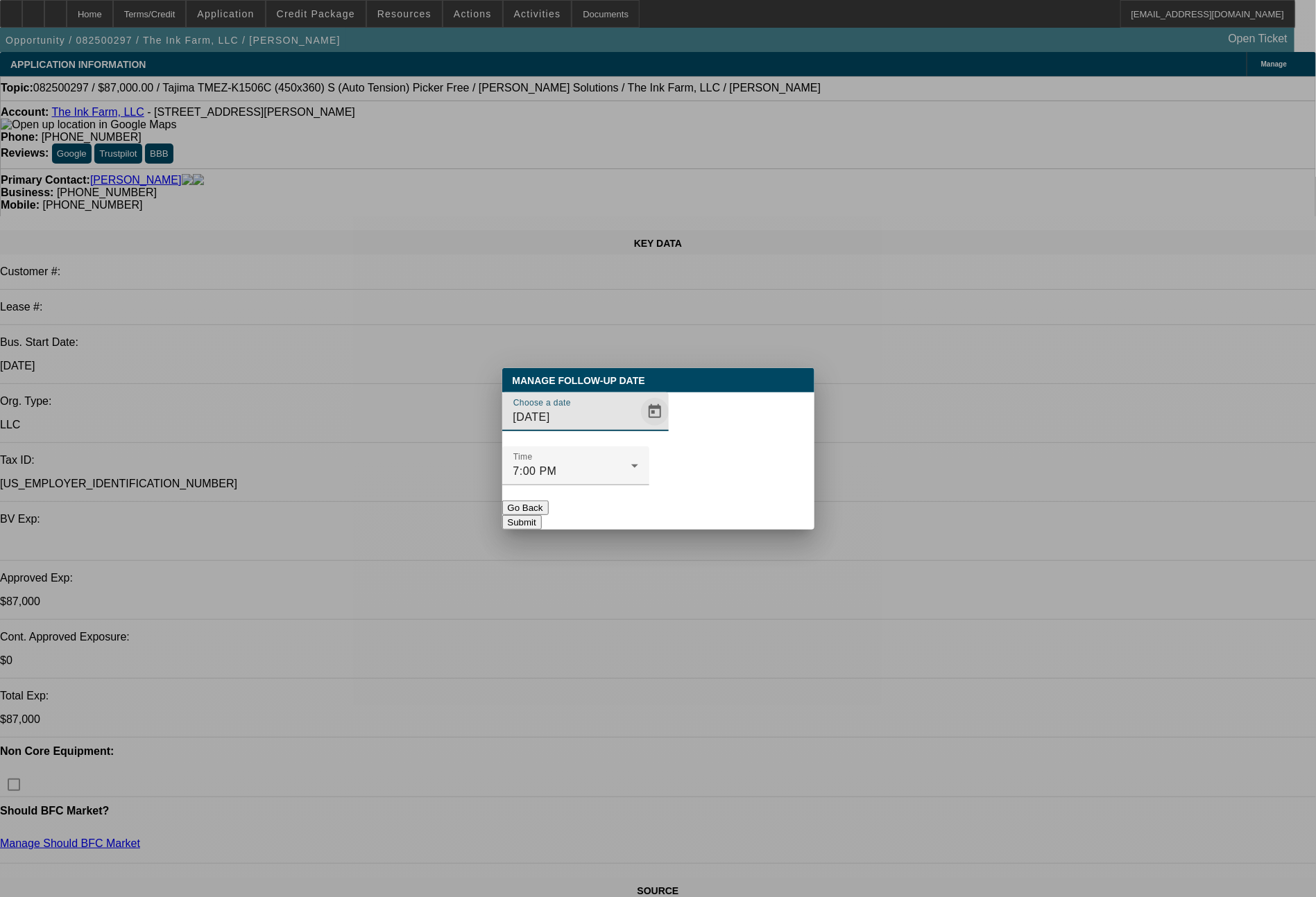
click at [638, 429] on span "Open calendar" at bounding box center [654, 411] width 33 height 33
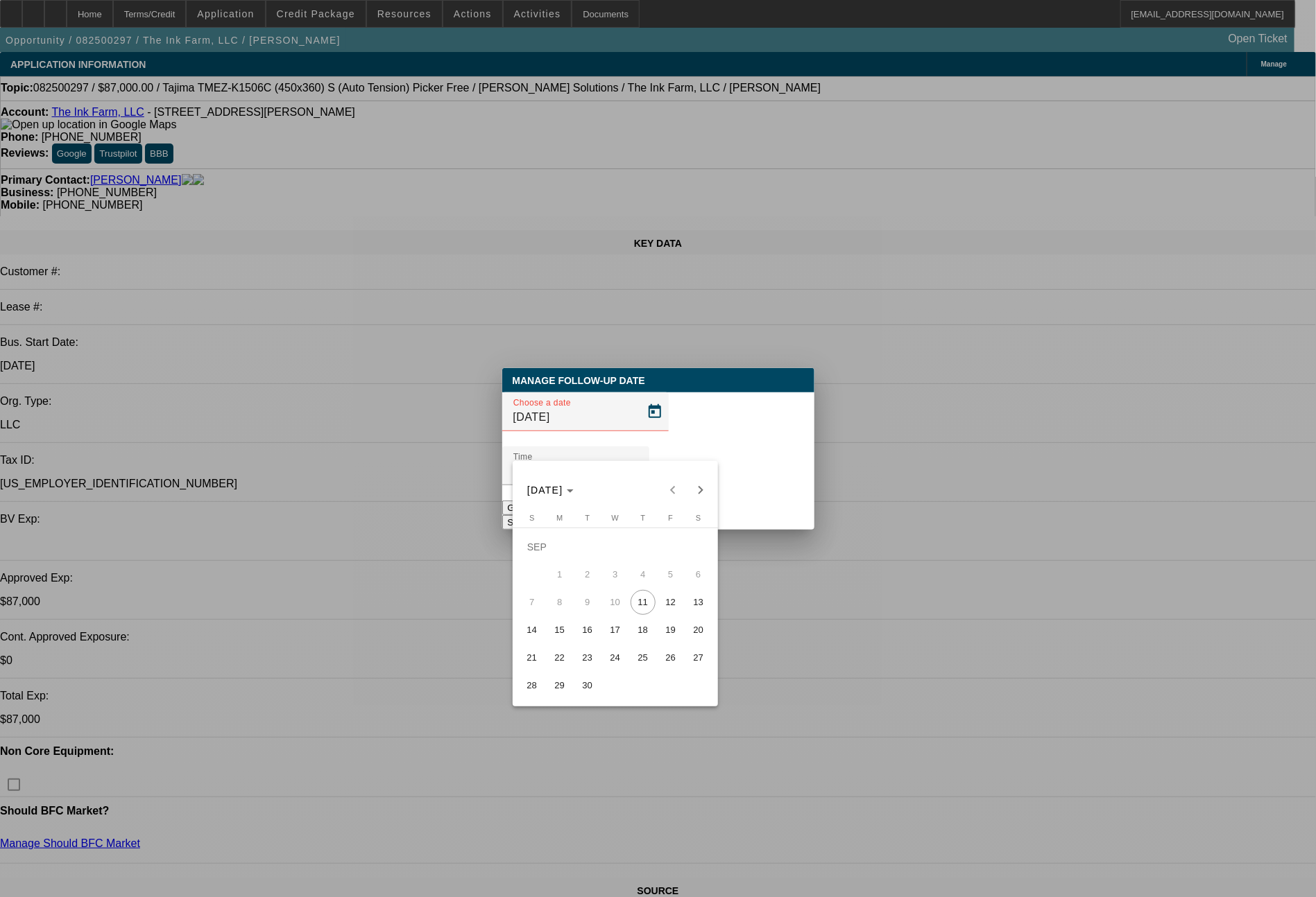
click at [665, 632] on span "19" at bounding box center [671, 630] width 25 height 25
type input "9/19/2025"
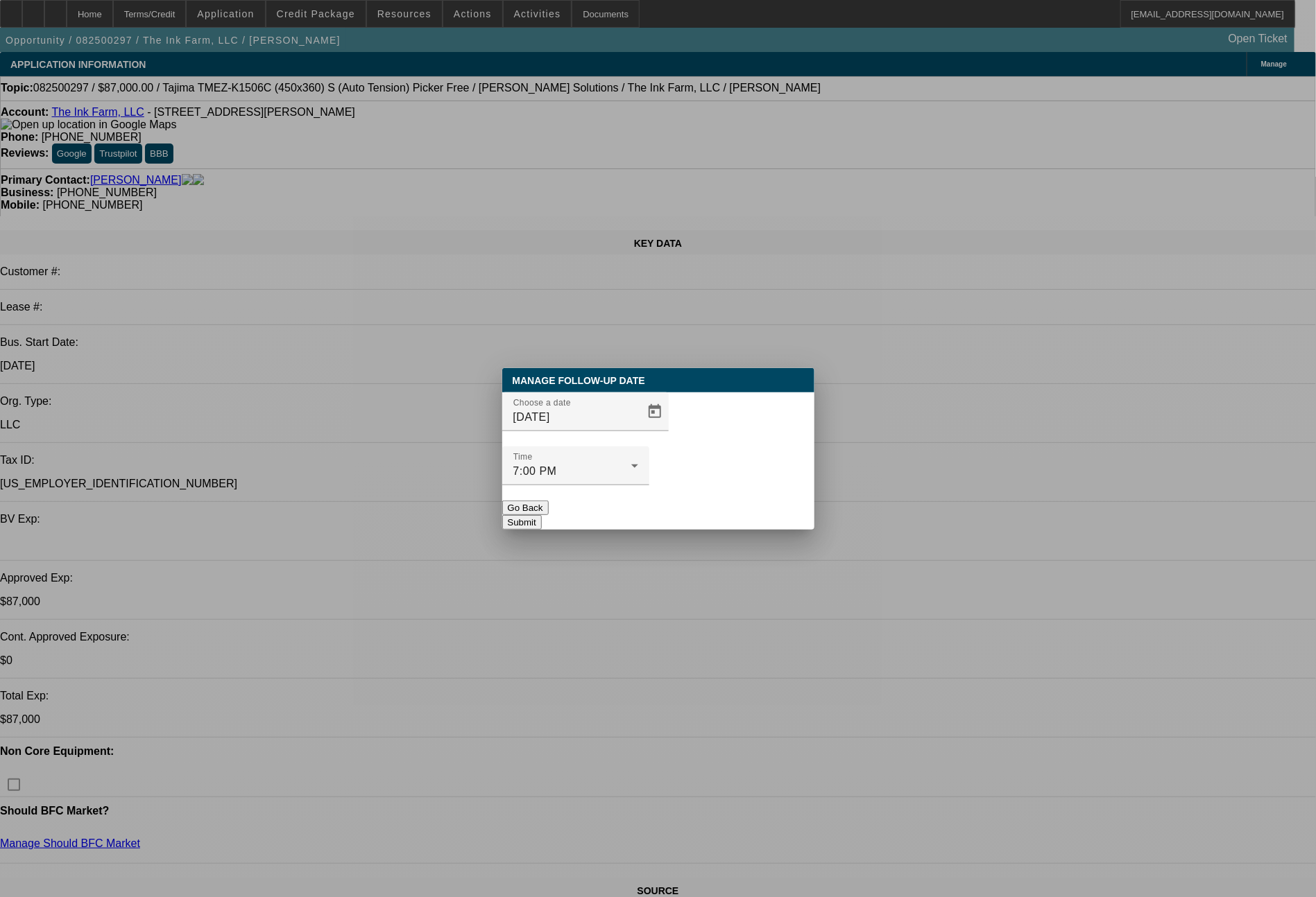
click at [542, 515] on button "Submit" at bounding box center [522, 522] width 39 height 15
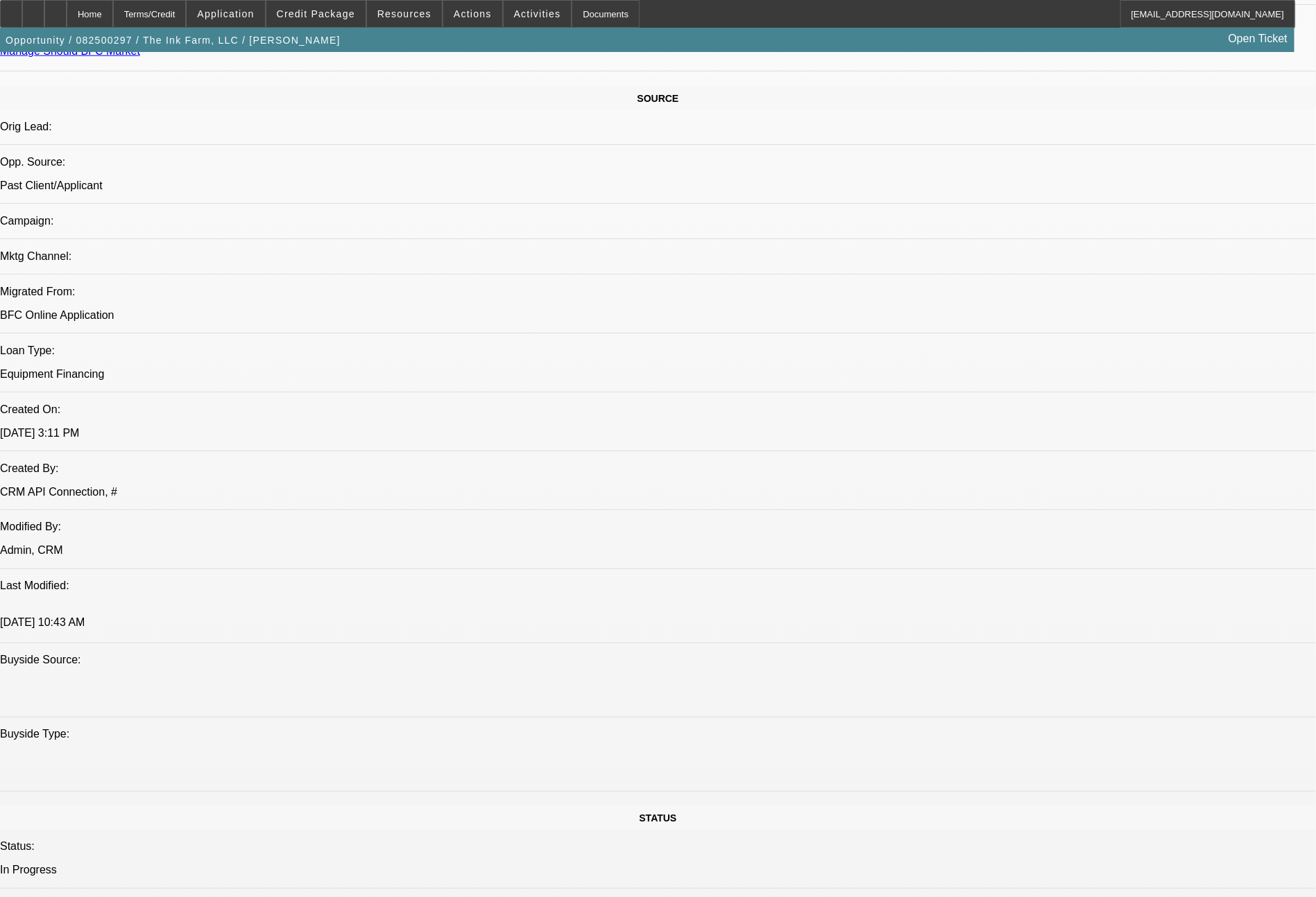
scroll to position [7, 0]
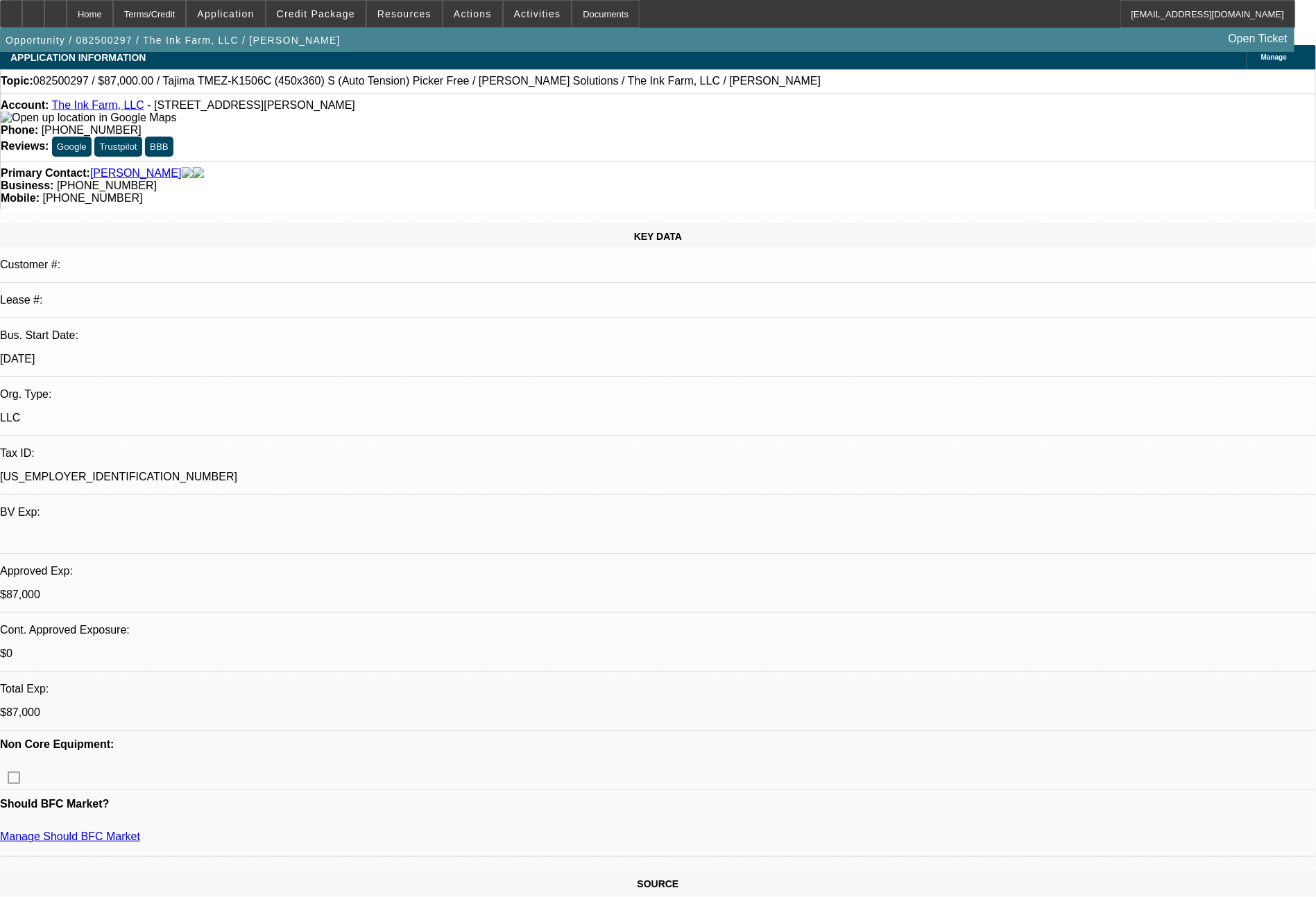
click at [1312, 40] on div "Opportunity / 082500297 / The Ink Farm, LLC / Doss, Elvis Open Ticket" at bounding box center [658, 33] width 1316 height 25
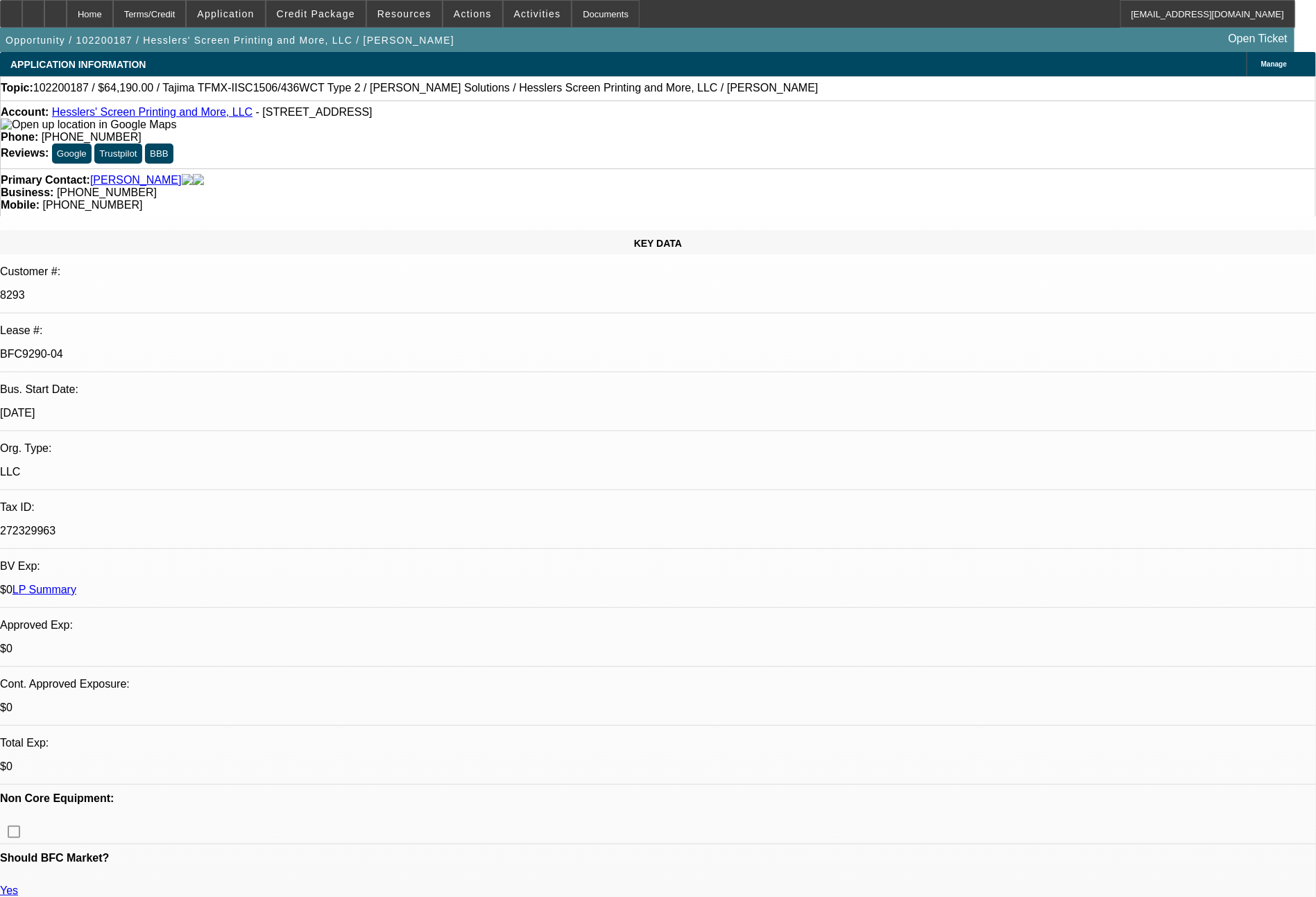
select select "0"
select select "6"
select select "0"
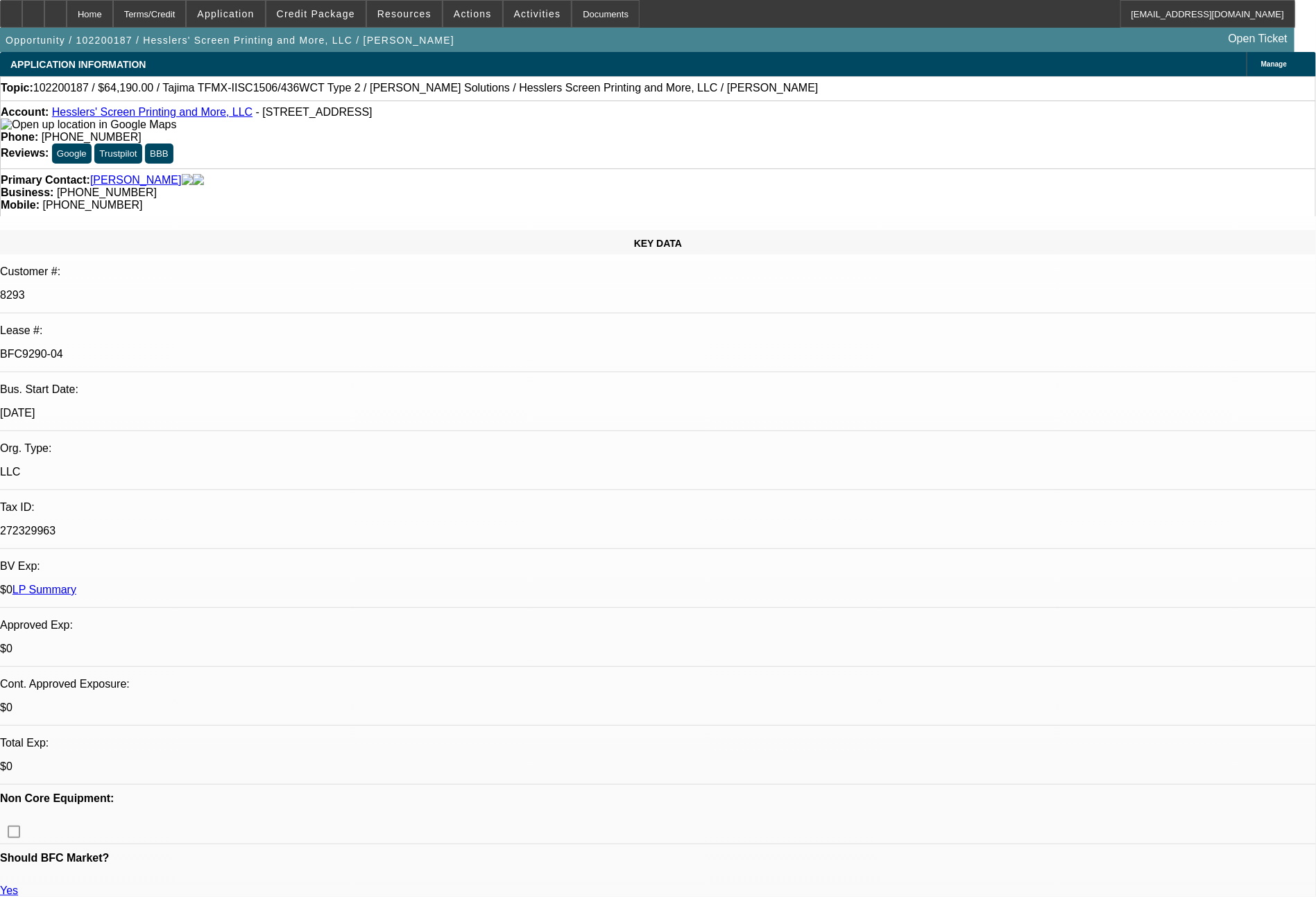
select select "0"
select select "0.1"
select select "4"
select select "0"
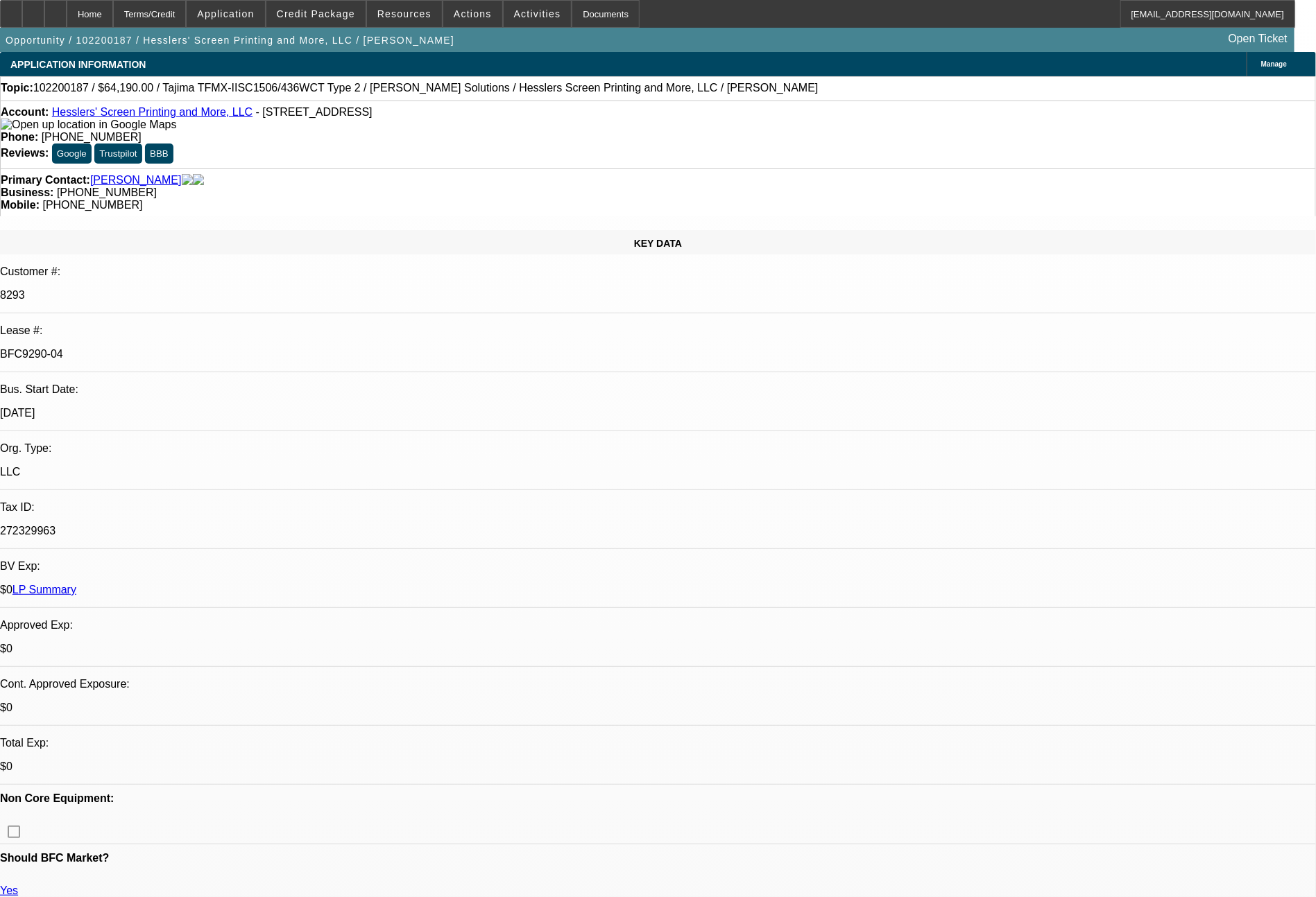
select select "0"
select select "6"
select select "0"
select select "0.1"
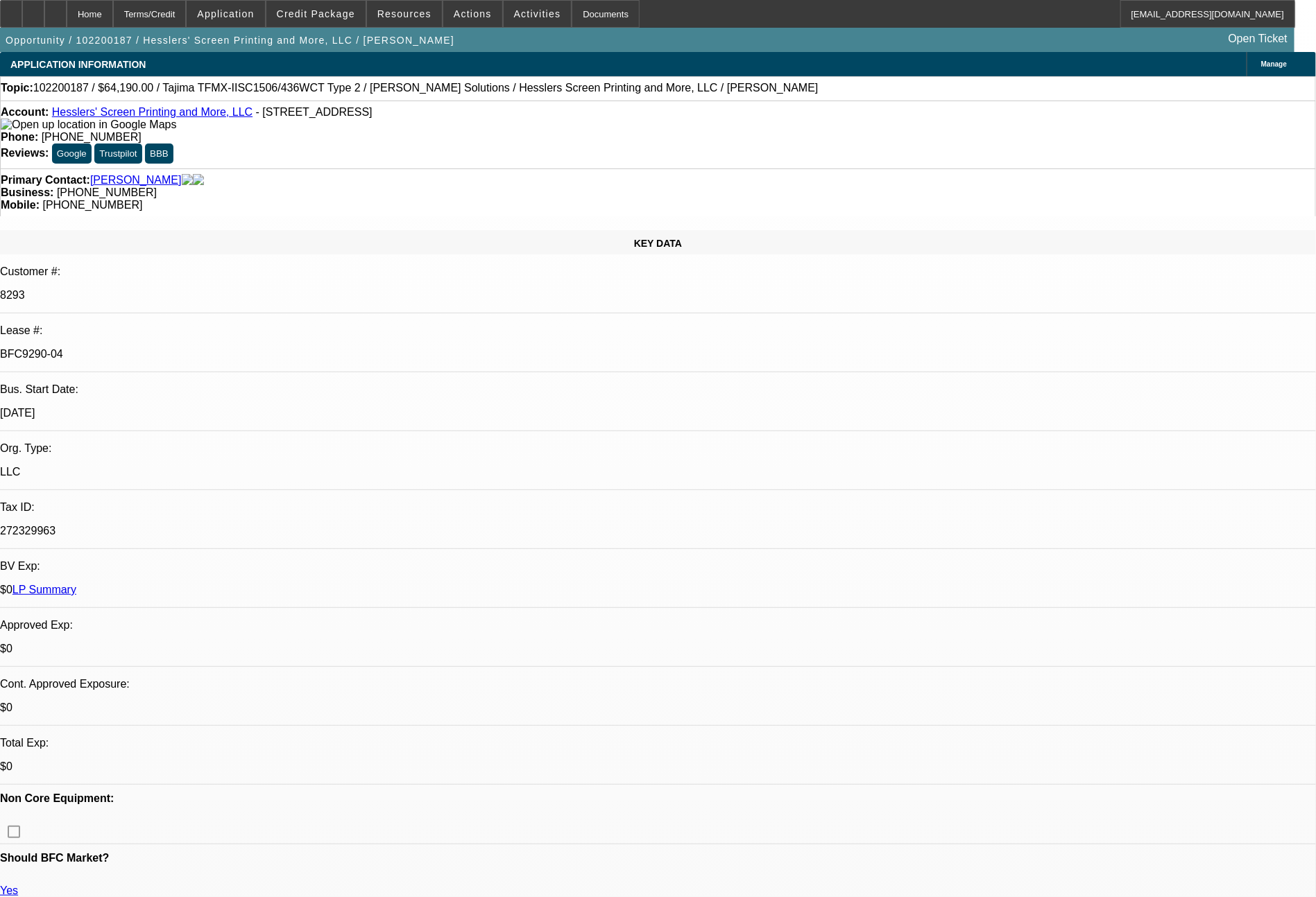
select select "4"
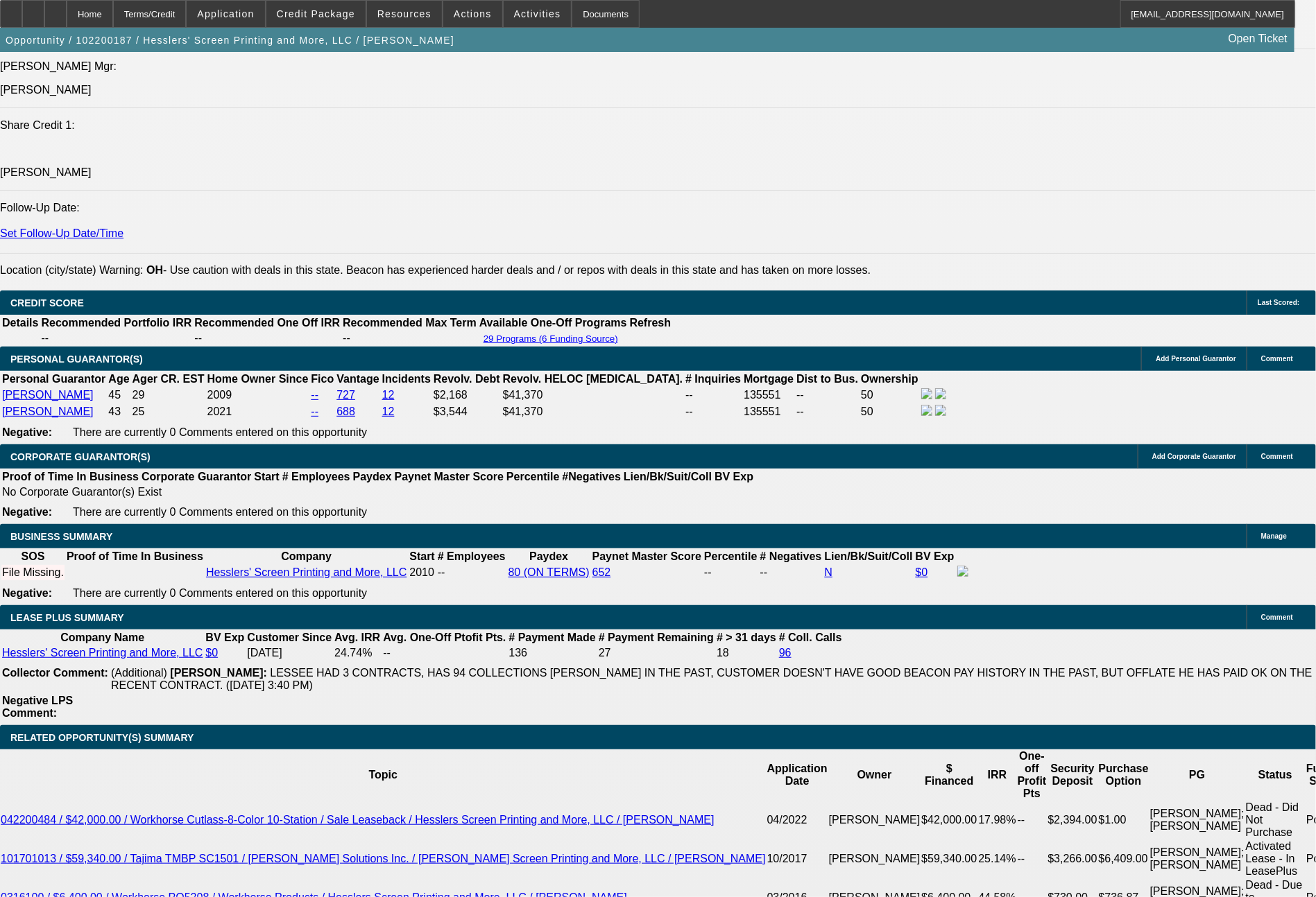
scroll to position [1885, 0]
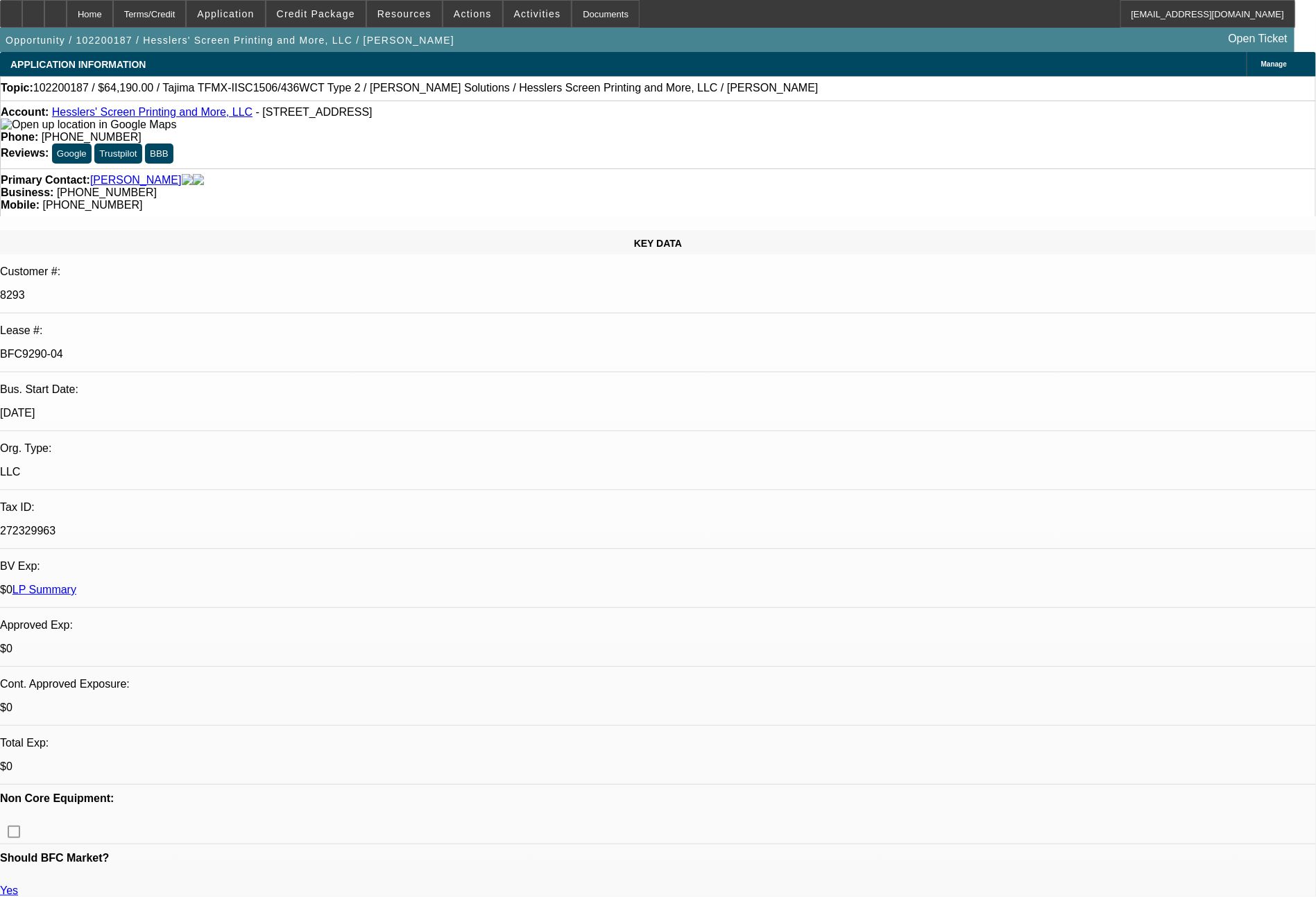
select select "0"
select select "6"
select select "0"
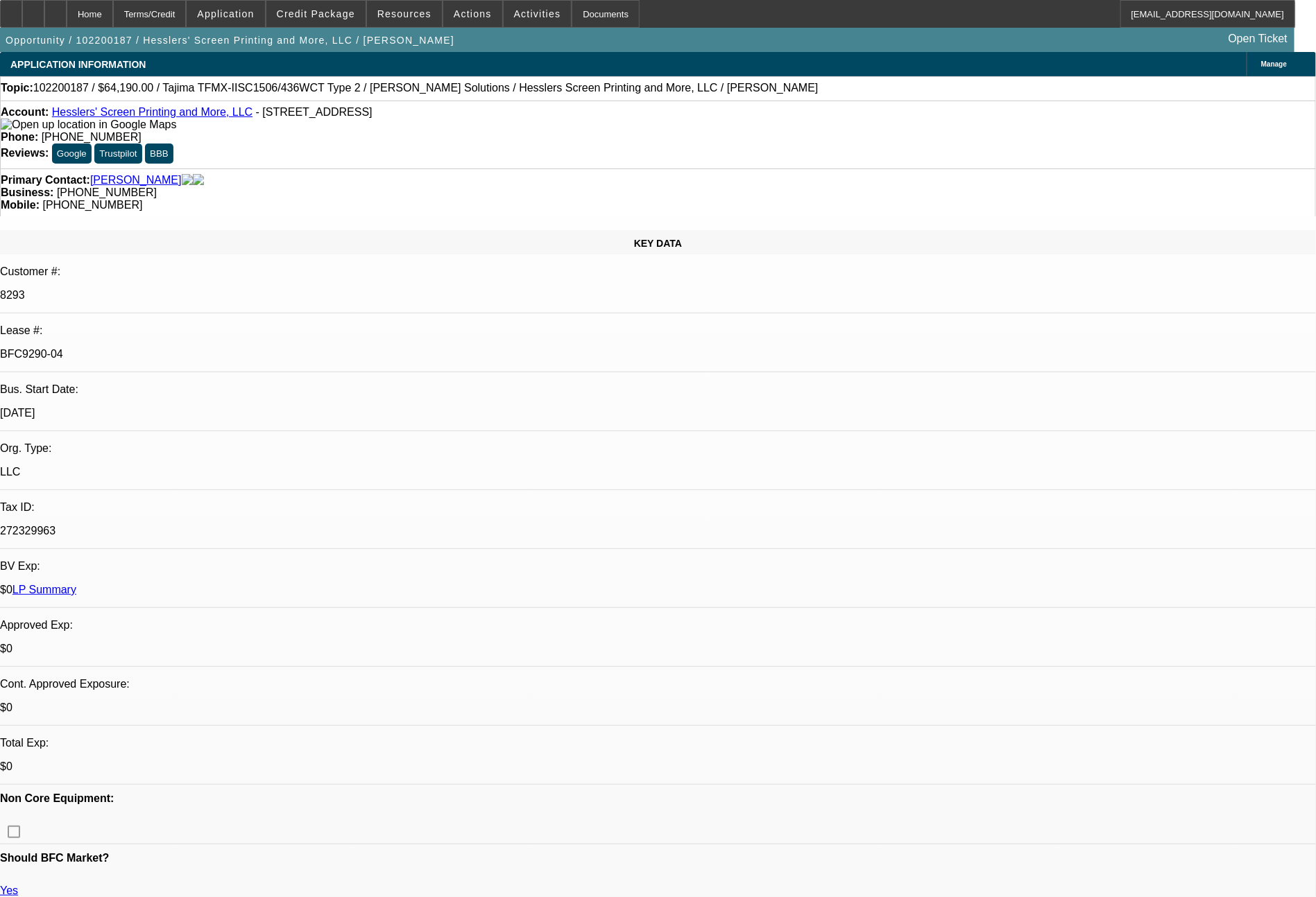
select select "0"
select select "0.1"
select select "4"
select select "0"
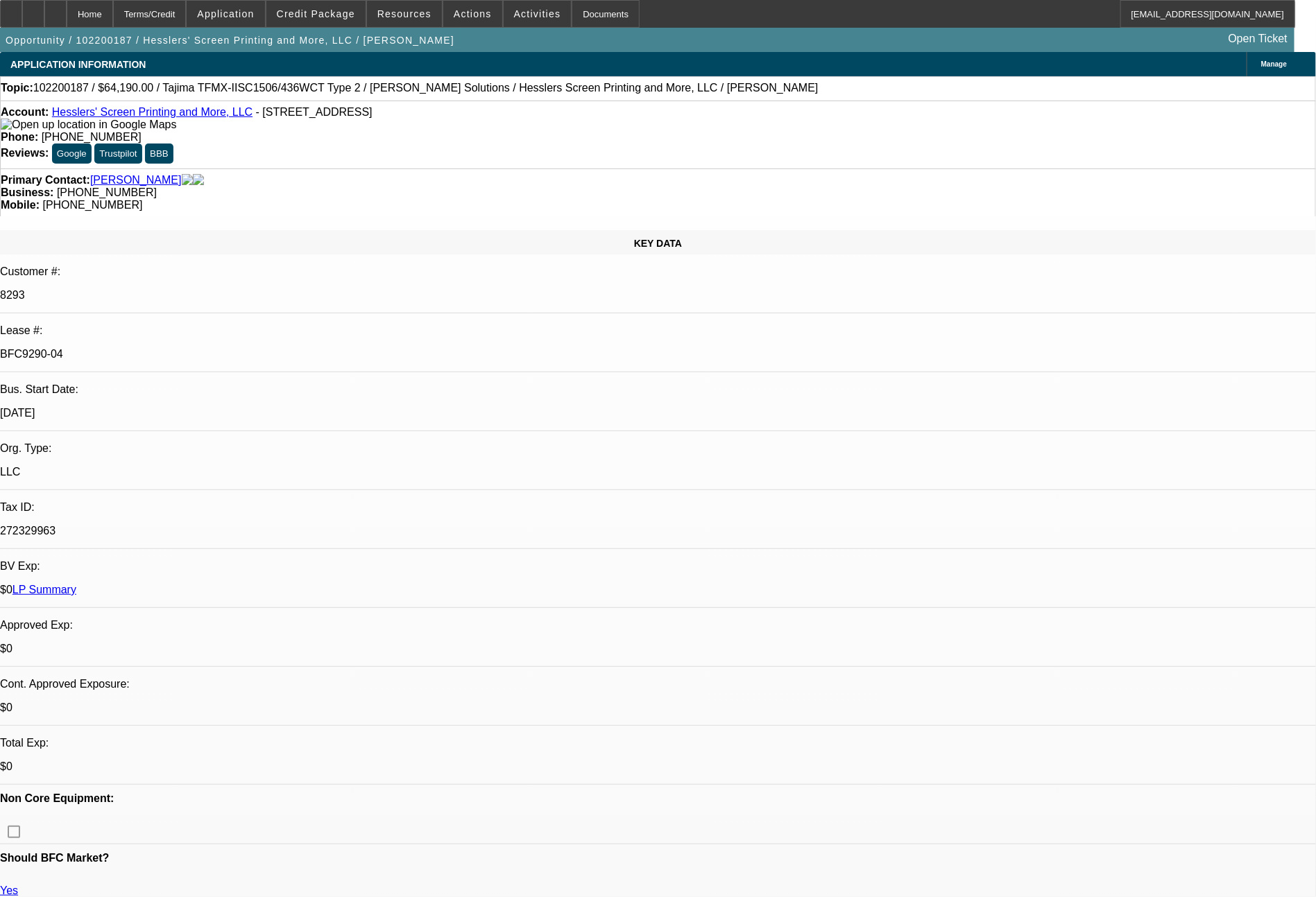
select select "0"
select select "6"
select select "0"
select select "0.1"
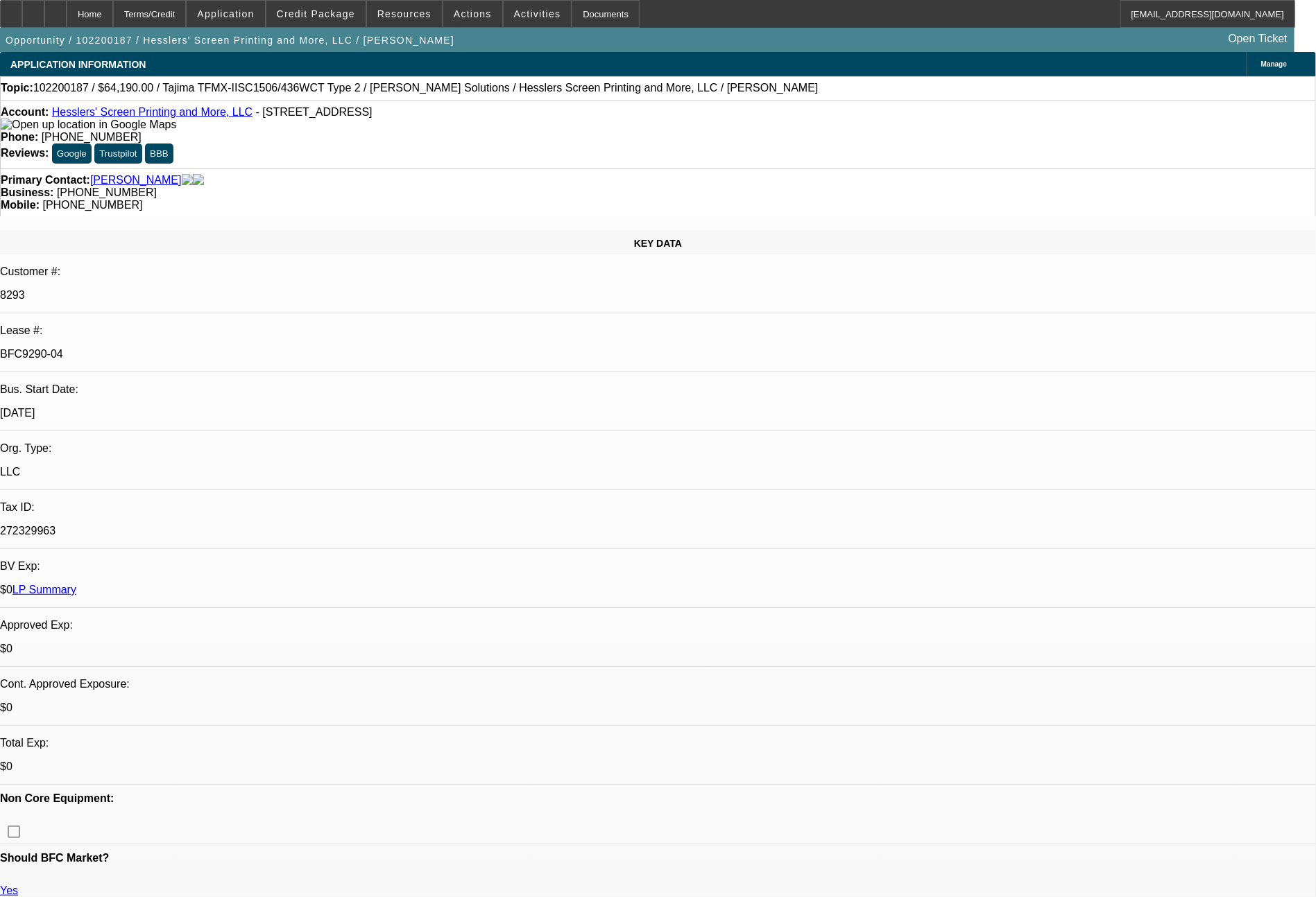
select select "4"
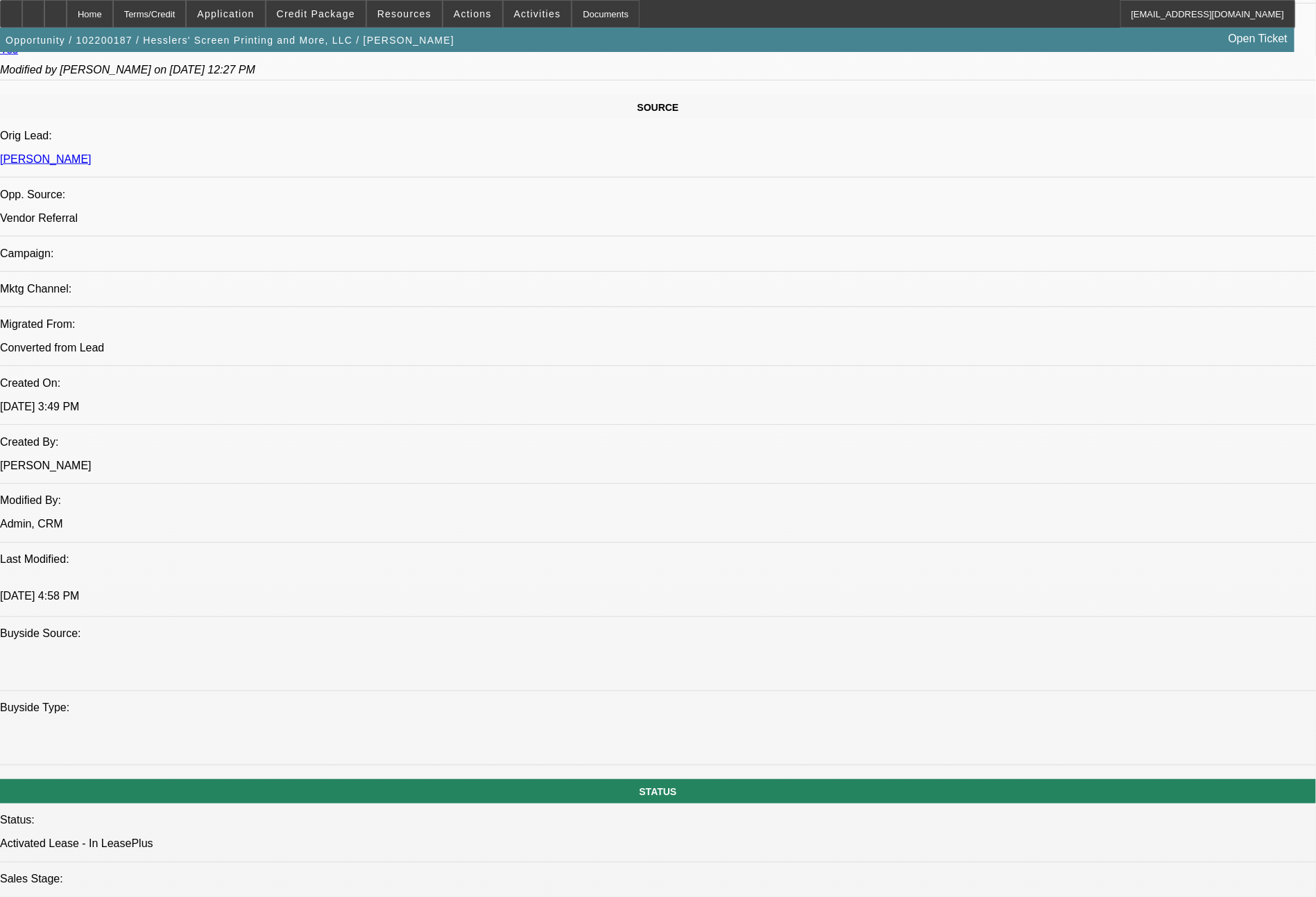
scroll to position [1571, 0]
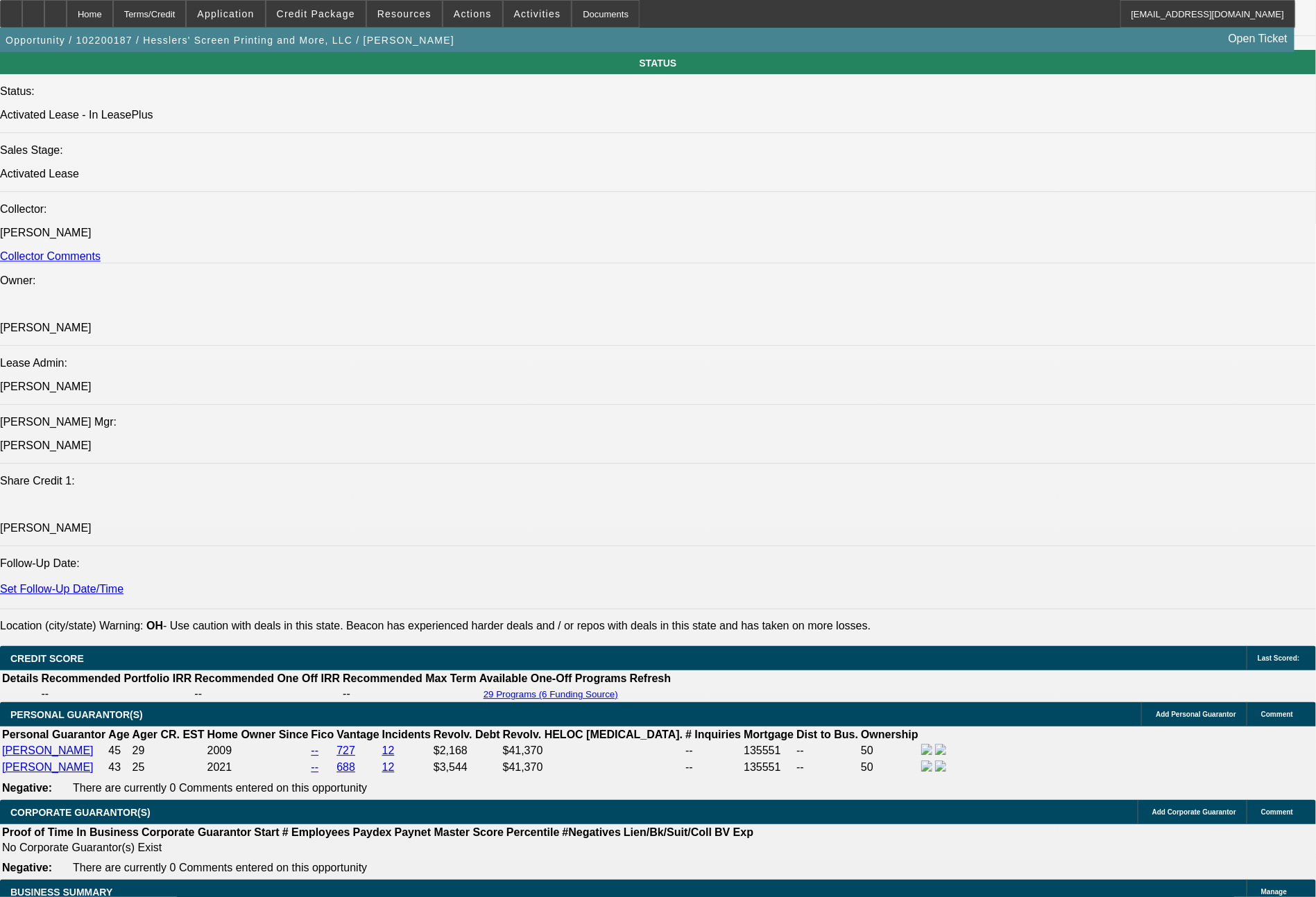
select select "0"
select select "6"
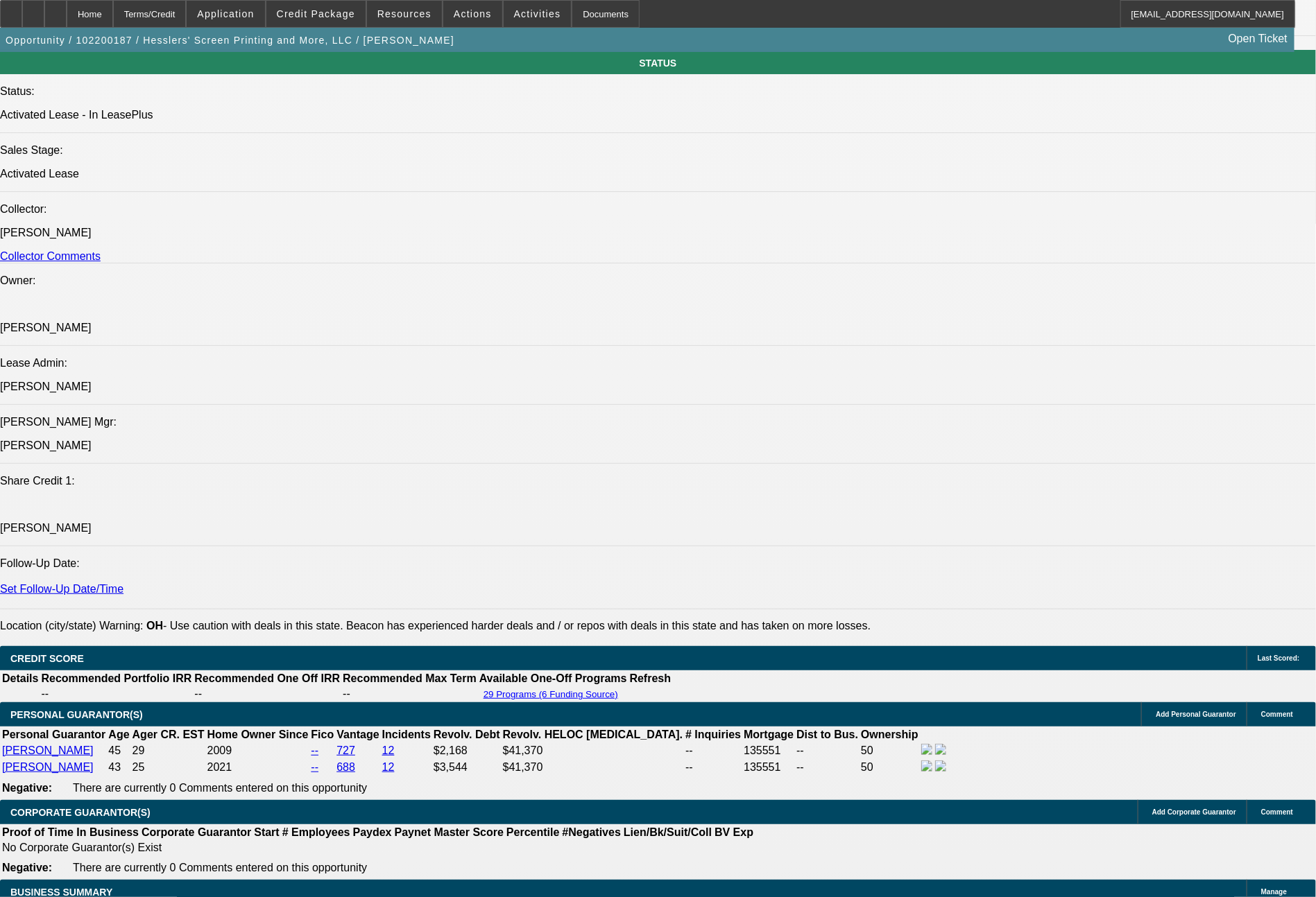
select select "0"
select select "0.1"
select select "4"
select select "0"
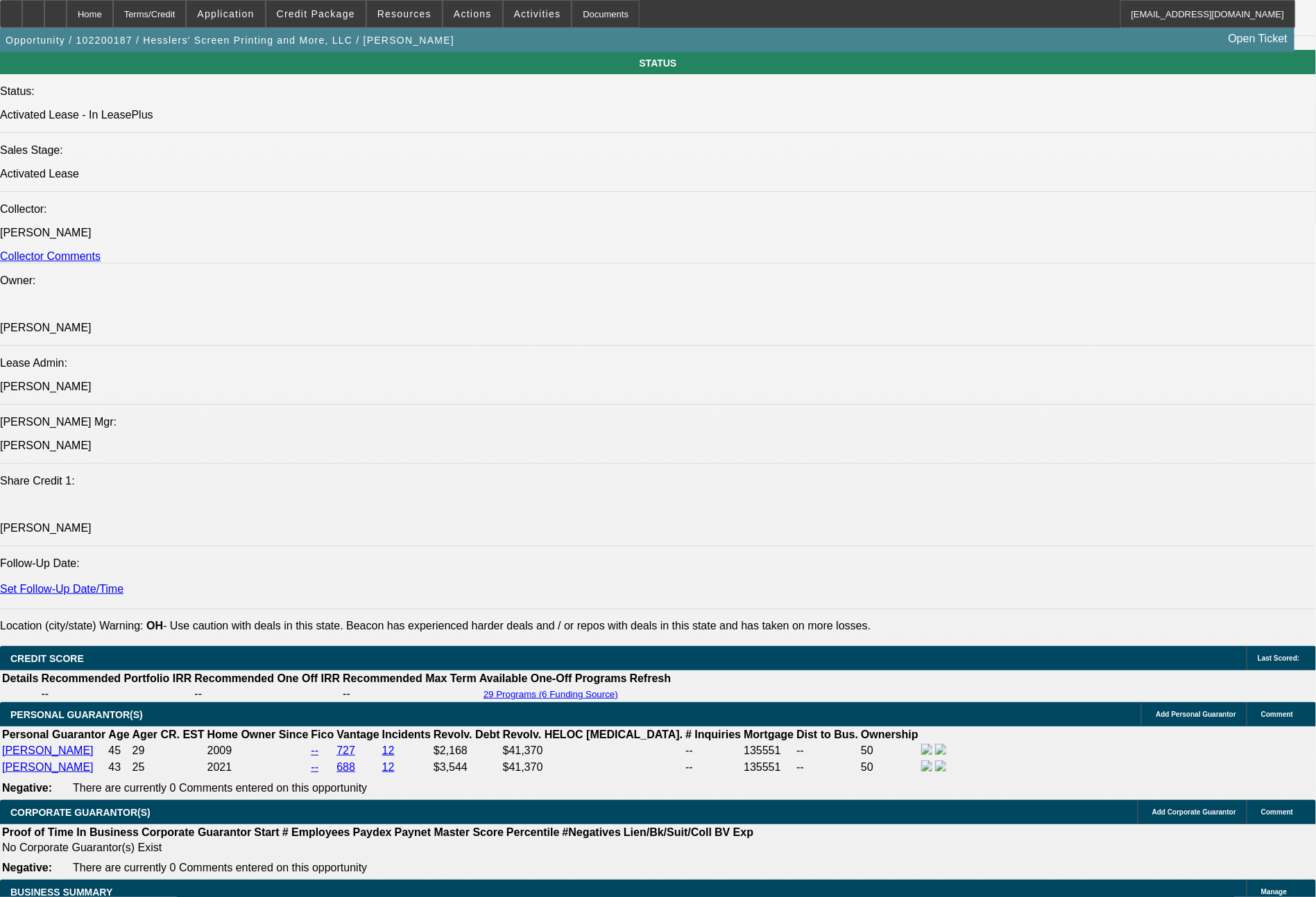
select select "0"
select select "6"
select select "0"
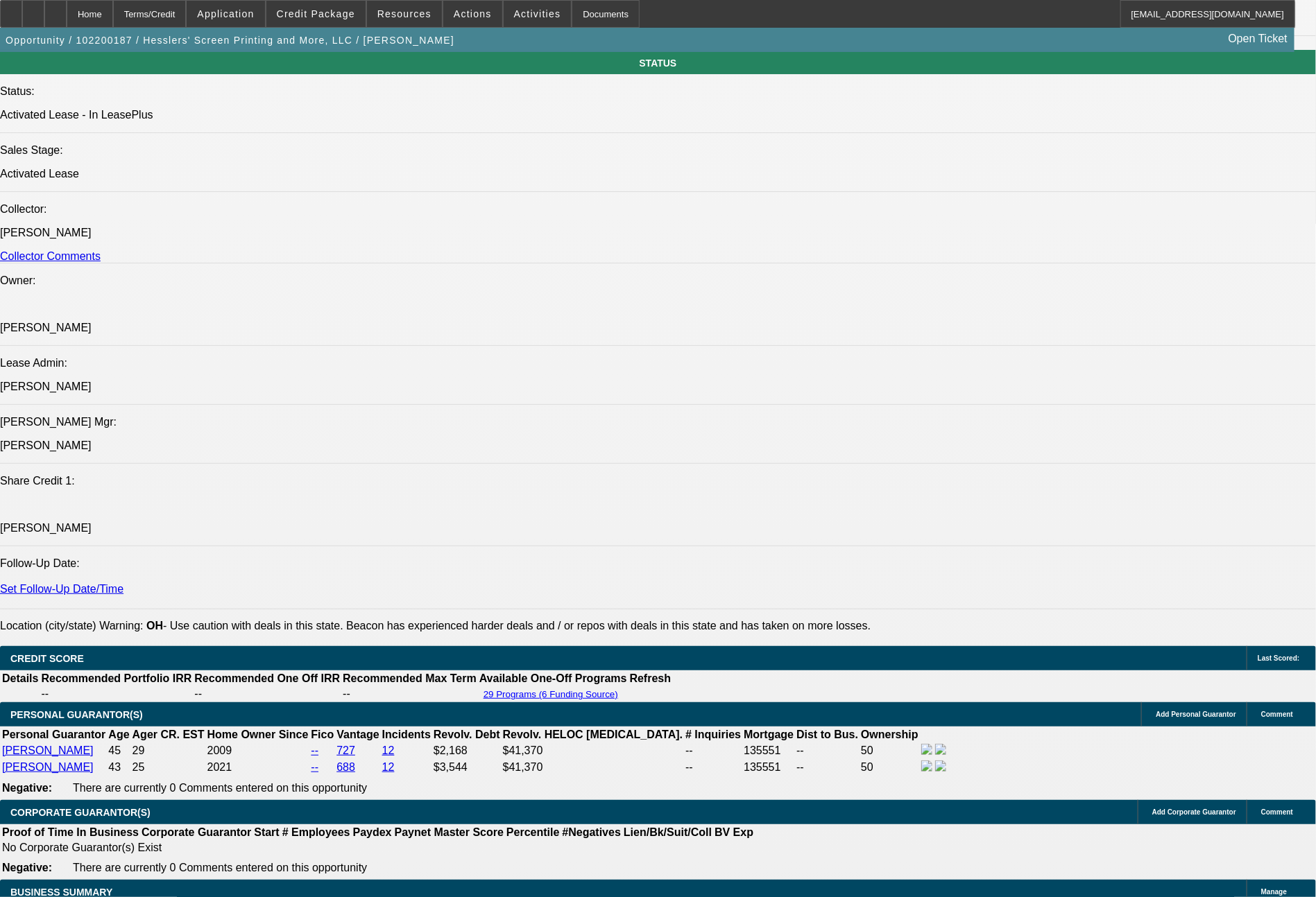
select select "0.1"
select select "4"
select select "0"
select select "3"
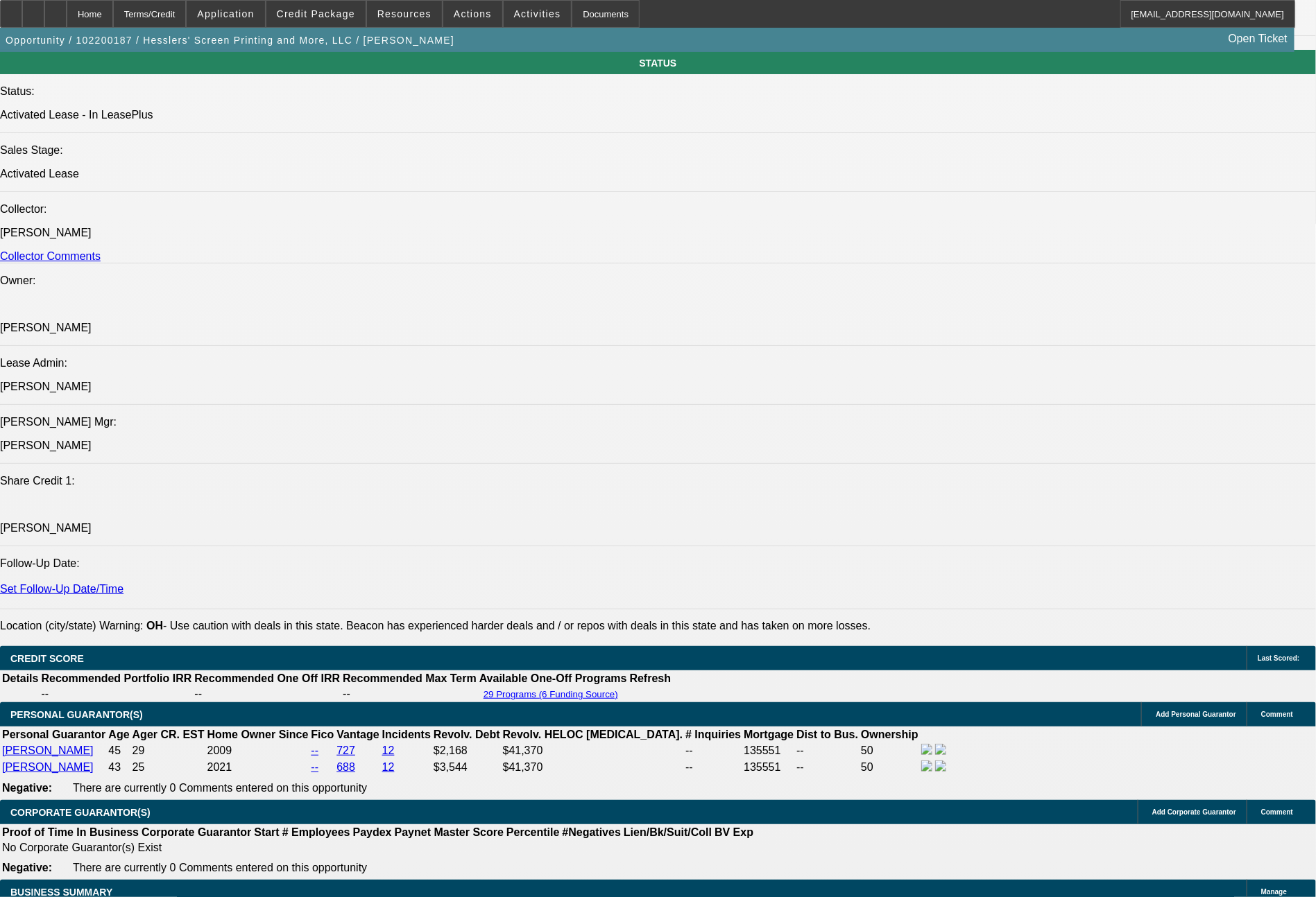
select select "2"
select select "0"
select select "6"
select select "0"
select select "3"
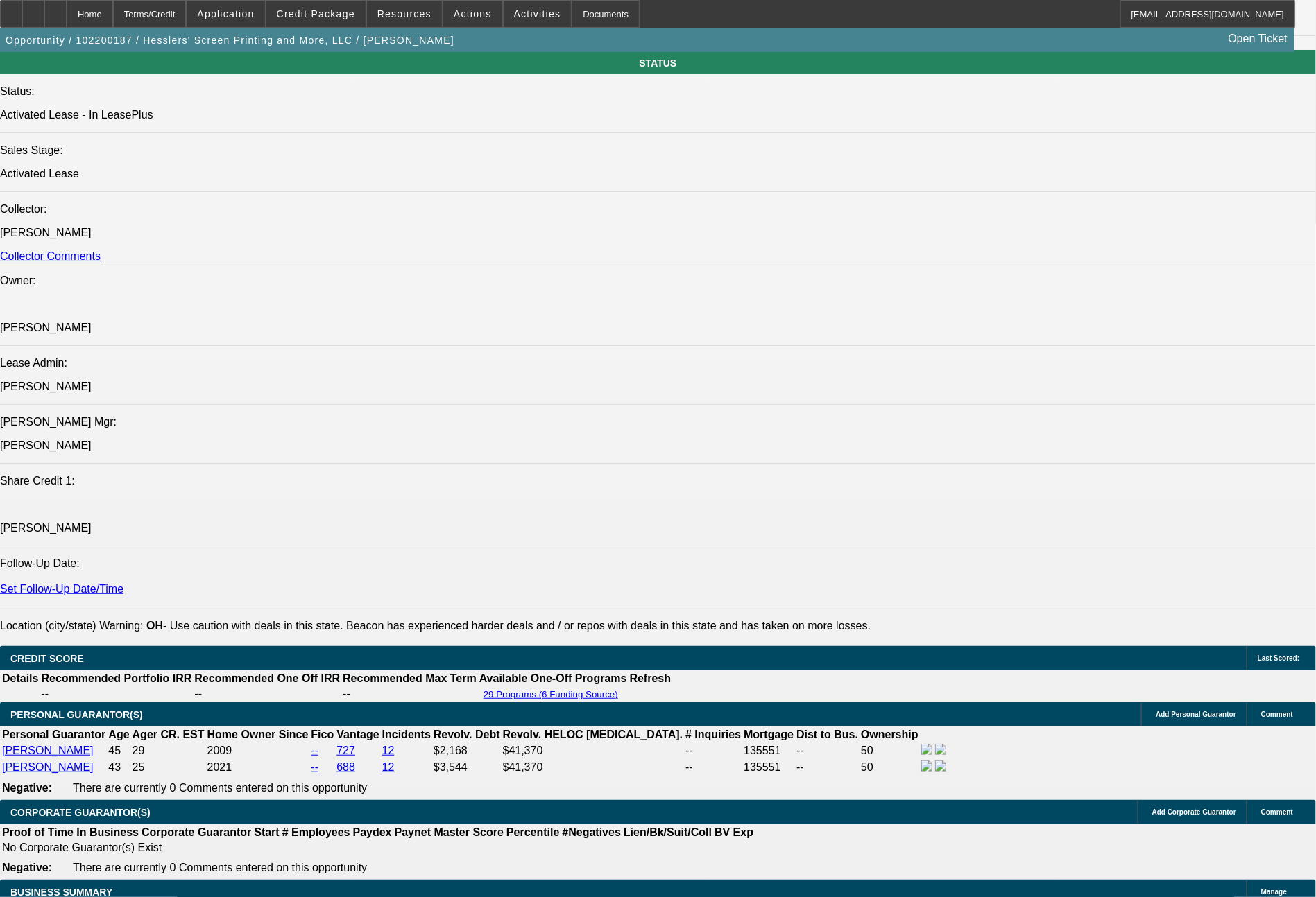
select select "2"
select select "0"
select select "2"
select select "0"
select select "3"
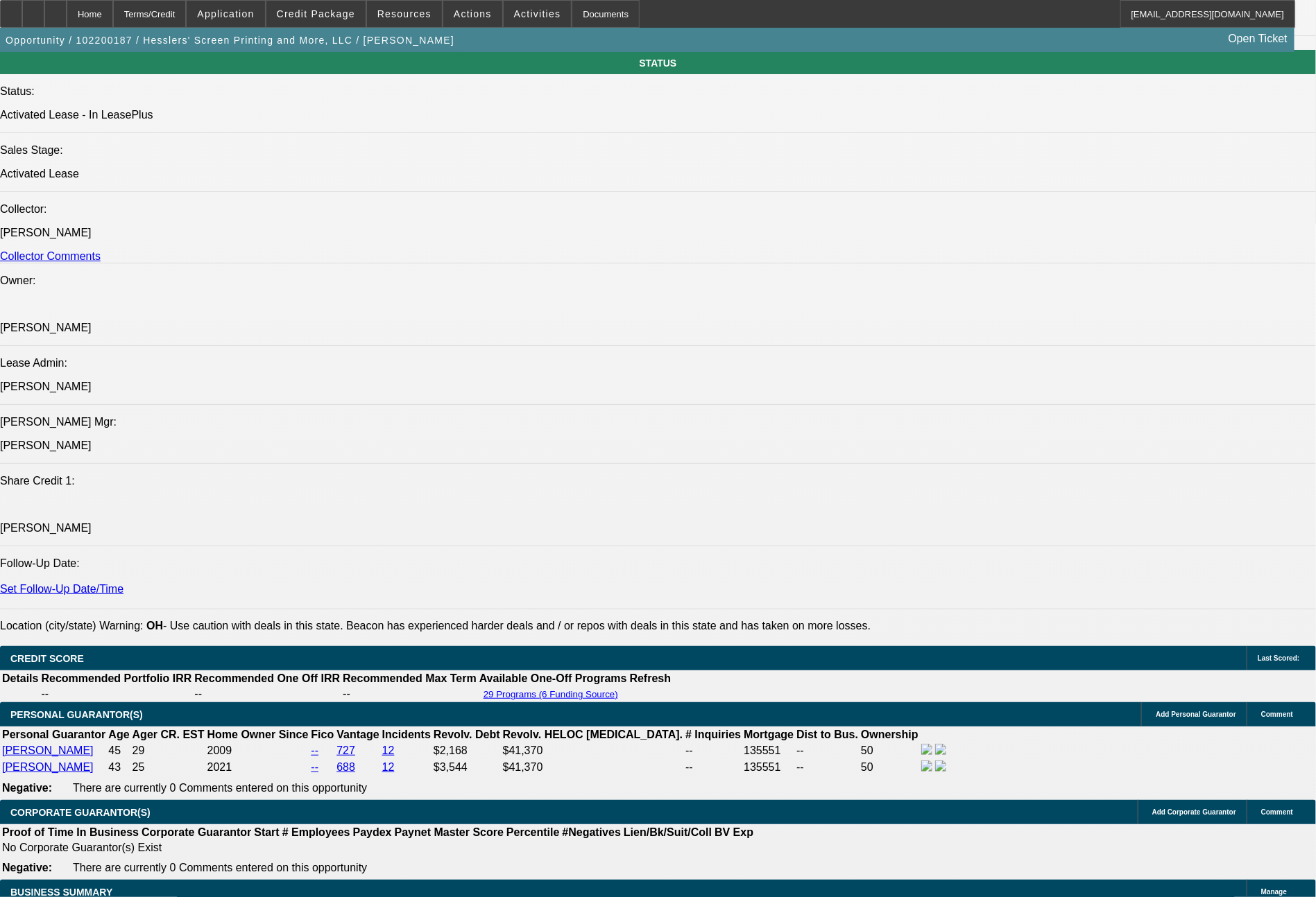
select select "2"
select select "0"
select select "6"
select select "0"
select select "3"
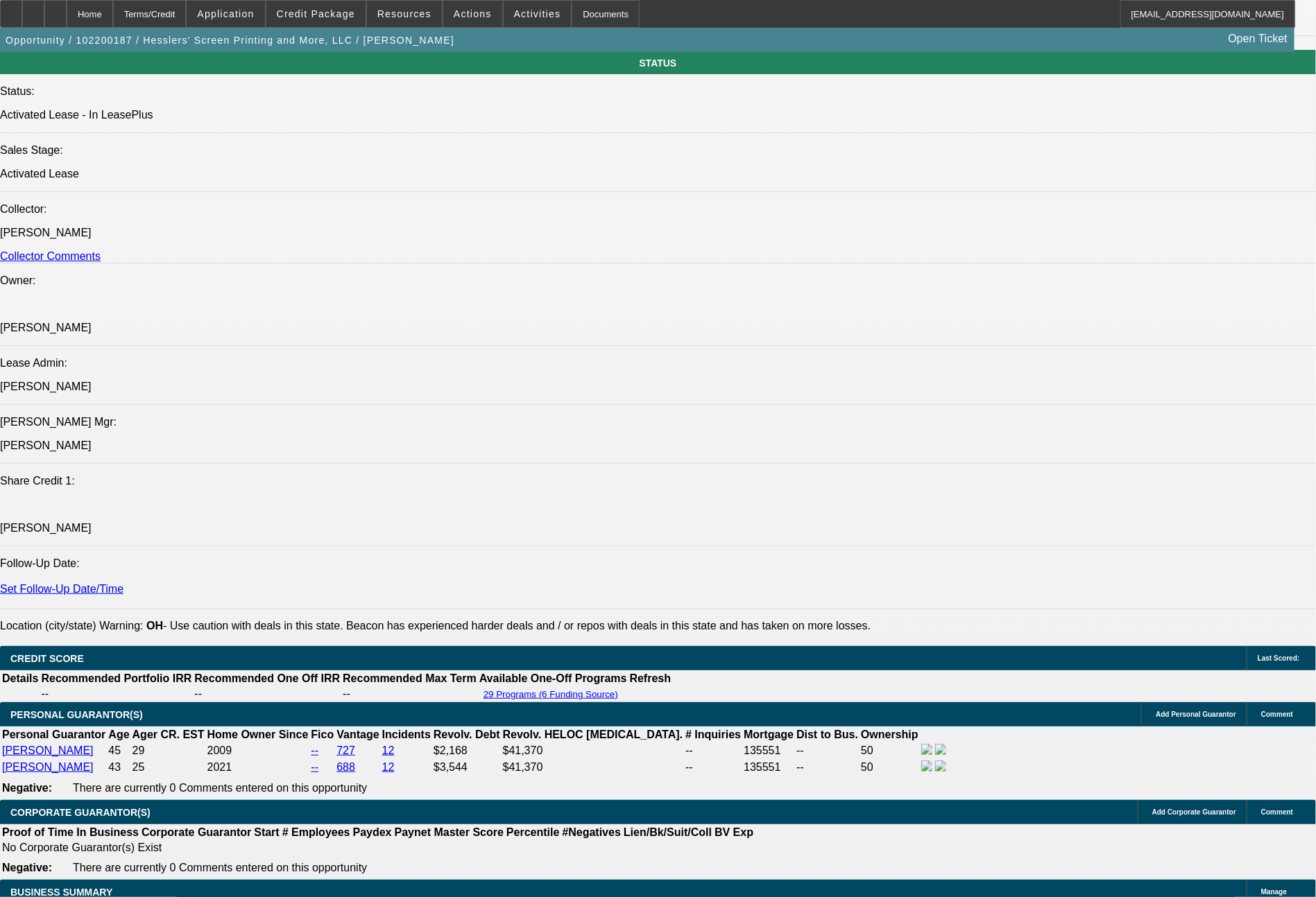
select select "2"
select select "0.1"
select select "4"
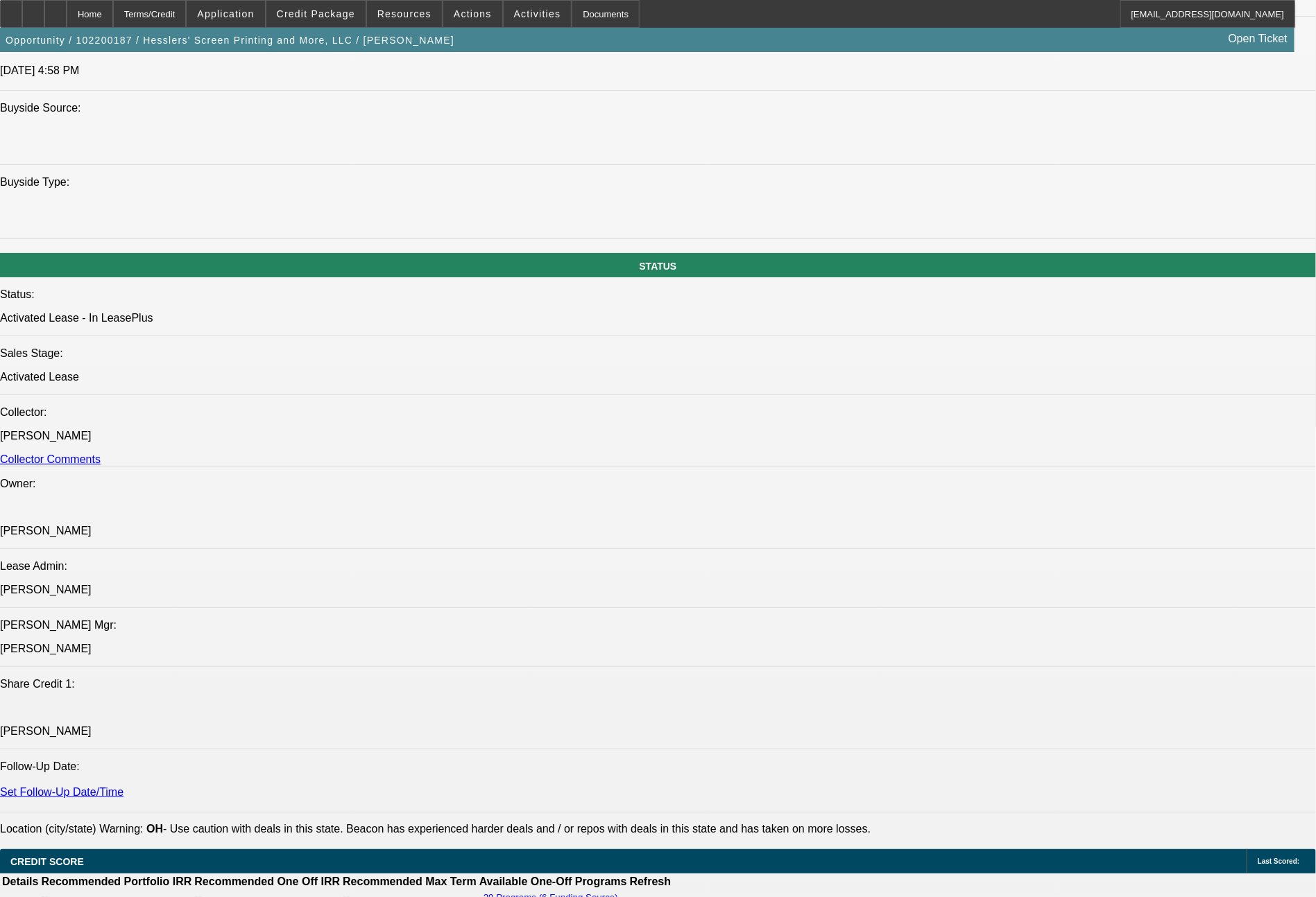
scroll to position [59, 0]
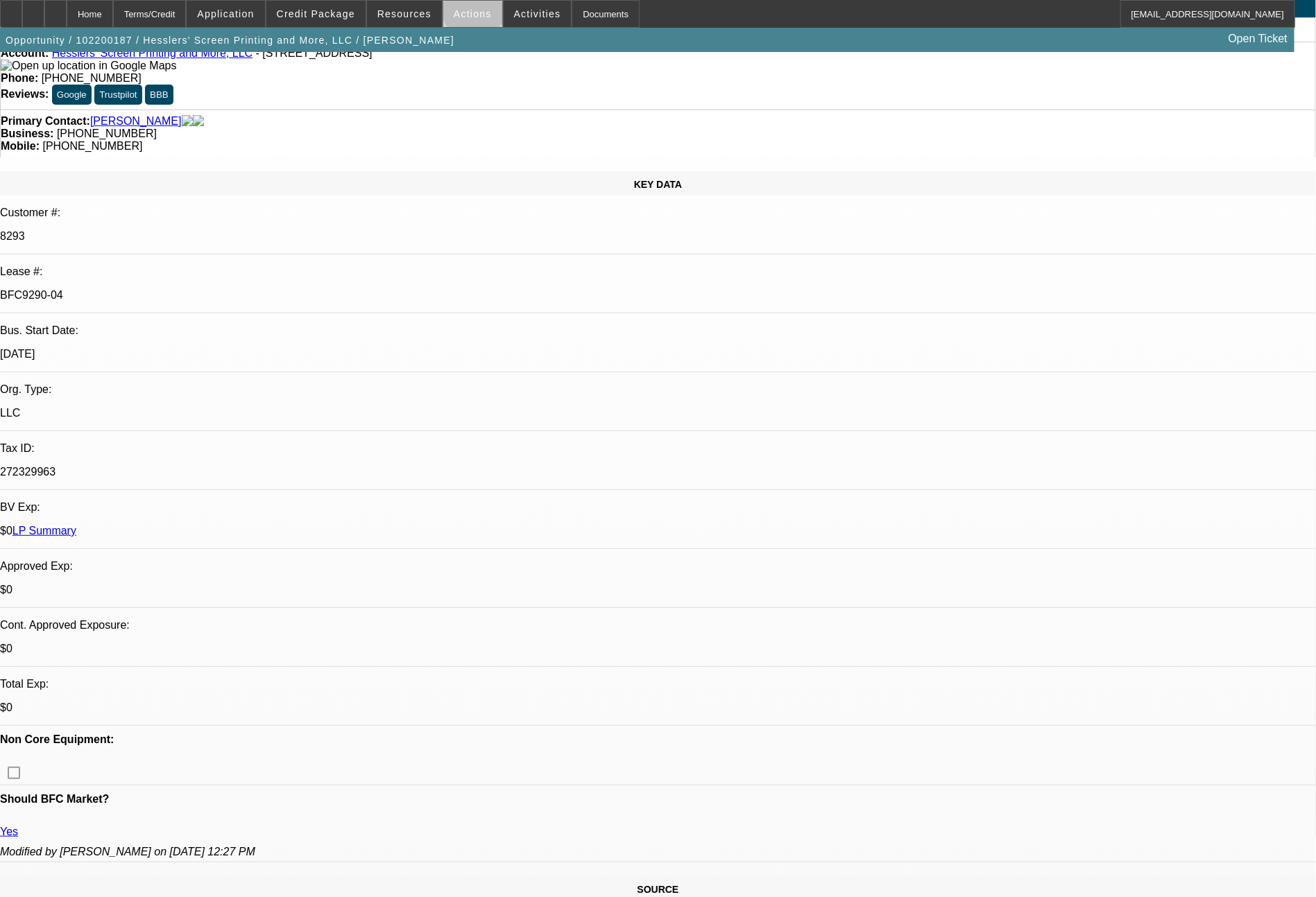
click at [473, 13] on span "Actions" at bounding box center [473, 14] width 38 height 11
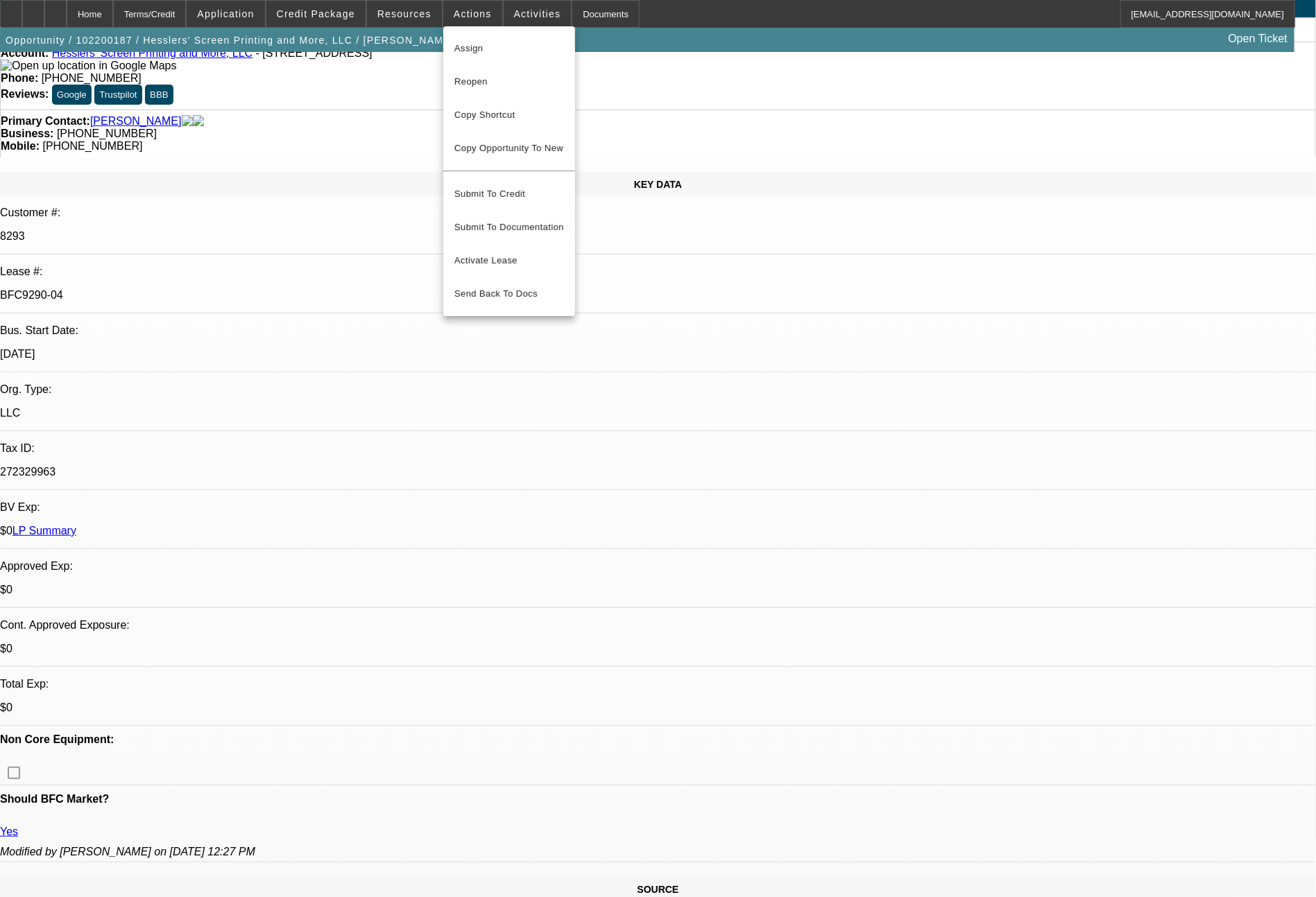
drag, startPoint x: 408, startPoint y: 6, endPoint x: 415, endPoint y: 18, distance: 13.9
click at [415, 18] on div at bounding box center [658, 448] width 1316 height 897
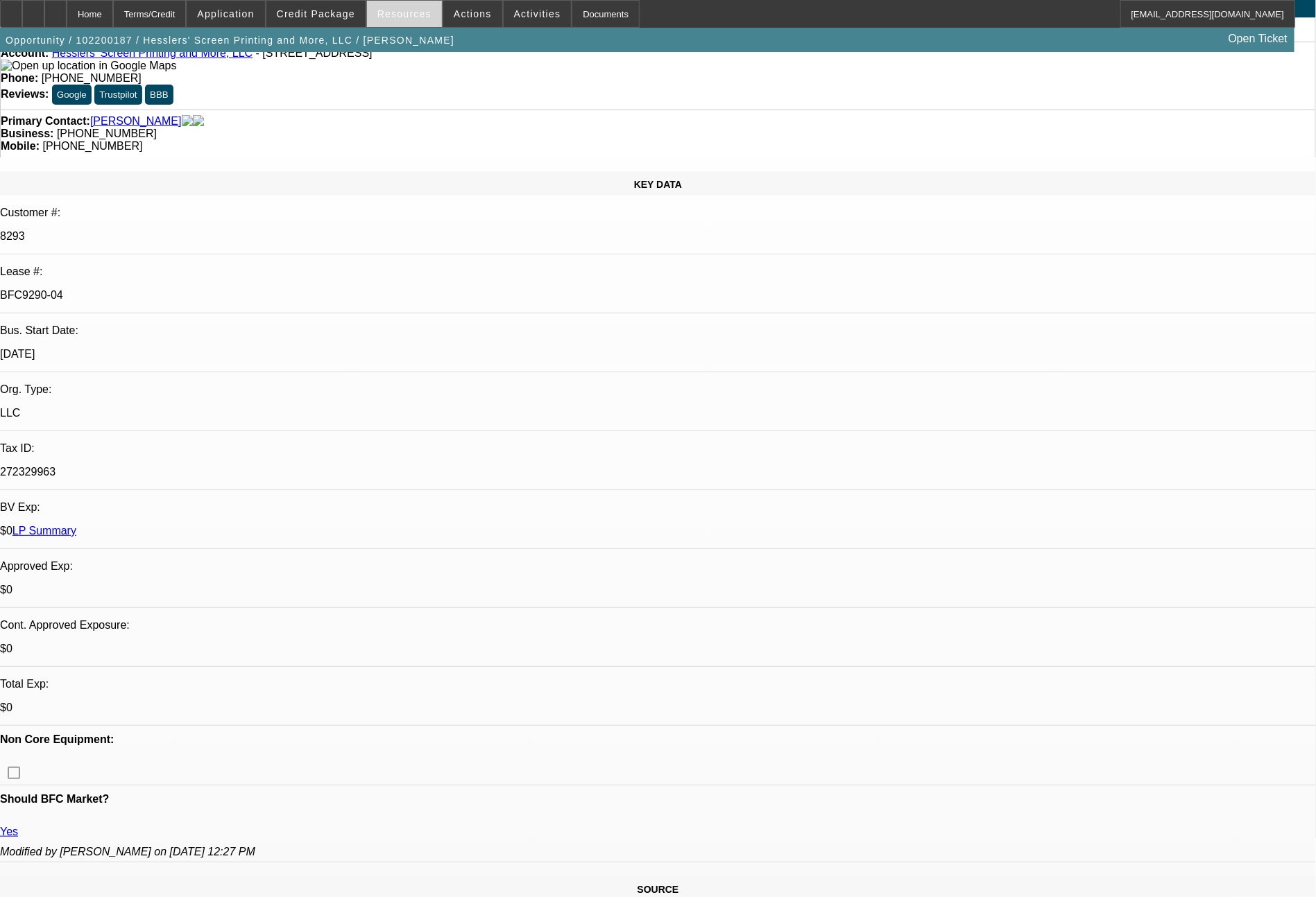
click at [410, 15] on span "Resources" at bounding box center [404, 14] width 54 height 11
click at [410, 15] on div at bounding box center [658, 448] width 1316 height 897
click at [409, 28] on div "Opportunity / 102200187 / Hesslers' Screen Printing and More, LLC / Hessler, Ja…" at bounding box center [647, 40] width 1295 height 25
click at [407, 15] on span "Resources" at bounding box center [404, 14] width 54 height 11
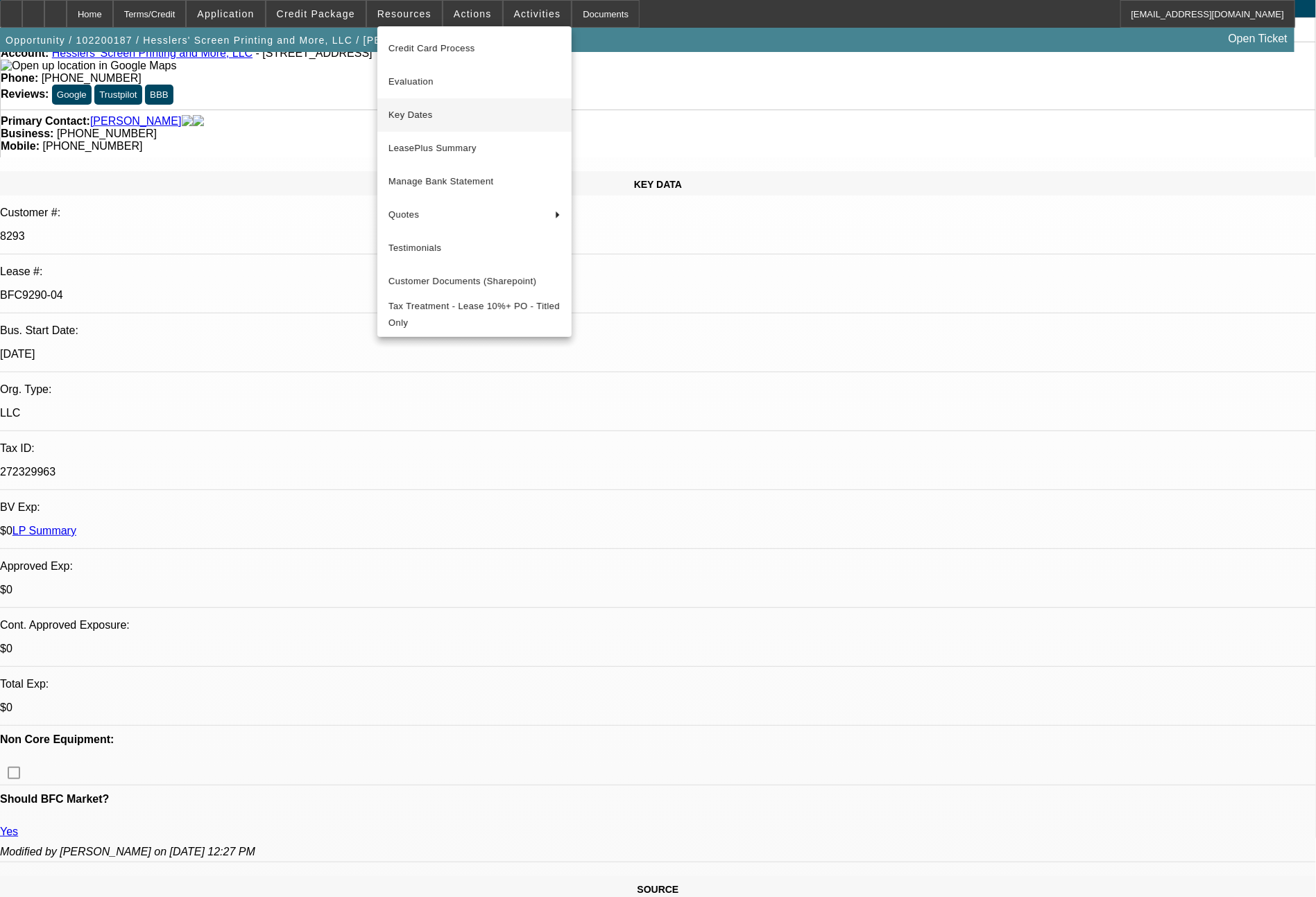
click at [428, 104] on button "Key Dates" at bounding box center [474, 114] width 195 height 33
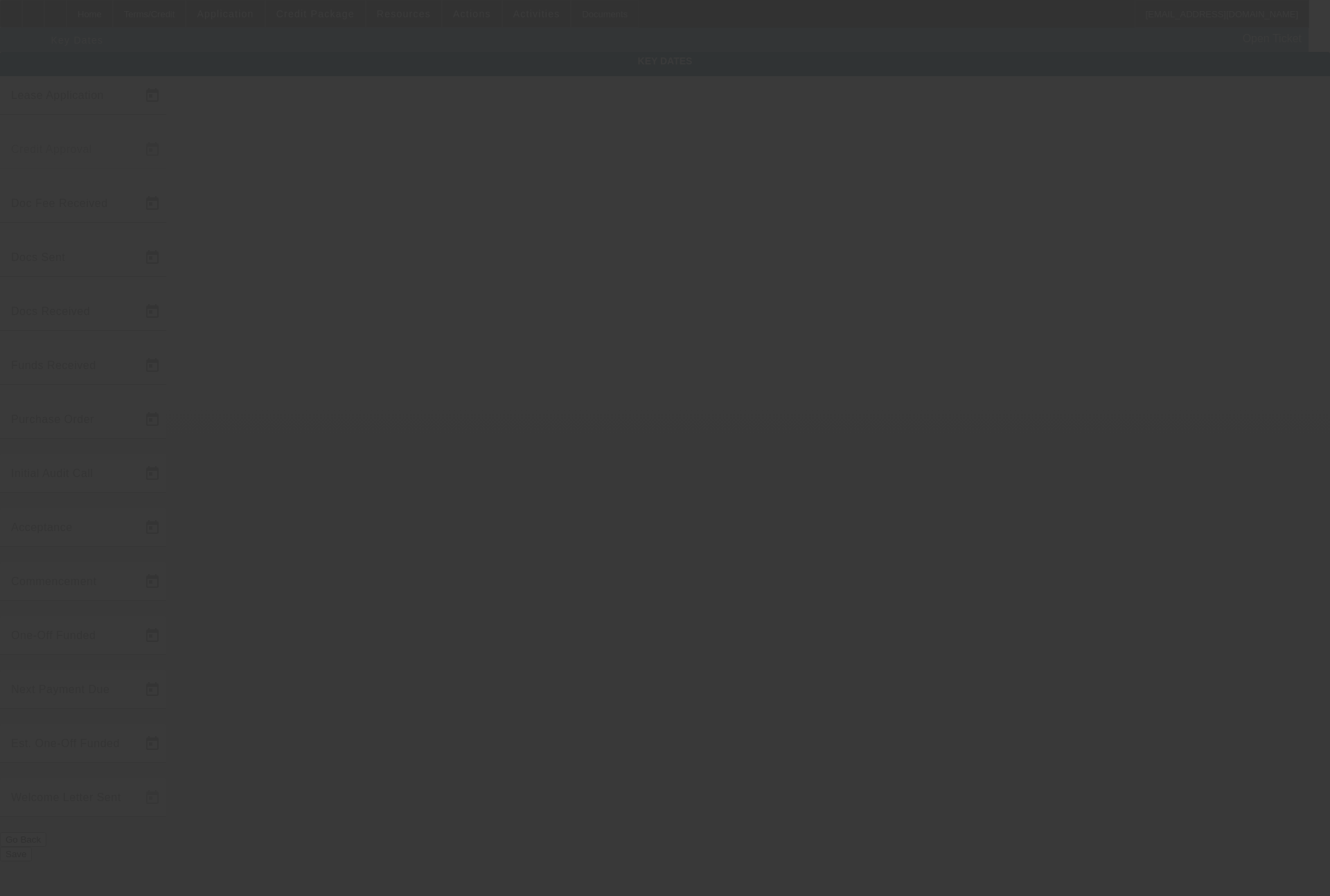
type input "10/10/2022"
type input "10/14/2022"
type input "10/12/2022"
type input "10/14/2022"
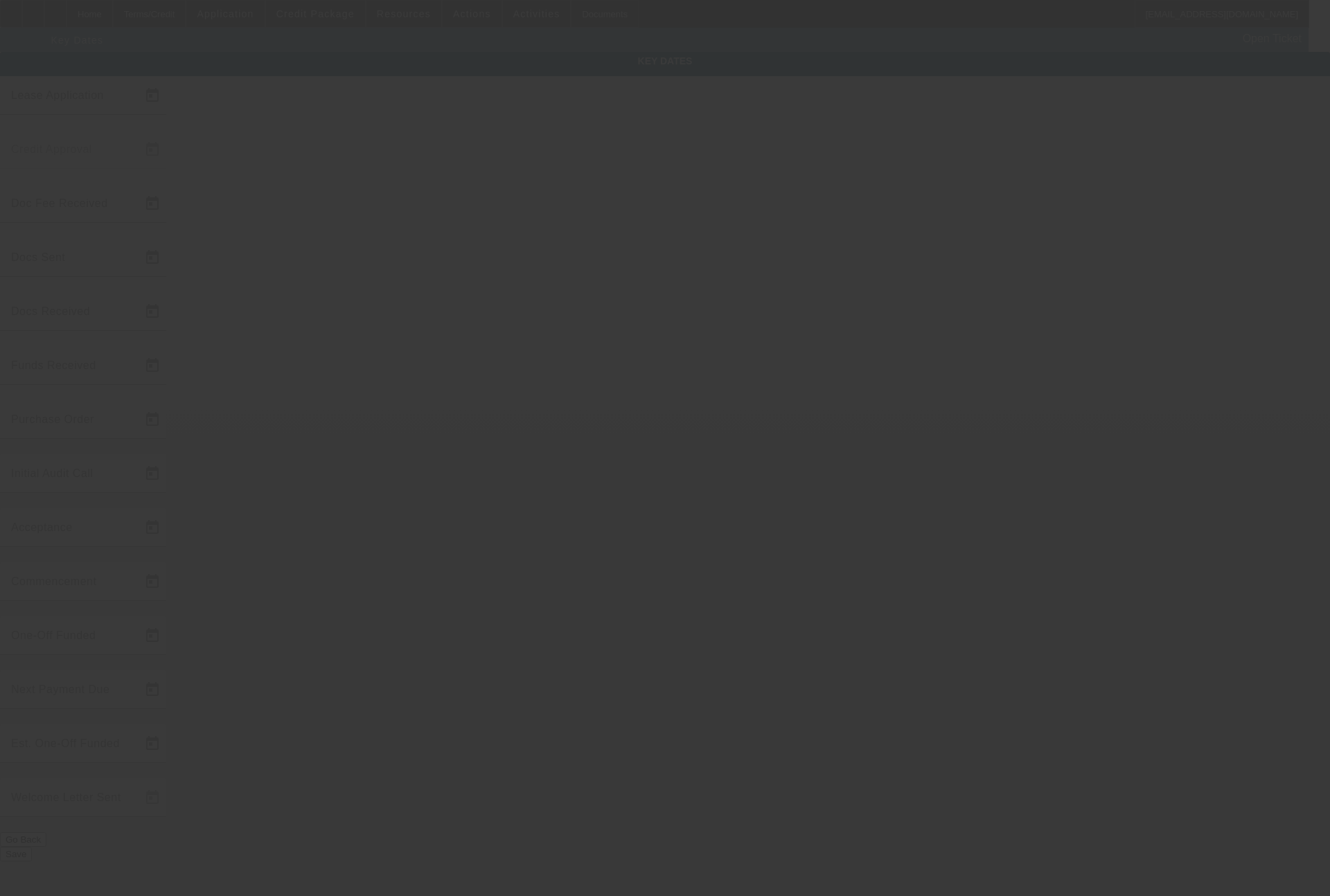
type input "10/14/2022"
type input "11/8/2022"
type input "11/15/2022"
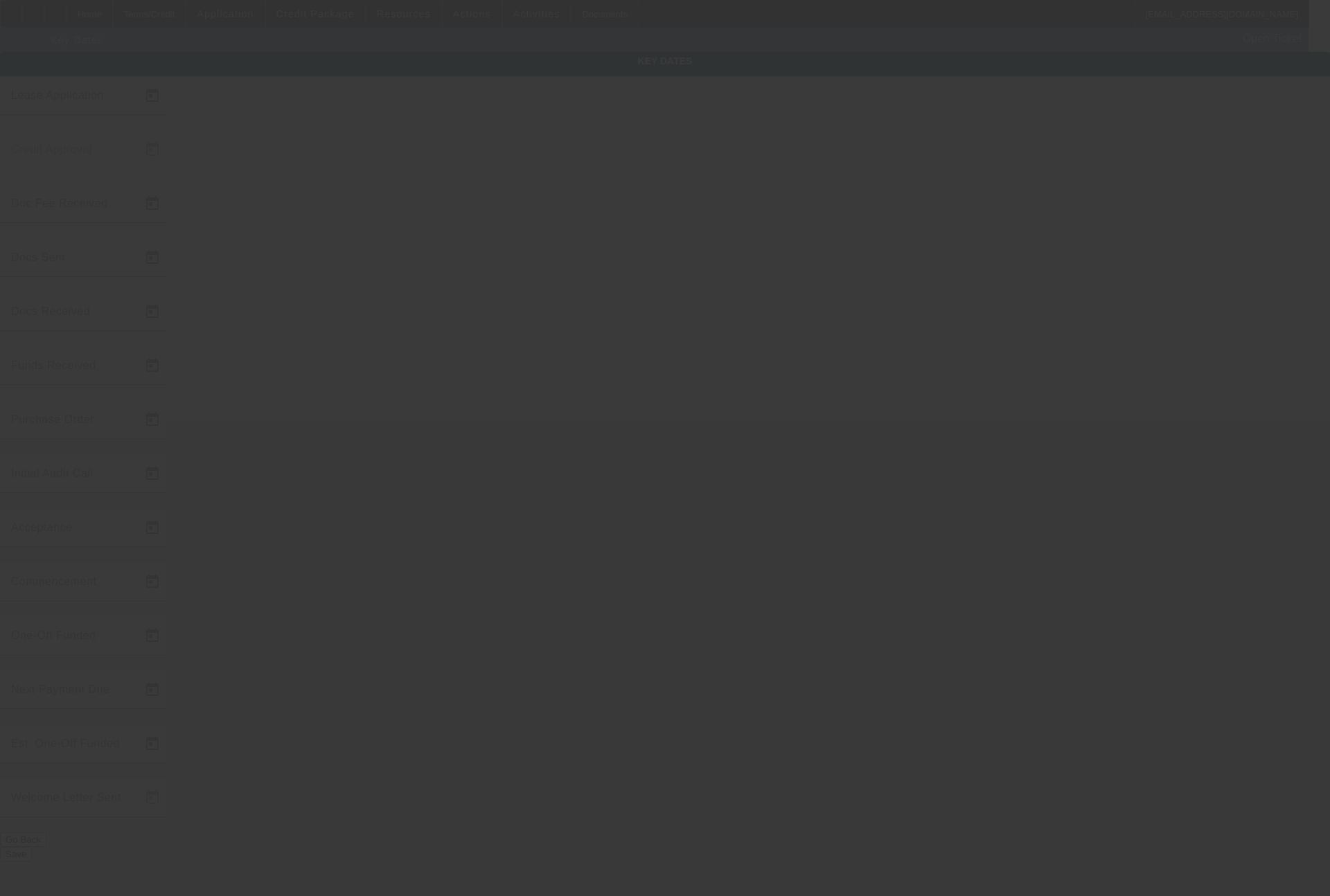
type input "12/15/2022"
type input "11/10/2022"
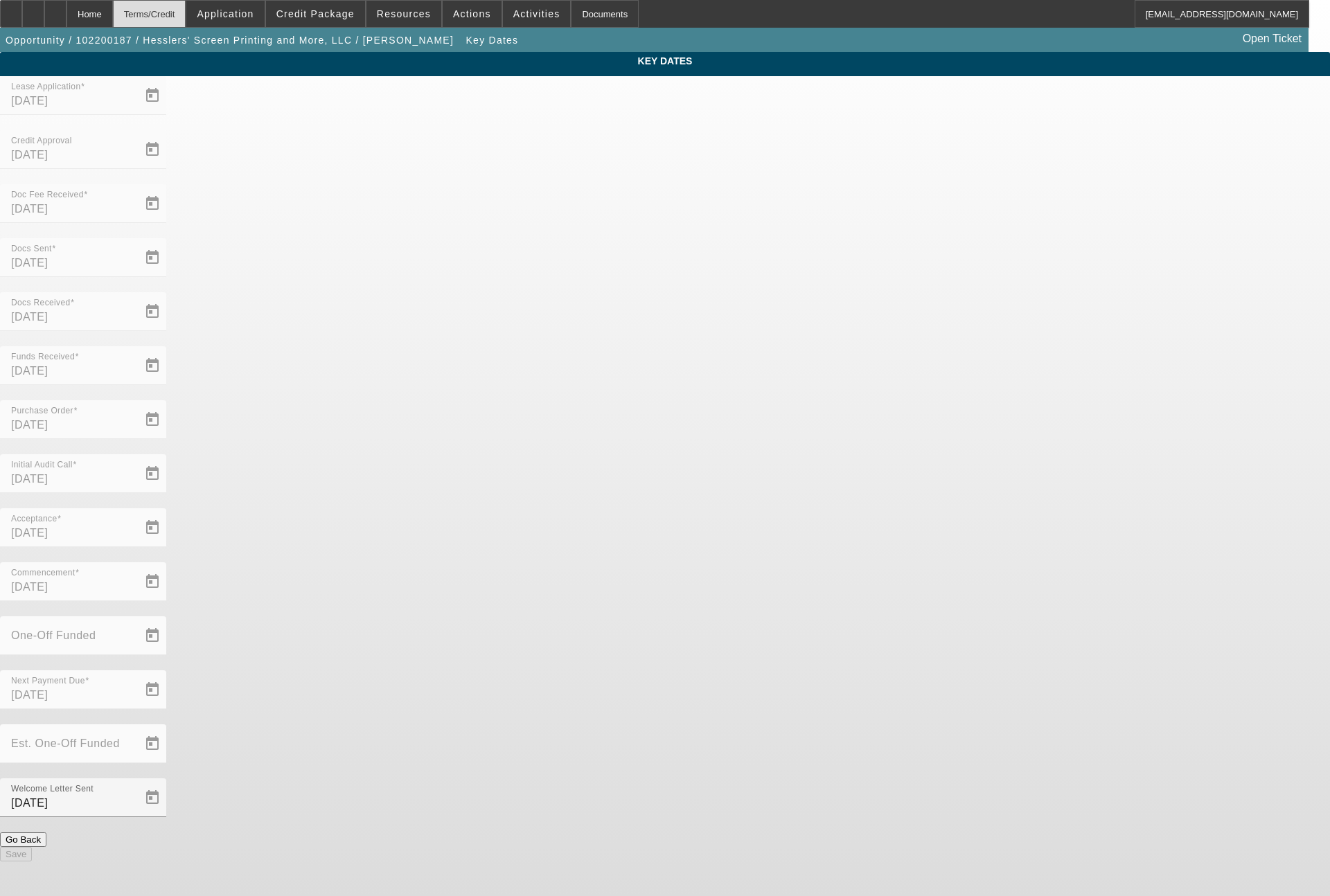
click at [186, 5] on div "Terms/Credit" at bounding box center [149, 14] width 74 height 28
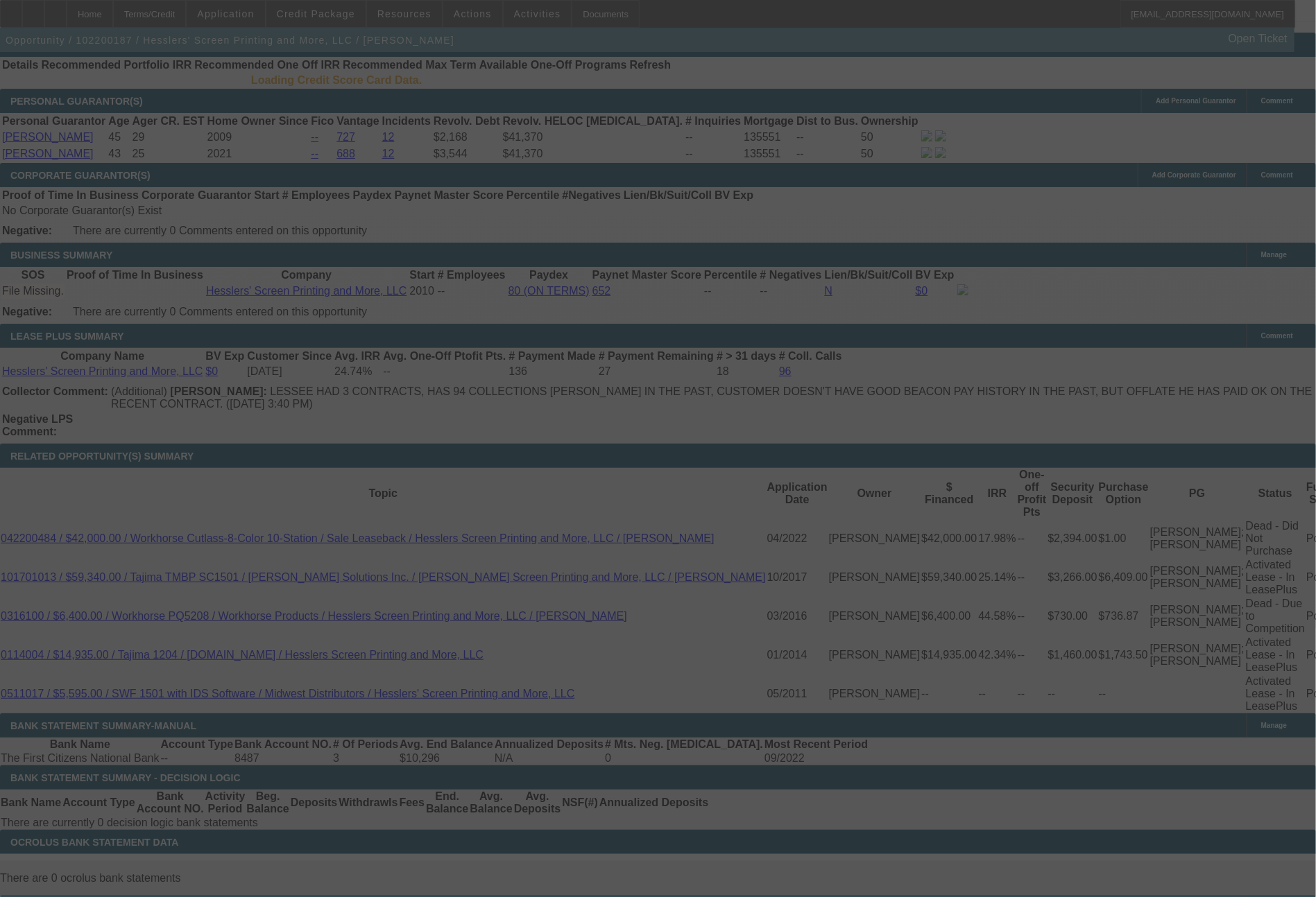
scroll to position [2085, 0]
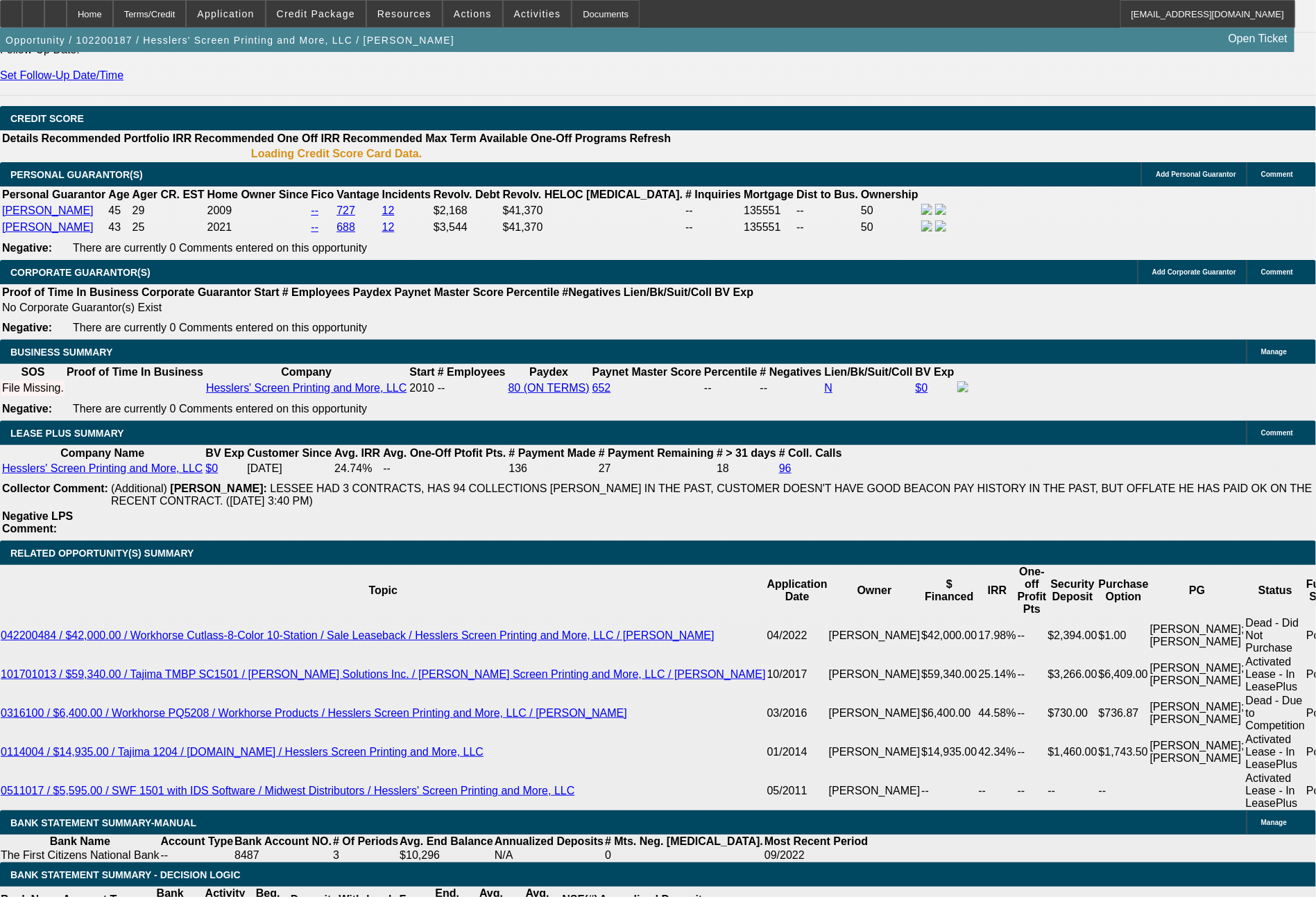
select select "0"
select select "6"
select select "0"
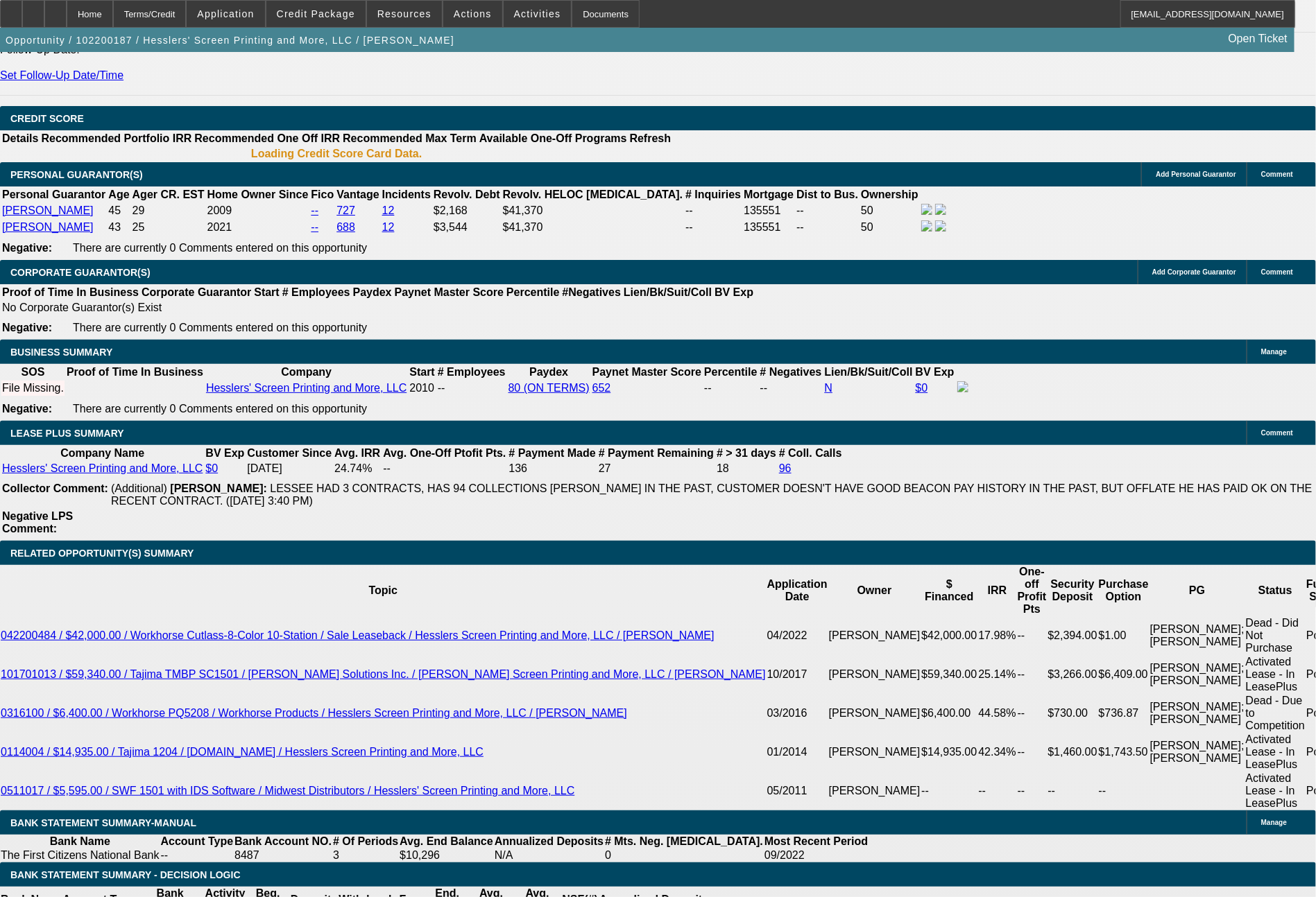
select select "0"
select select "0.1"
select select "4"
select select "0"
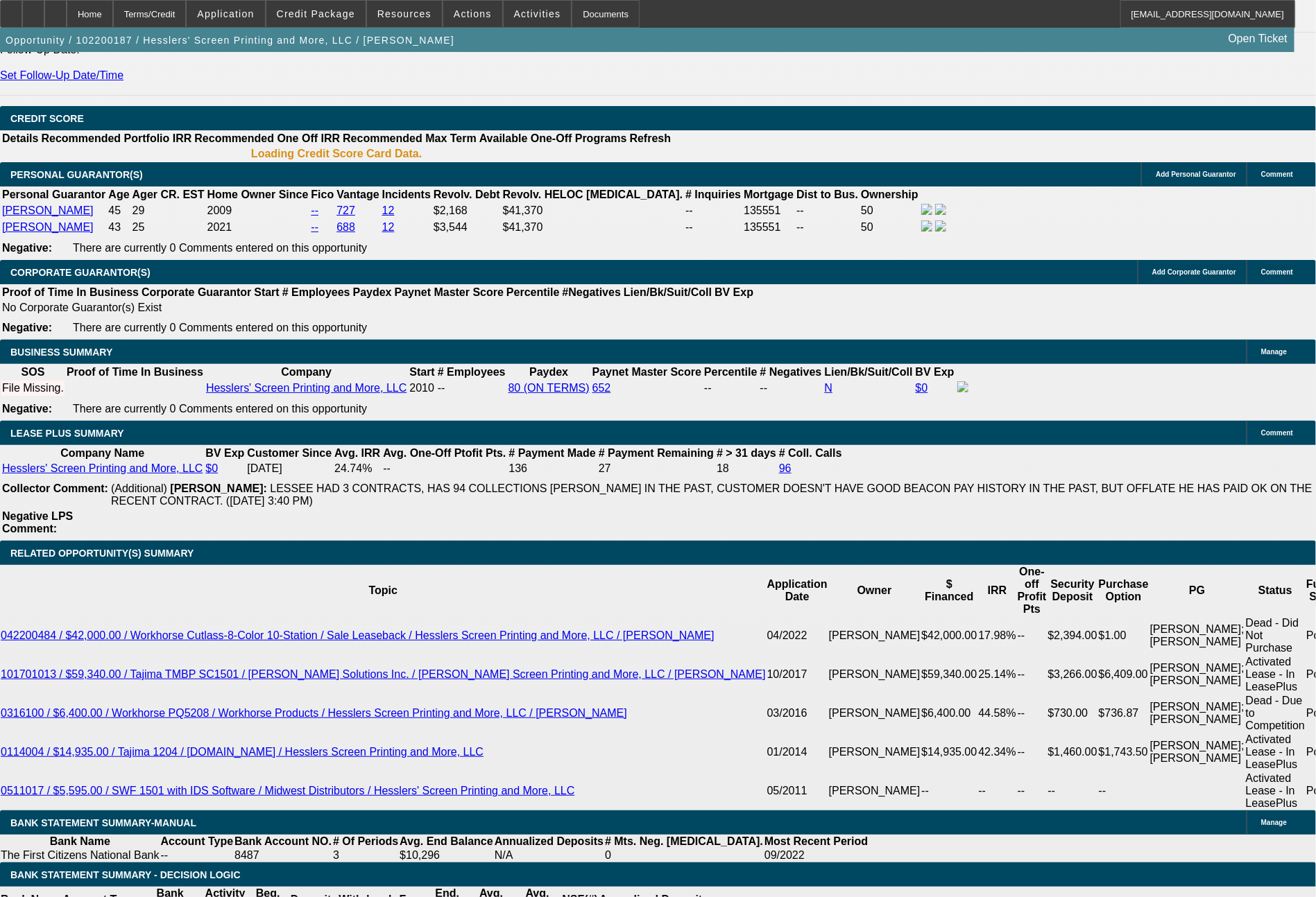
select select "0"
select select "6"
select select "0"
select select "0.1"
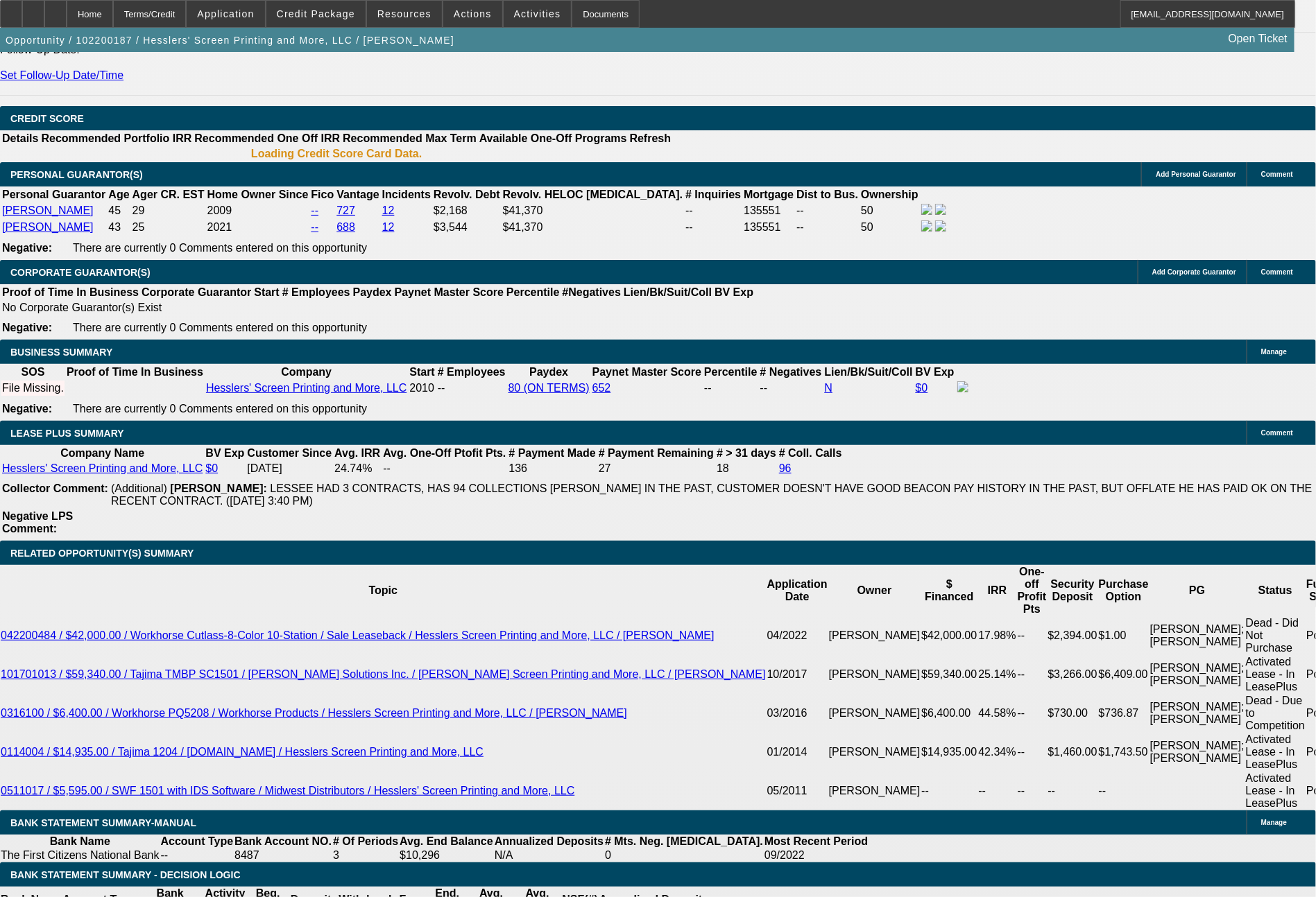
select select "4"
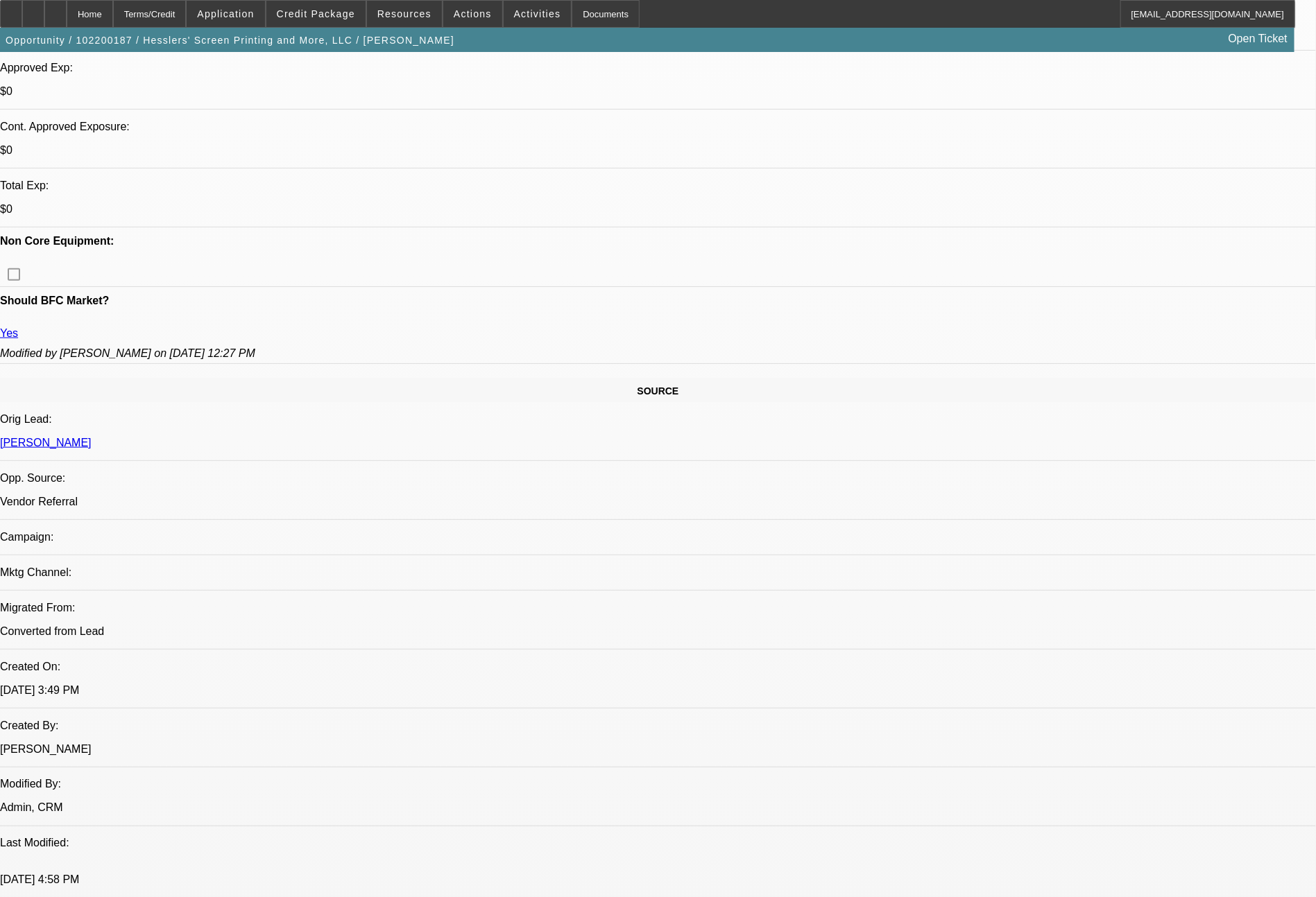
scroll to position [0, 0]
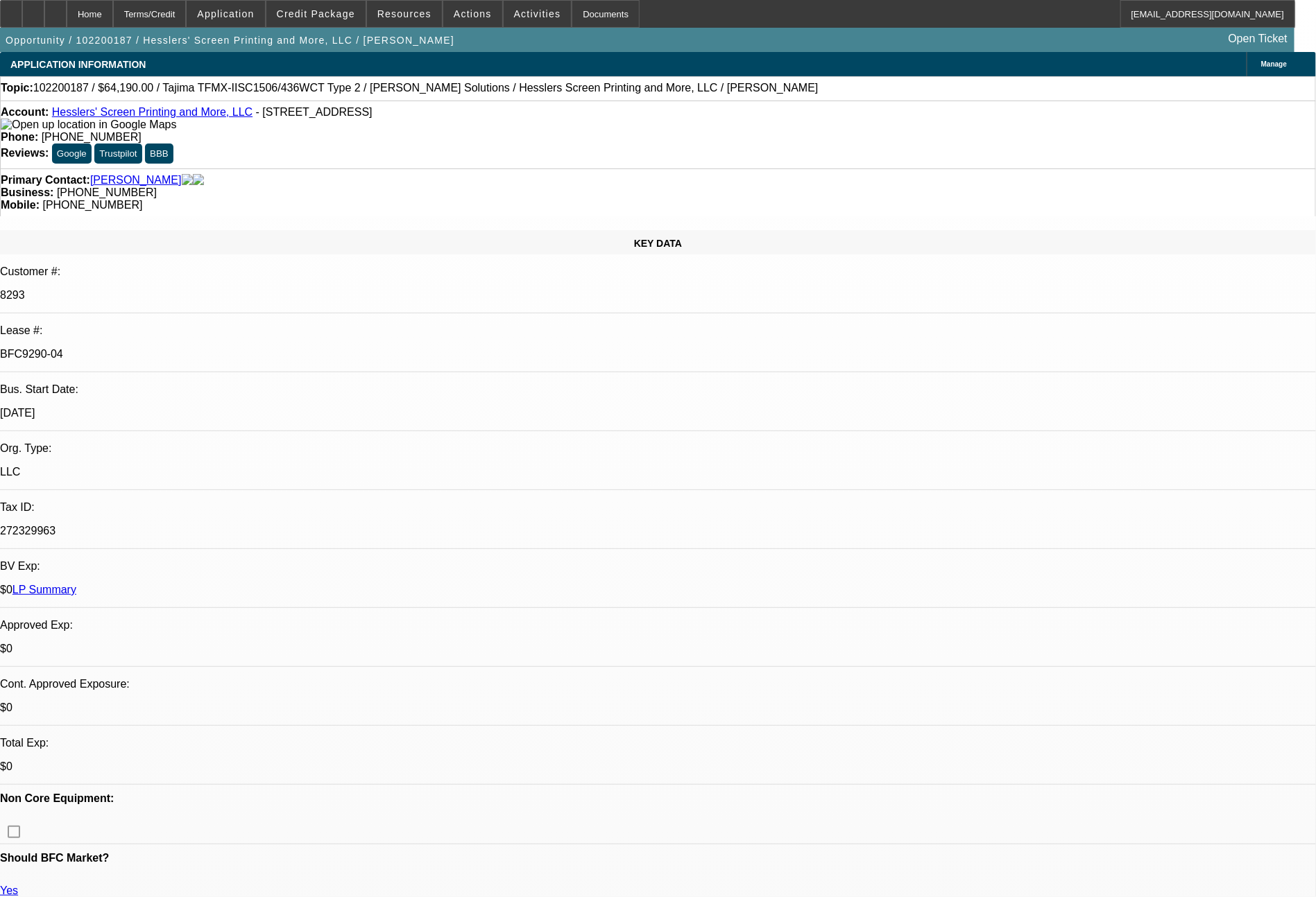
click at [77, 584] on link "LP Summary" at bounding box center [44, 590] width 64 height 12
select select "0"
select select "2"
select select "0"
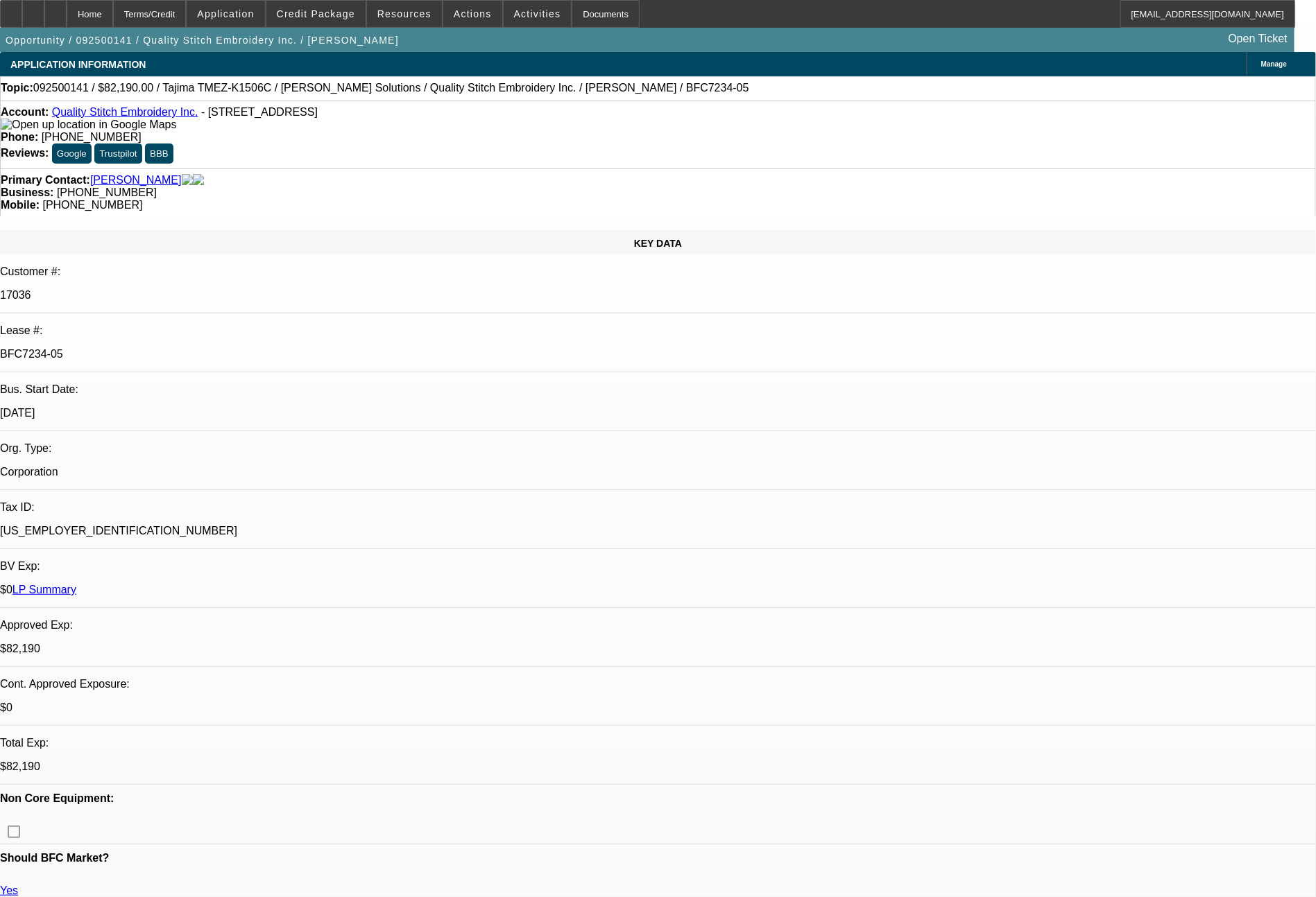
select select "2"
select select "0"
select select "2"
select select "0"
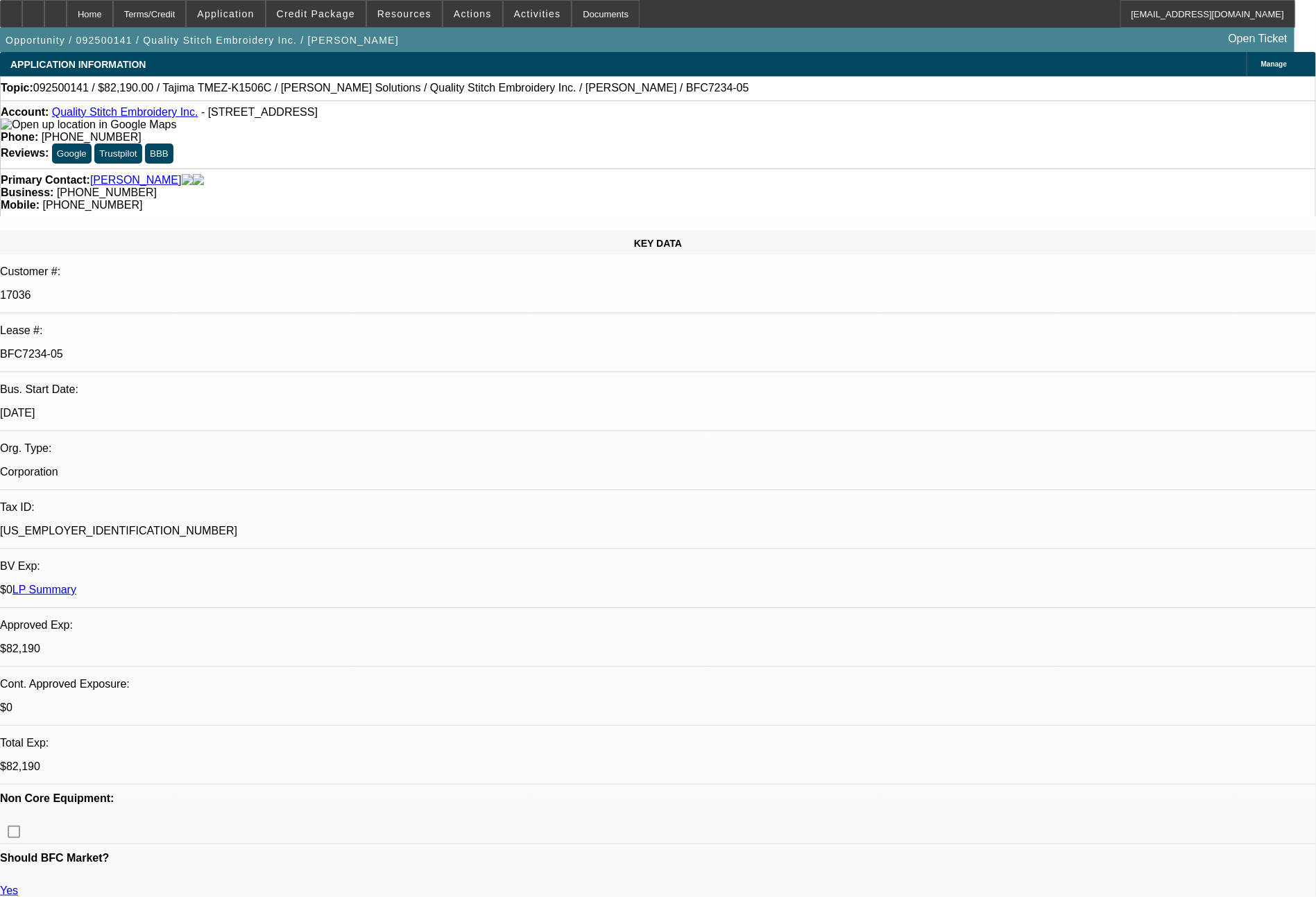
select select "2"
select select "0"
select select "2"
select select "0"
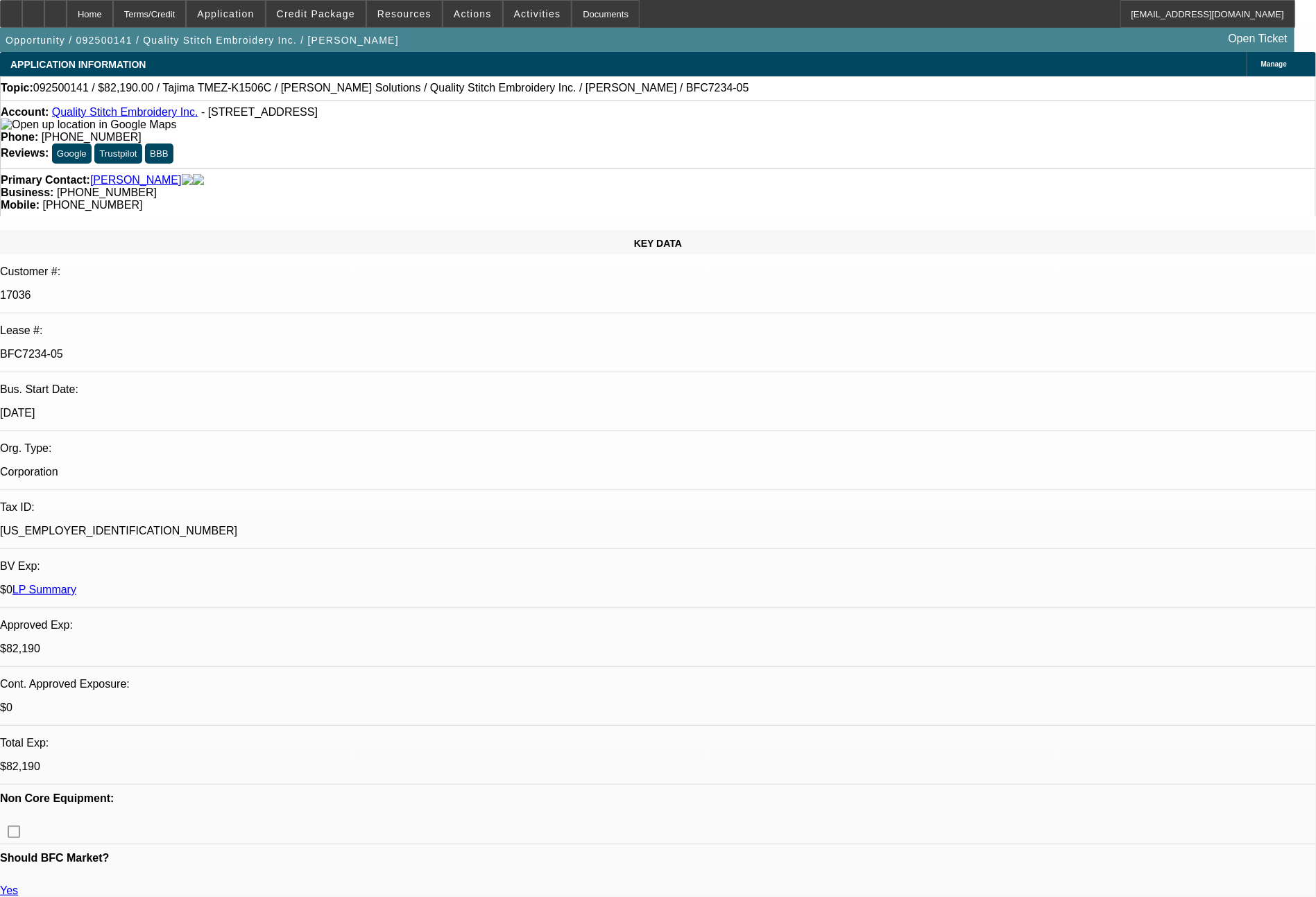
select select "2"
select select "0"
select select "2"
select select "0"
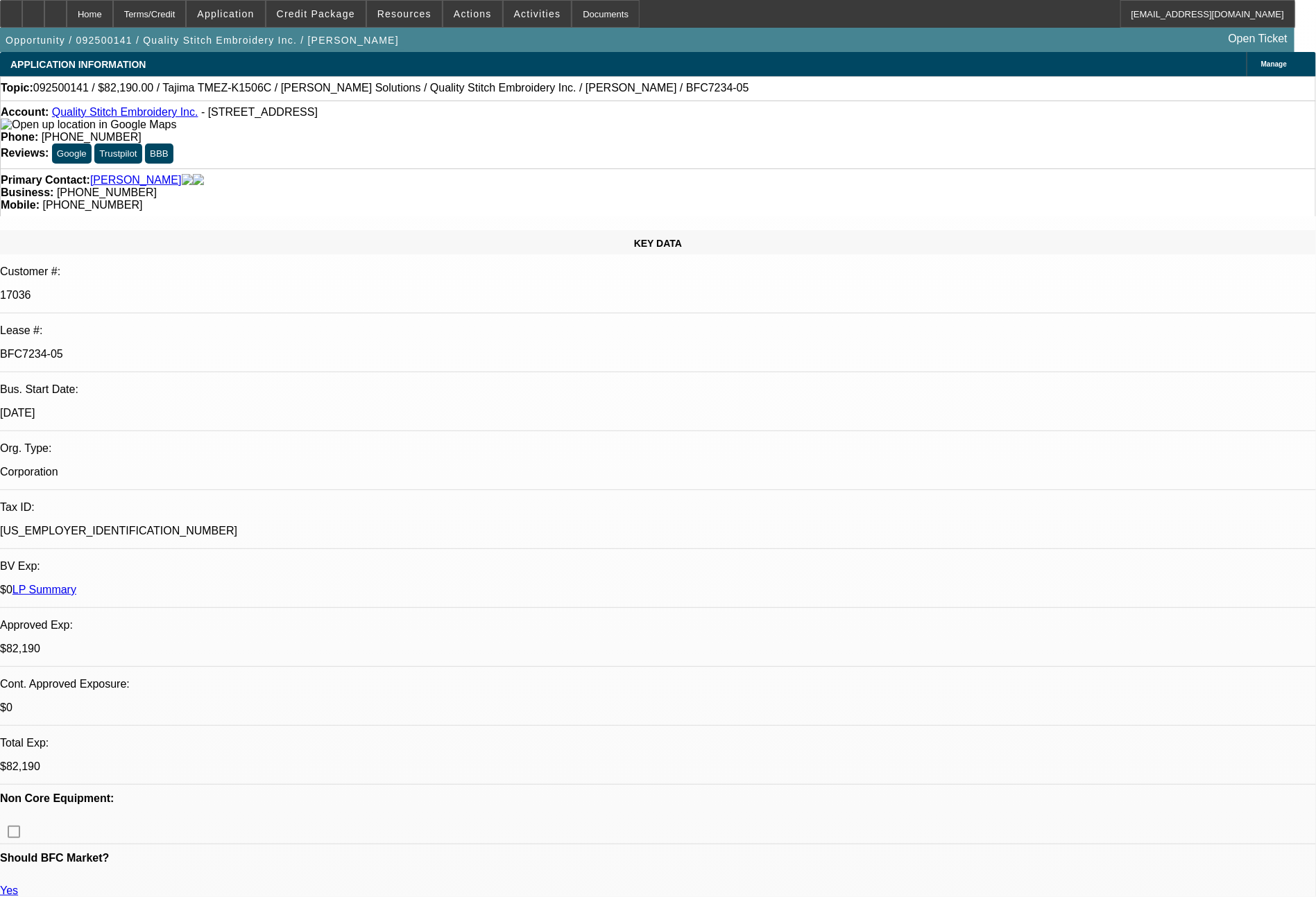
select select "2"
